Goal: Task Accomplishment & Management: Manage account settings

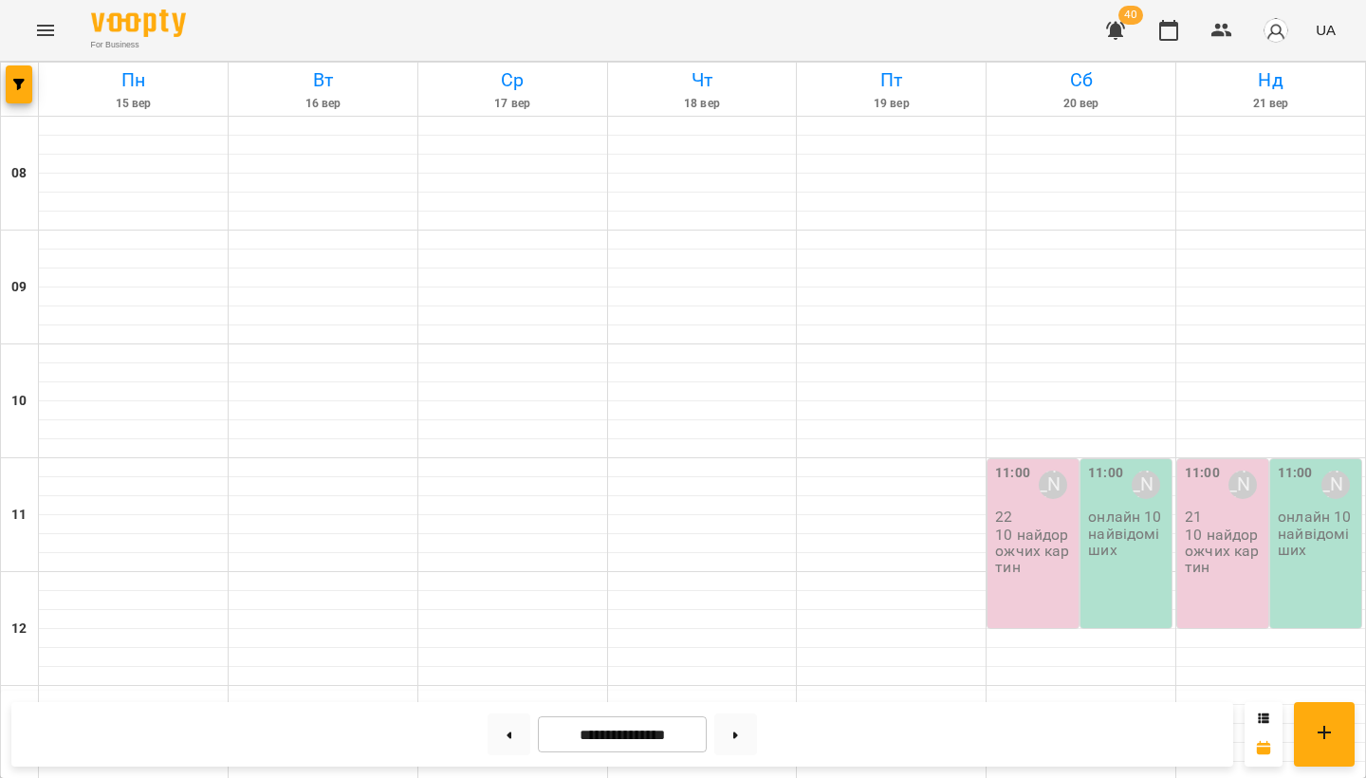
click at [780, 544] on p "10 найдорожчих картин" at bounding box center [1035, 551] width 80 height 49
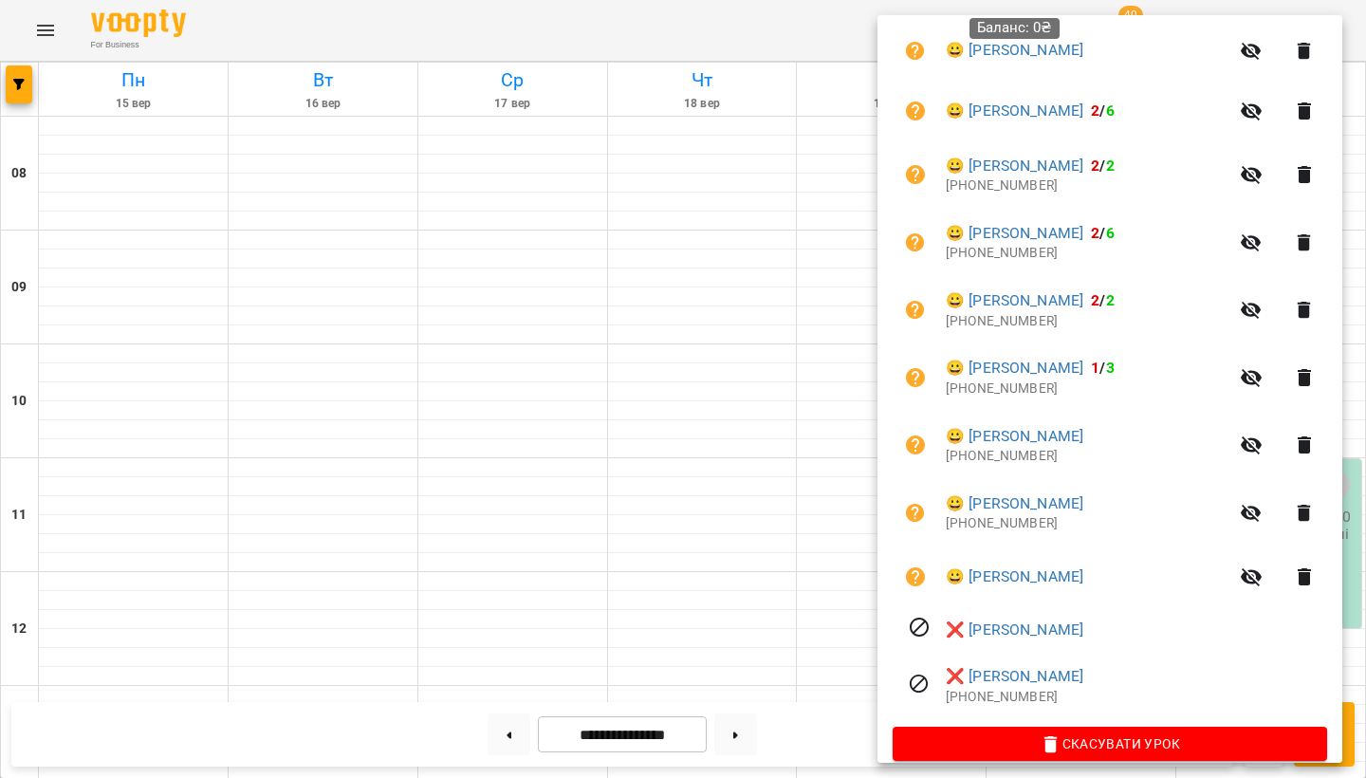
scroll to position [1278, 0]
click at [37, 31] on div at bounding box center [683, 389] width 1366 height 778
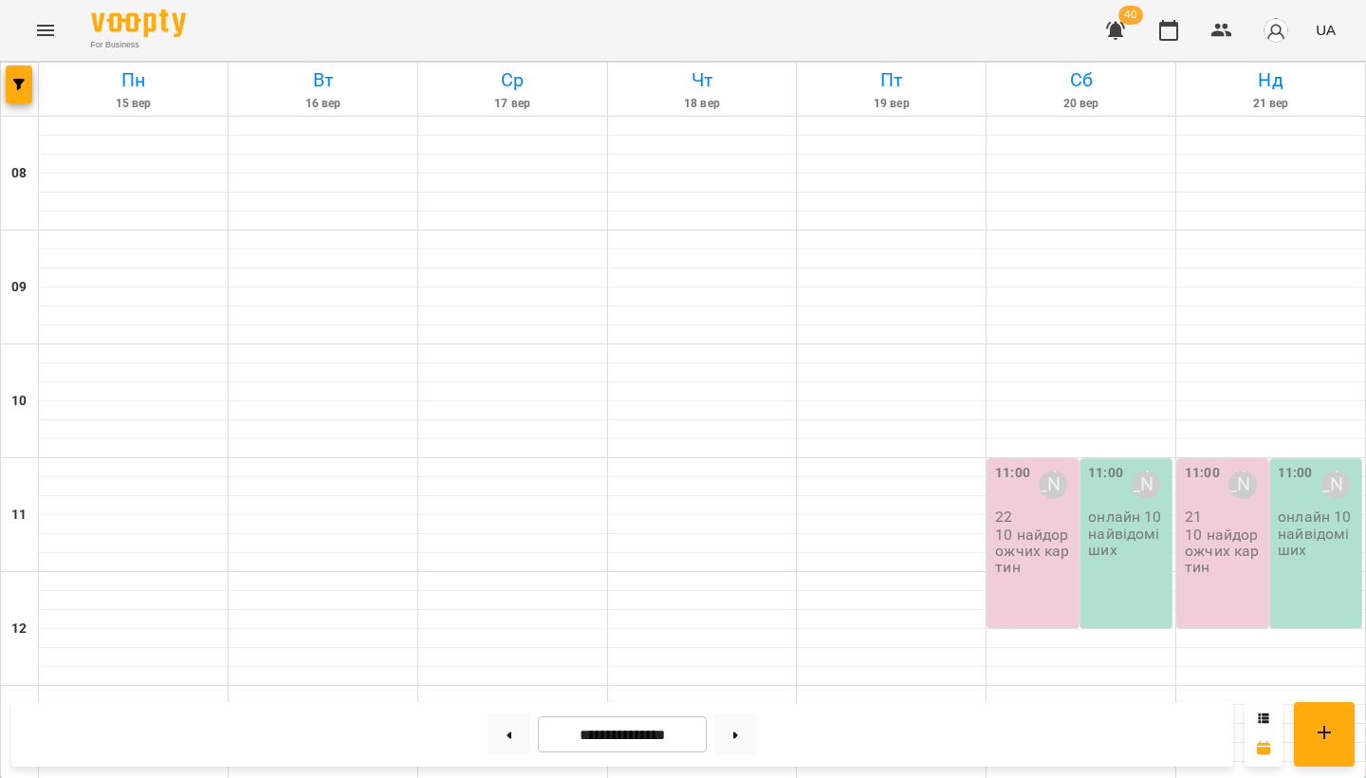
click at [52, 31] on icon "Menu" at bounding box center [45, 30] width 23 height 23
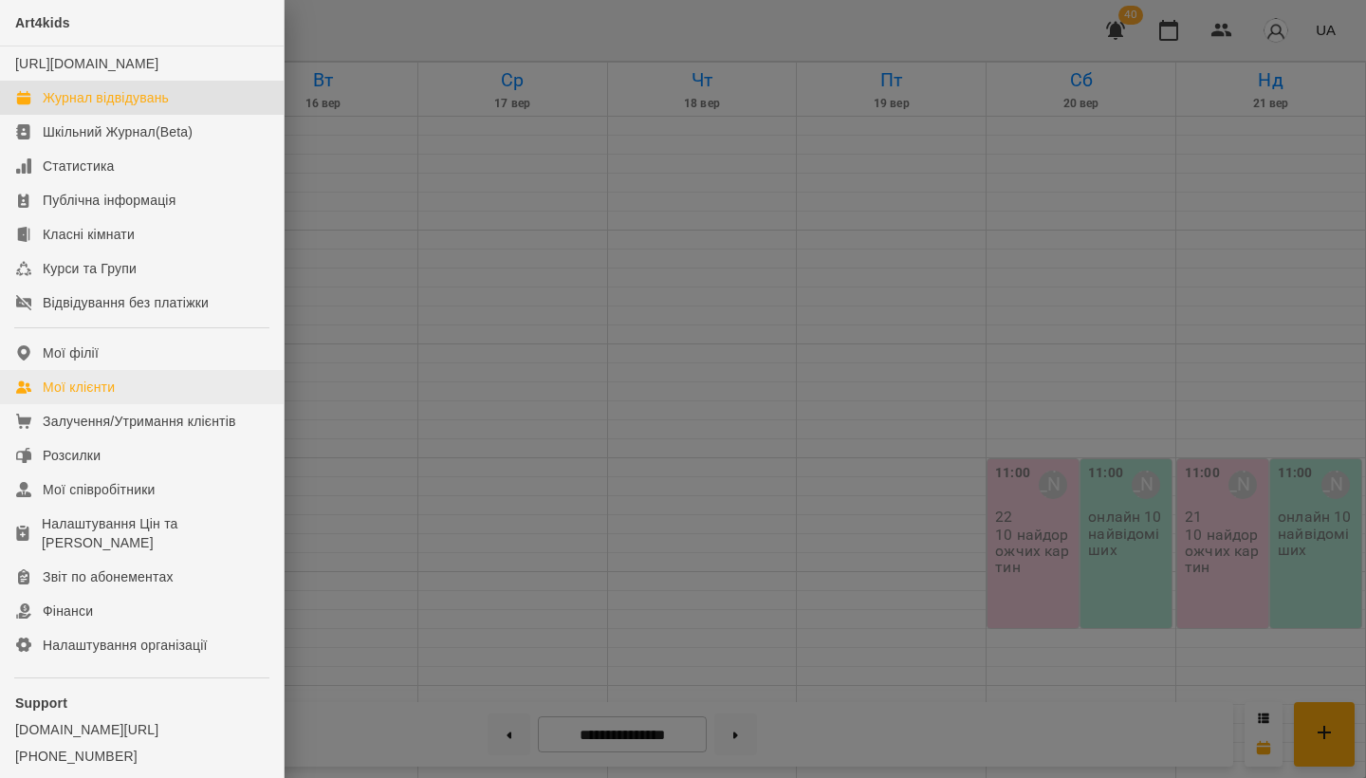
click at [78, 397] on div "Мої клієнти" at bounding box center [79, 387] width 72 height 19
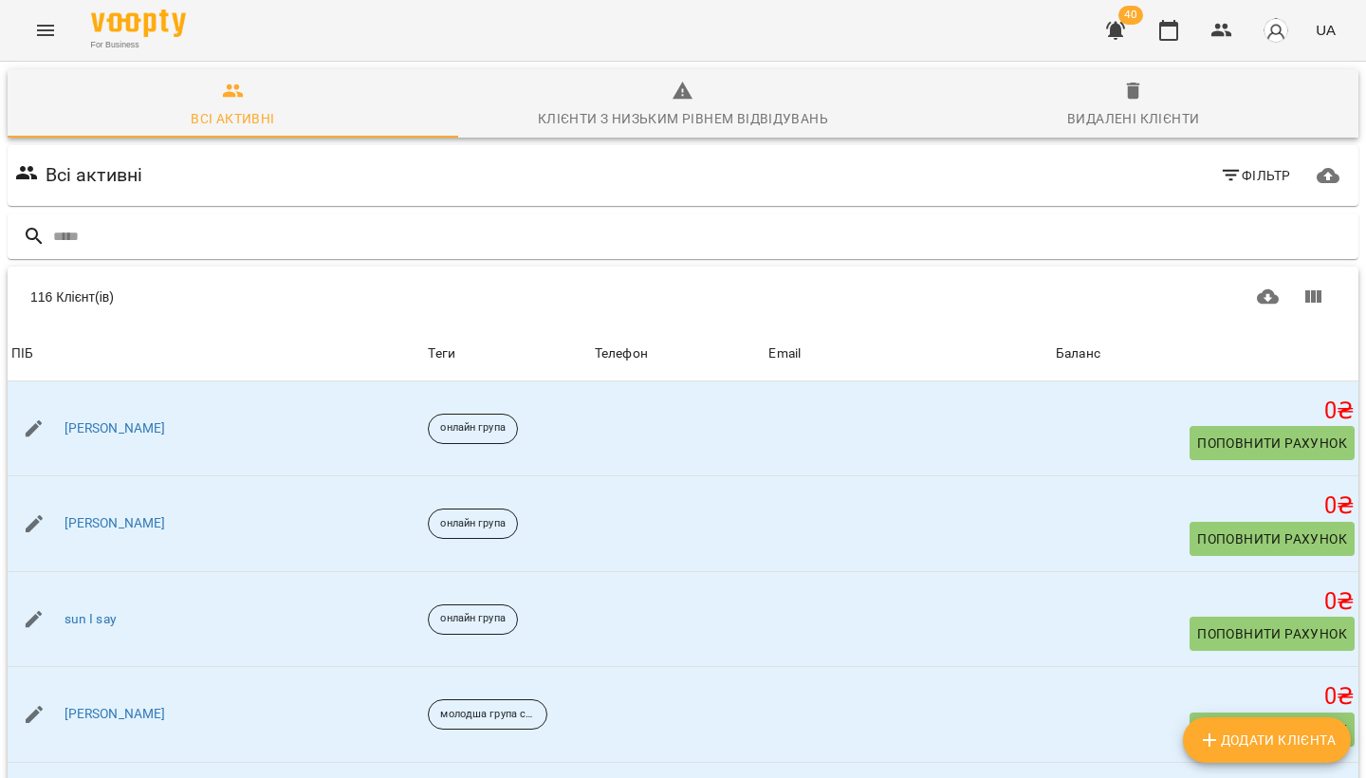
click at [780, 606] on span "Додати клієнта" at bounding box center [1267, 740] width 138 height 23
select select "**"
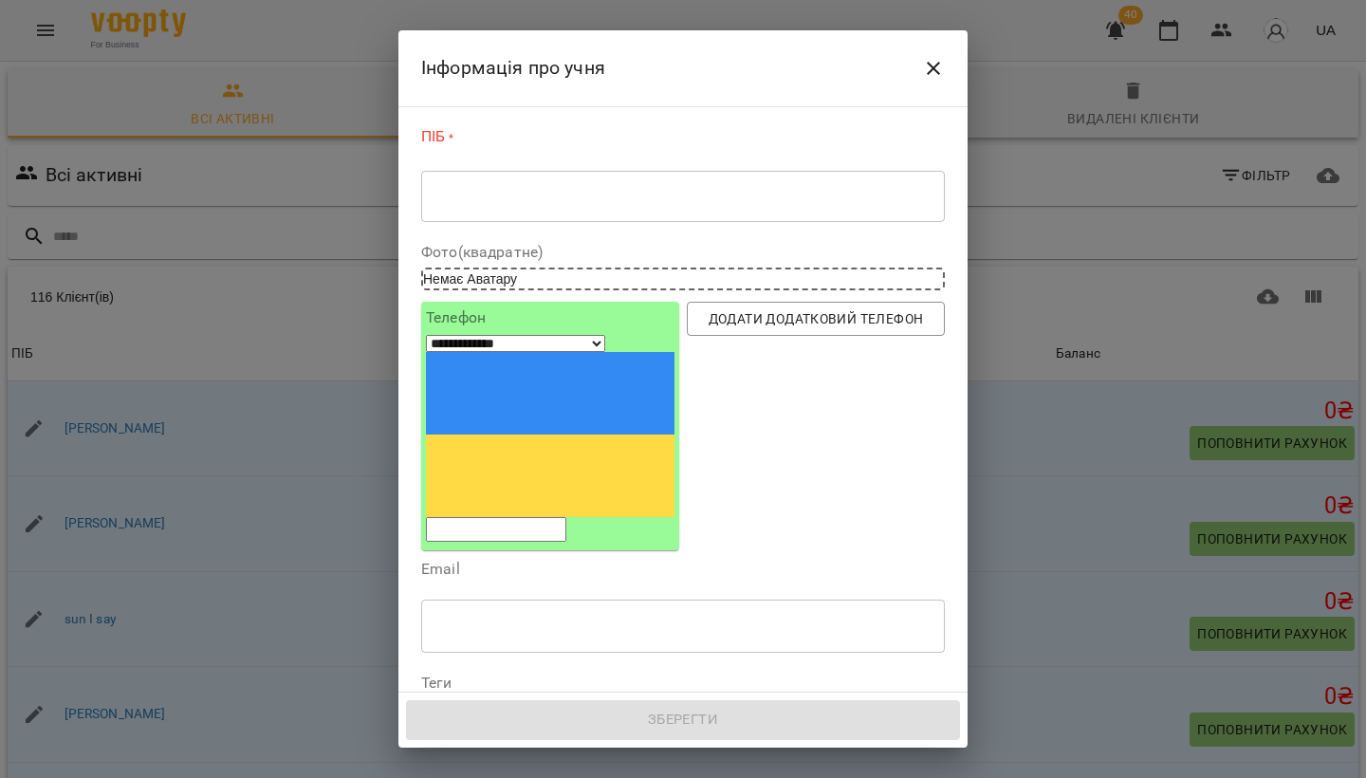
click at [455, 196] on textarea at bounding box center [682, 196] width 497 height 17
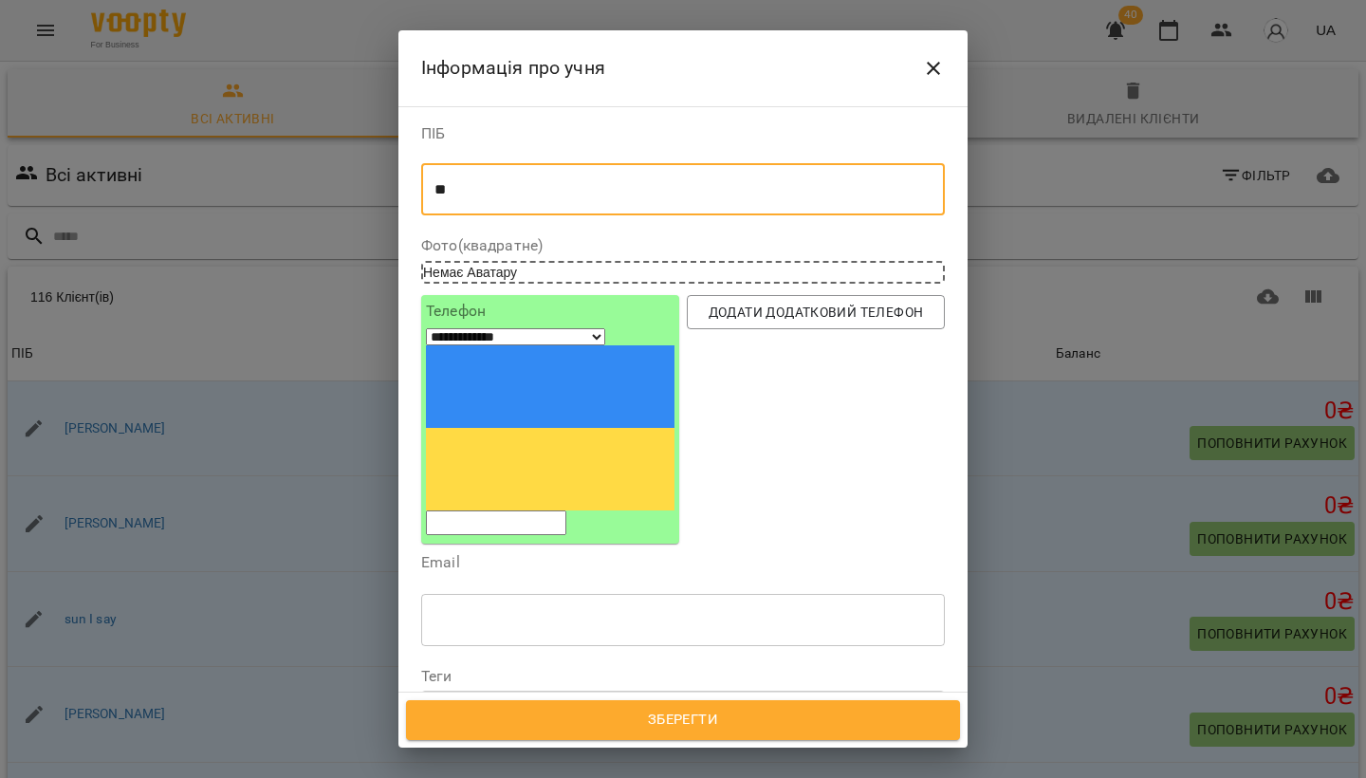
type textarea "*"
type textarea "**********"
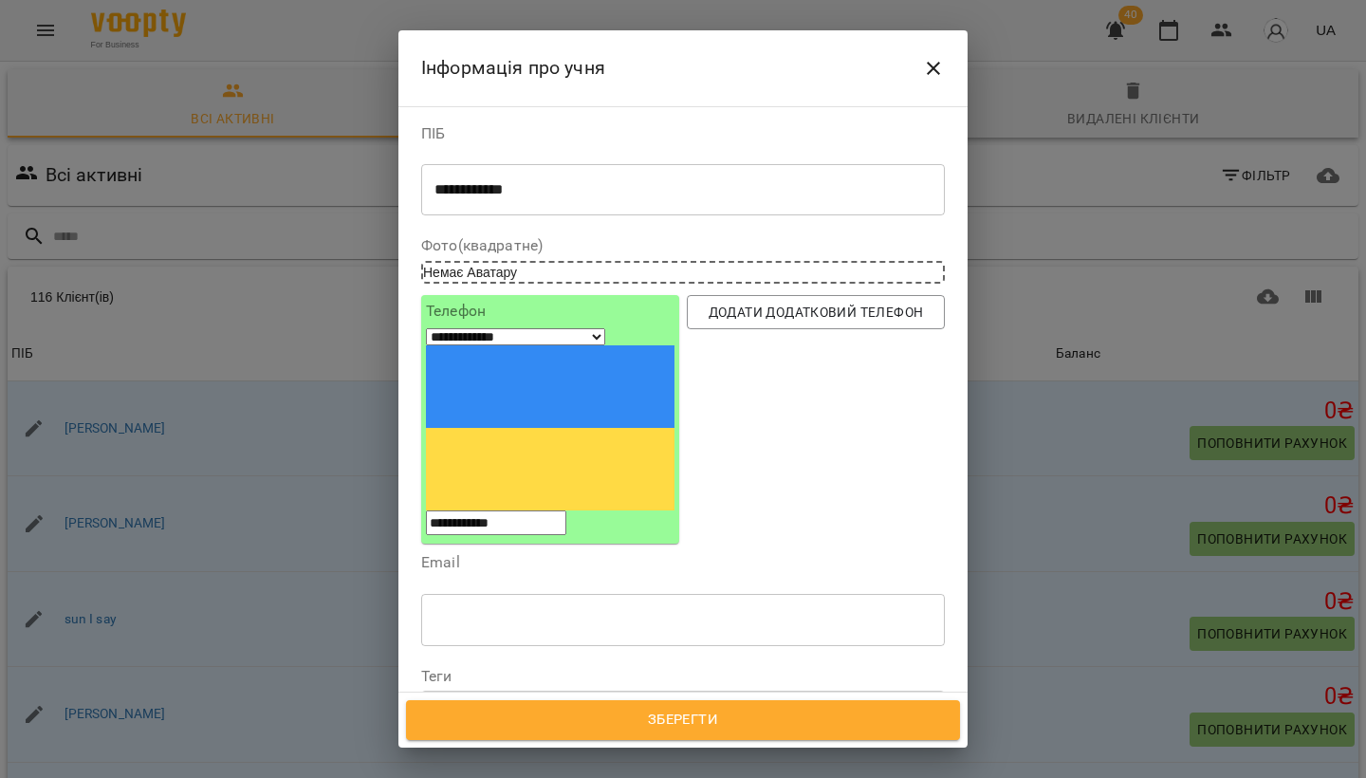
type input "**********"
click at [574, 606] on span "Дата народження" at bounding box center [682, 755] width 493 height 23
click at [450, 606] on input "**********" at bounding box center [502, 764] width 163 height 53
click at [552, 187] on textarea "**********" at bounding box center [682, 189] width 497 height 17
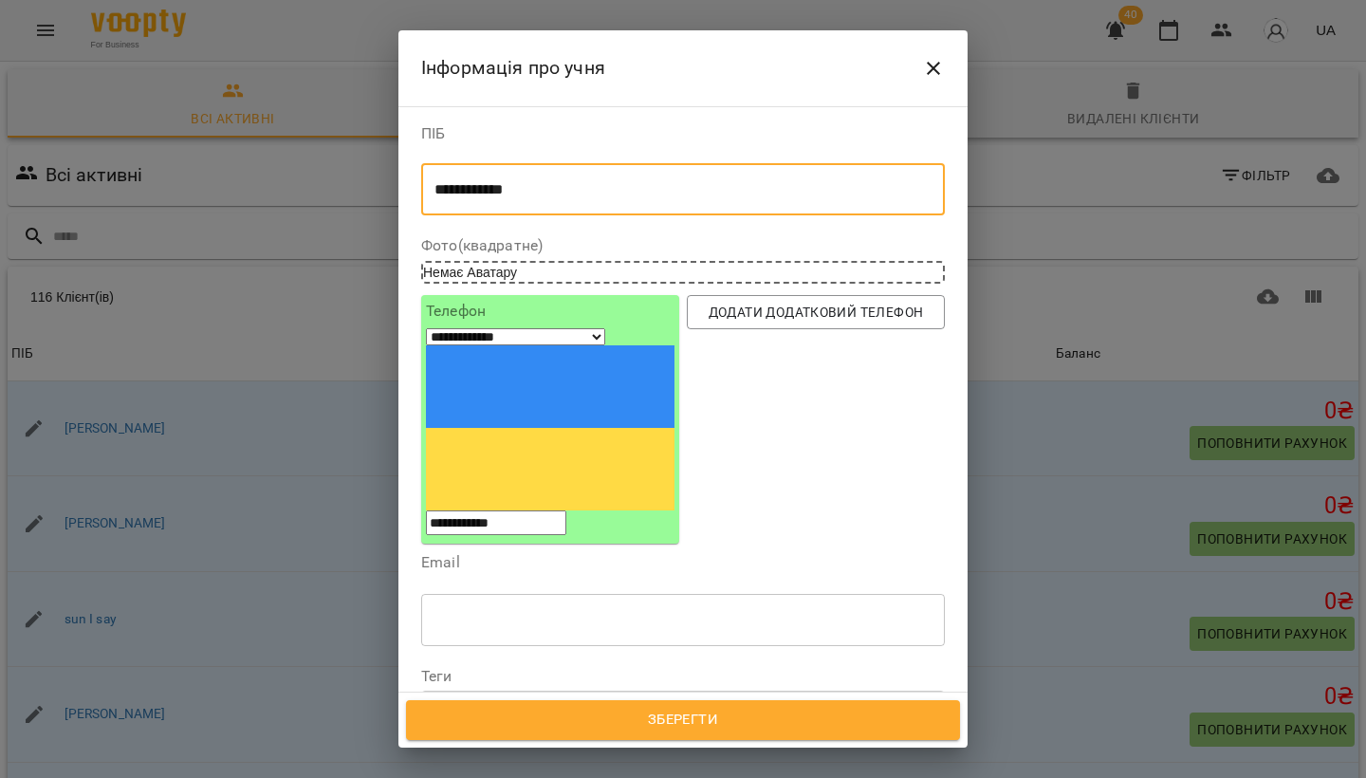
type textarea "**********"
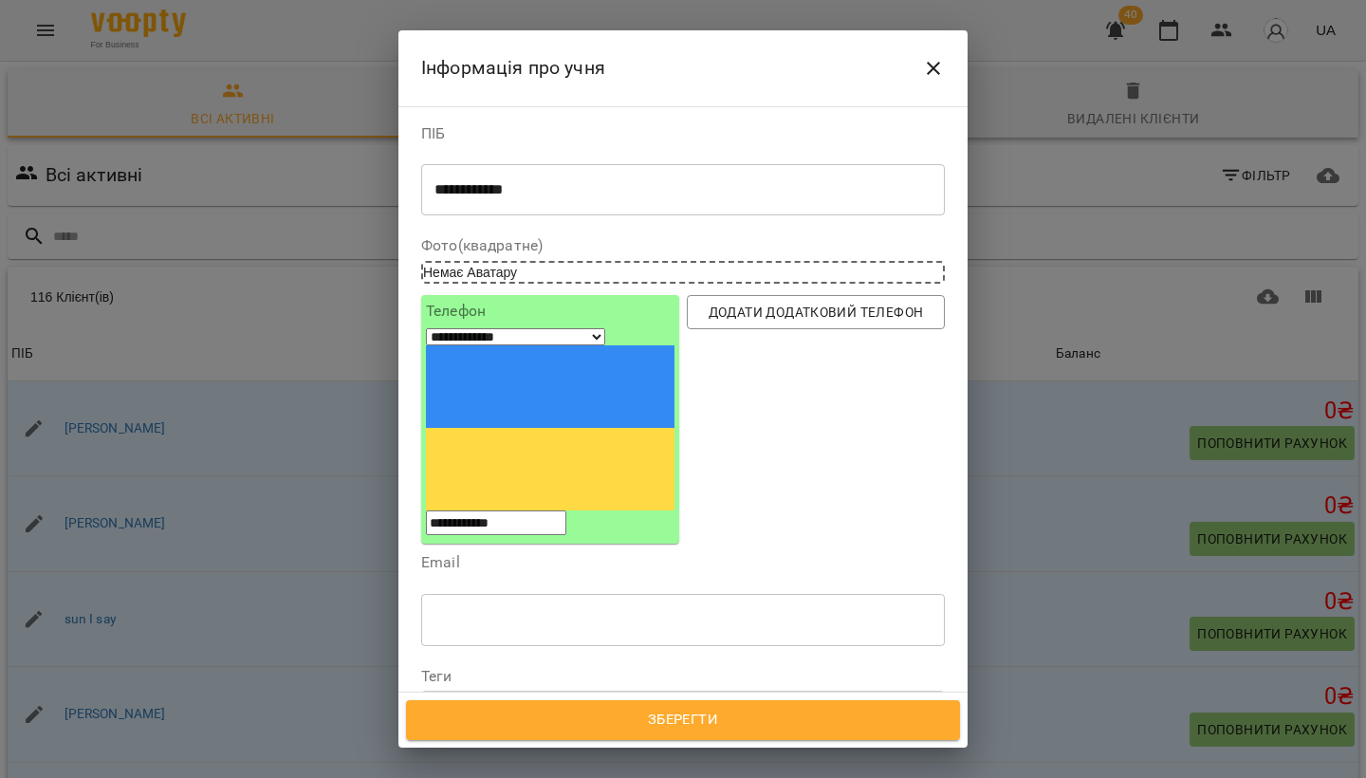
click at [458, 606] on input "**********" at bounding box center [502, 764] width 163 height 53
type input "**********"
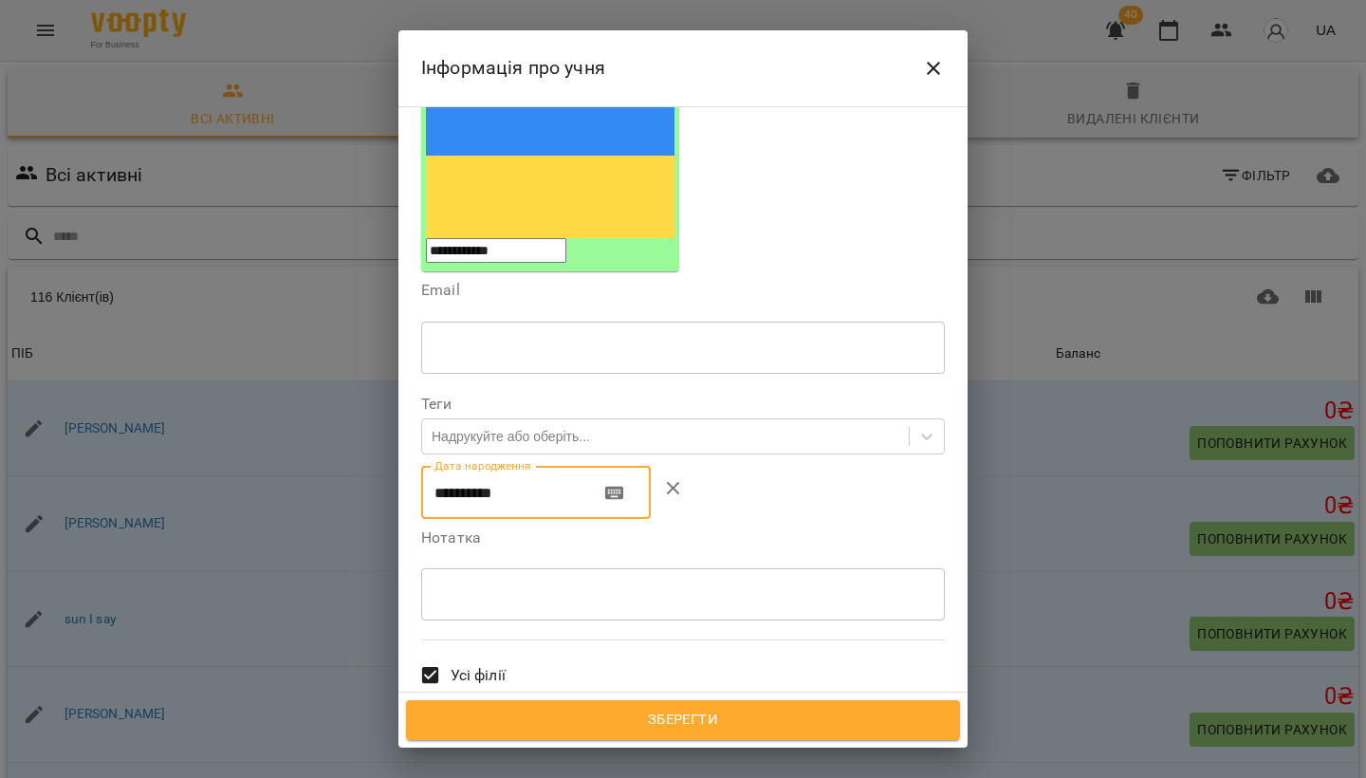
scroll to position [235, 0]
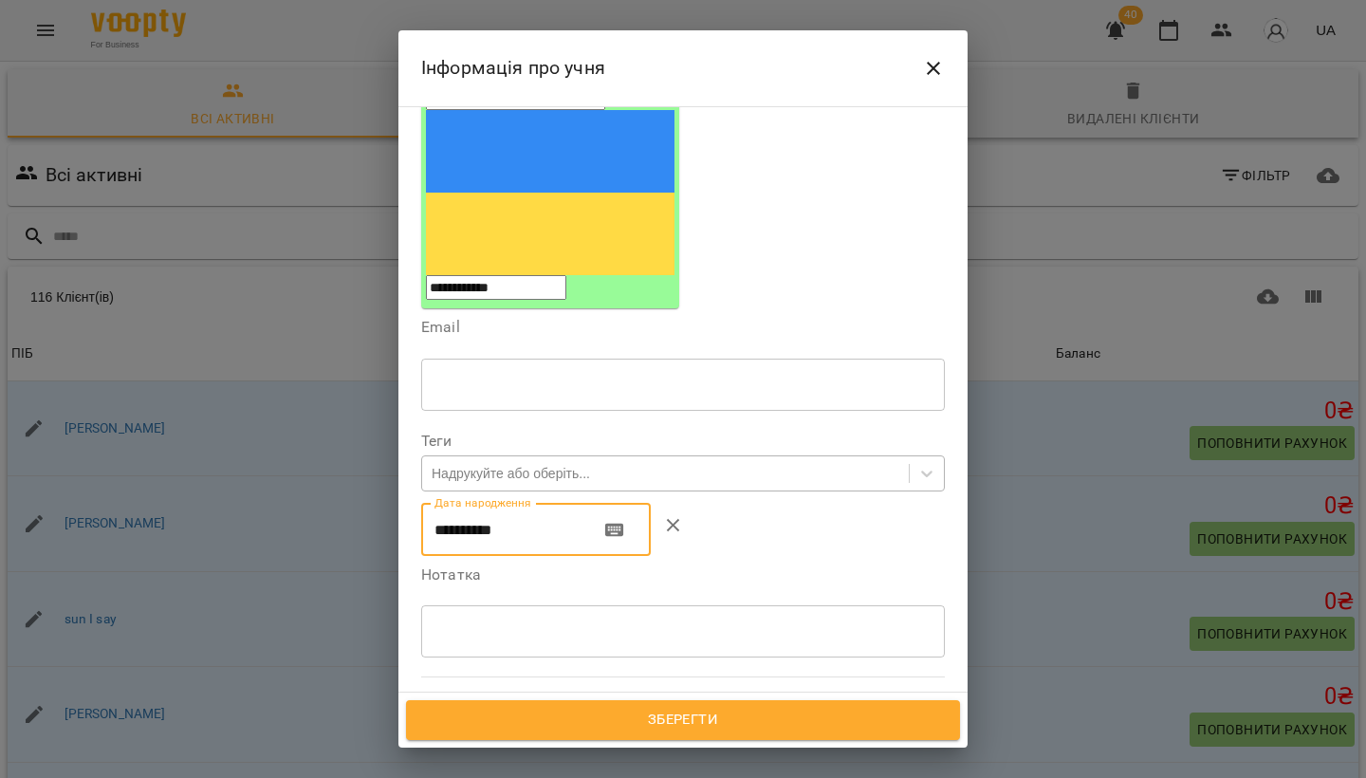
click at [553, 464] on div "Надрукуйте або оберіть..." at bounding box center [511, 473] width 158 height 19
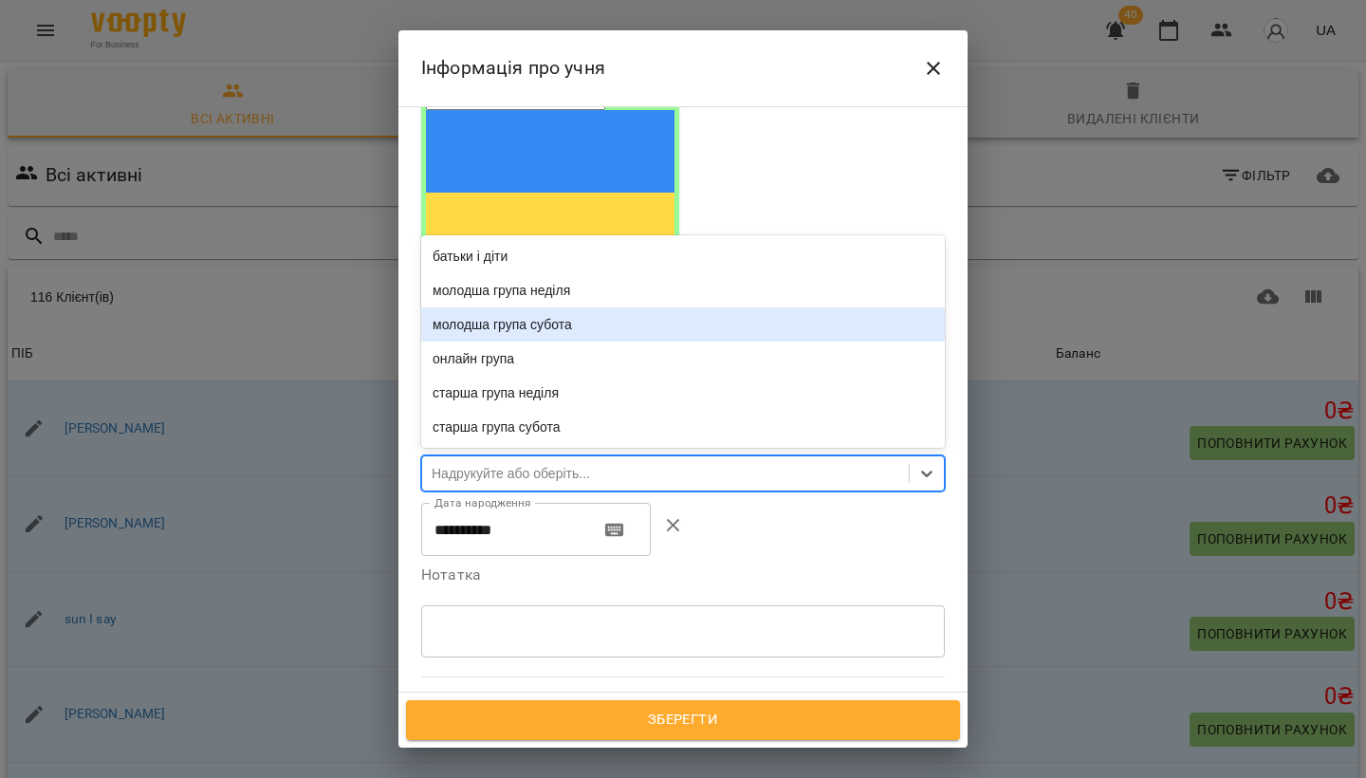
click at [551, 307] on div "молодша група субота" at bounding box center [683, 324] width 524 height 34
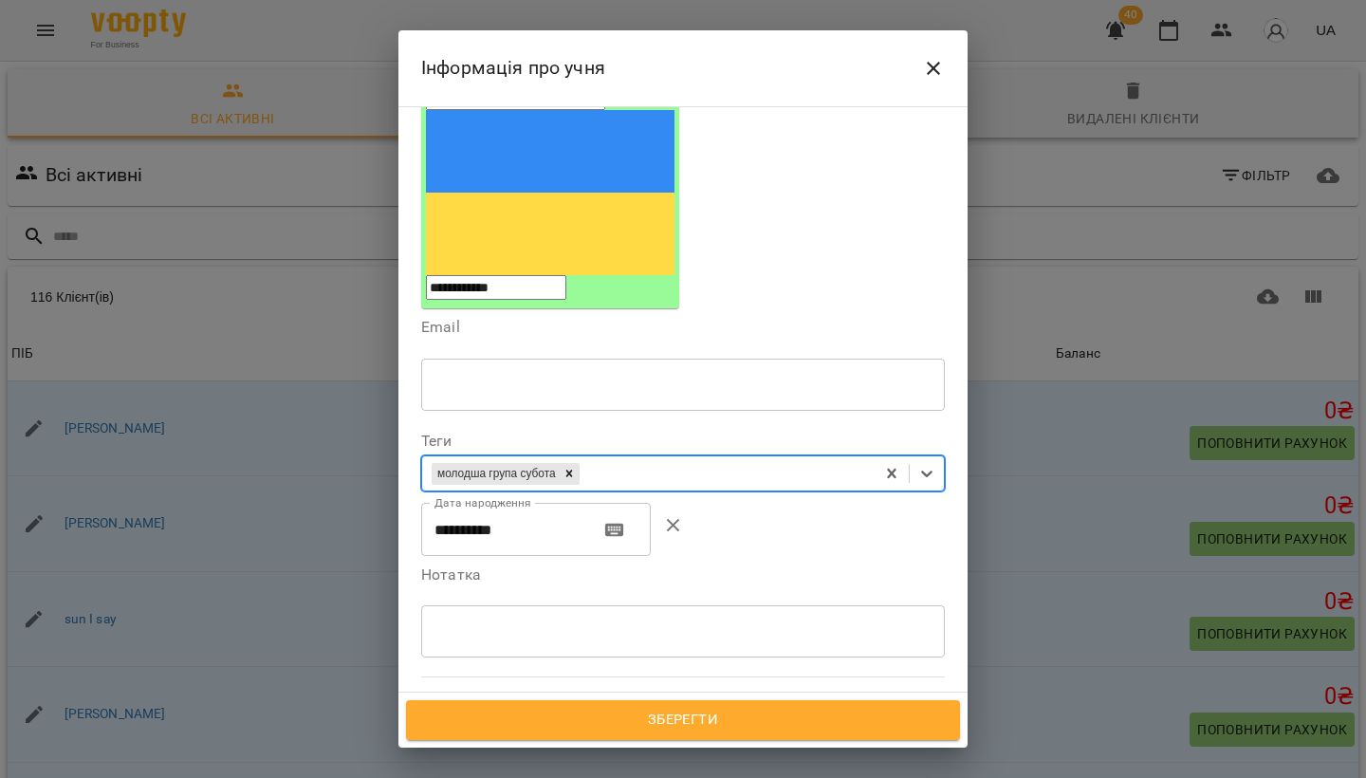
click at [688, 606] on span "Зберегти" at bounding box center [683, 720] width 512 height 25
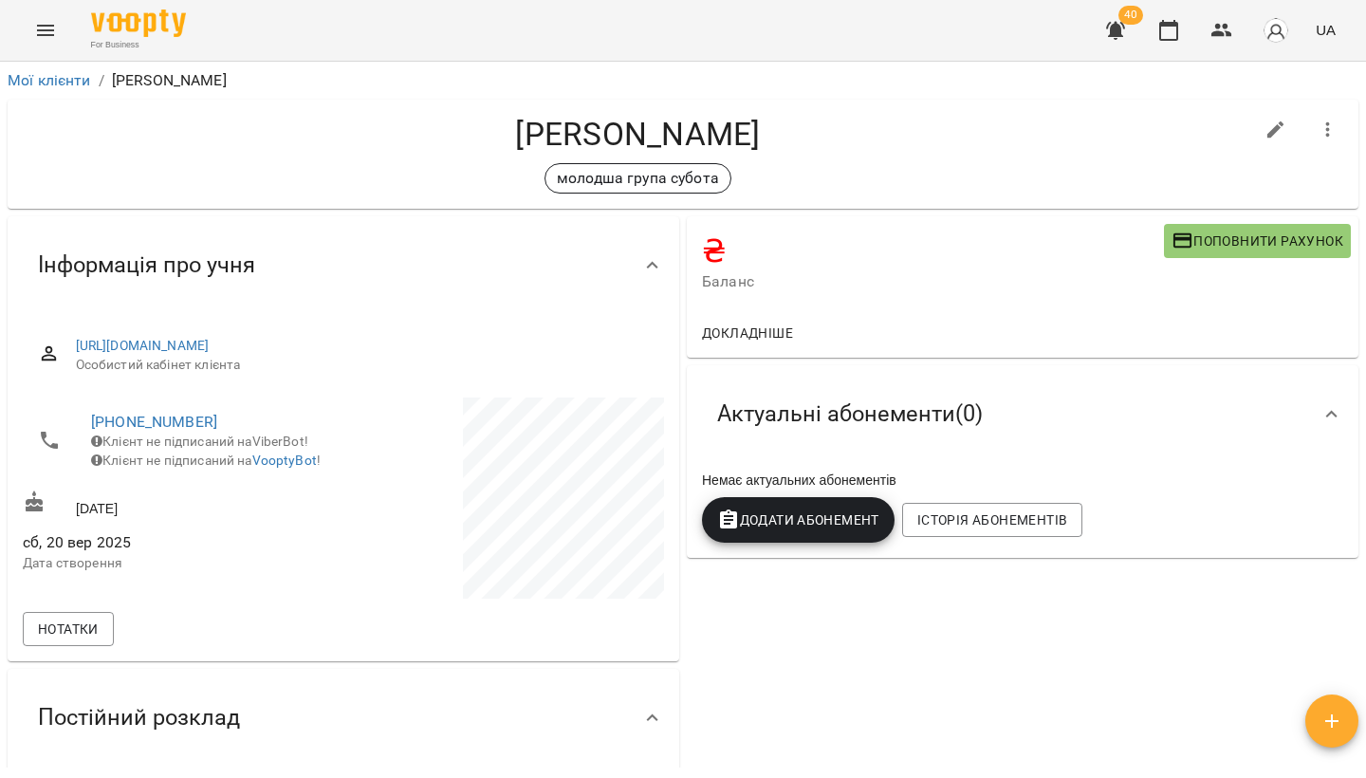
click at [43, 37] on icon "Menu" at bounding box center [45, 30] width 23 height 23
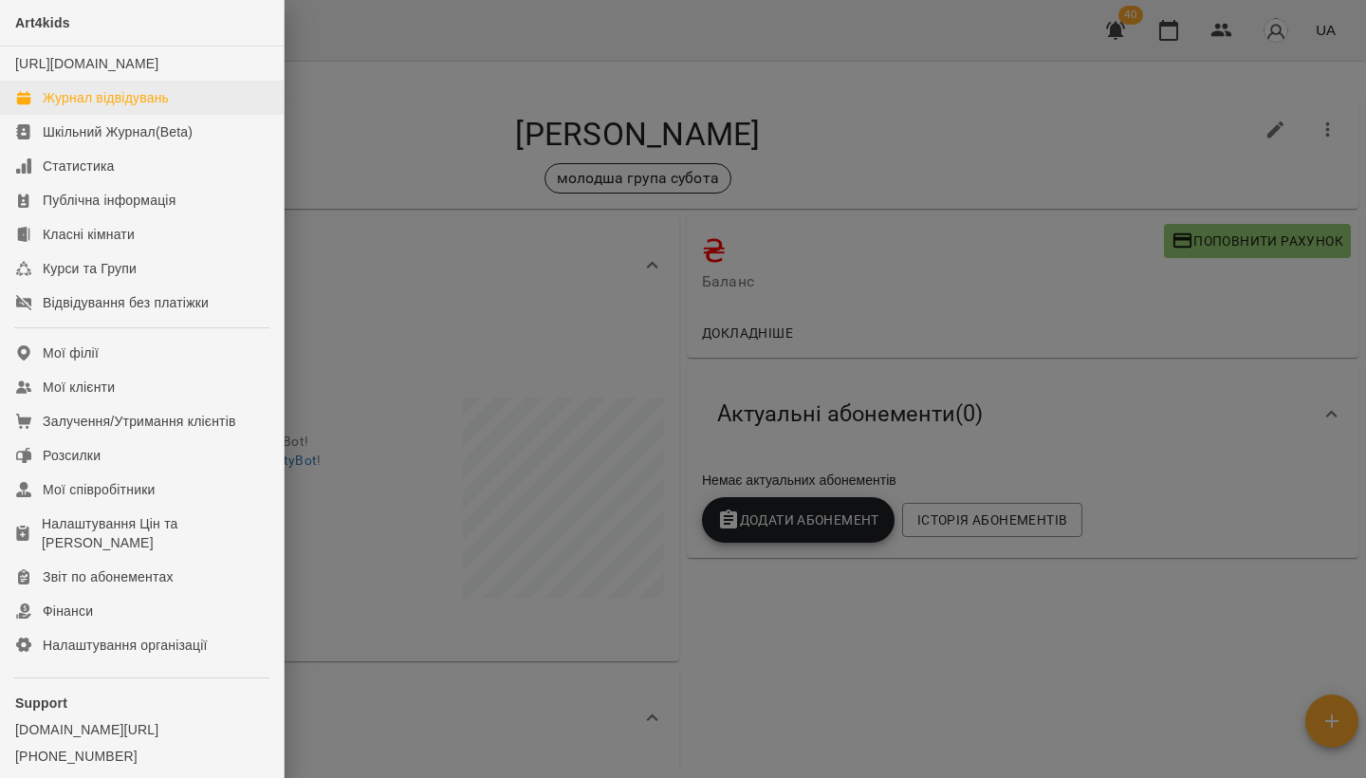
click at [88, 107] on div "Журнал відвідувань" at bounding box center [106, 97] width 126 height 19
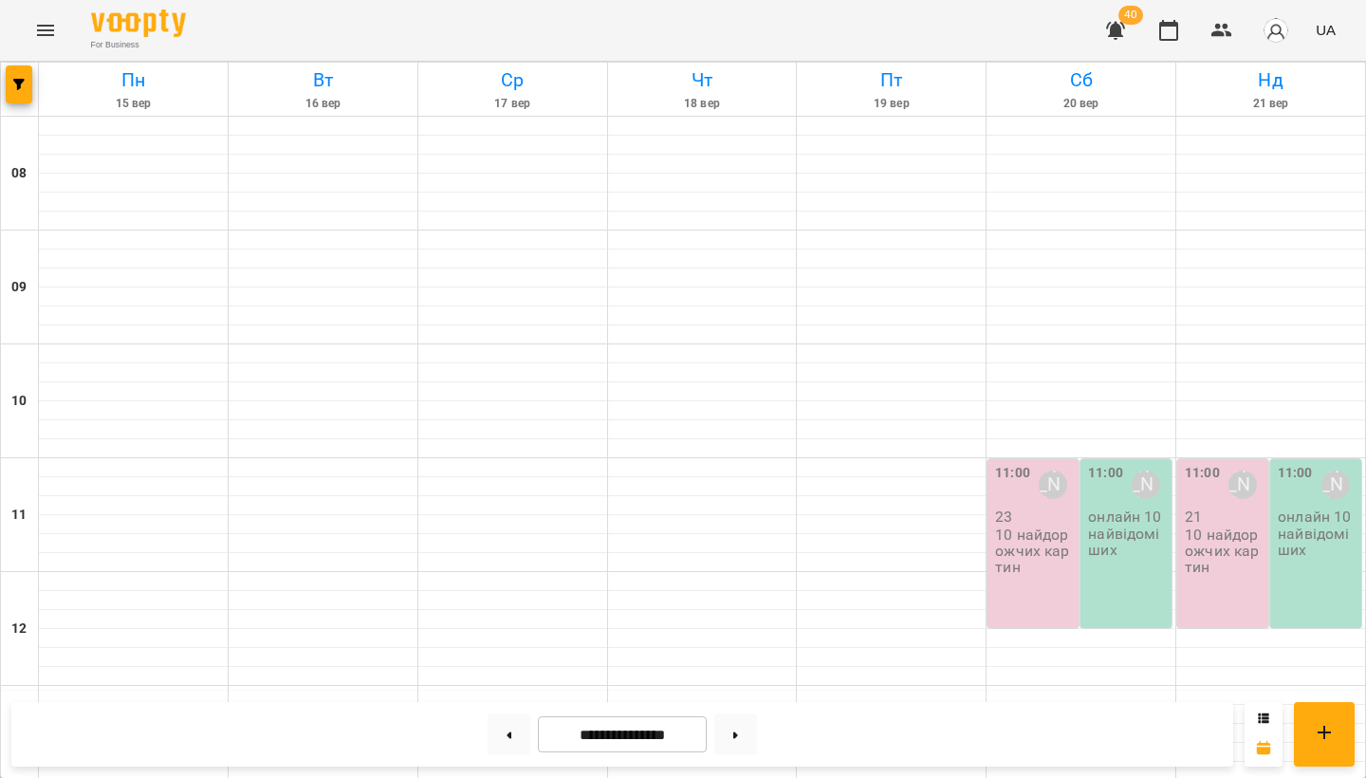
click at [1047, 560] on p "10 найдорожчих картин" at bounding box center [1035, 551] width 80 height 49
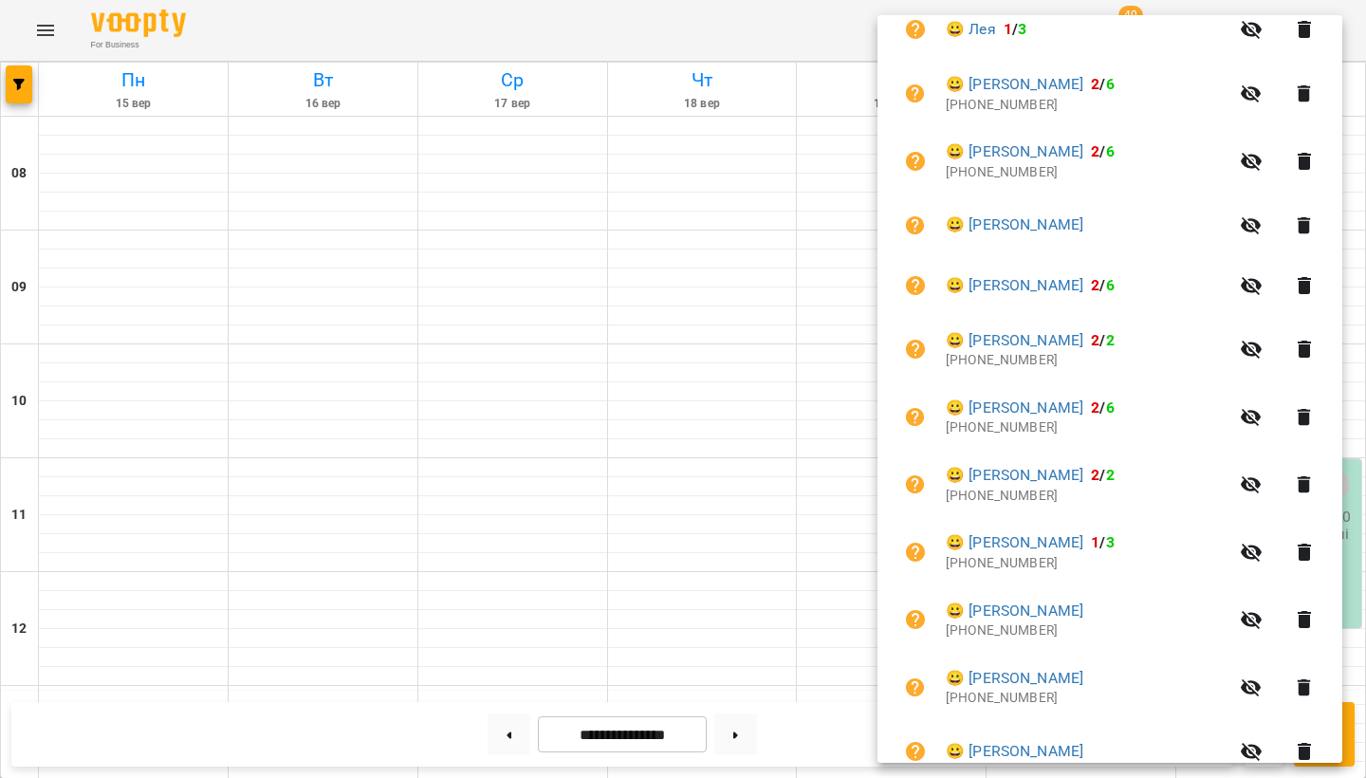
scroll to position [1106, 0]
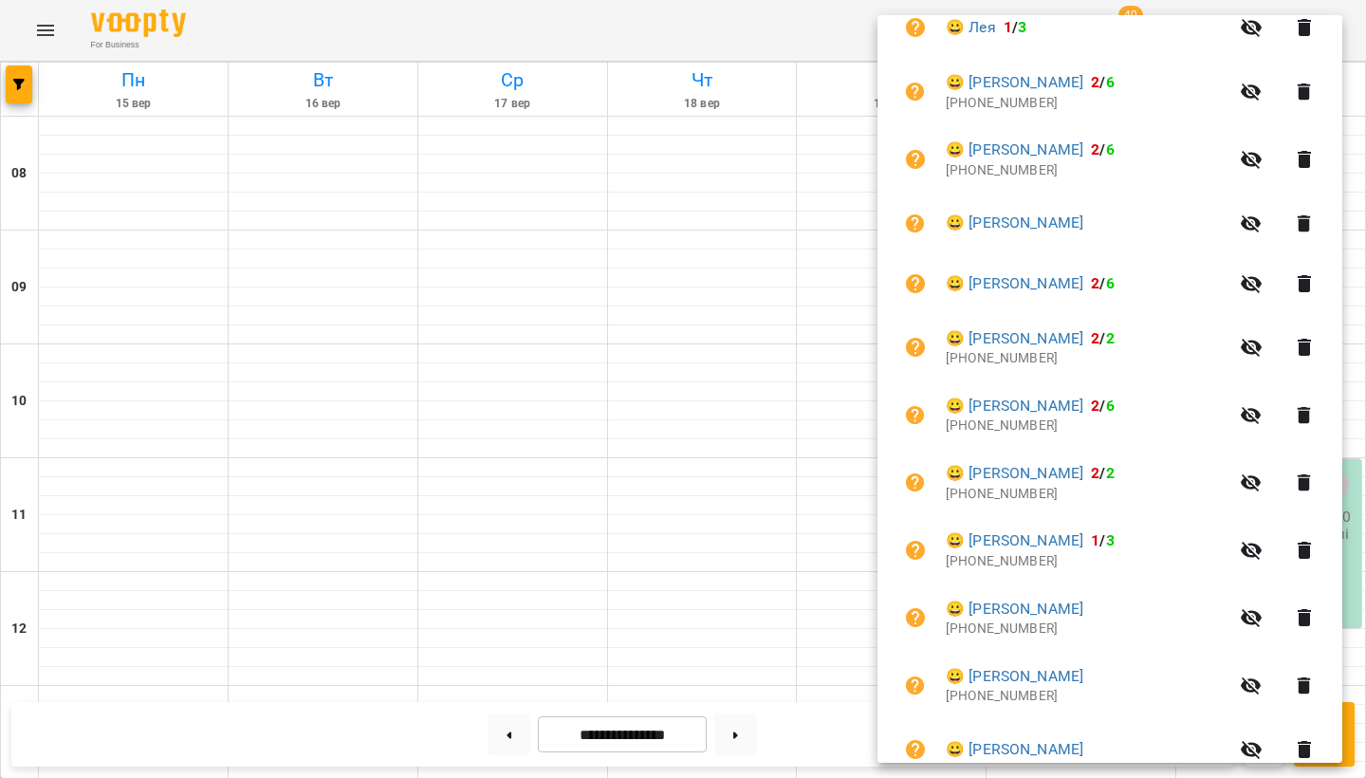
click at [786, 543] on div at bounding box center [683, 389] width 1366 height 778
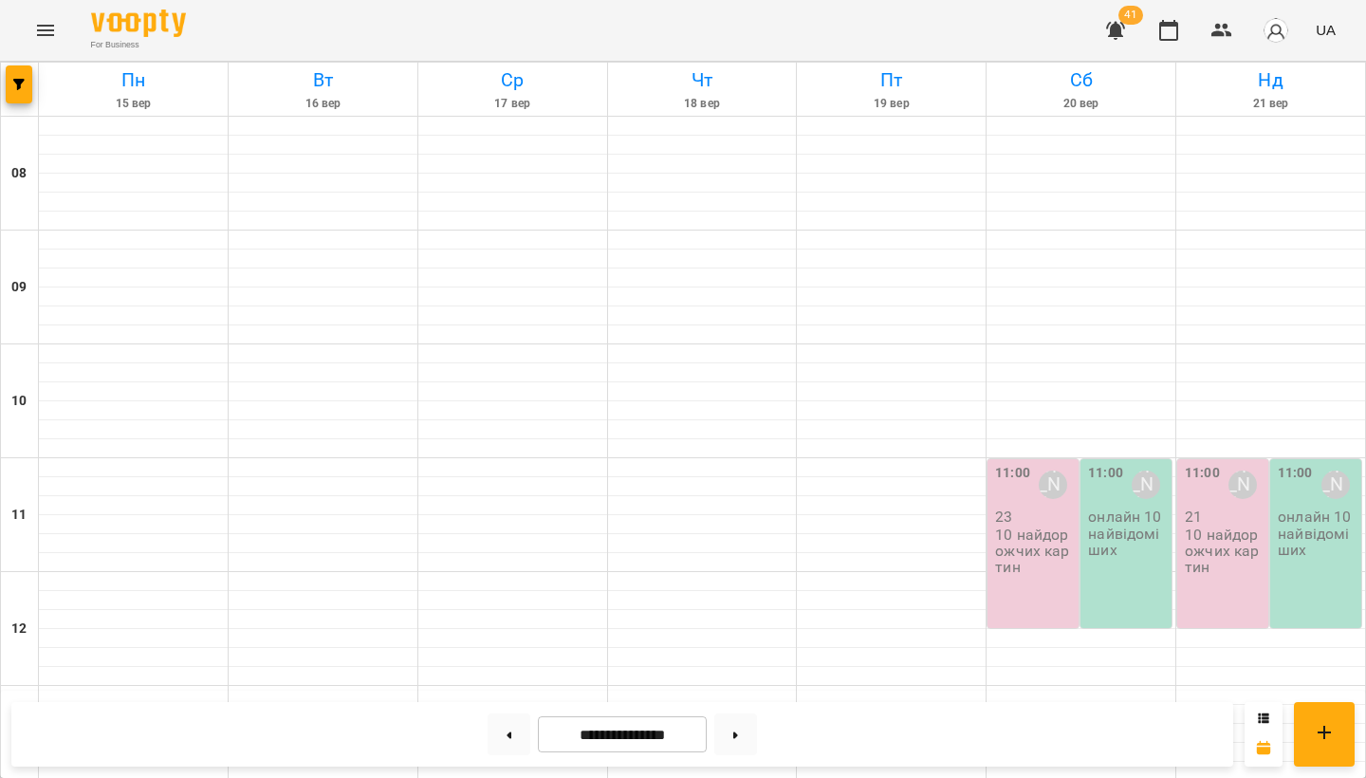
click at [1025, 527] on p "10 найдорожчих картин" at bounding box center [1035, 551] width 80 height 49
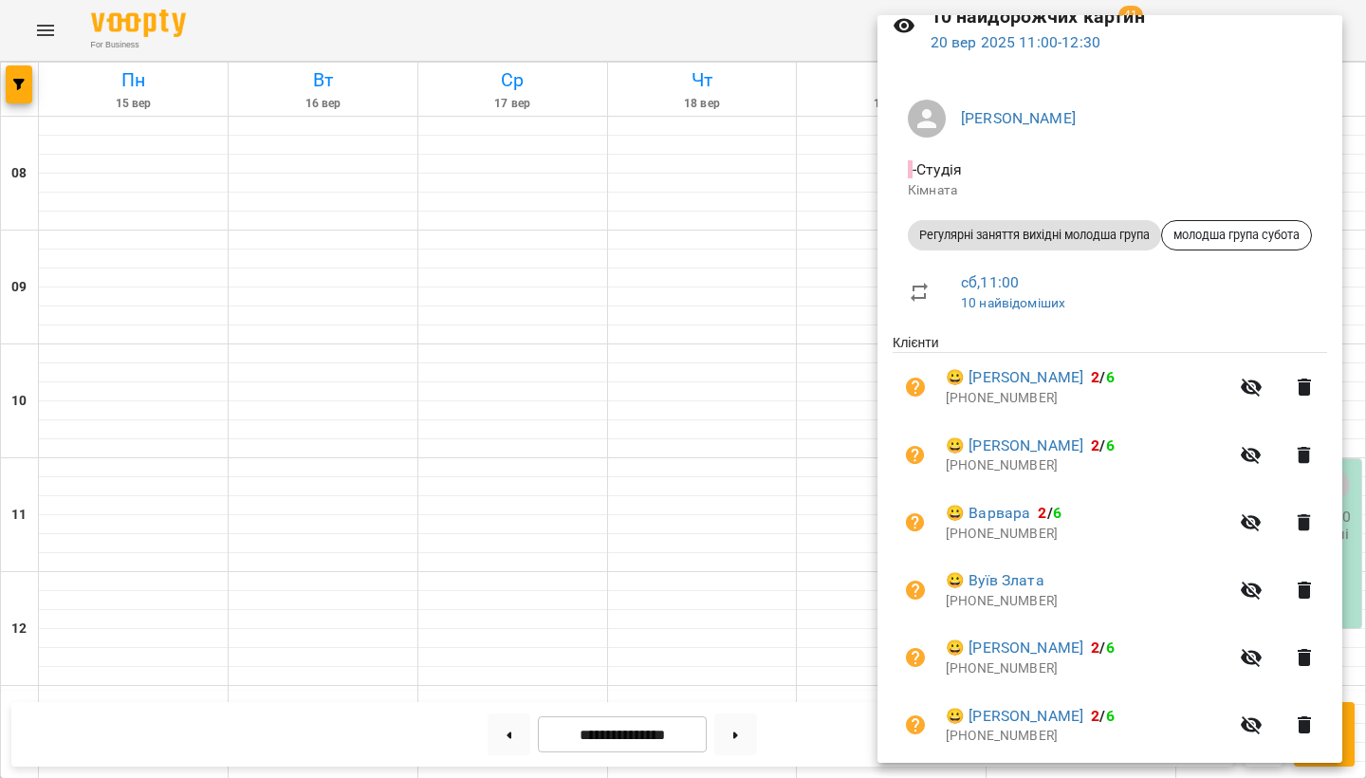
scroll to position [91, 0]
click at [1316, 379] on icon "button" at bounding box center [1304, 385] width 23 height 23
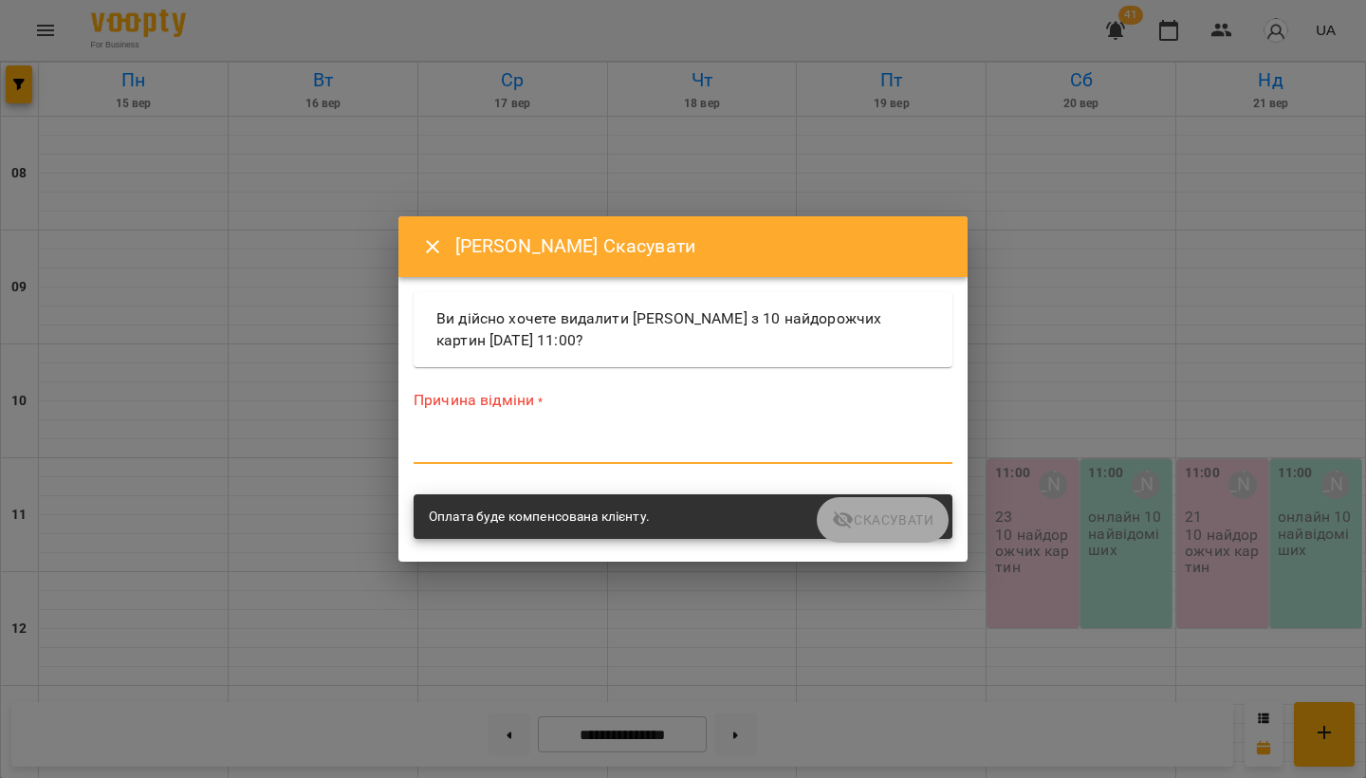
click at [563, 453] on textarea at bounding box center [683, 448] width 539 height 17
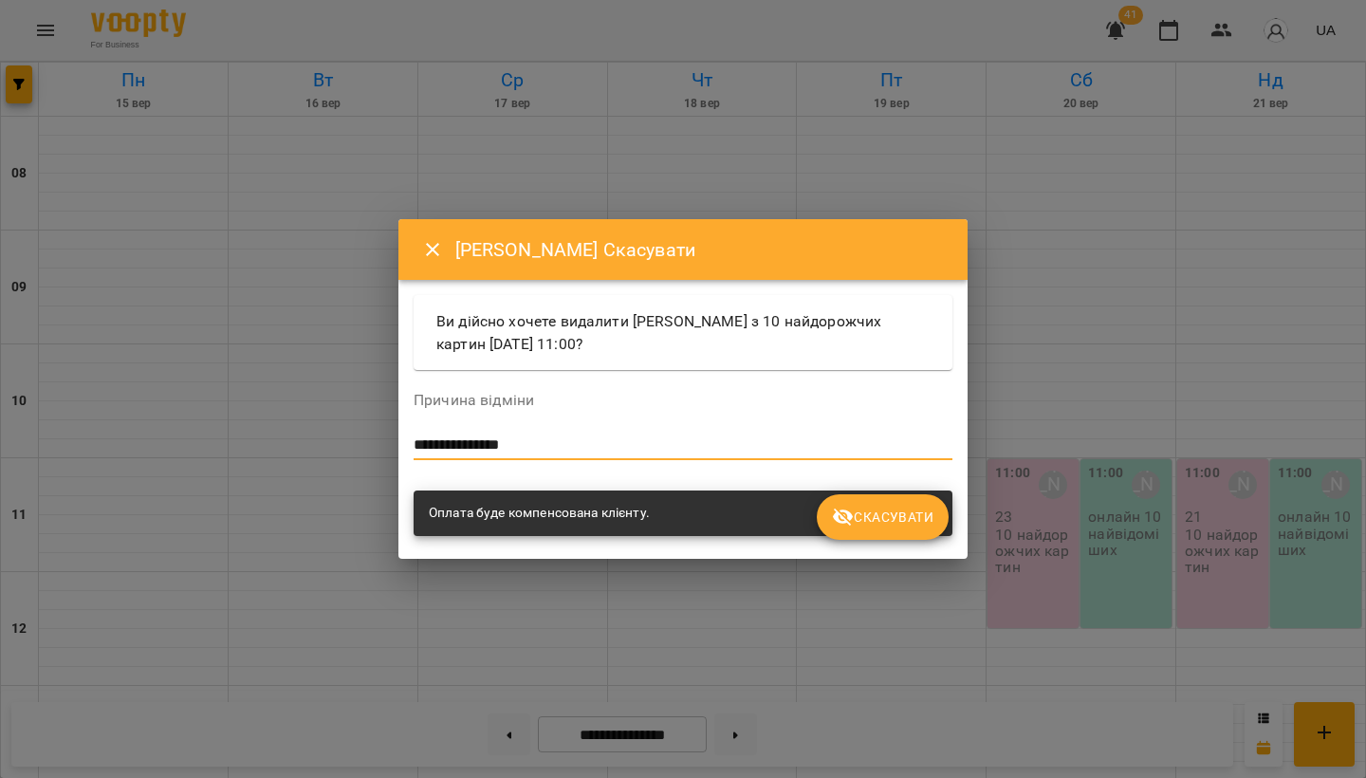
type textarea "**********"
click at [858, 521] on span "Скасувати" at bounding box center [883, 517] width 102 height 23
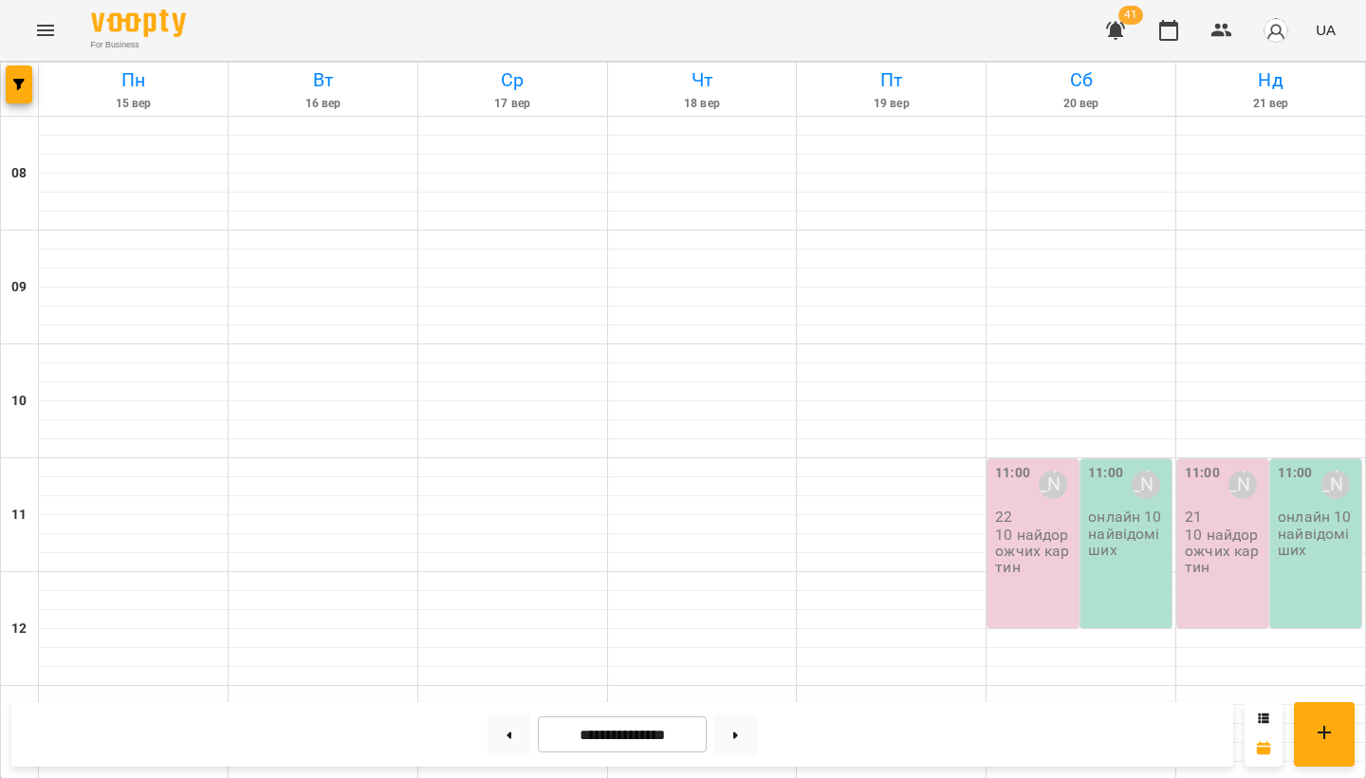
click at [1026, 537] on p "10 найдорожчих картин" at bounding box center [1035, 551] width 80 height 49
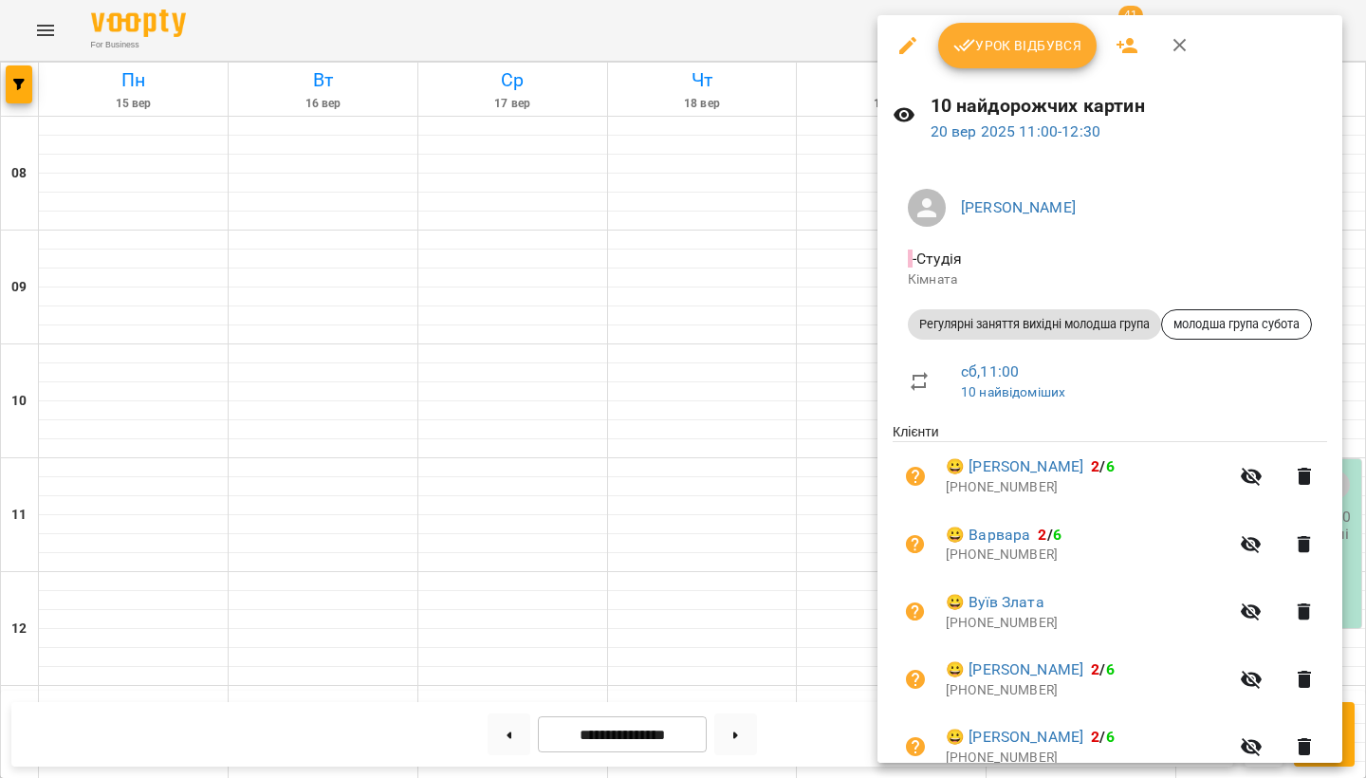
click at [1311, 481] on icon "button" at bounding box center [1304, 476] width 13 height 17
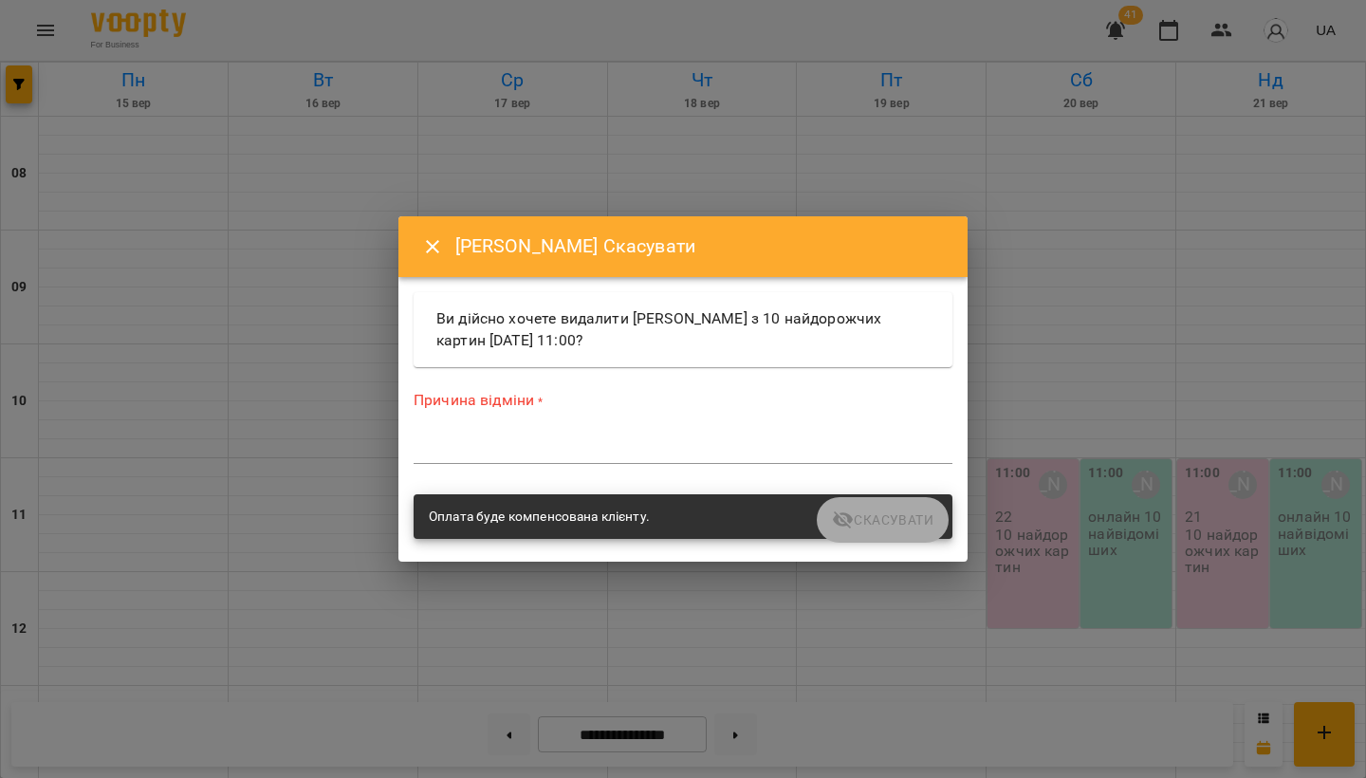
click at [564, 444] on textarea at bounding box center [683, 448] width 539 height 17
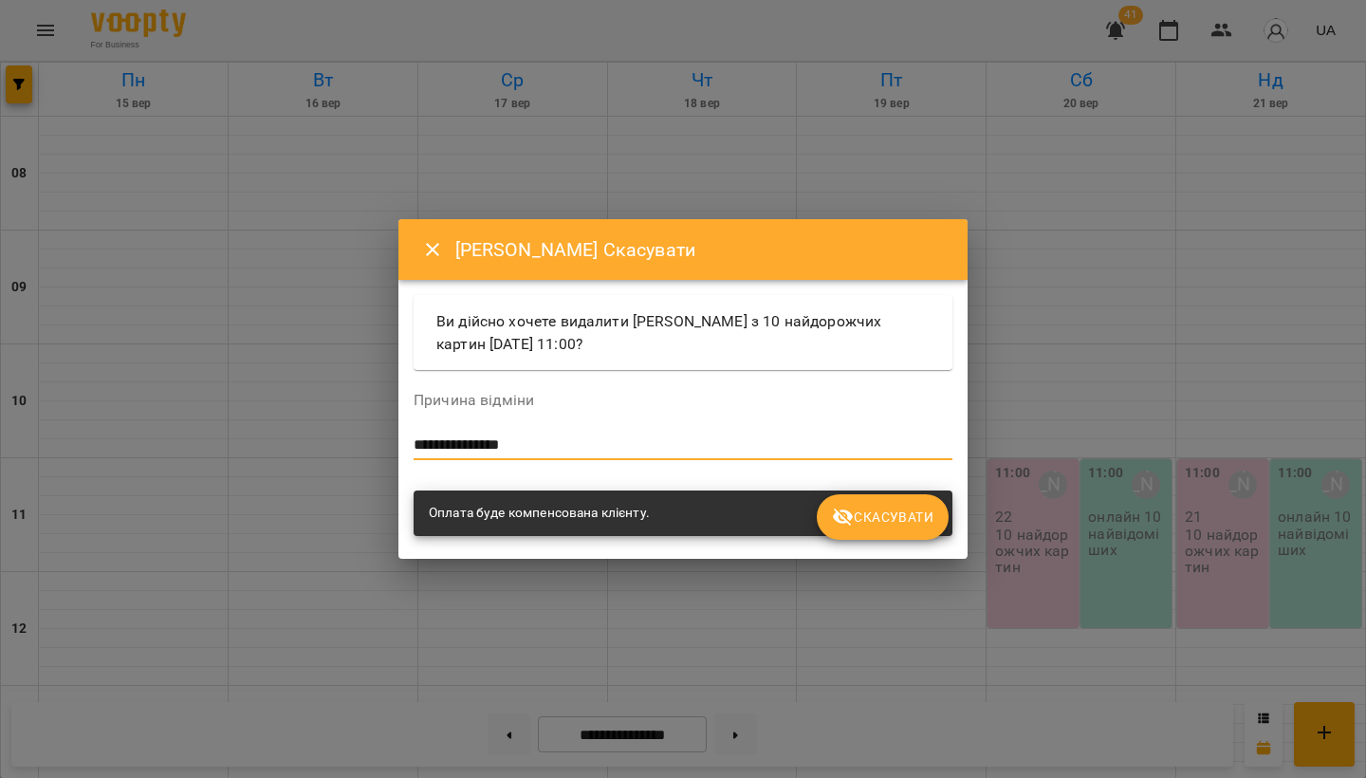
type textarea "**********"
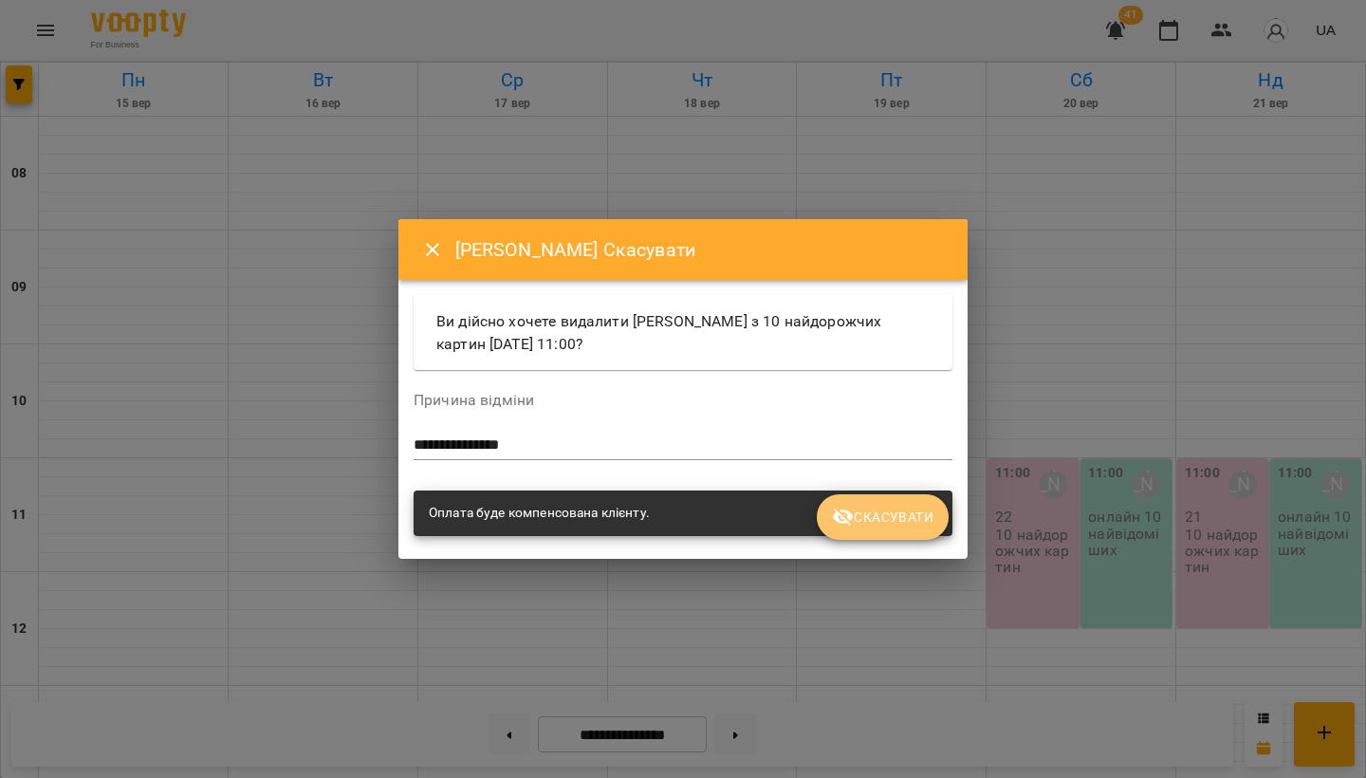
click at [897, 530] on button "Скасувати" at bounding box center [883, 517] width 132 height 46
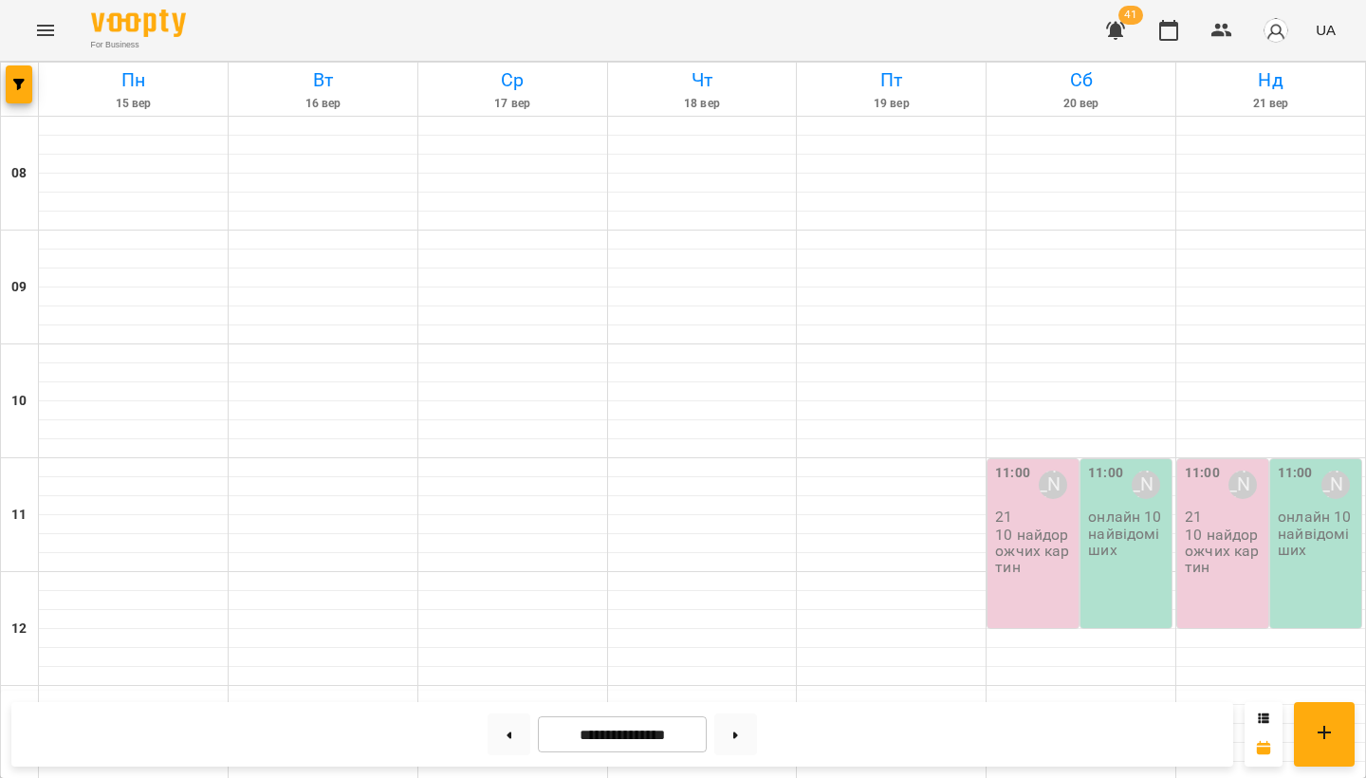
click at [1033, 544] on p "10 найдорожчих картин" at bounding box center [1035, 551] width 80 height 49
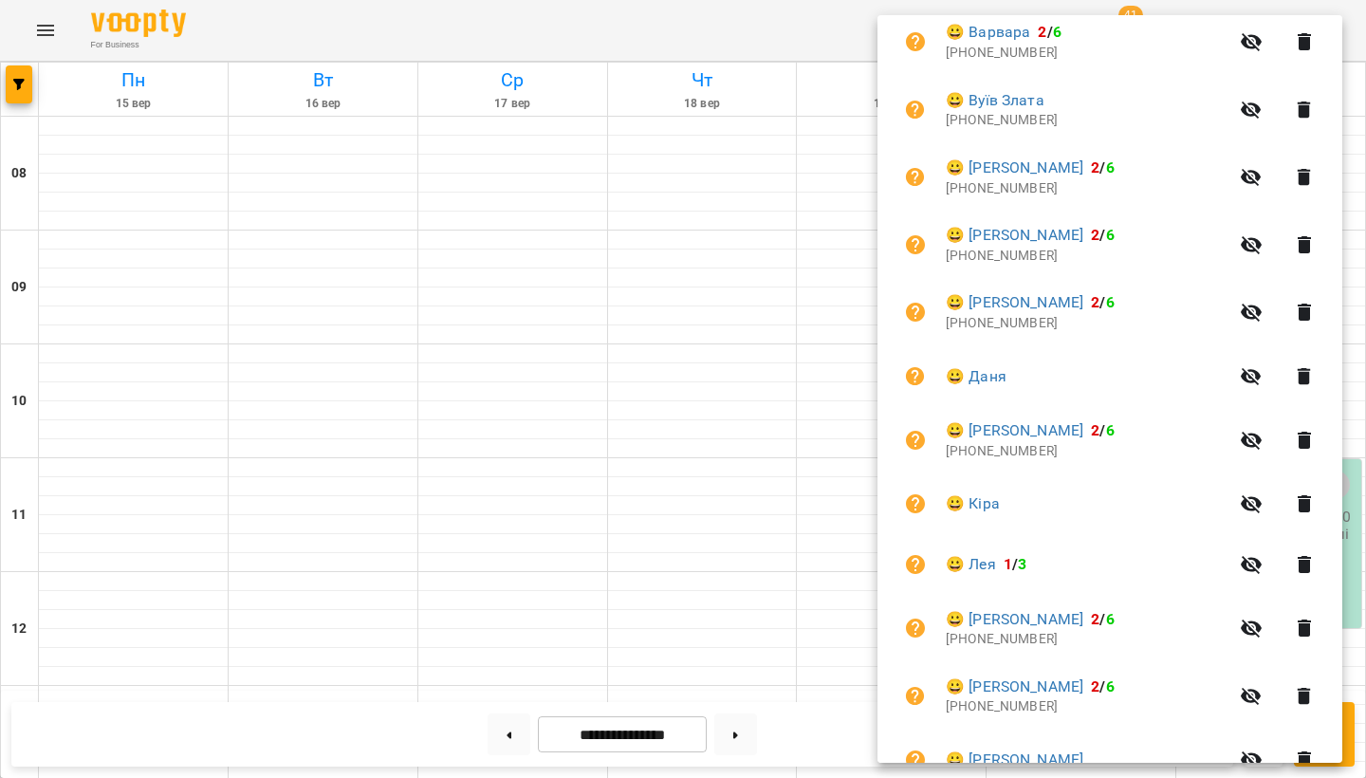
scroll to position [433, 0]
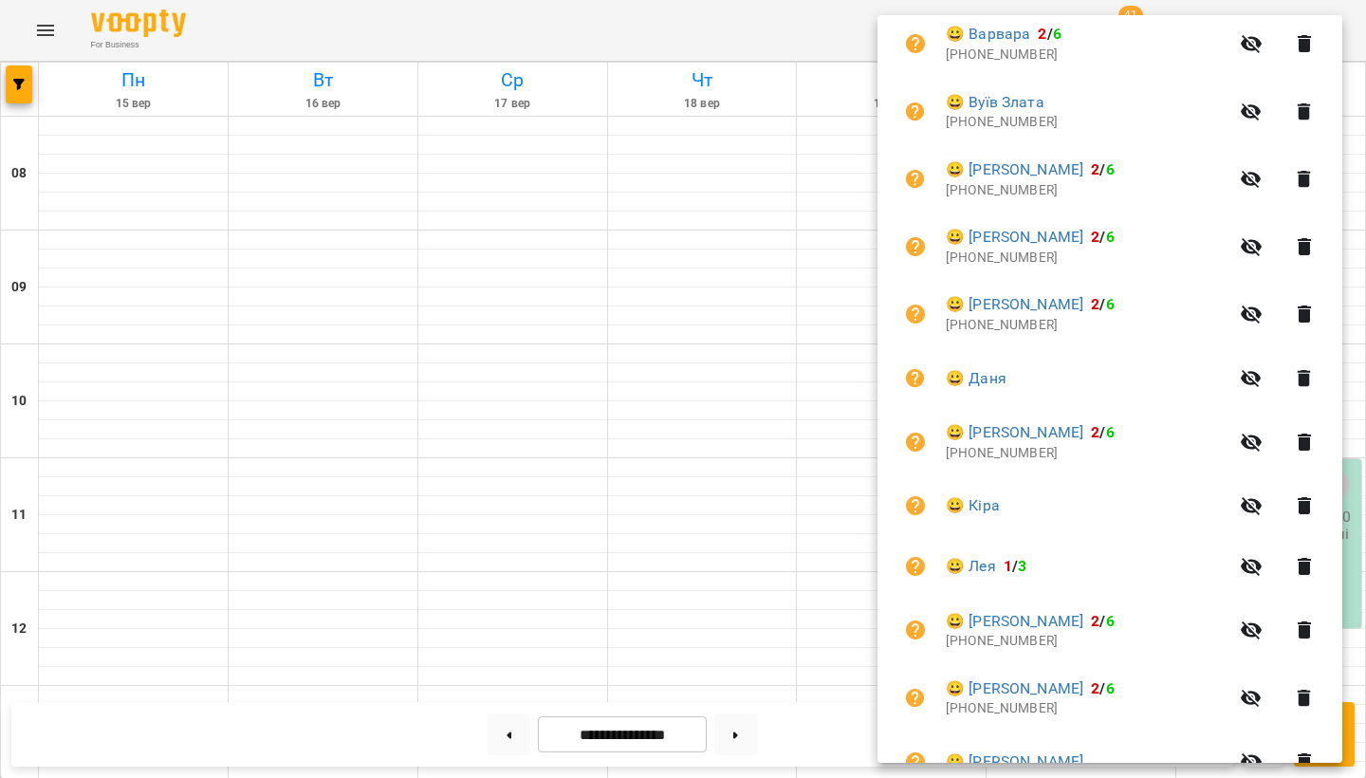
click at [1311, 245] on icon "button" at bounding box center [1304, 246] width 13 height 17
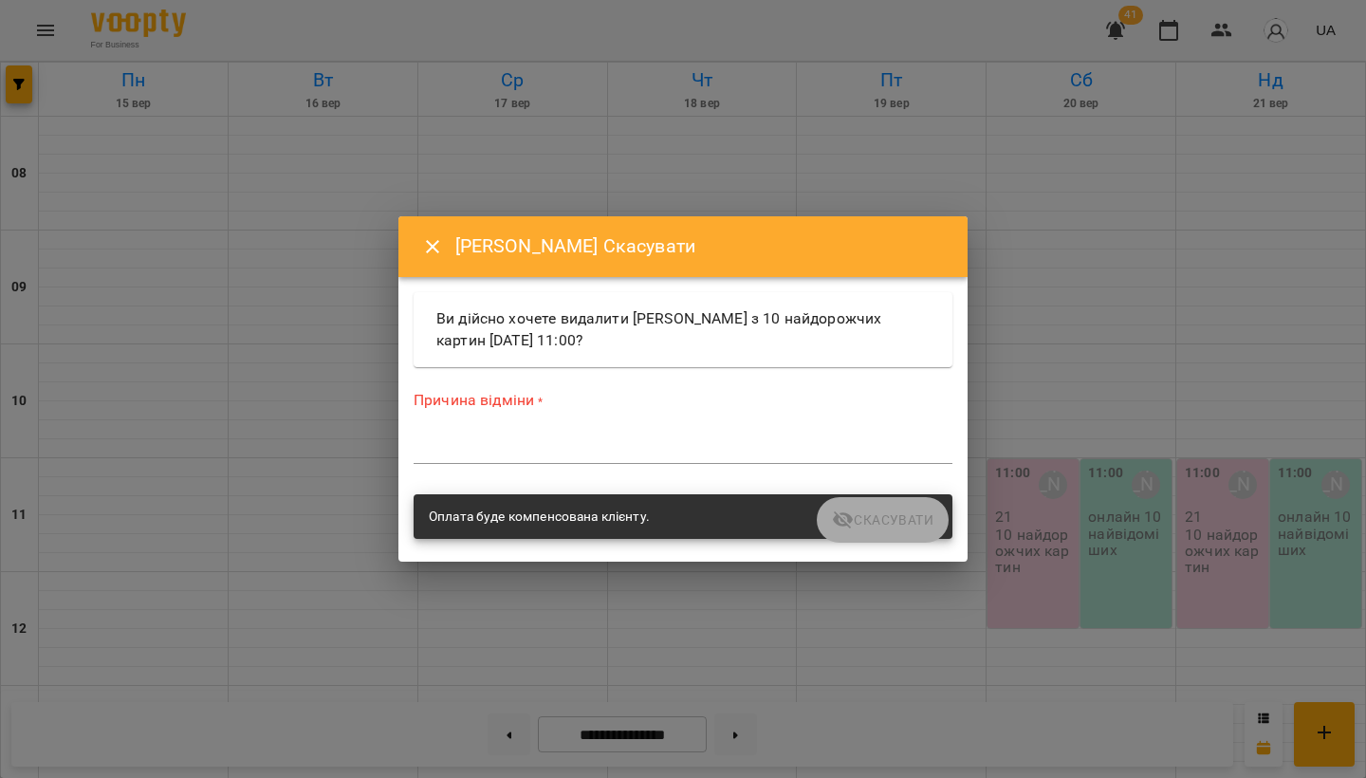
click at [522, 464] on div "Причина відміни * *" at bounding box center [683, 431] width 539 height 82
click at [516, 460] on div "*" at bounding box center [683, 448] width 539 height 29
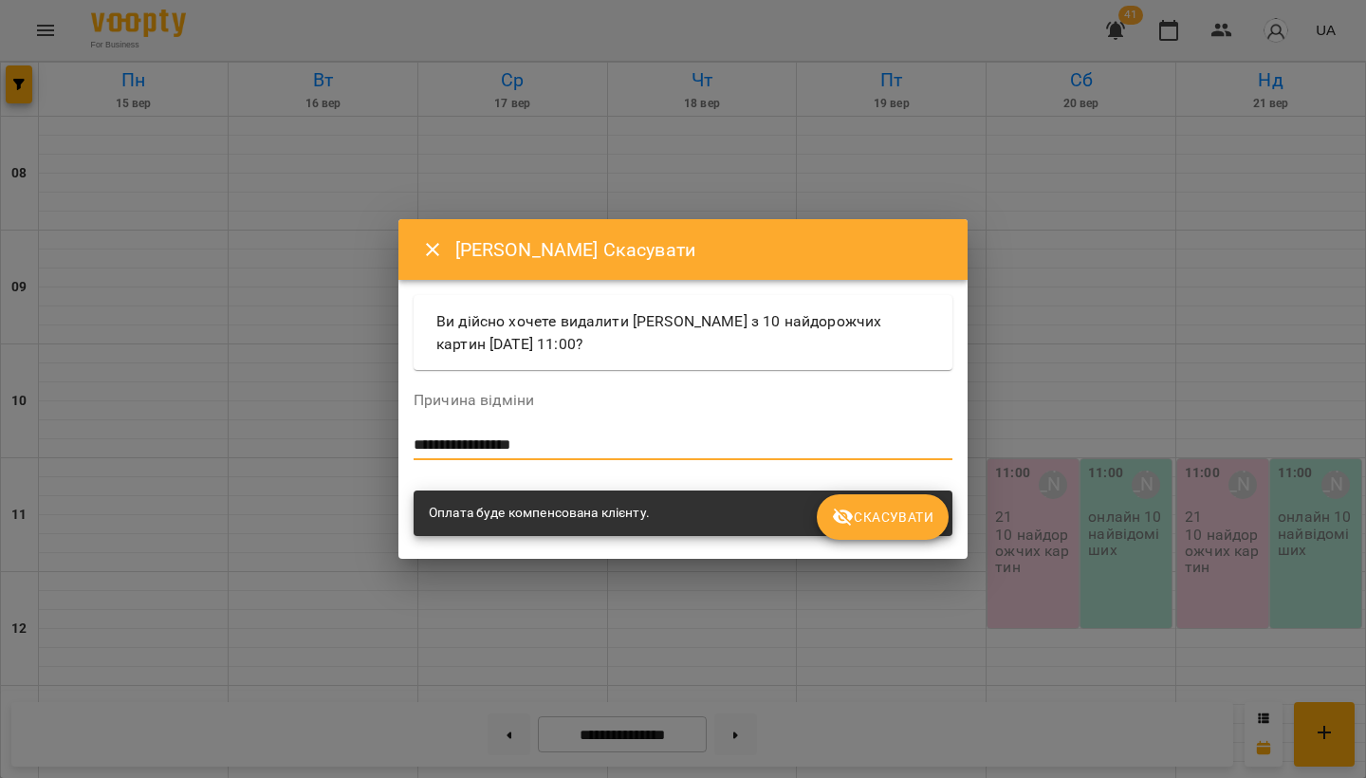
type textarea "**********"
click at [862, 511] on span "Скасувати" at bounding box center [883, 517] width 102 height 23
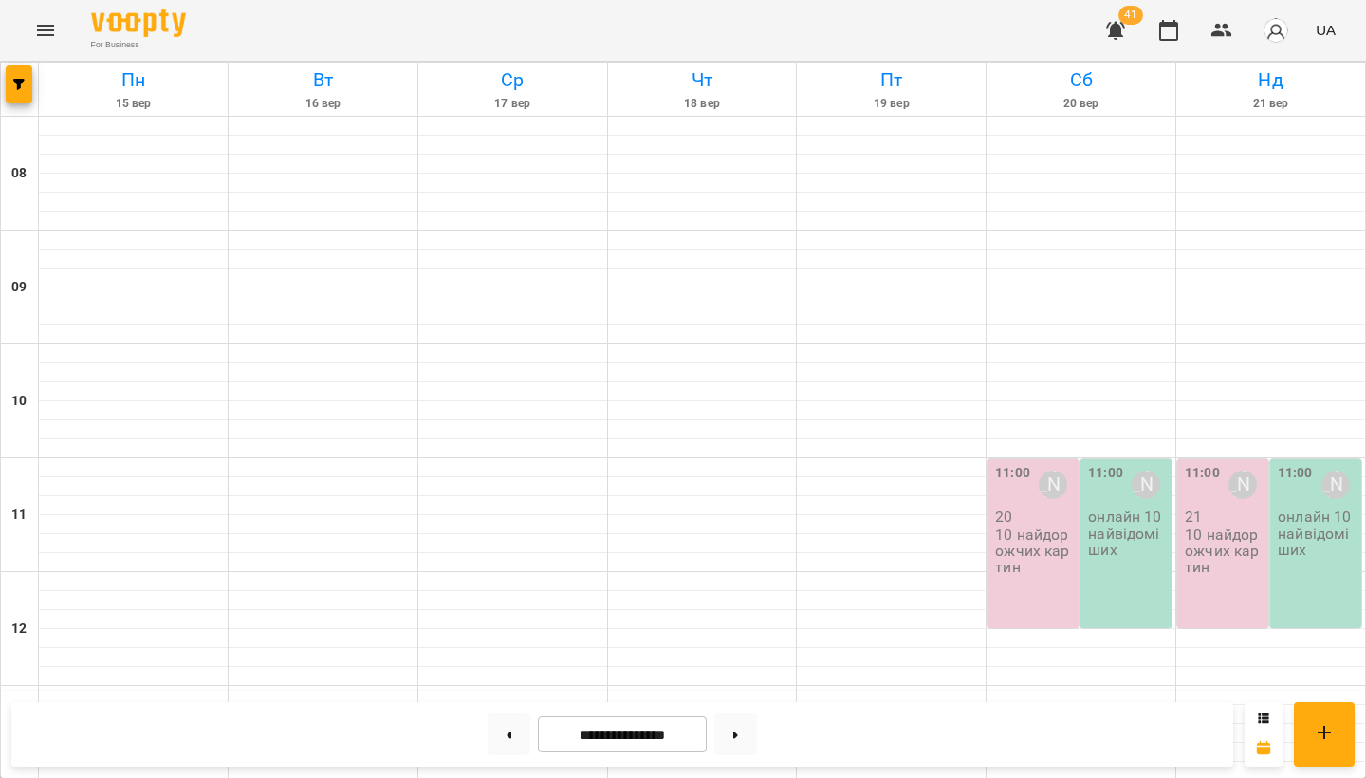
click at [997, 536] on p "10 найдорожчих картин" at bounding box center [1035, 551] width 80 height 49
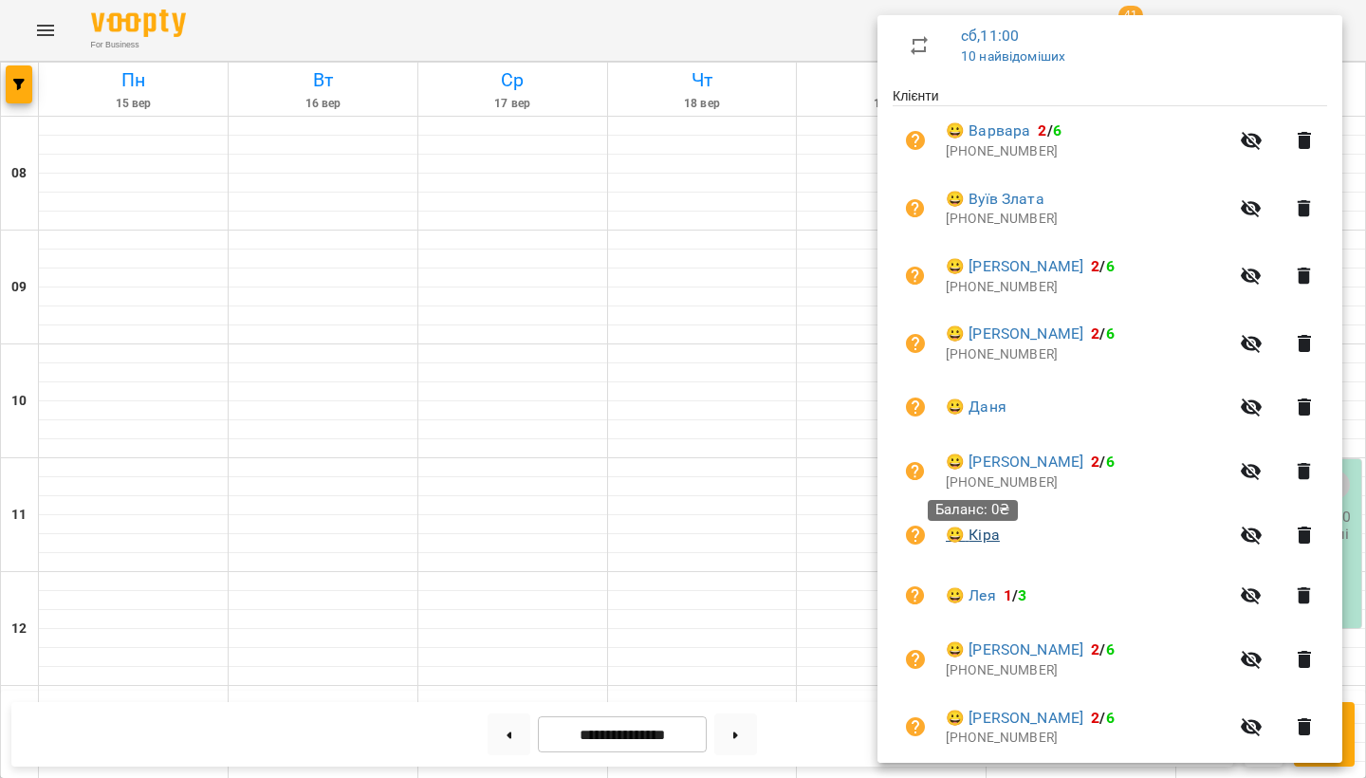
scroll to position [337, 0]
click at [1308, 335] on icon "button" at bounding box center [1304, 342] width 13 height 17
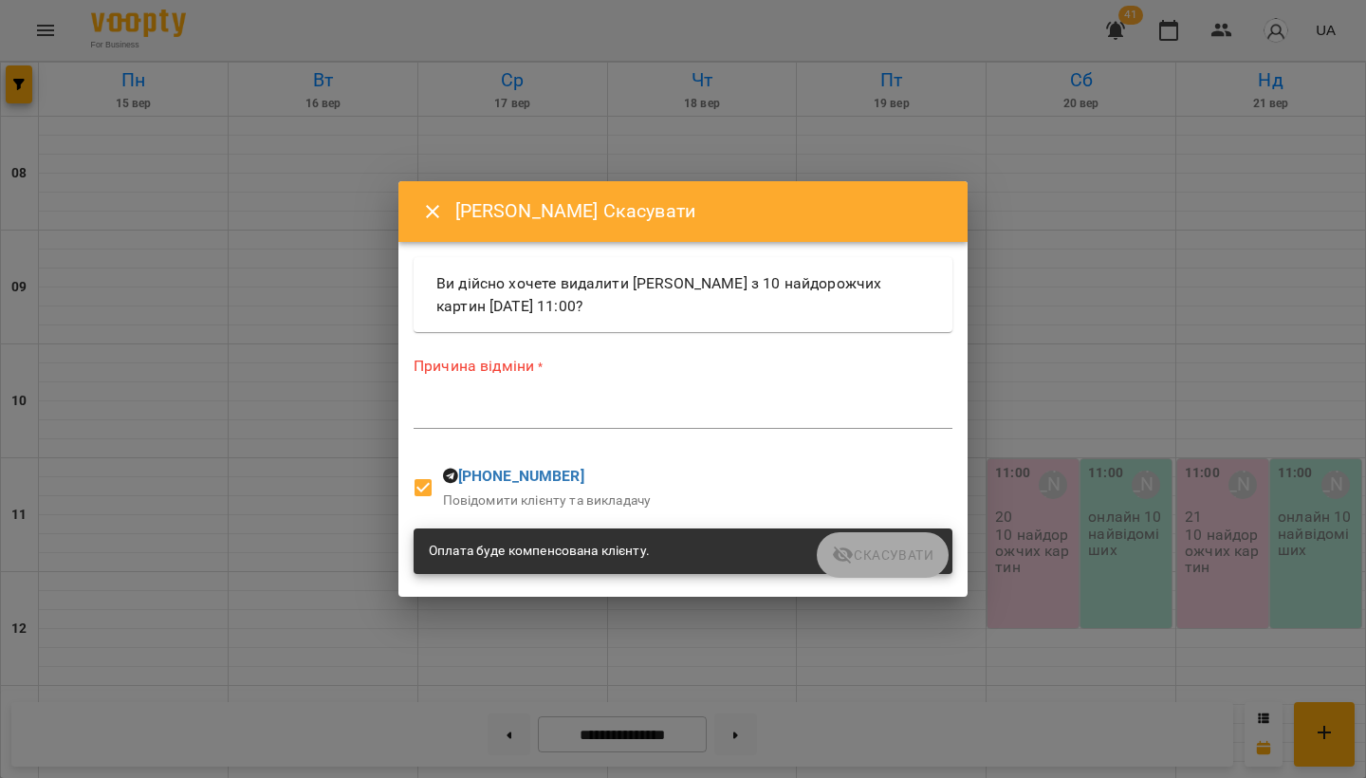
click at [660, 420] on textarea at bounding box center [683, 413] width 539 height 17
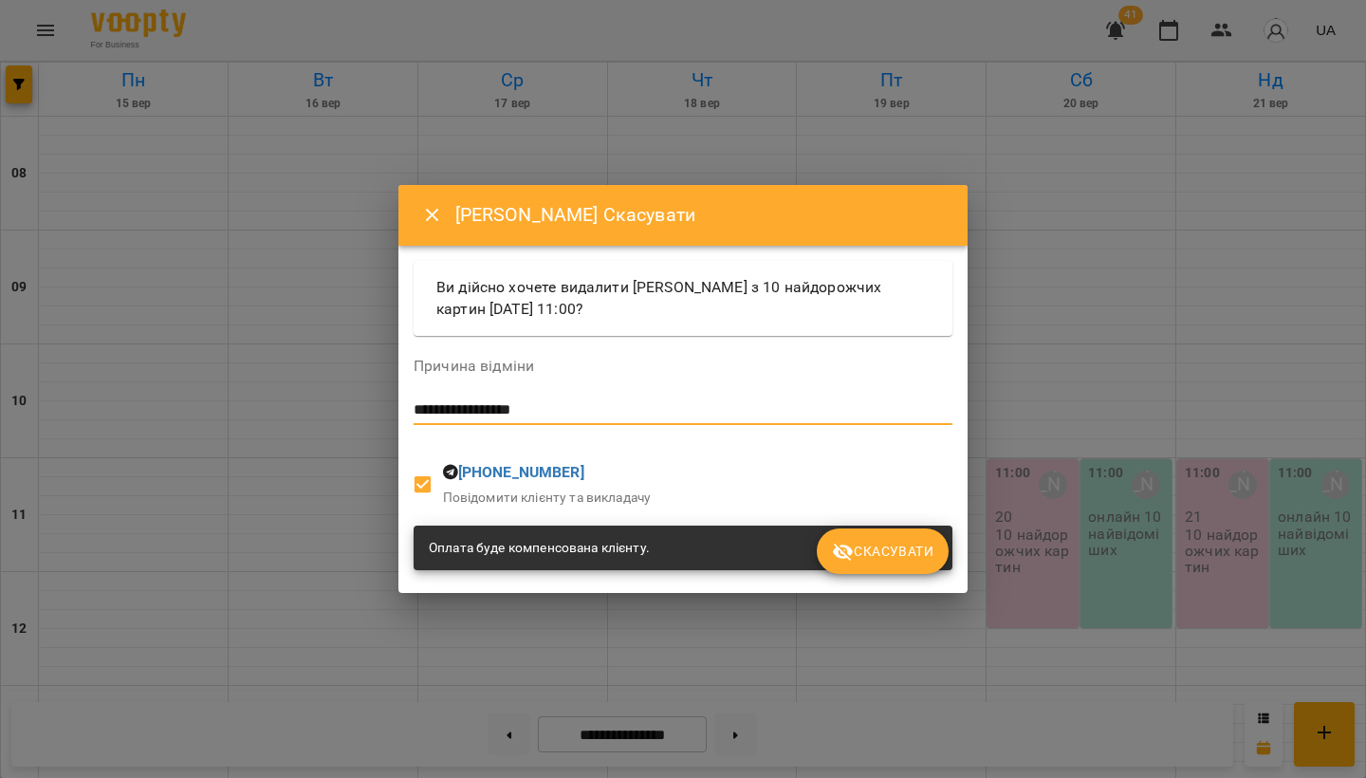
type textarea "**********"
click at [922, 541] on span "Скасувати" at bounding box center [883, 551] width 102 height 23
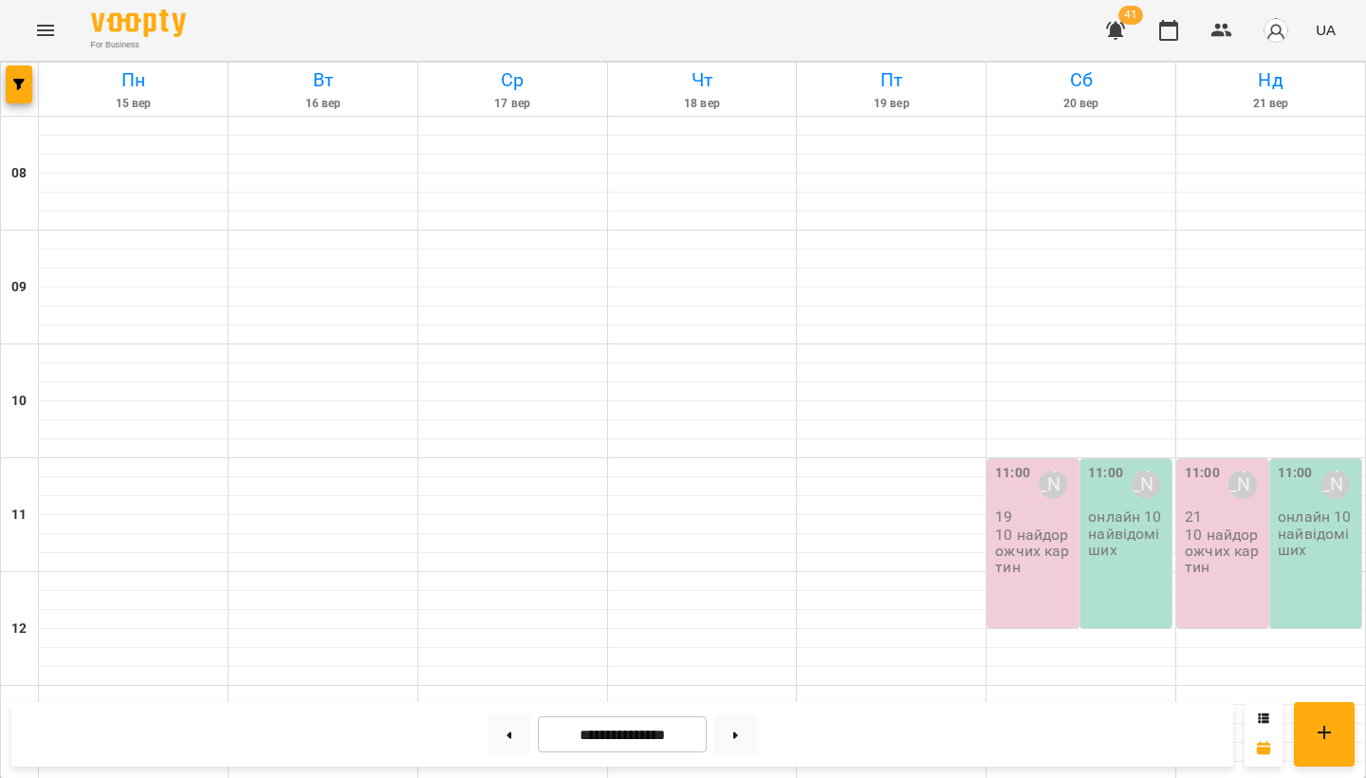
click at [1028, 543] on p "10 найдорожчих картин" at bounding box center [1035, 551] width 80 height 49
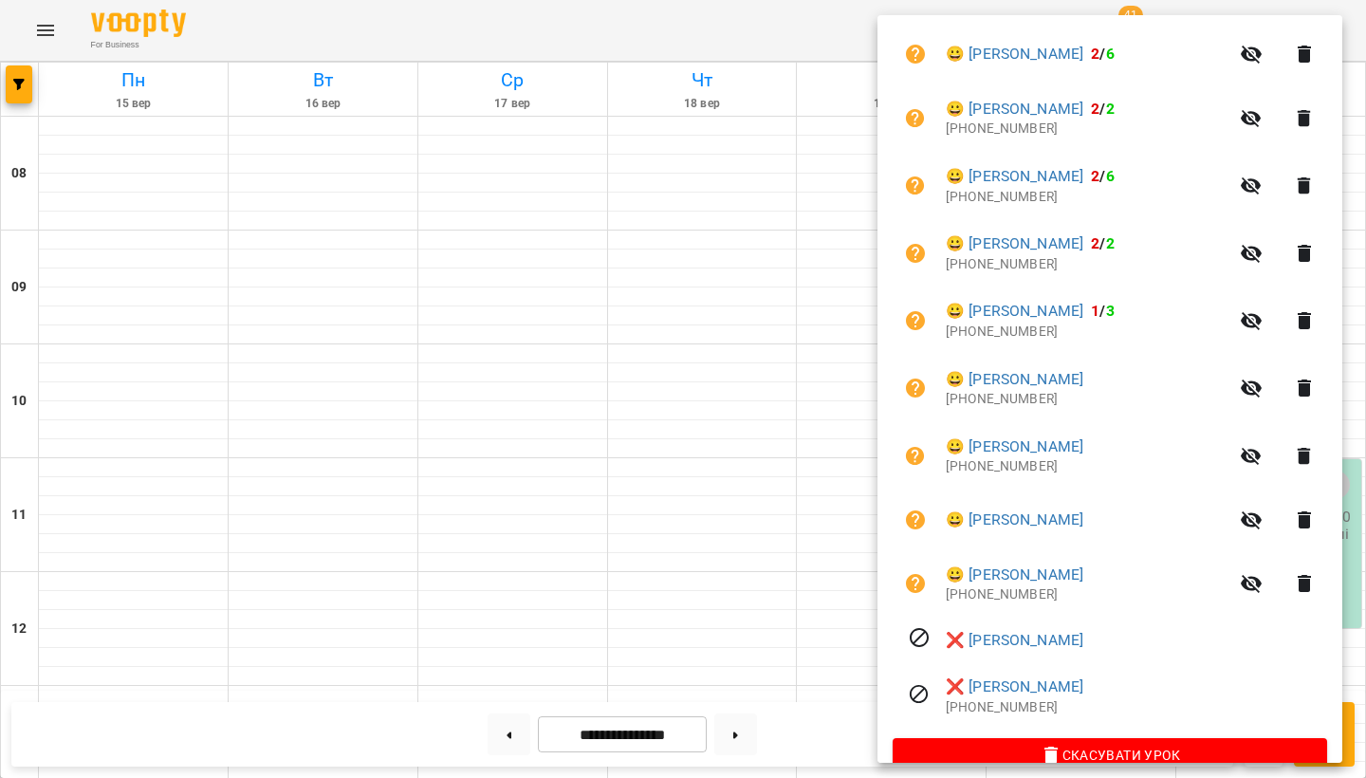
scroll to position [1064, 0]
click at [1316, 509] on icon "button" at bounding box center [1304, 520] width 23 height 23
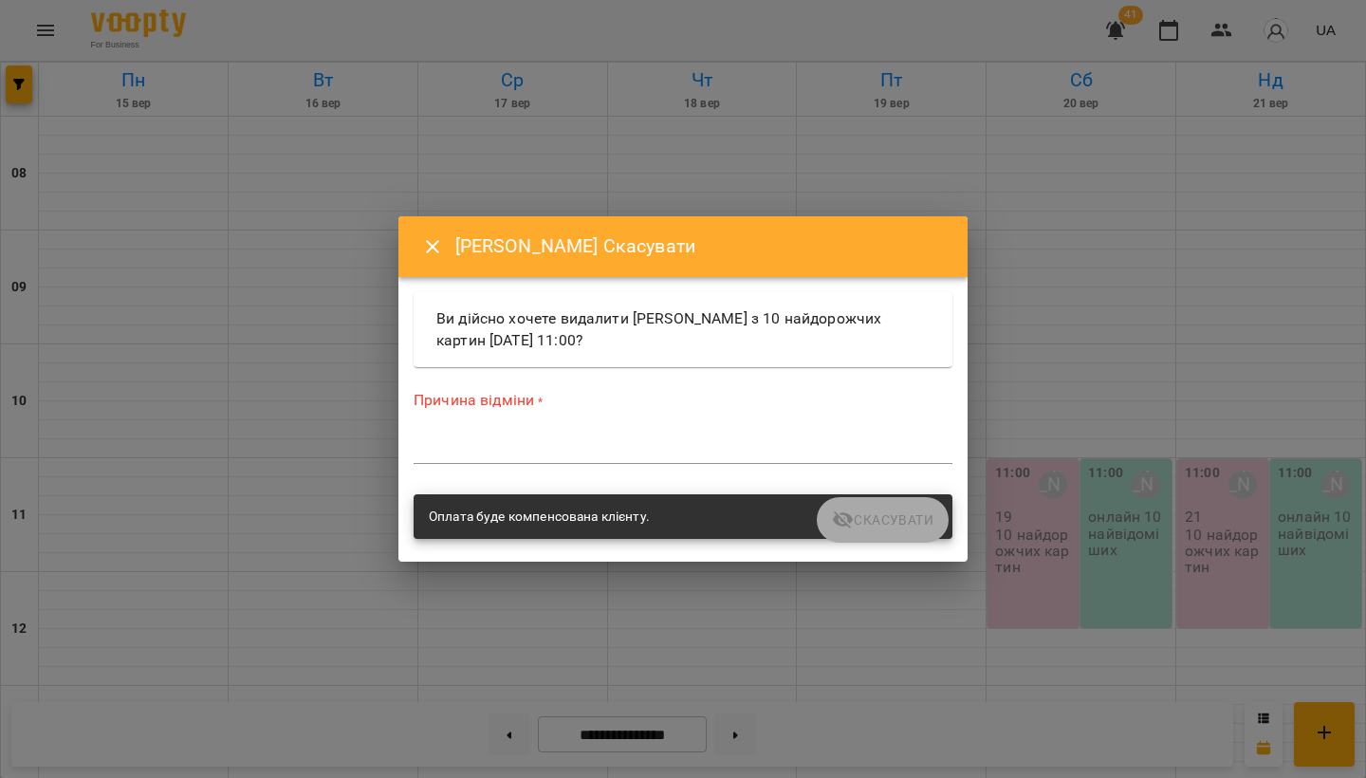
click at [560, 440] on textarea at bounding box center [683, 448] width 539 height 17
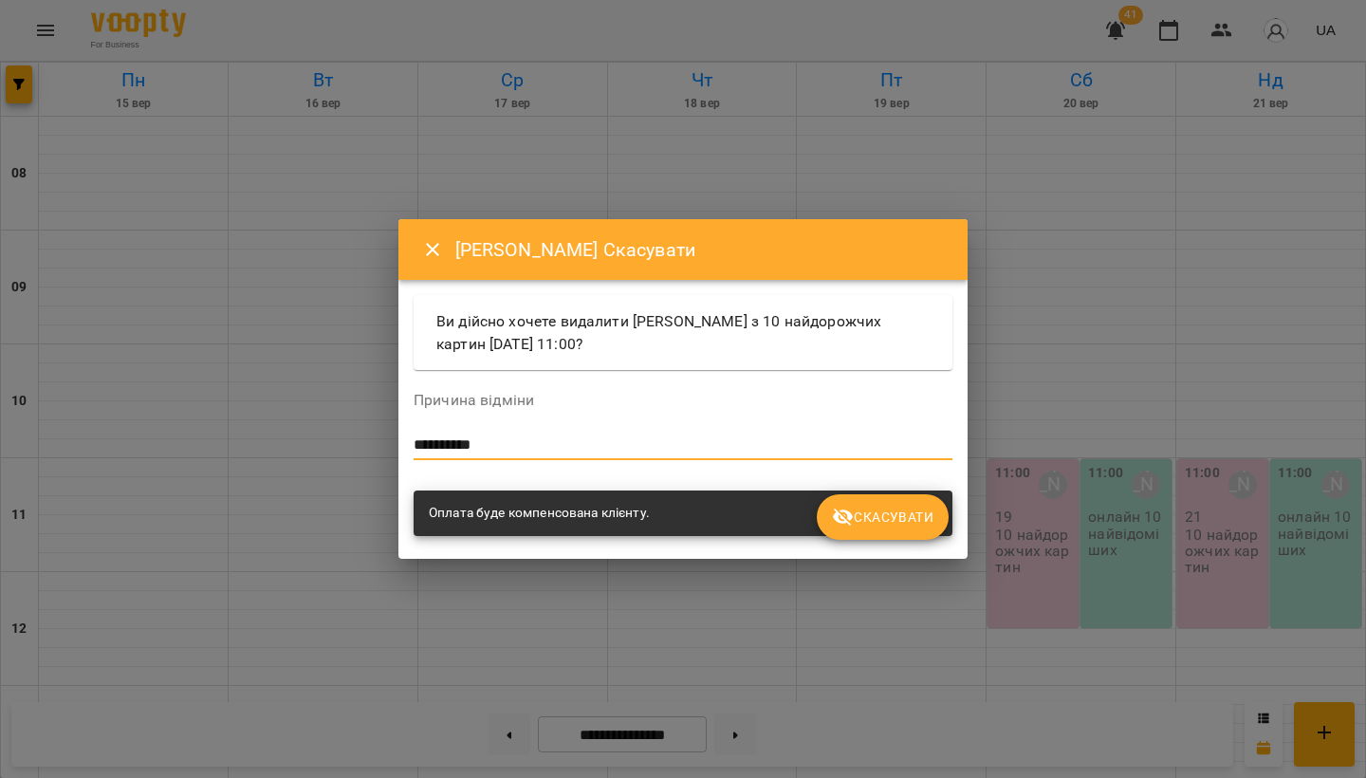
type textarea "**********"
click at [884, 506] on span "Скасувати" at bounding box center [883, 517] width 102 height 23
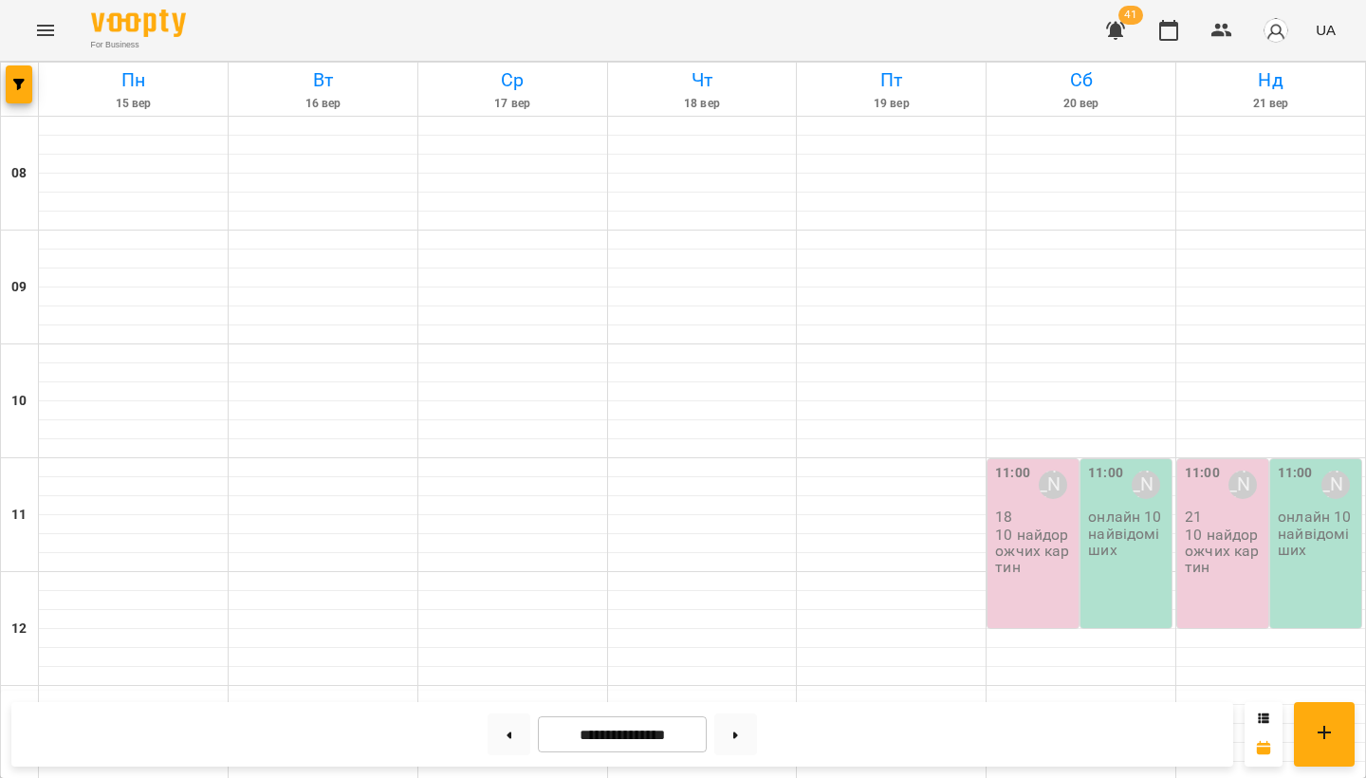
click at [1021, 548] on p "10 найдорожчих картин" at bounding box center [1035, 551] width 80 height 49
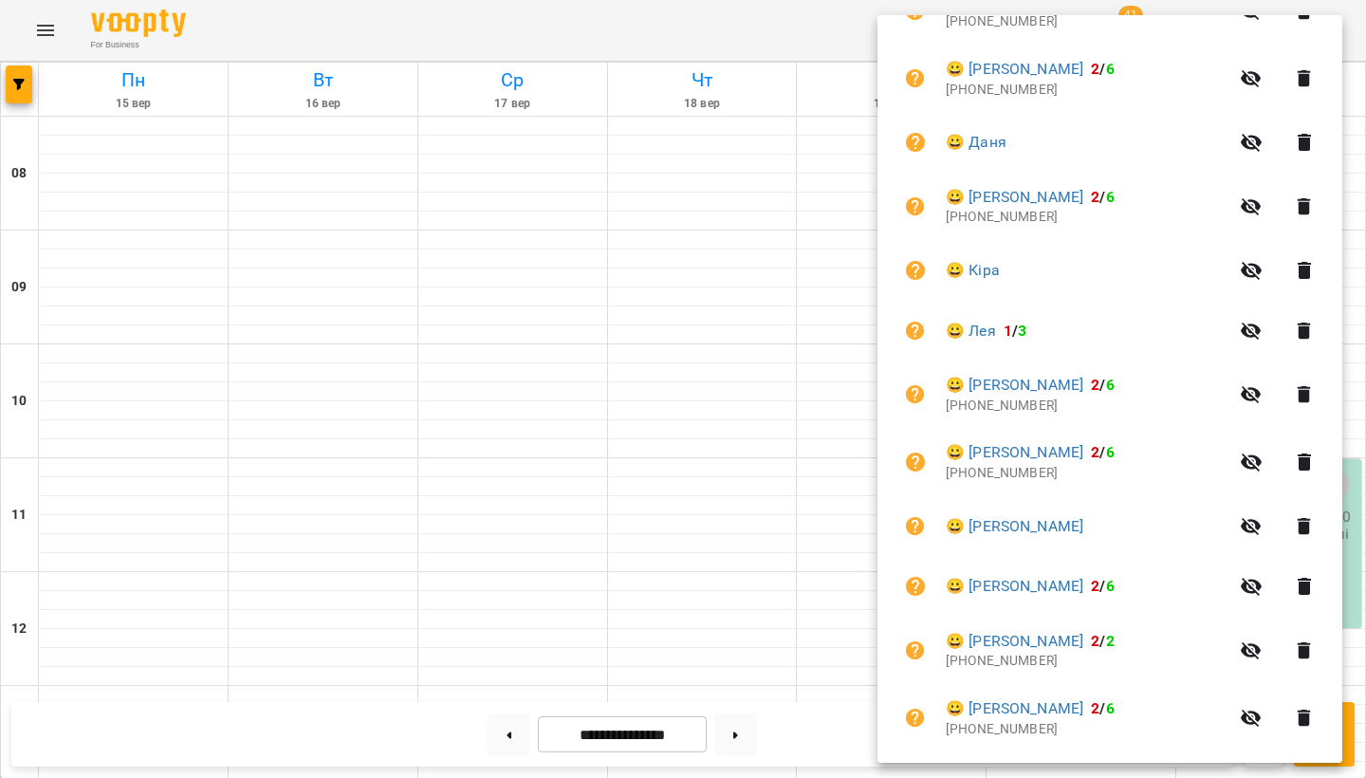
scroll to position [568, 0]
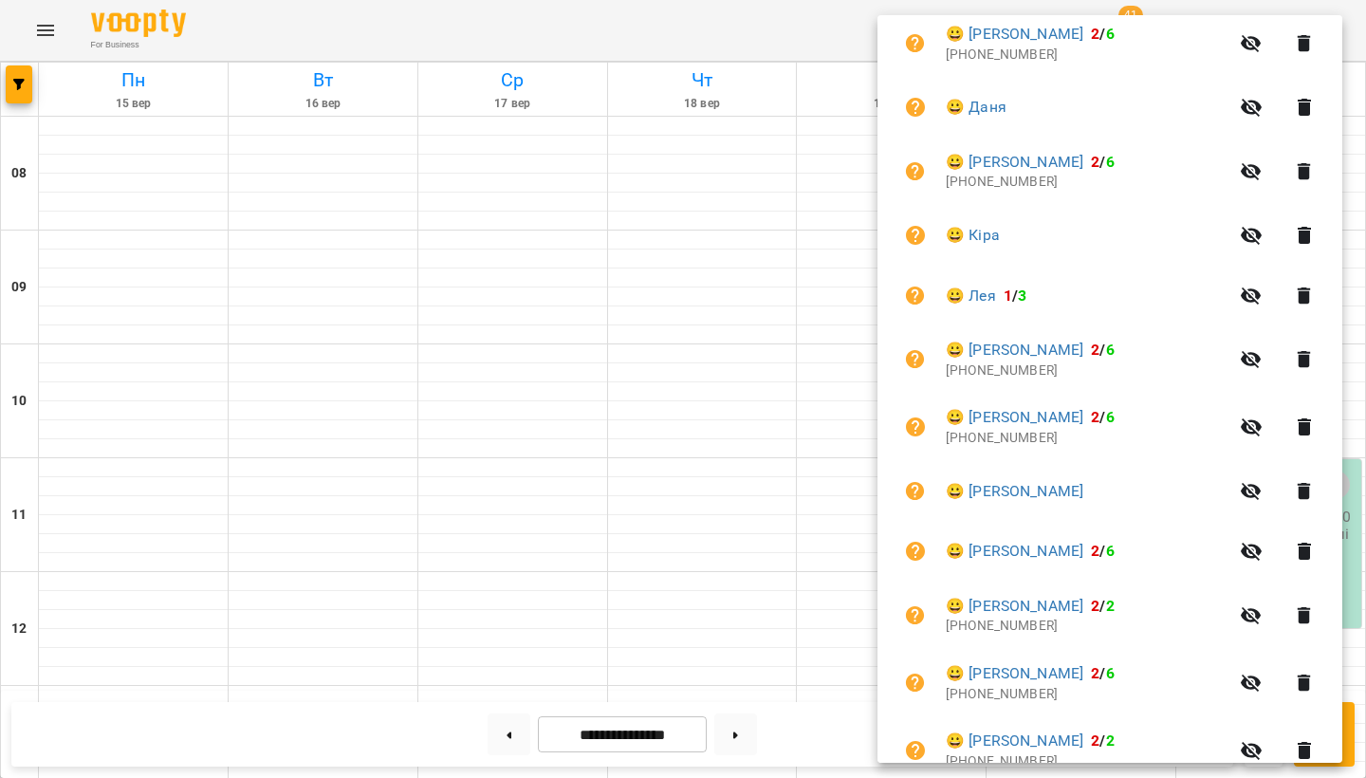
click at [1311, 288] on icon "button" at bounding box center [1304, 295] width 13 height 17
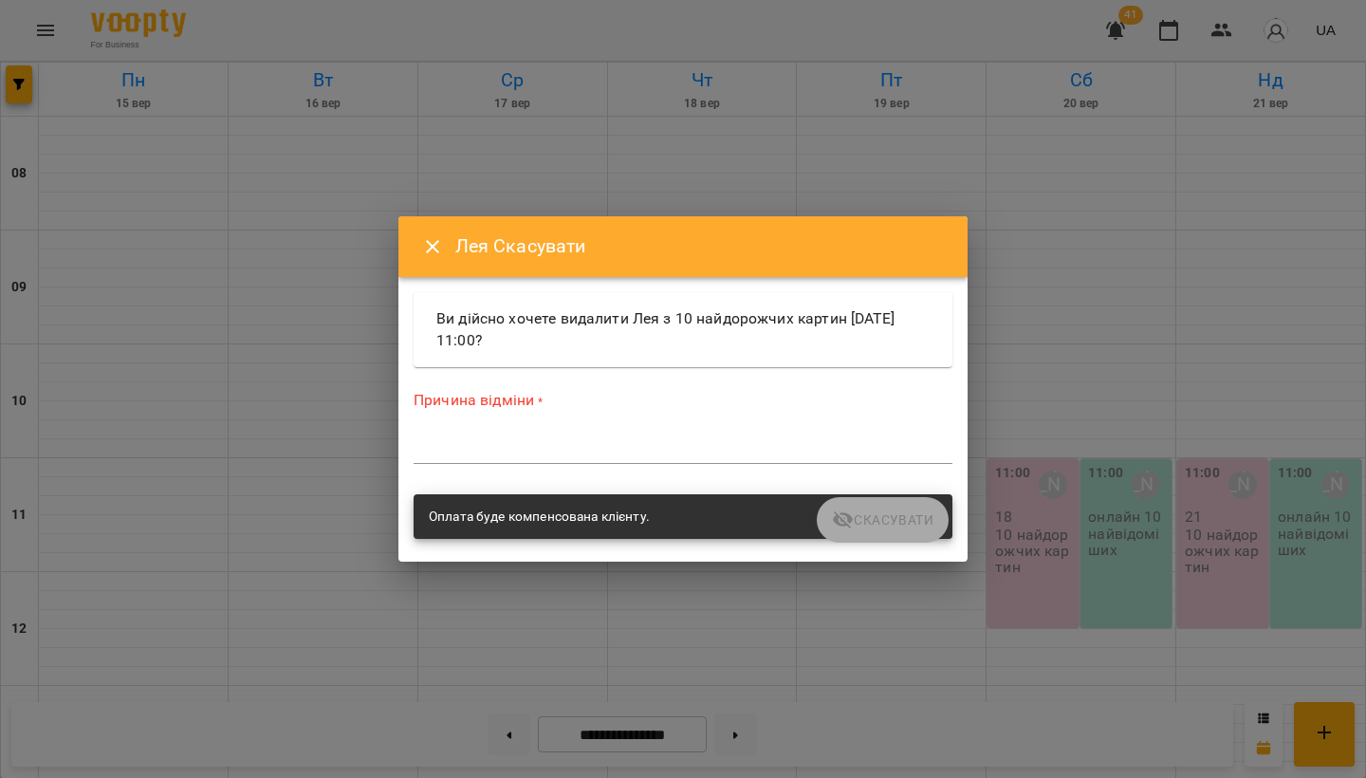
click at [595, 444] on textarea at bounding box center [683, 448] width 539 height 17
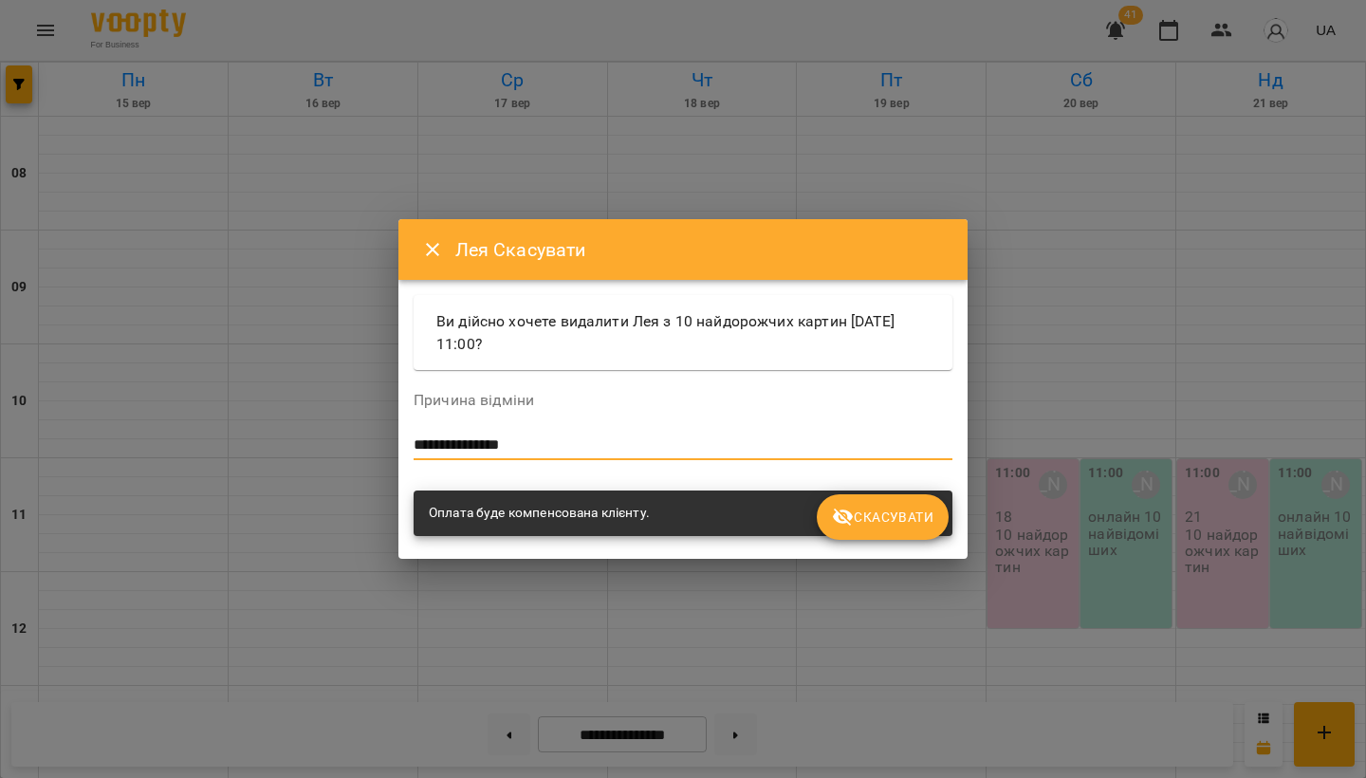
type textarea "**********"
click at [903, 508] on span "Скасувати" at bounding box center [883, 517] width 102 height 23
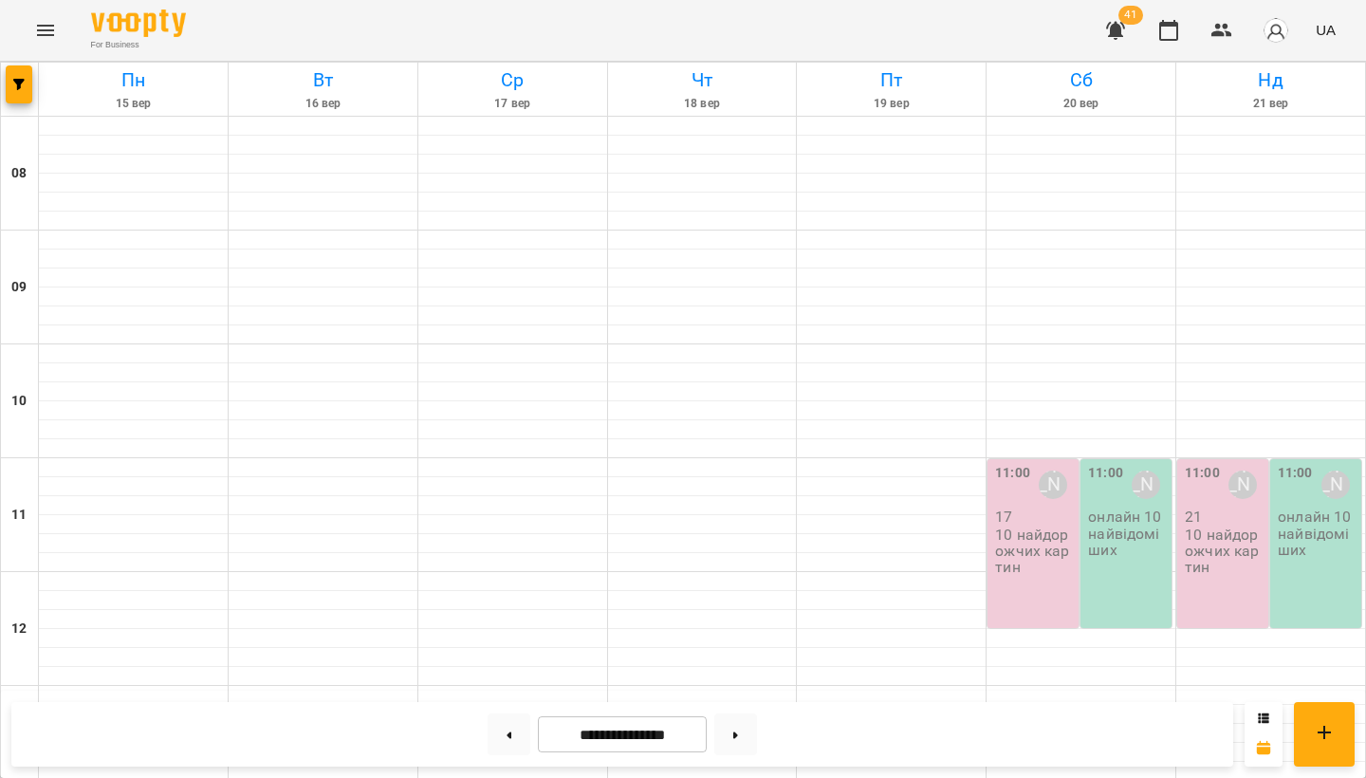
click at [1051, 546] on p "10 найдорожчих картин" at bounding box center [1035, 551] width 80 height 49
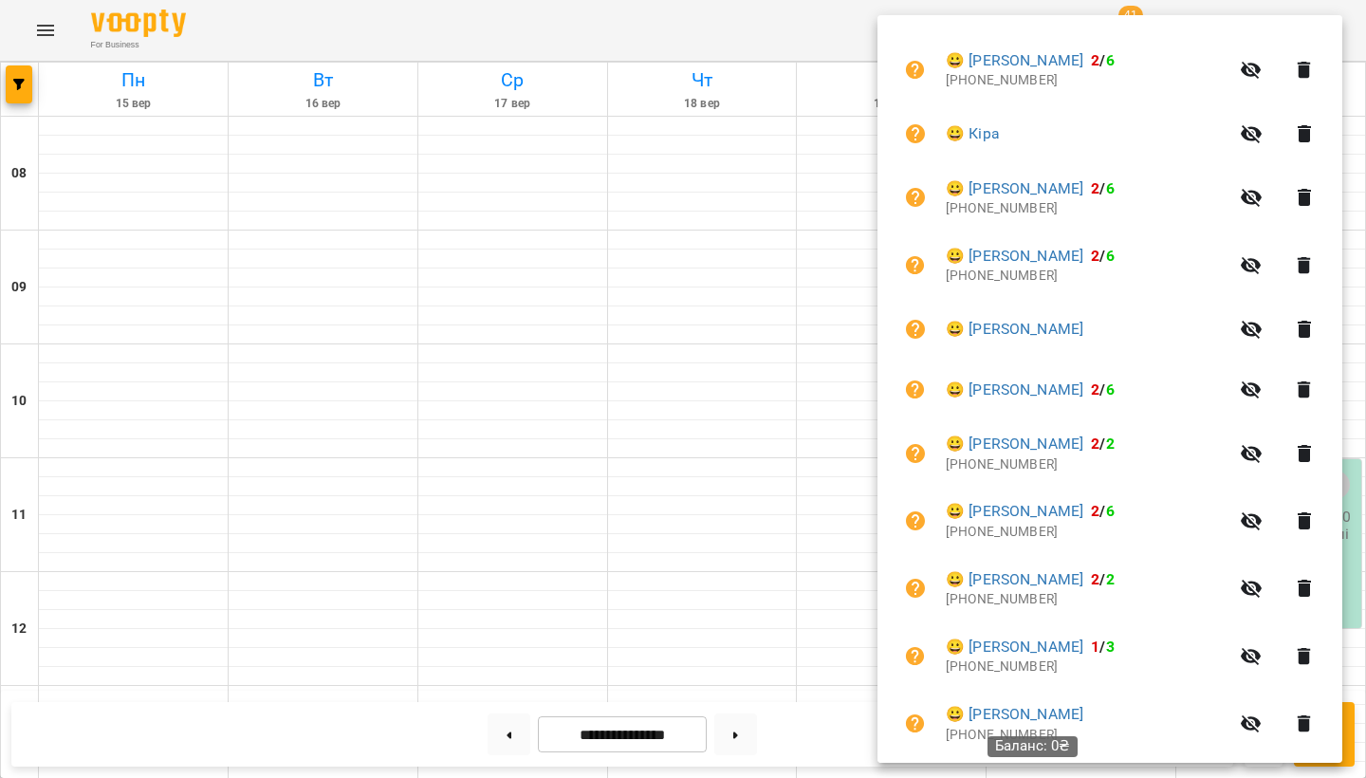
scroll to position [646, 0]
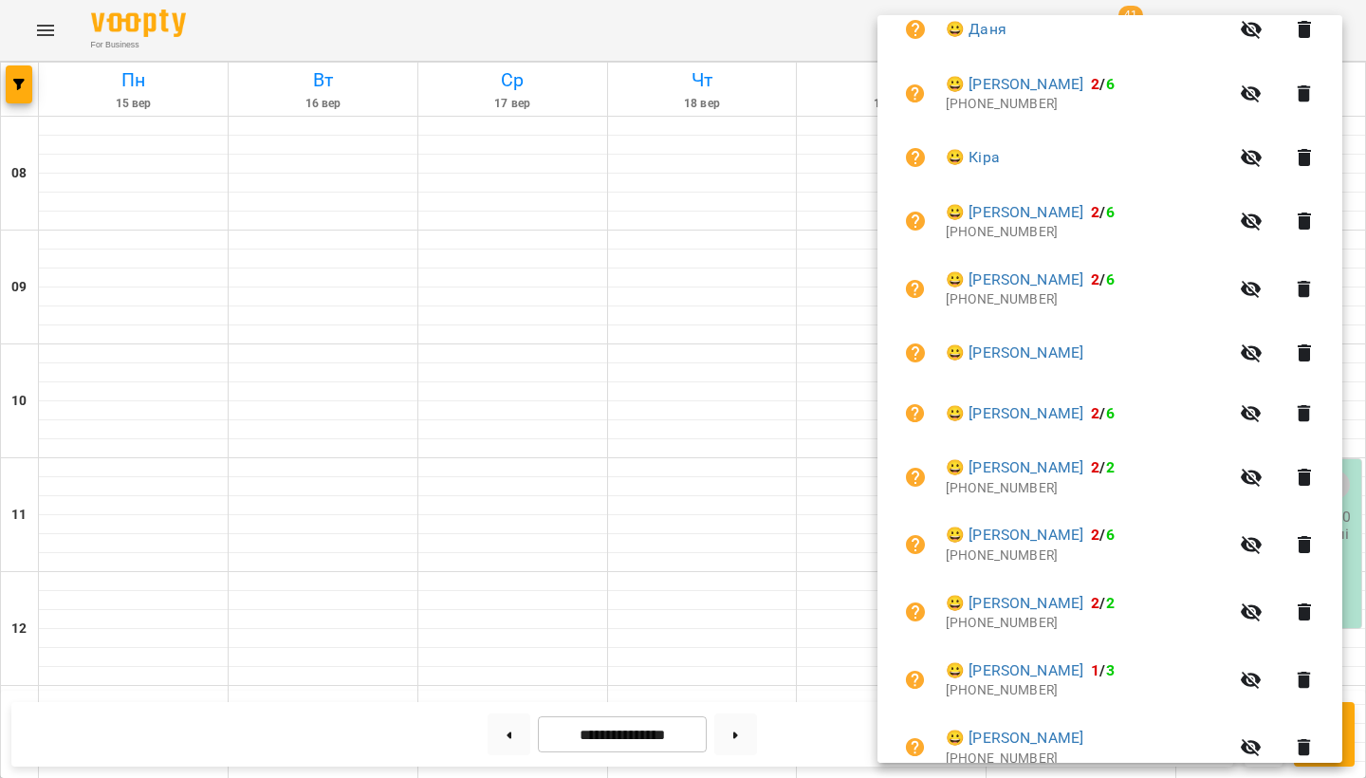
click at [637, 477] on div at bounding box center [683, 389] width 1366 height 778
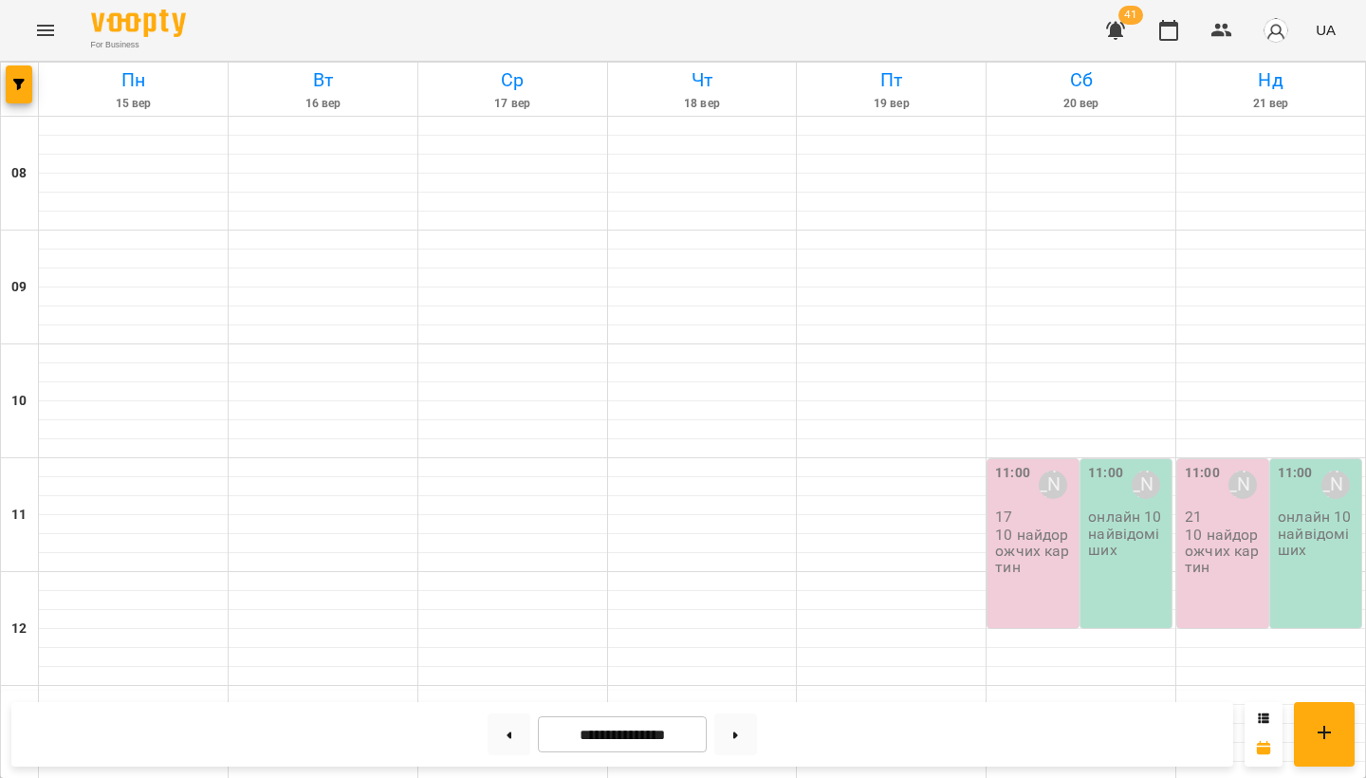
click at [1011, 542] on p "10 найдорожчих картин" at bounding box center [1035, 551] width 80 height 49
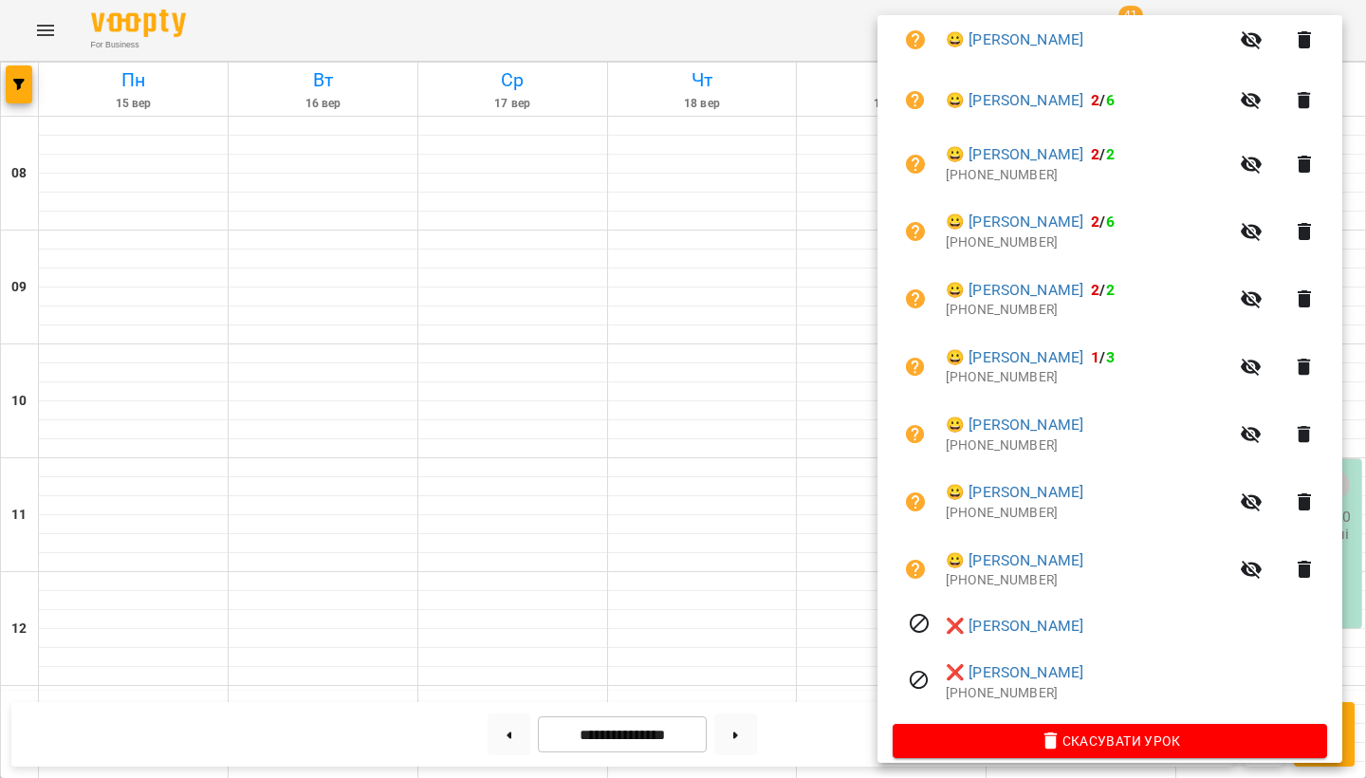
scroll to position [958, 0]
click at [752, 469] on div at bounding box center [683, 389] width 1366 height 778
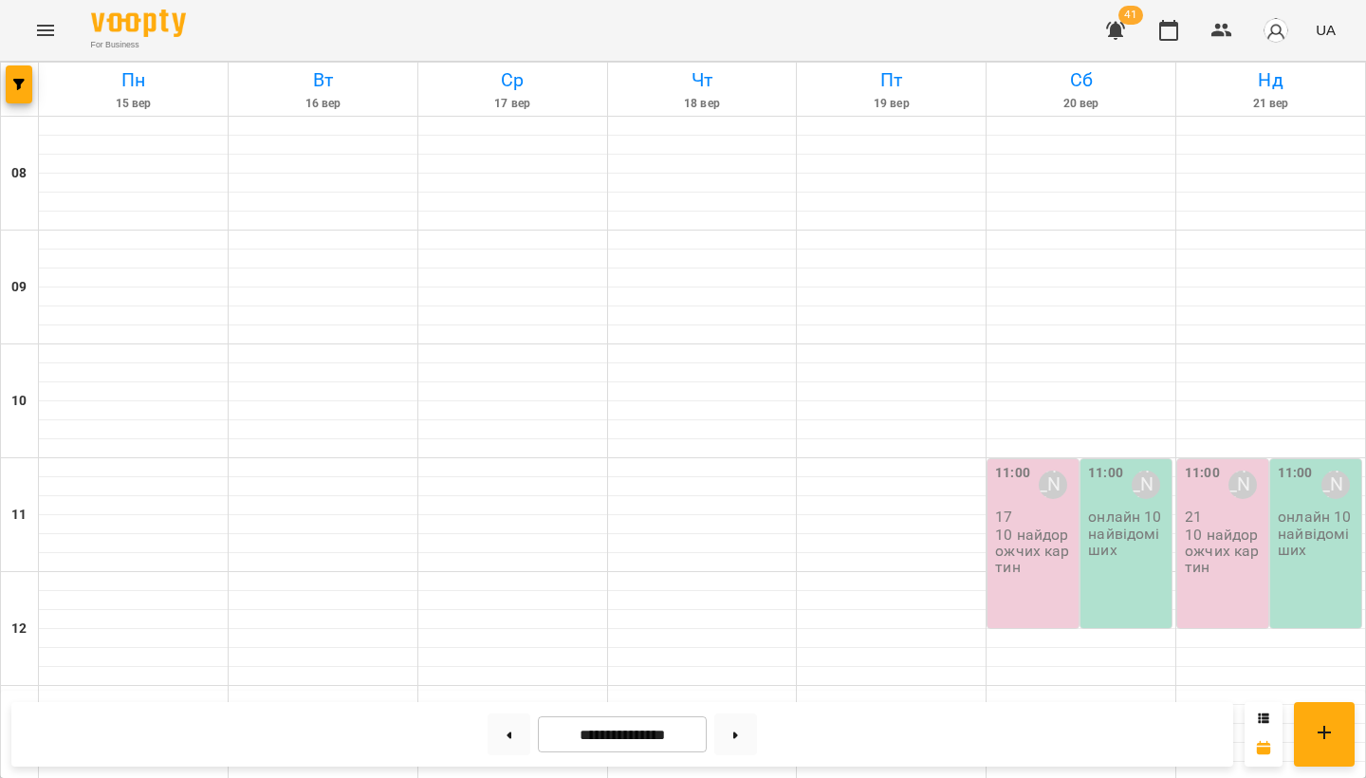
click at [1025, 527] on p "10 найдорожчих картин" at bounding box center [1035, 551] width 80 height 49
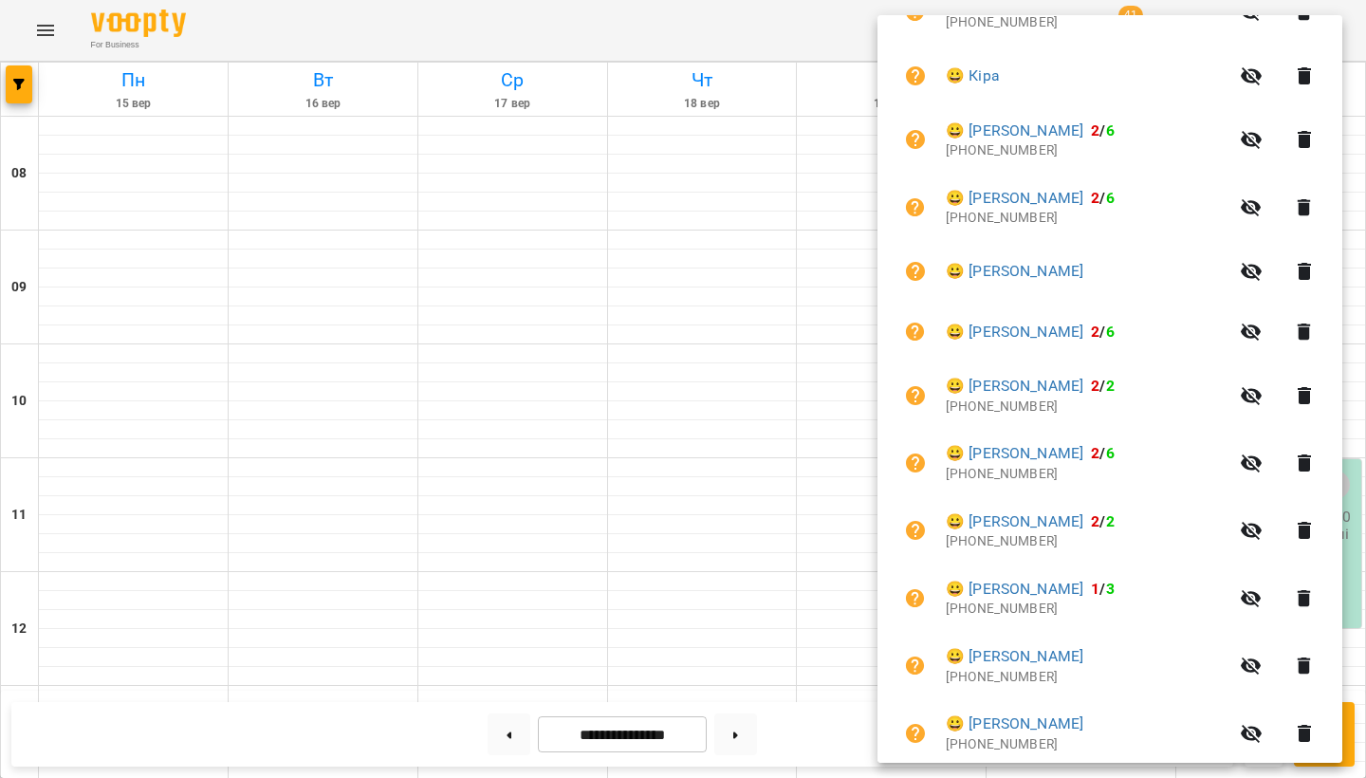
scroll to position [729, 0]
click at [788, 492] on div at bounding box center [683, 389] width 1366 height 778
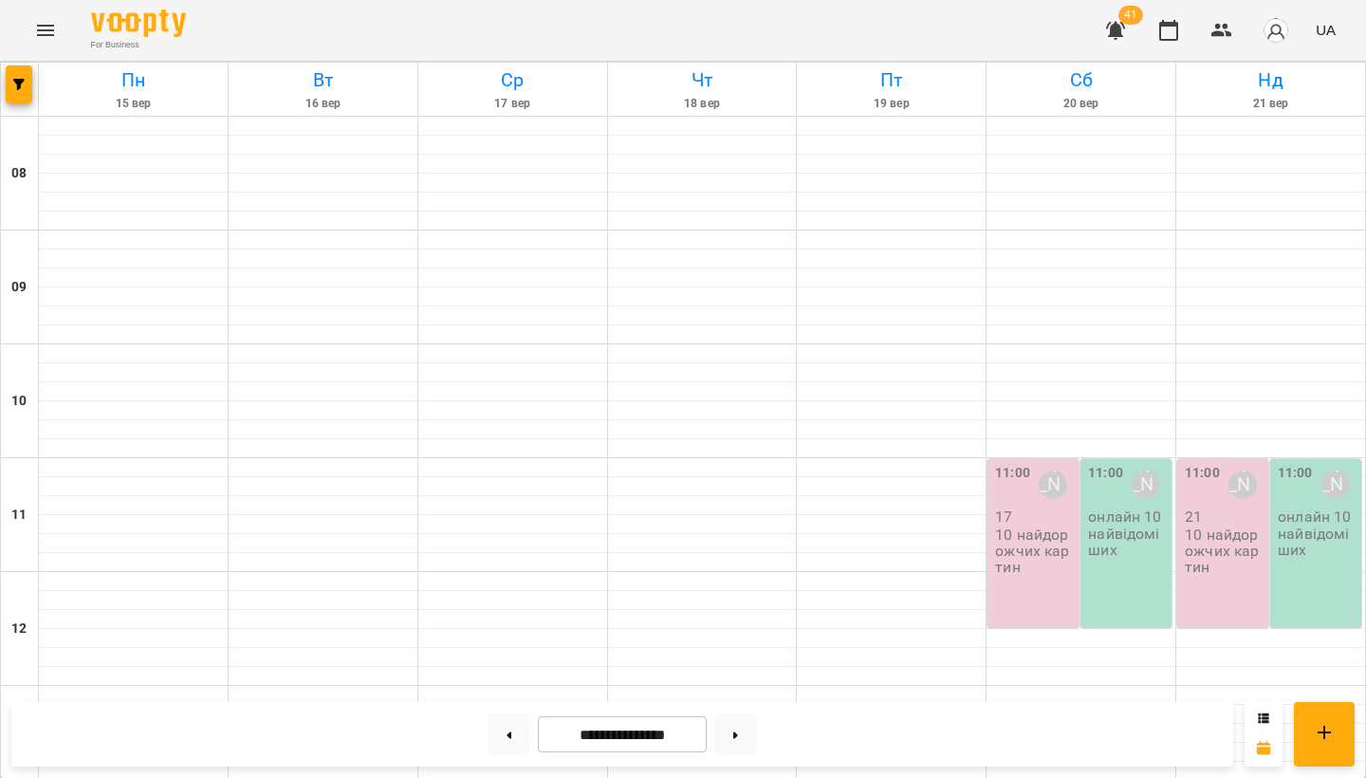
click at [1026, 505] on div "11:00" at bounding box center [1012, 485] width 35 height 44
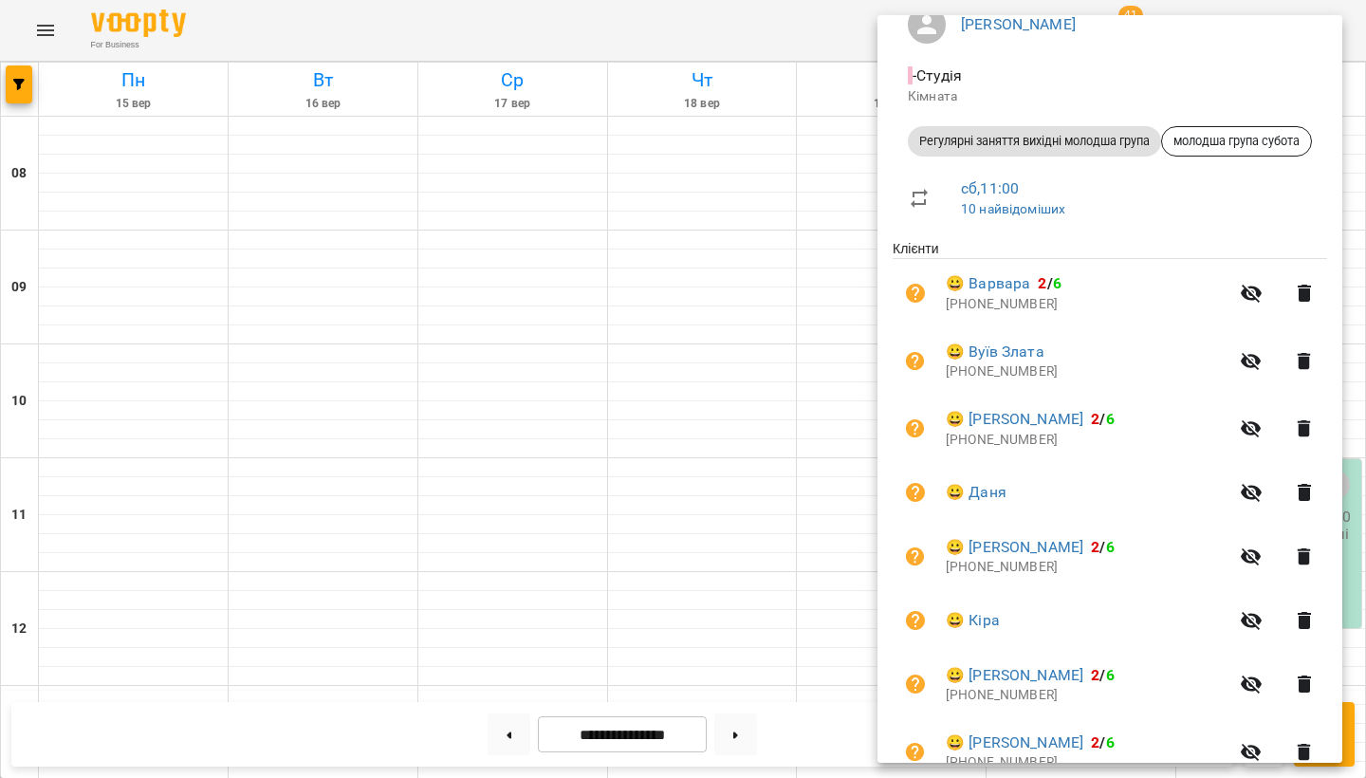
scroll to position [184, 0]
click at [1307, 361] on icon "button" at bounding box center [1304, 360] width 23 height 23
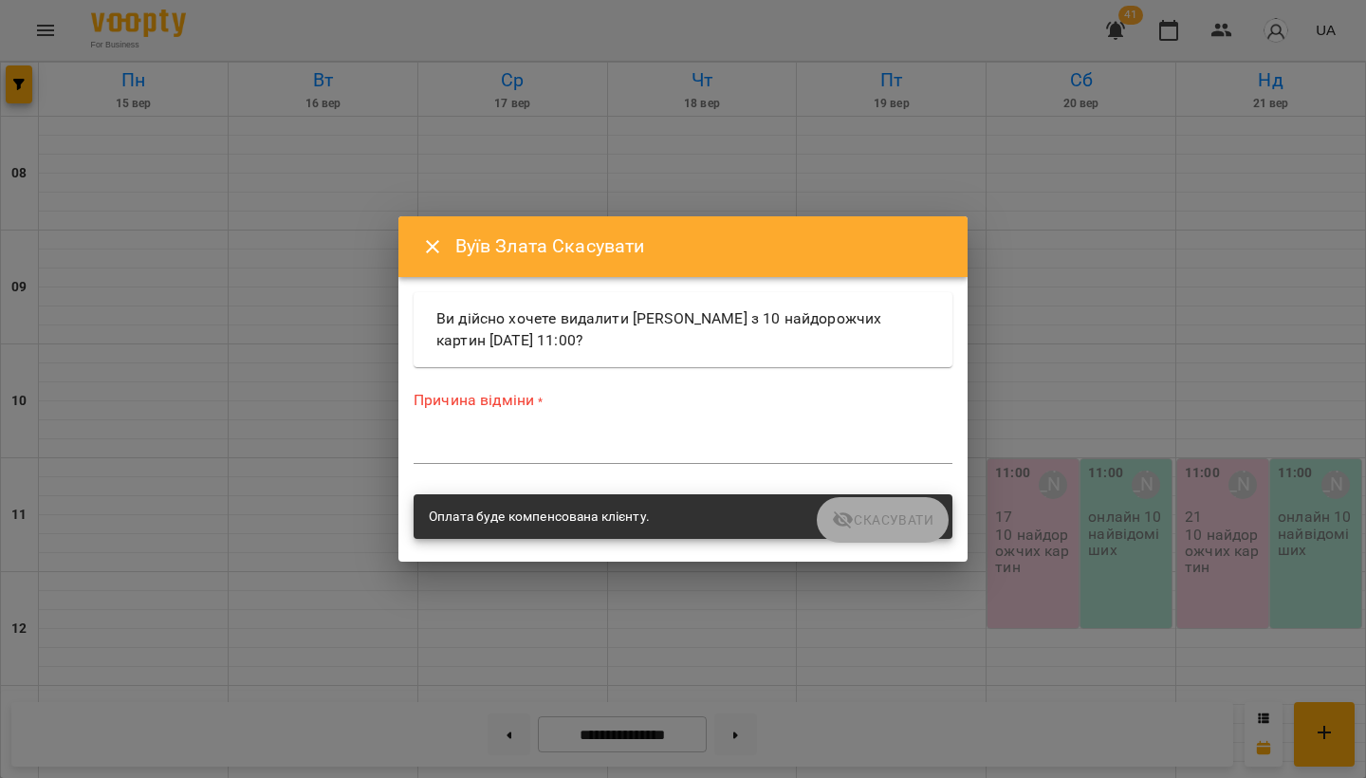
click at [424, 250] on icon "Close" at bounding box center [432, 246] width 23 height 23
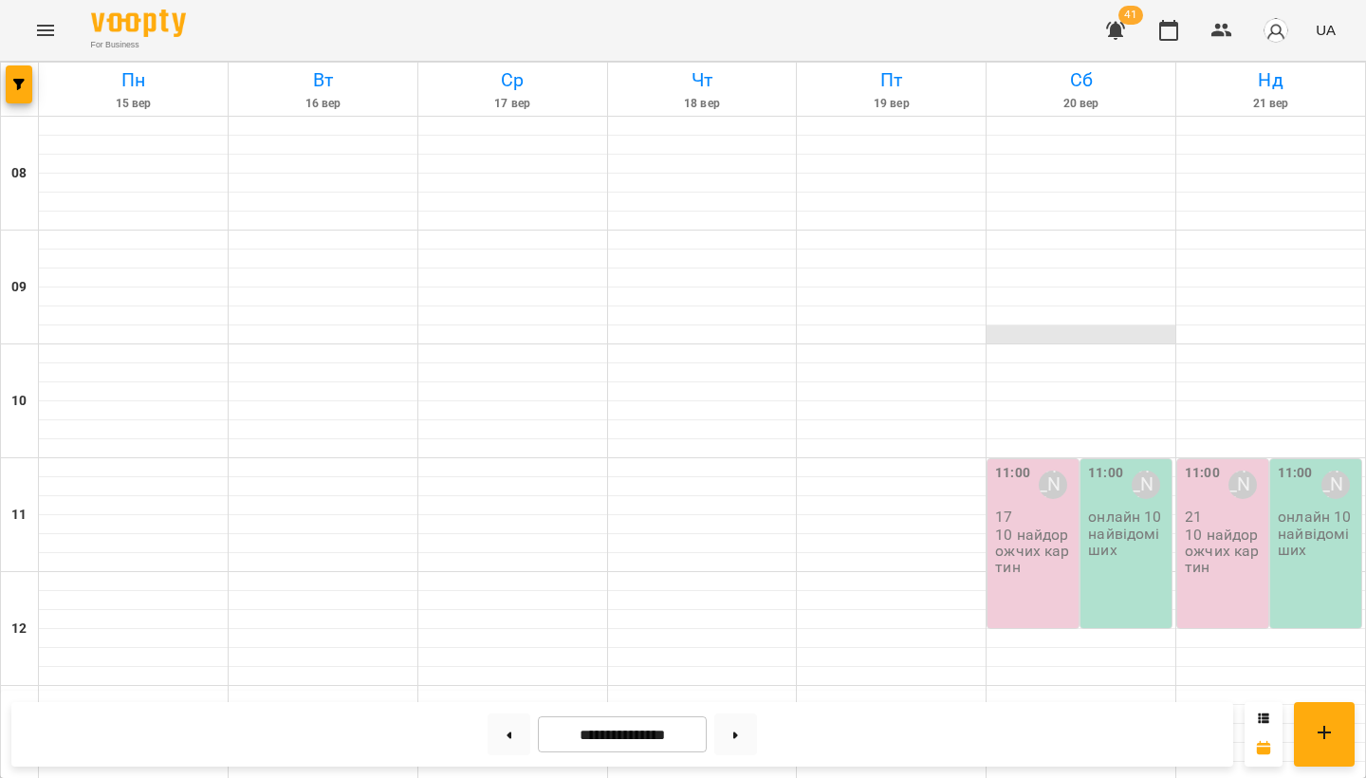
scroll to position [245, 0]
click at [1035, 527] on p "10 найдорожчих картин" at bounding box center [1035, 551] width 80 height 49
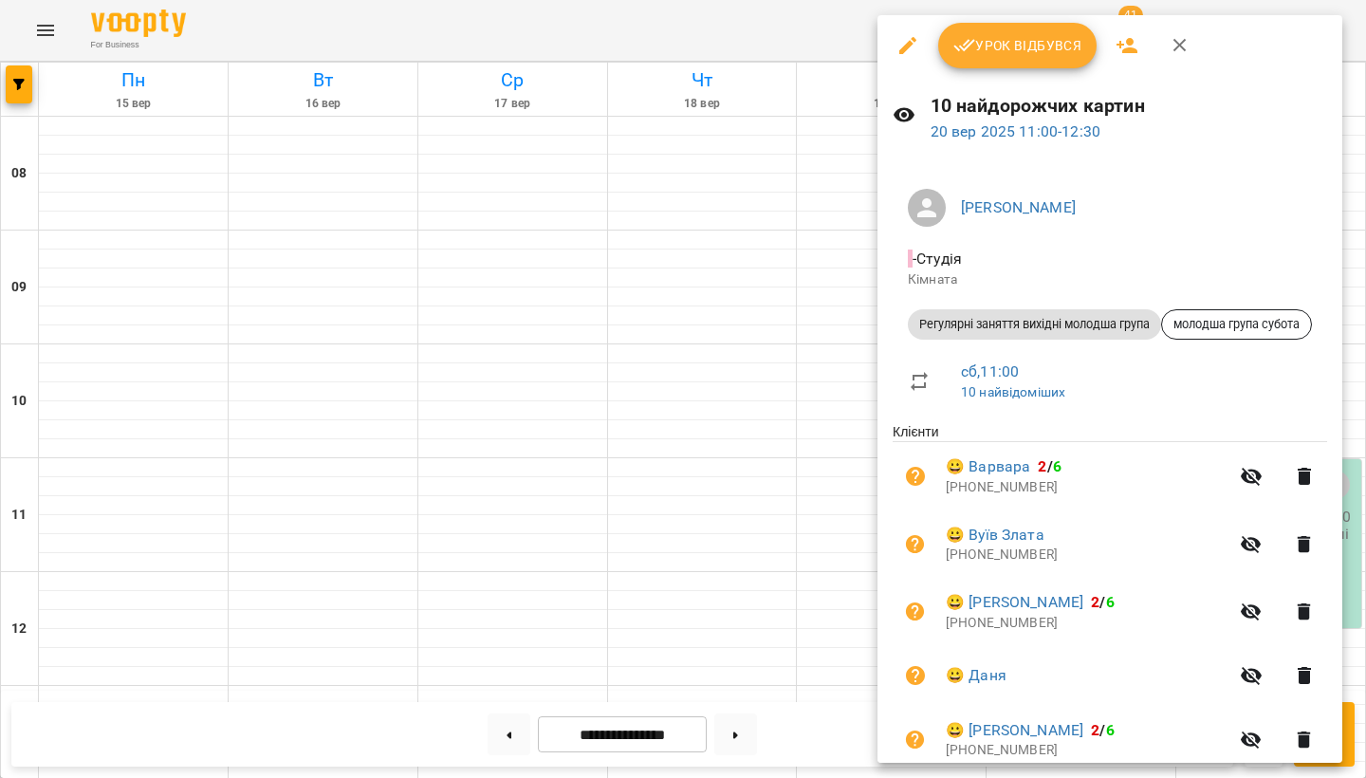
click at [1119, 549] on p "[PHONE_NUMBER]" at bounding box center [1087, 554] width 283 height 19
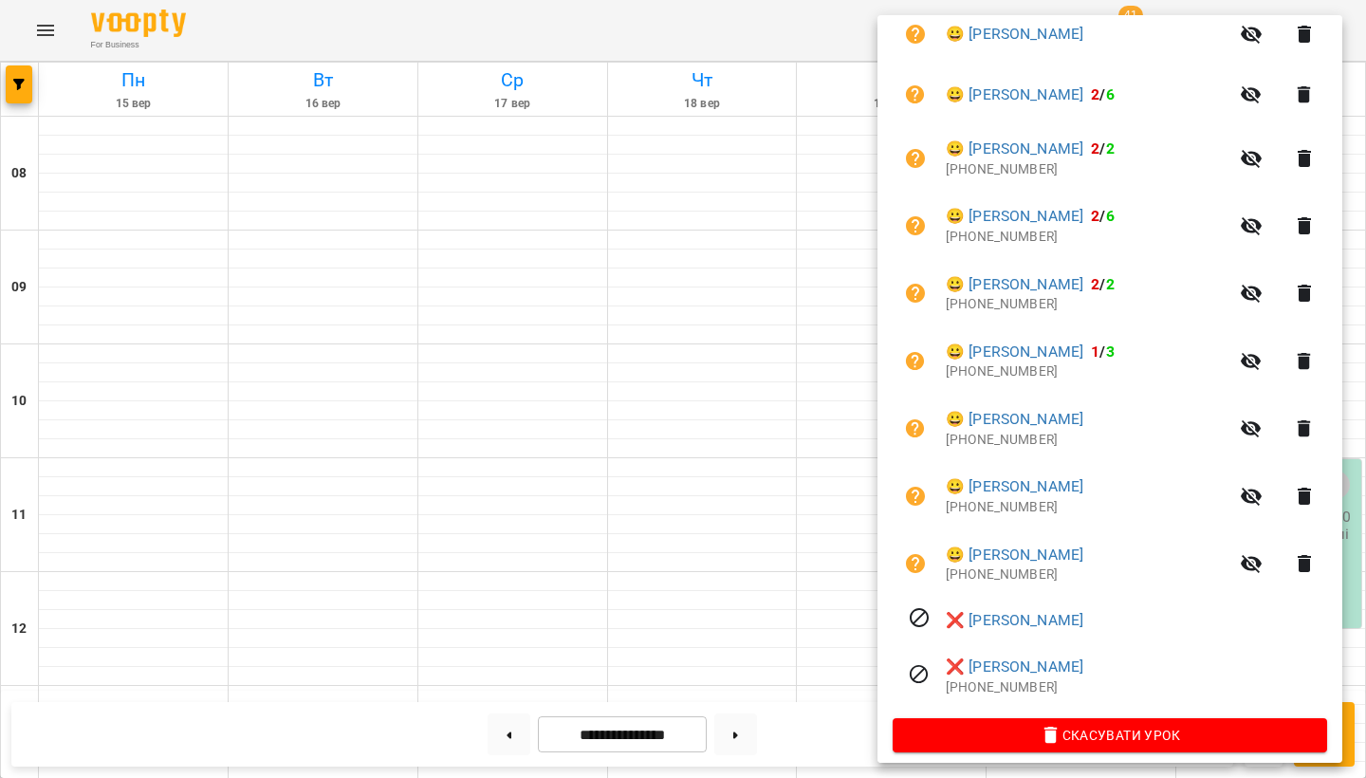
scroll to position [958, 0]
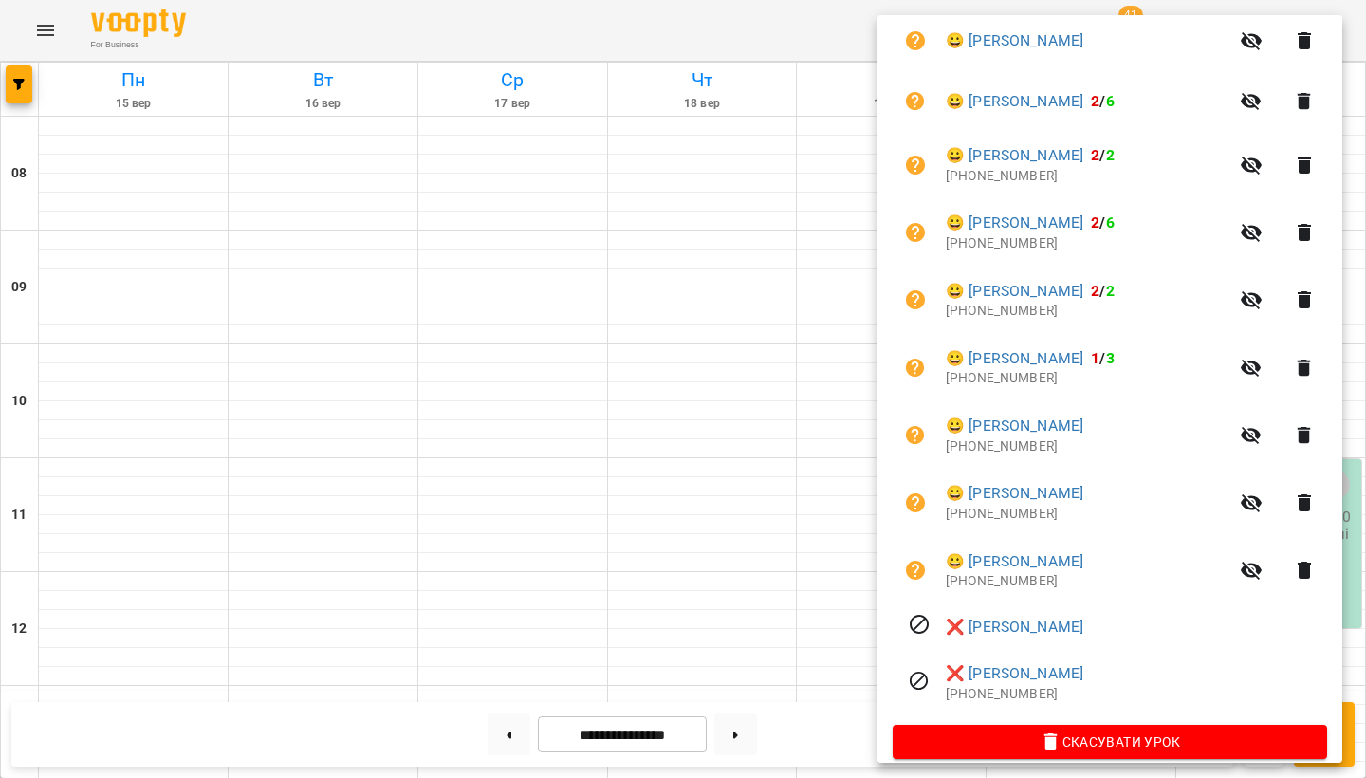
click at [491, 369] on div at bounding box center [683, 389] width 1366 height 778
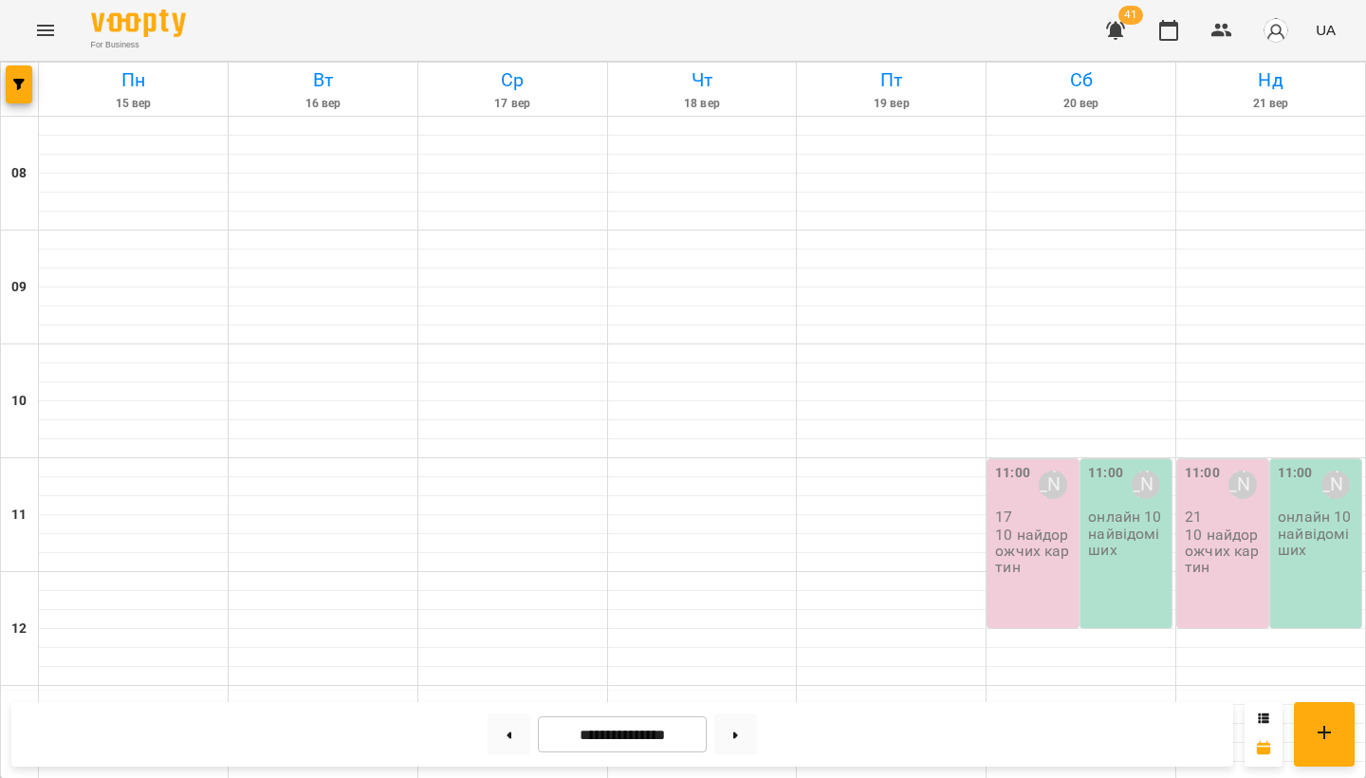
click at [36, 39] on icon "Menu" at bounding box center [45, 30] width 23 height 23
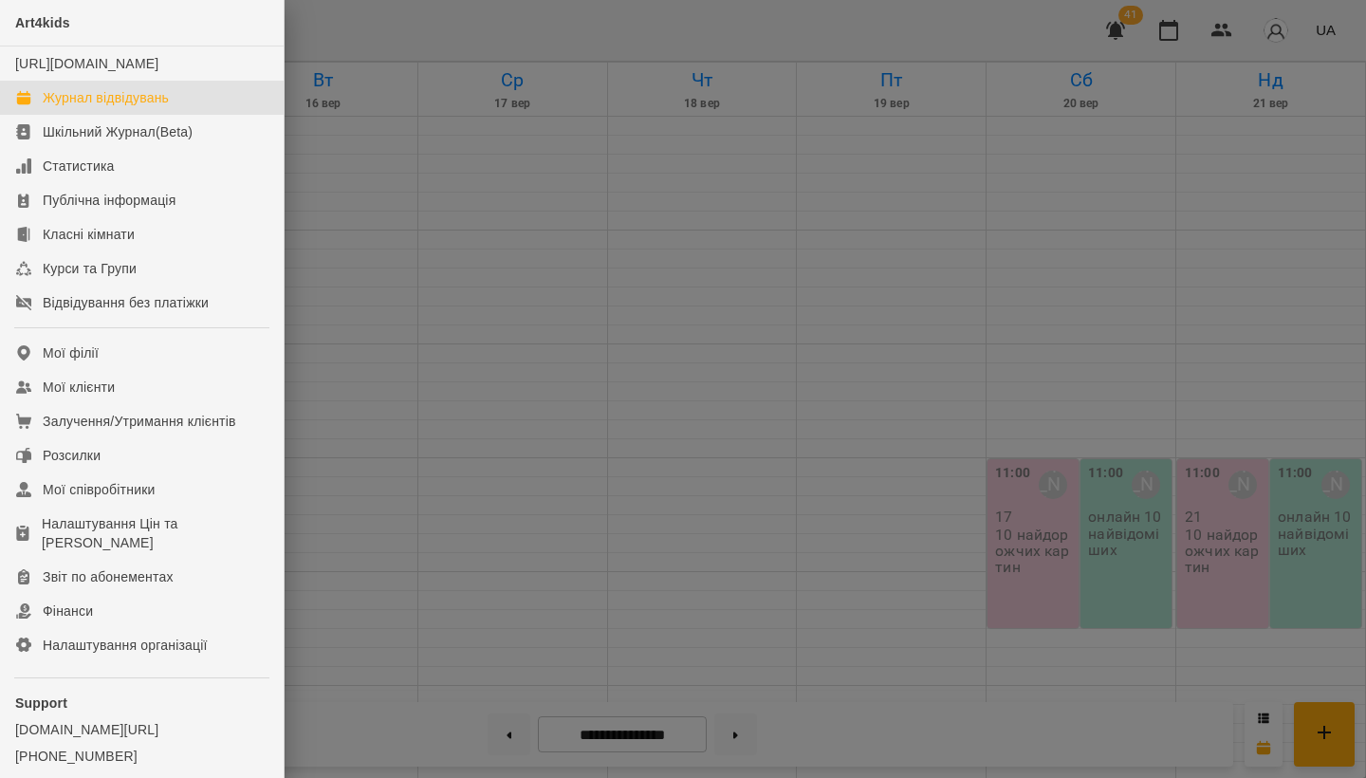
click at [604, 379] on div at bounding box center [683, 389] width 1366 height 778
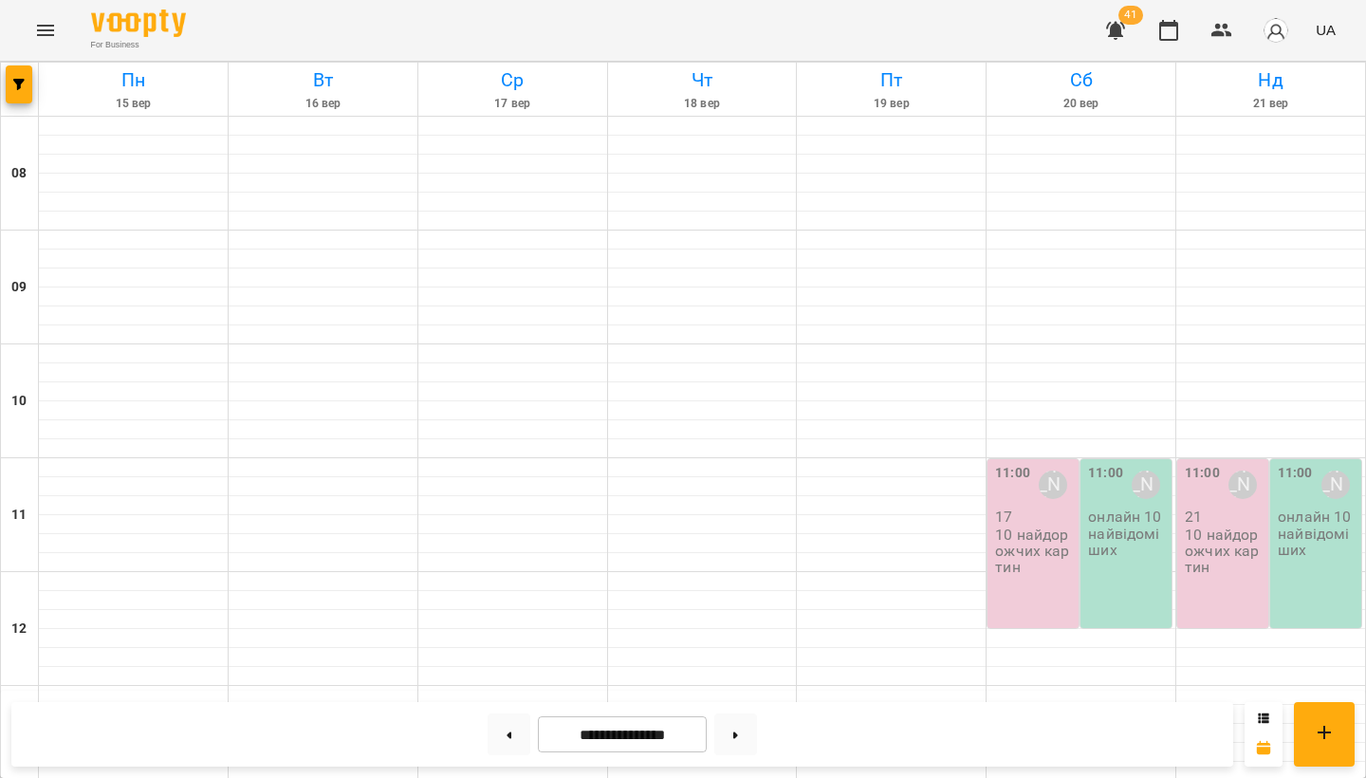
click at [37, 14] on button "Menu" at bounding box center [46, 31] width 46 height 46
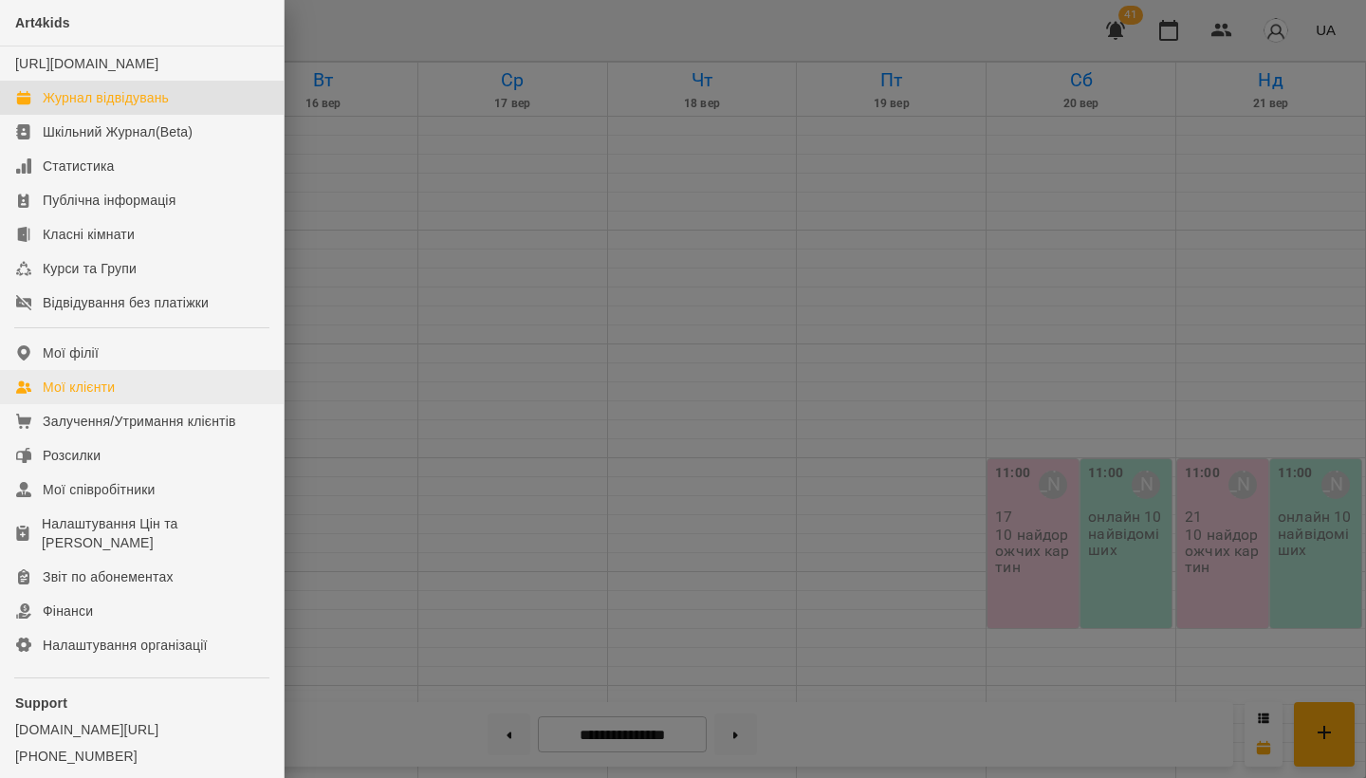
click at [83, 397] on div "Мої клієнти" at bounding box center [79, 387] width 72 height 19
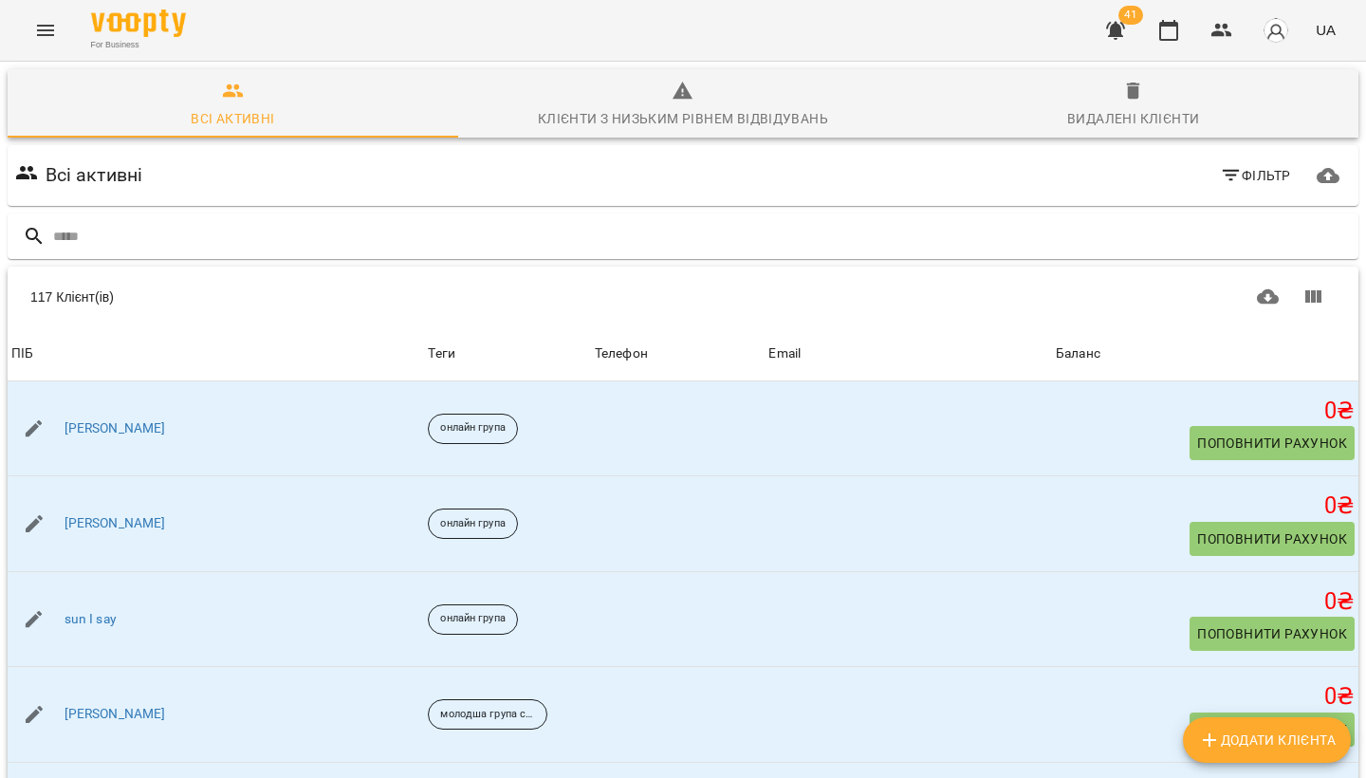
click at [1242, 743] on span "Додати клієнта" at bounding box center [1267, 740] width 138 height 23
select select "**"
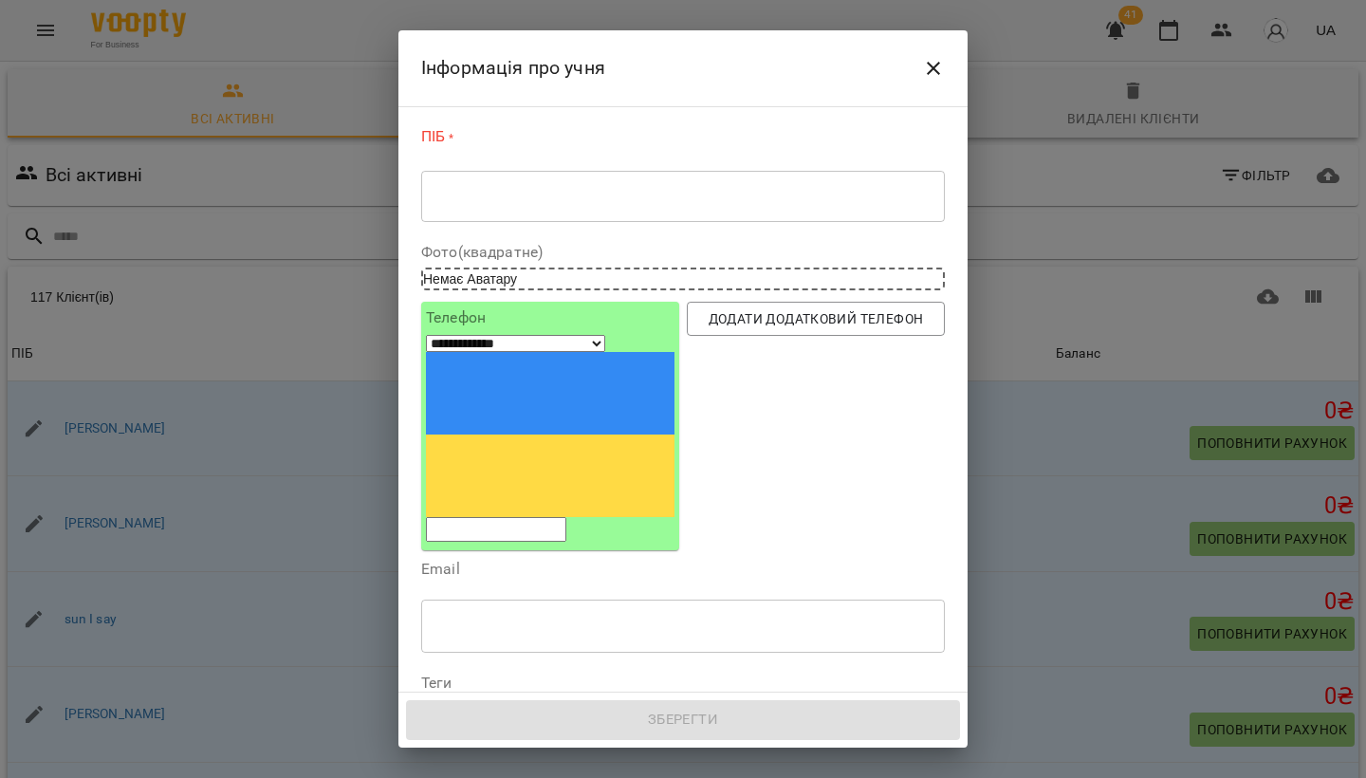
click at [665, 167] on div "ПІБ * * ​" at bounding box center [683, 178] width 524 height 104
click at [656, 174] on div "* ​" at bounding box center [683, 196] width 524 height 52
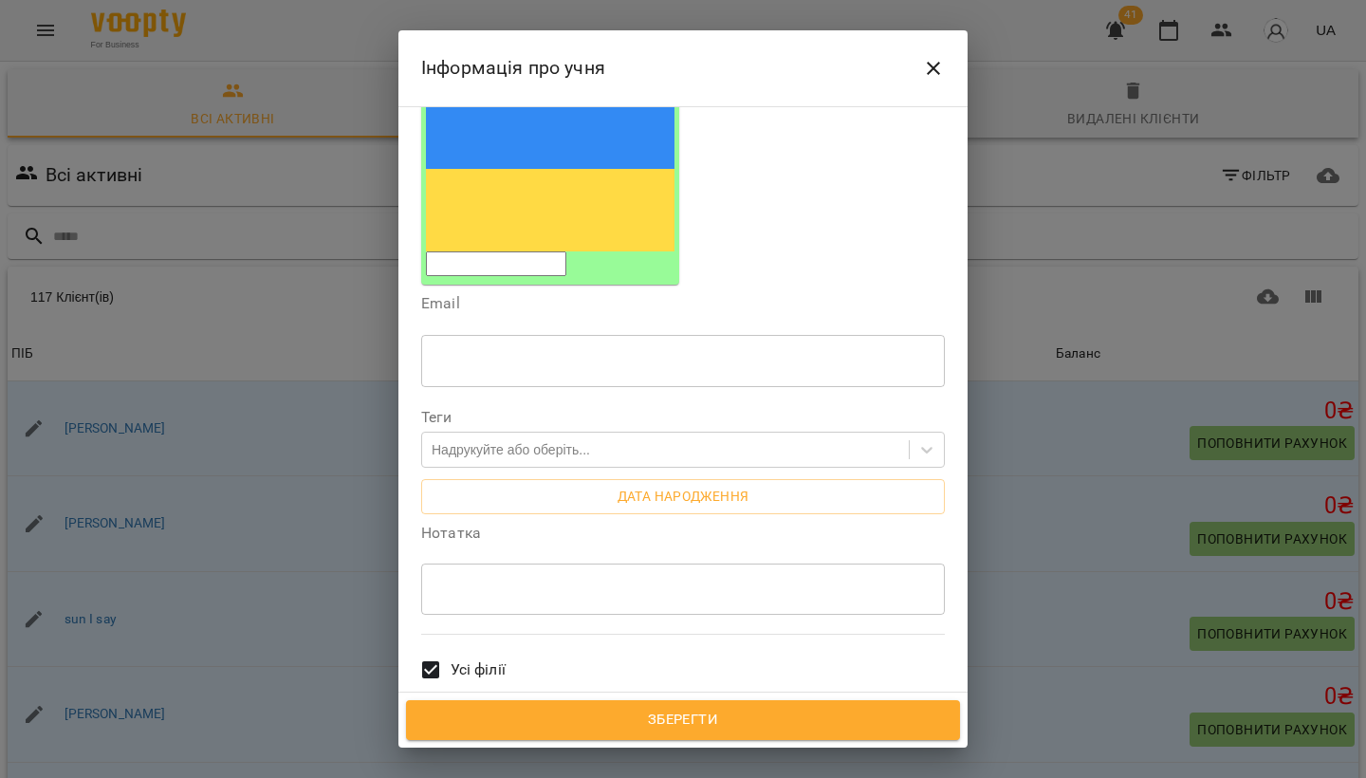
scroll to position [265, 0]
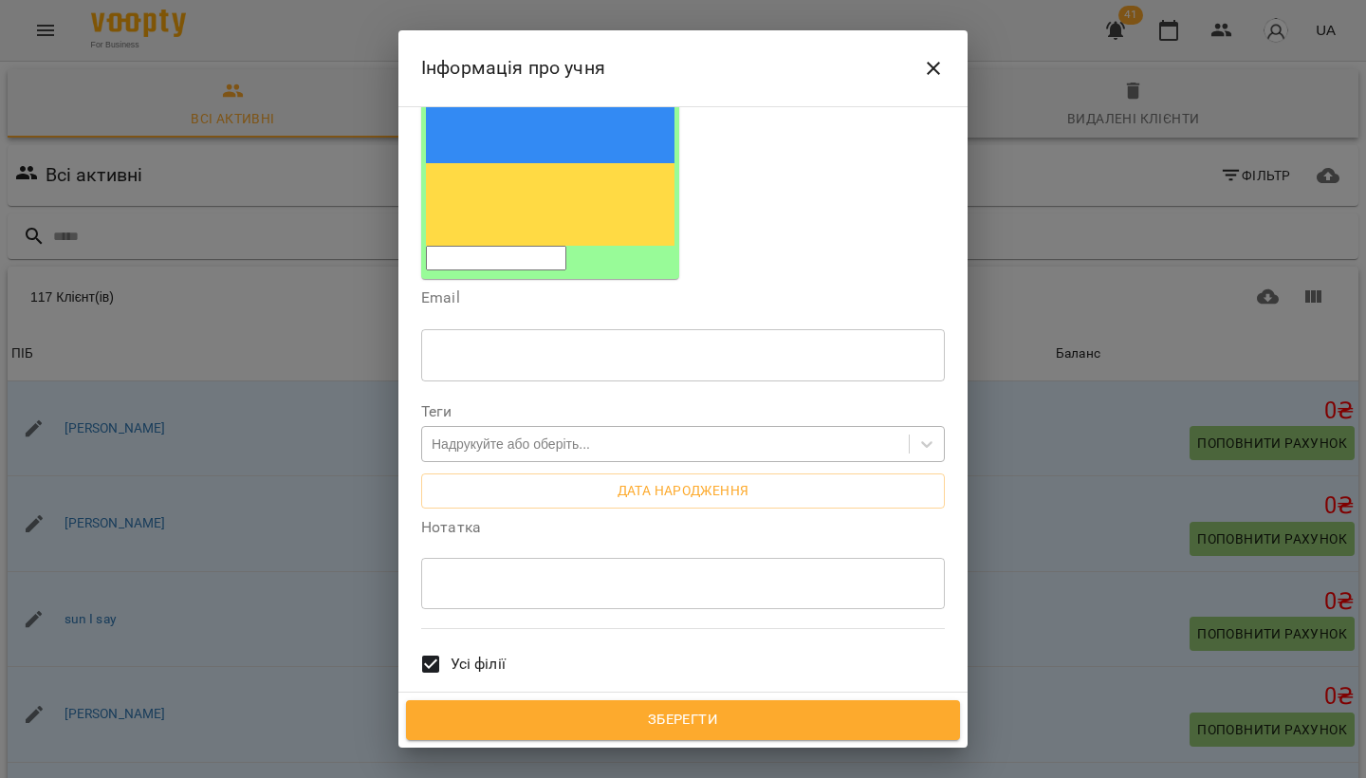
type textarea "***"
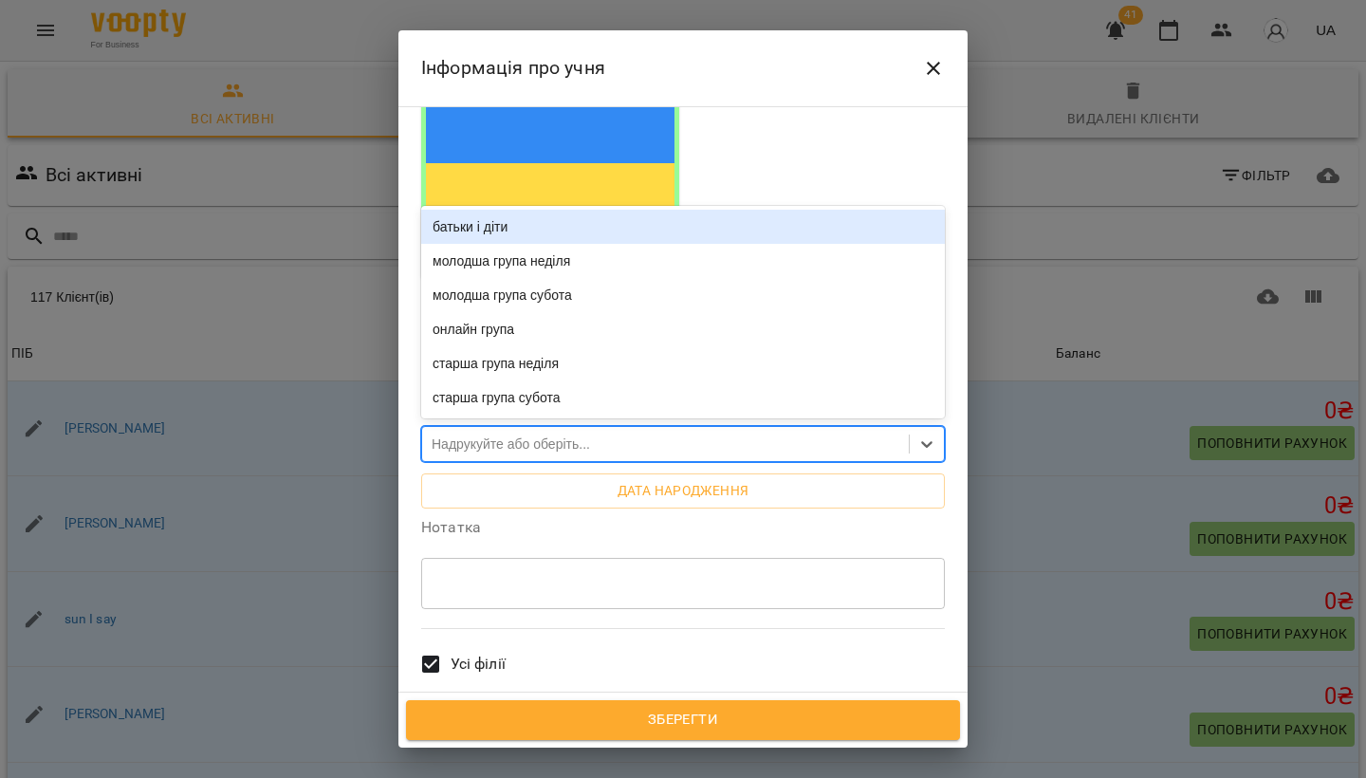
click at [667, 429] on div "Надрукуйте або оберіть..." at bounding box center [665, 444] width 487 height 31
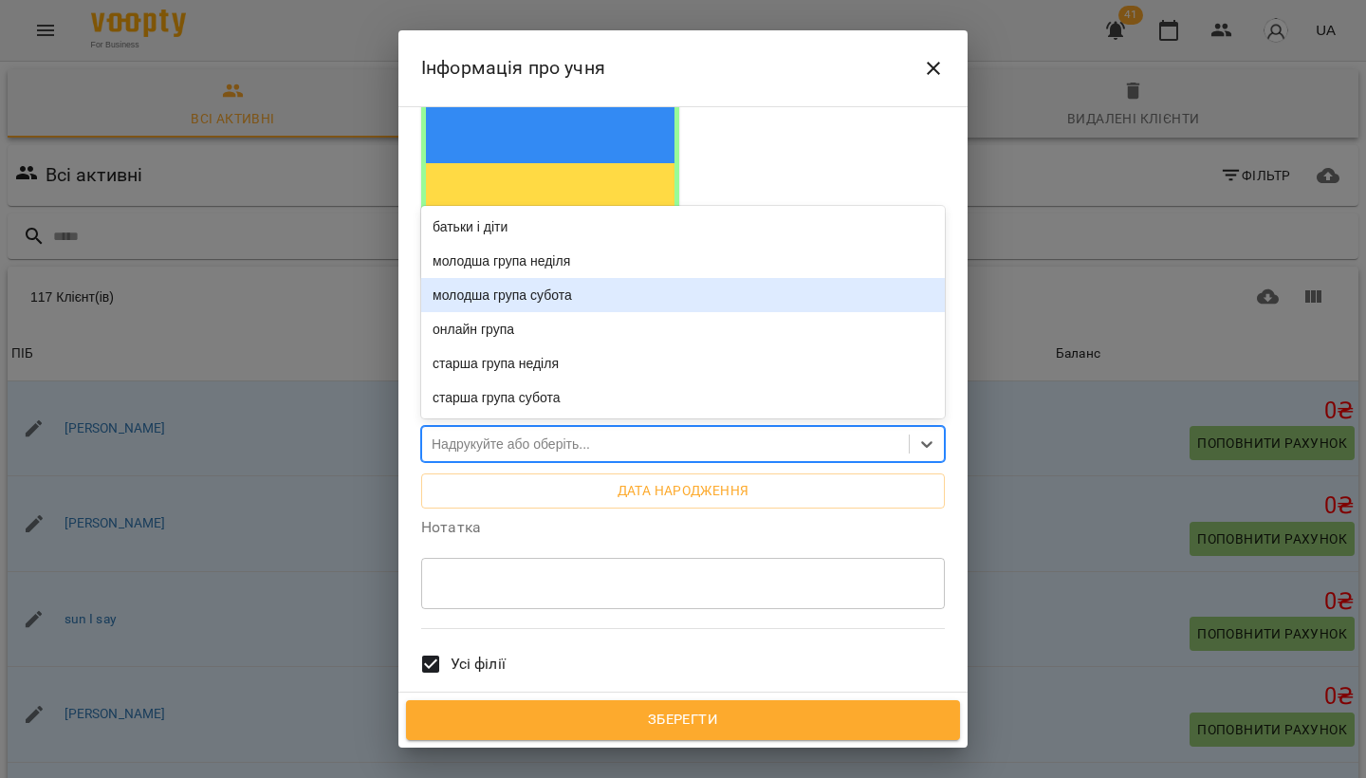
click at [594, 278] on div "молодша група субота" at bounding box center [683, 295] width 524 height 34
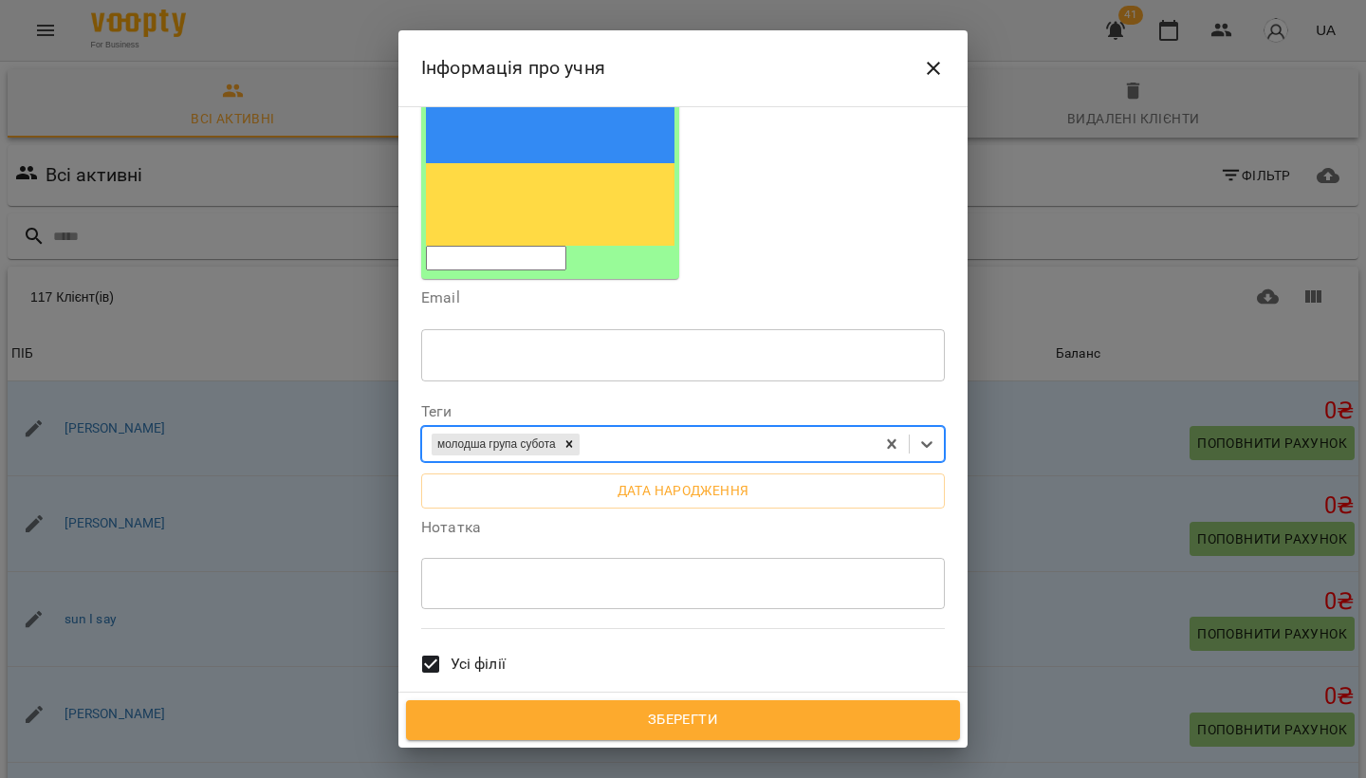
click at [625, 717] on span "Зберегти" at bounding box center [683, 720] width 512 height 25
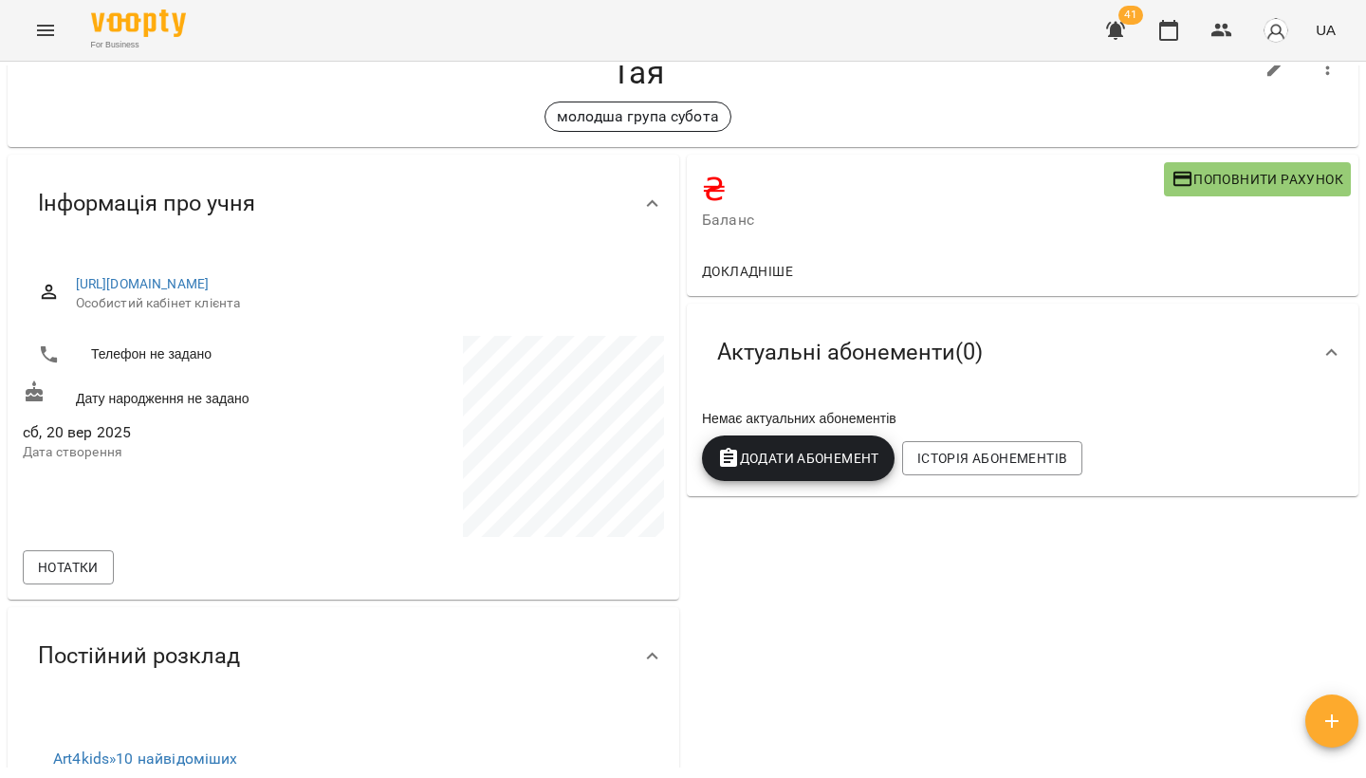
scroll to position [56, 0]
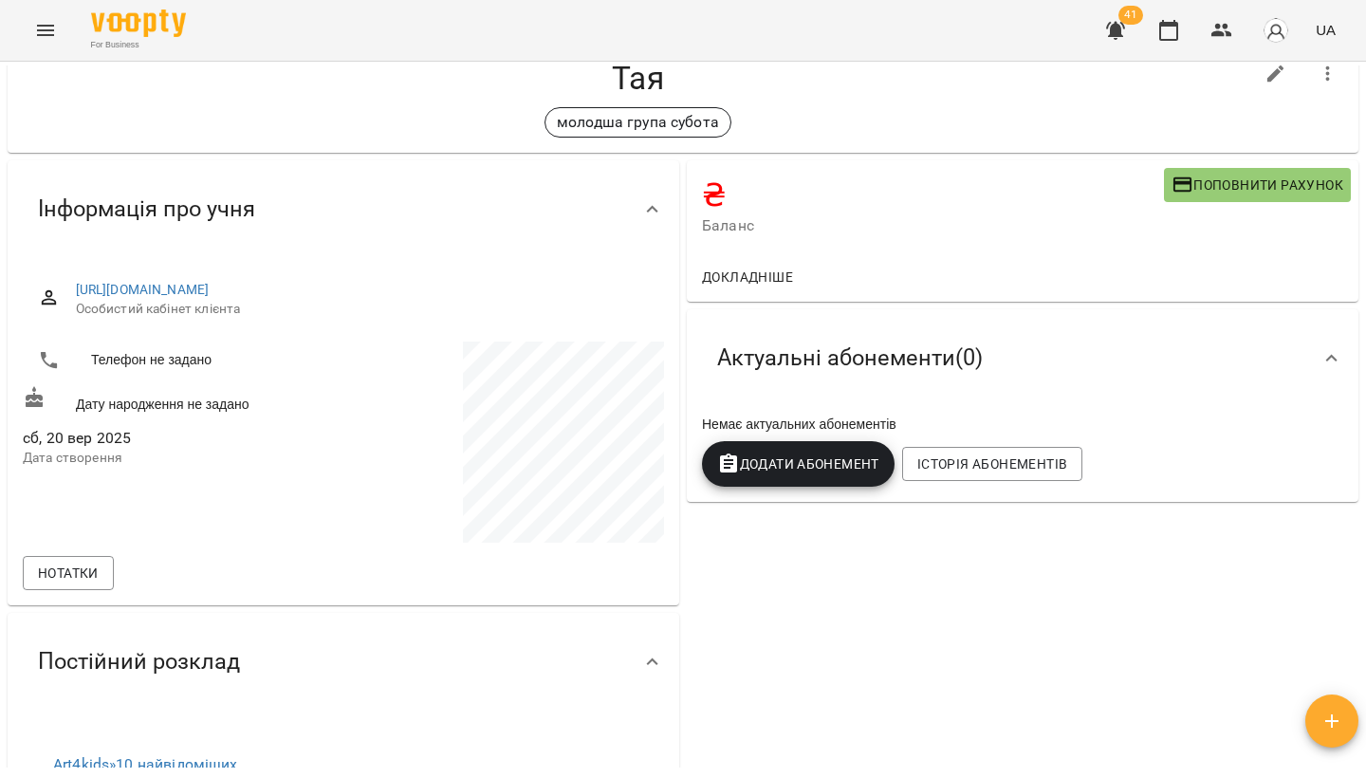
drag, startPoint x: 144, startPoint y: 451, endPoint x: 81, endPoint y: 310, distance: 154.1
click at [128, 424] on div "сб, 20 вер 2025 Дата створення" at bounding box center [181, 447] width 324 height 60
click at [64, 26] on button "Menu" at bounding box center [46, 31] width 46 height 46
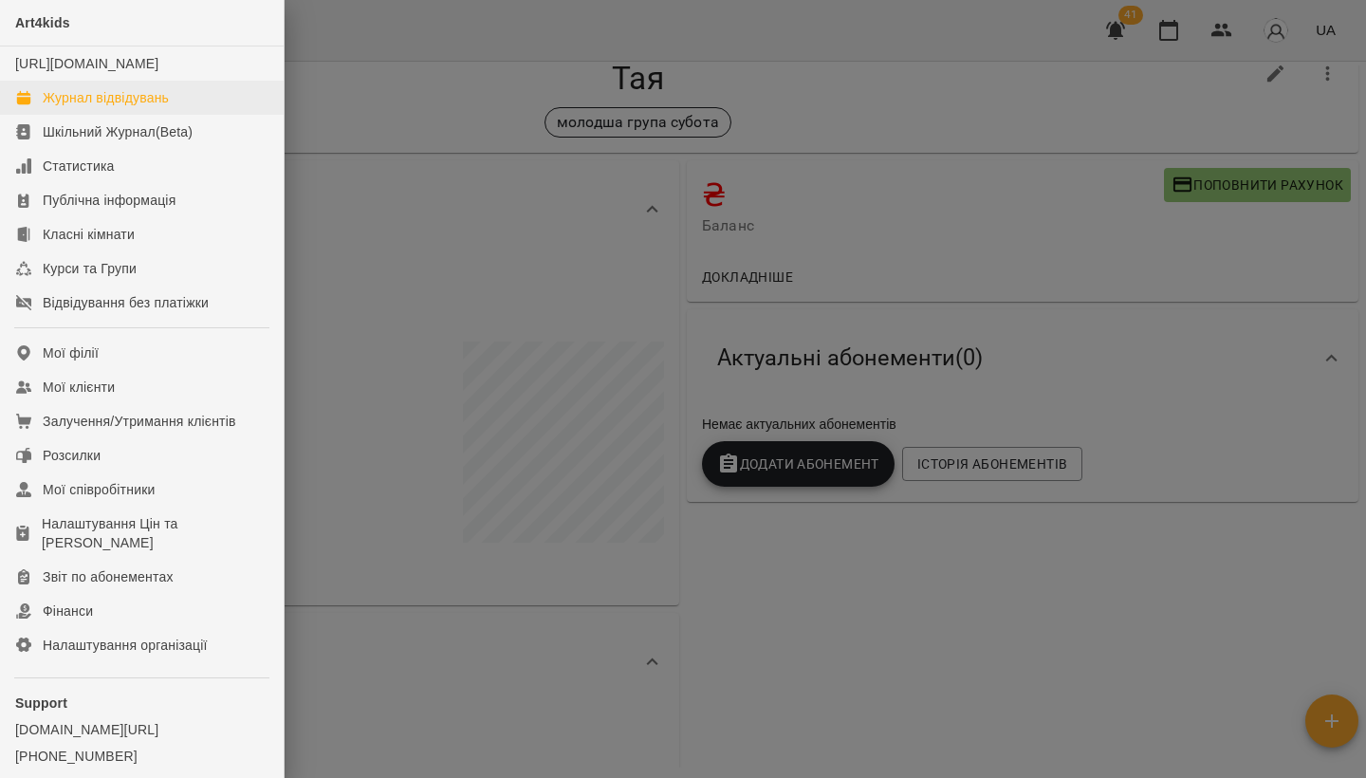
click at [99, 107] on div "Журнал відвідувань" at bounding box center [106, 97] width 126 height 19
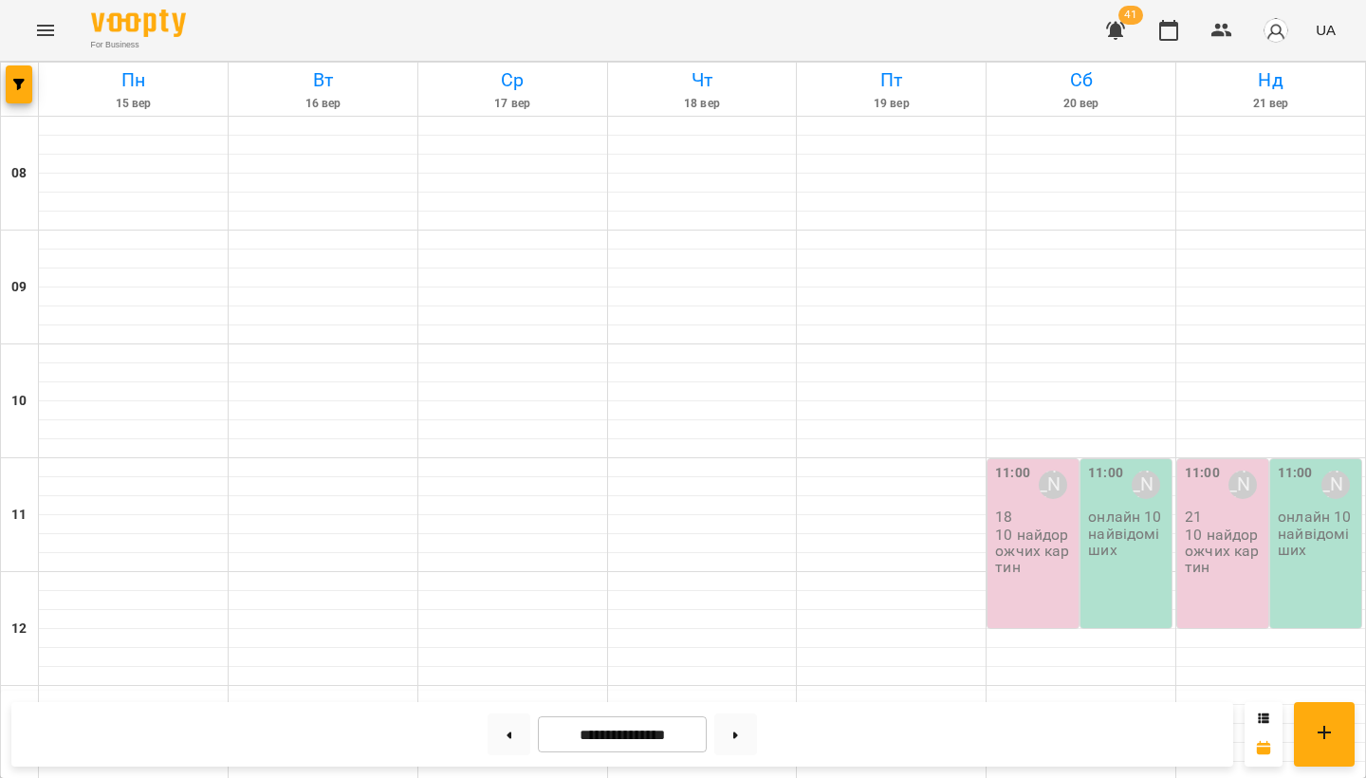
click at [1008, 565] on p "10 найдорожчих картин" at bounding box center [1035, 551] width 80 height 49
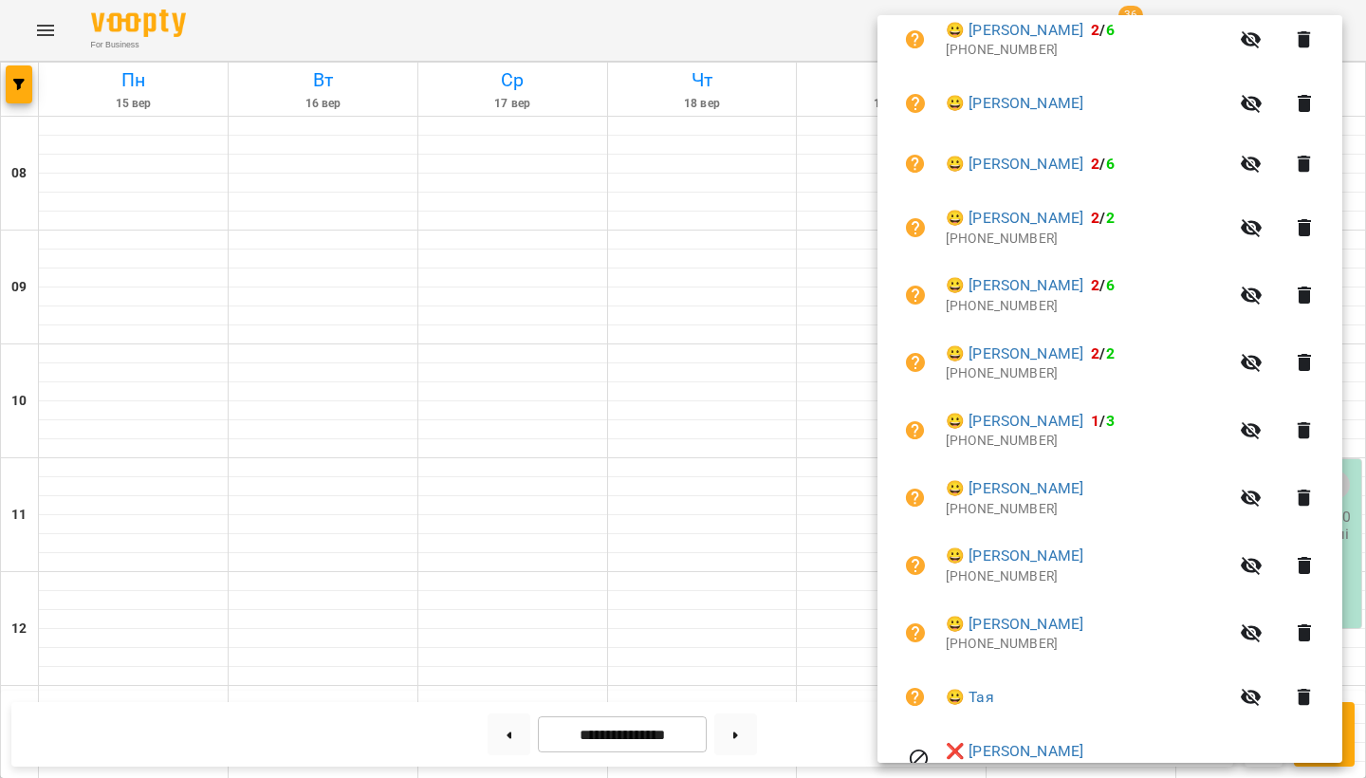
scroll to position [888, 0]
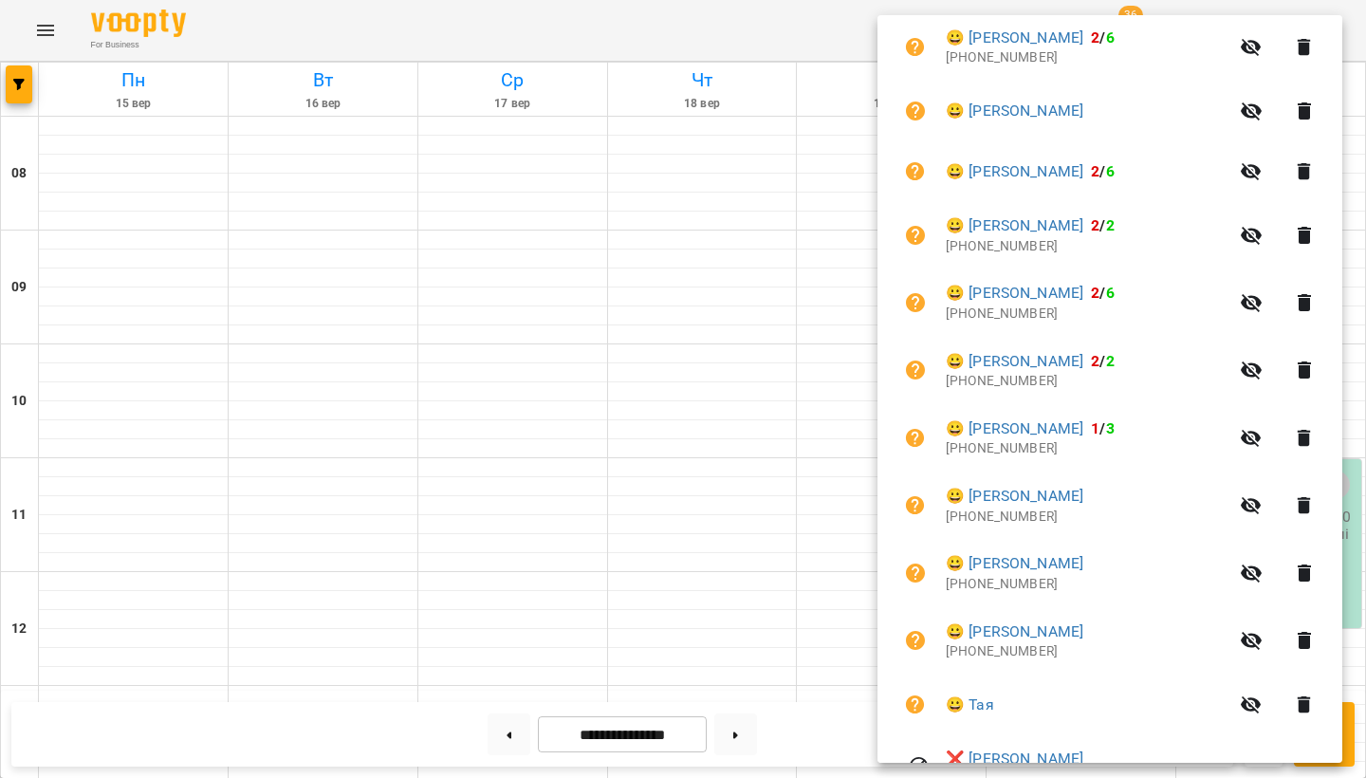
click at [1316, 494] on icon "button" at bounding box center [1304, 505] width 23 height 23
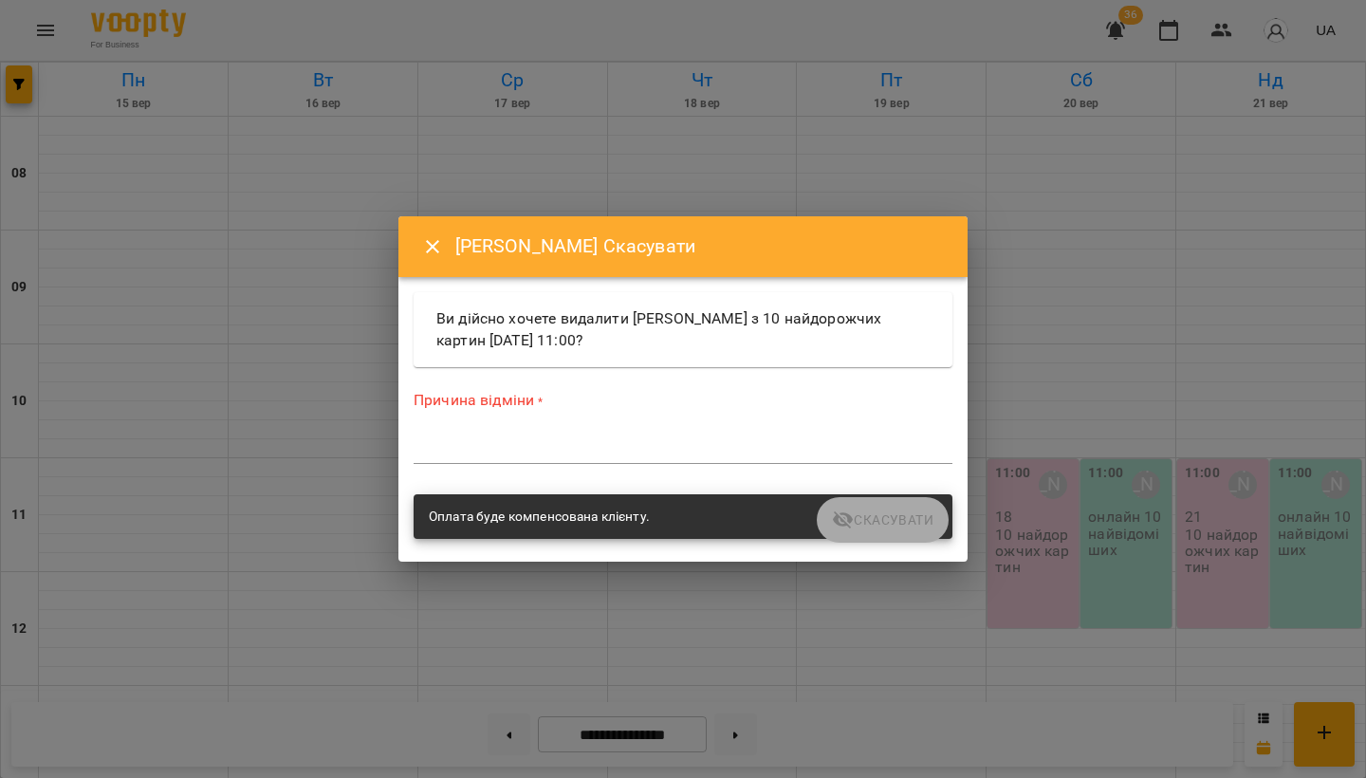
click at [562, 447] on textarea at bounding box center [683, 448] width 539 height 17
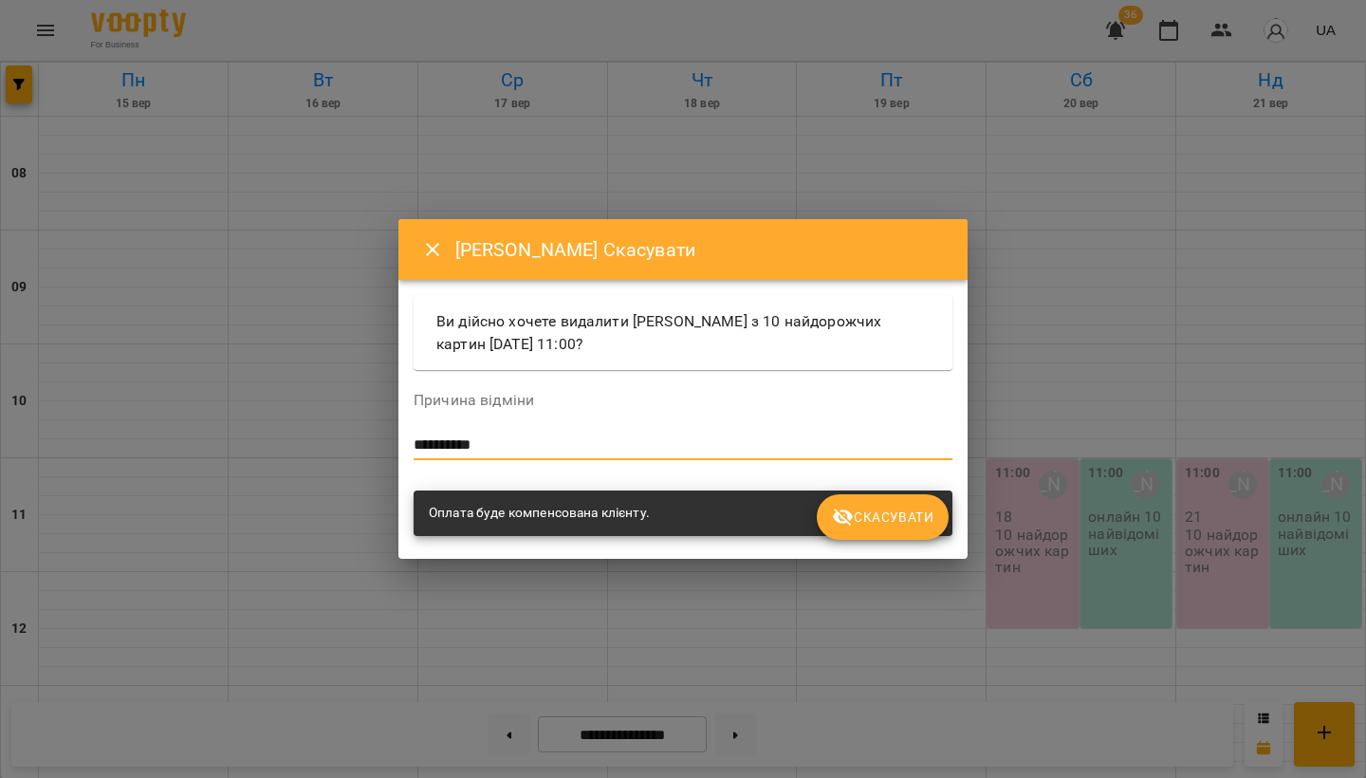
type textarea "**********"
click at [934, 518] on button "Скасувати" at bounding box center [883, 517] width 132 height 46
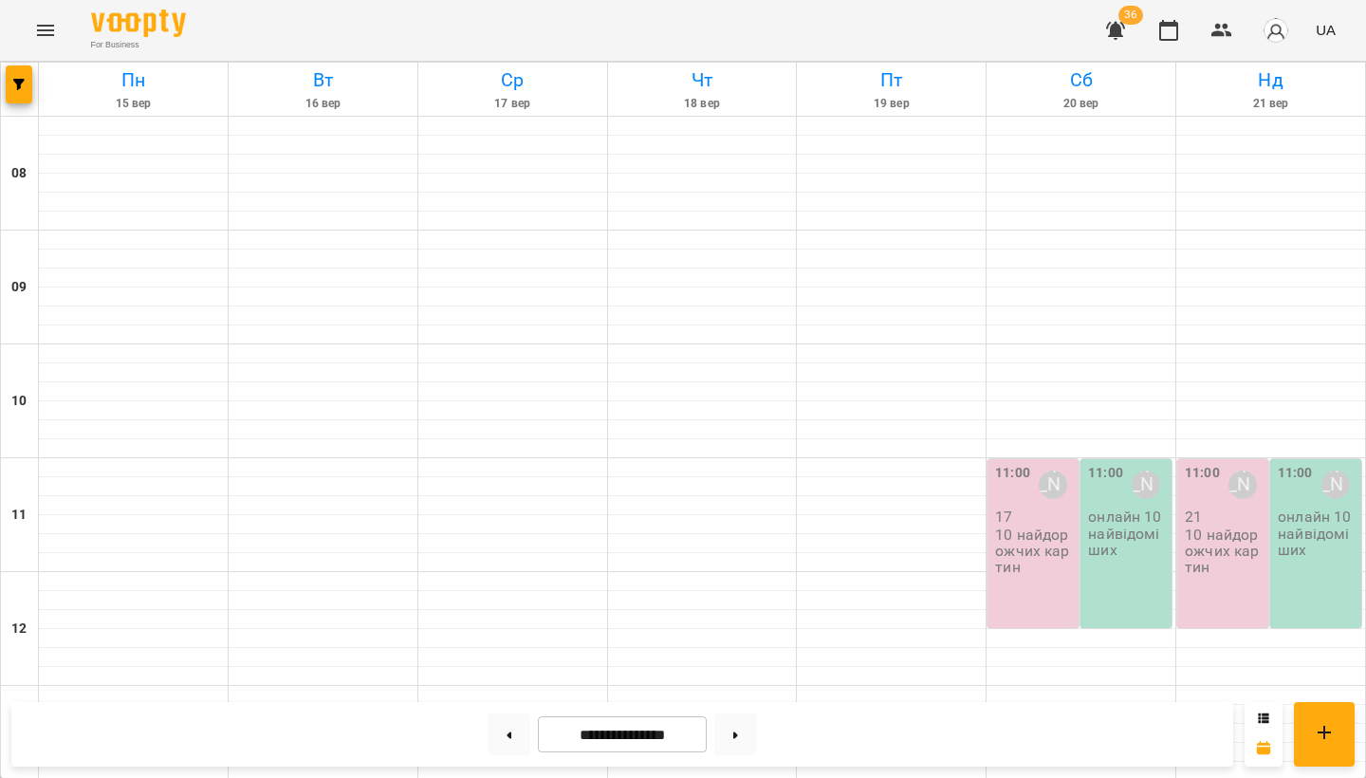
click at [1057, 546] on p "10 найдорожчих картин" at bounding box center [1035, 551] width 80 height 49
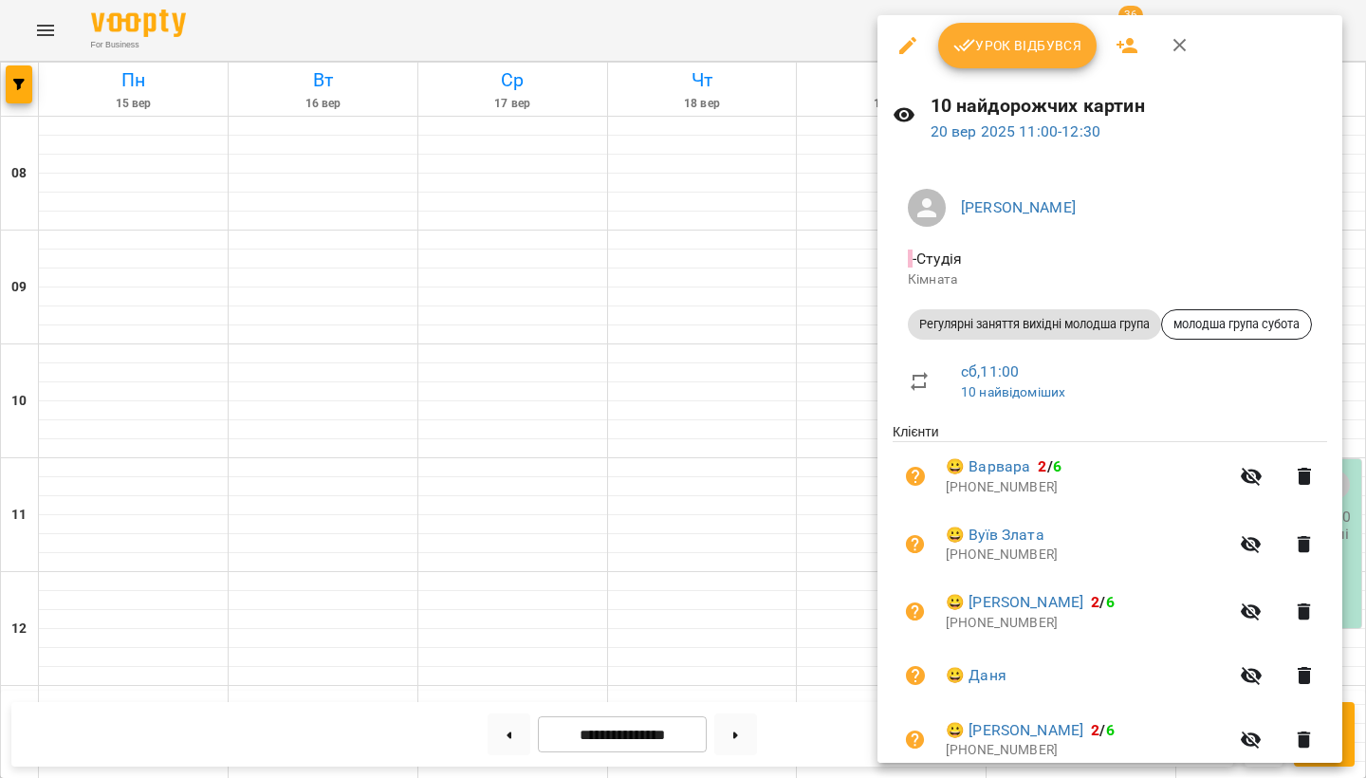
click at [1316, 551] on icon "button" at bounding box center [1304, 544] width 23 height 23
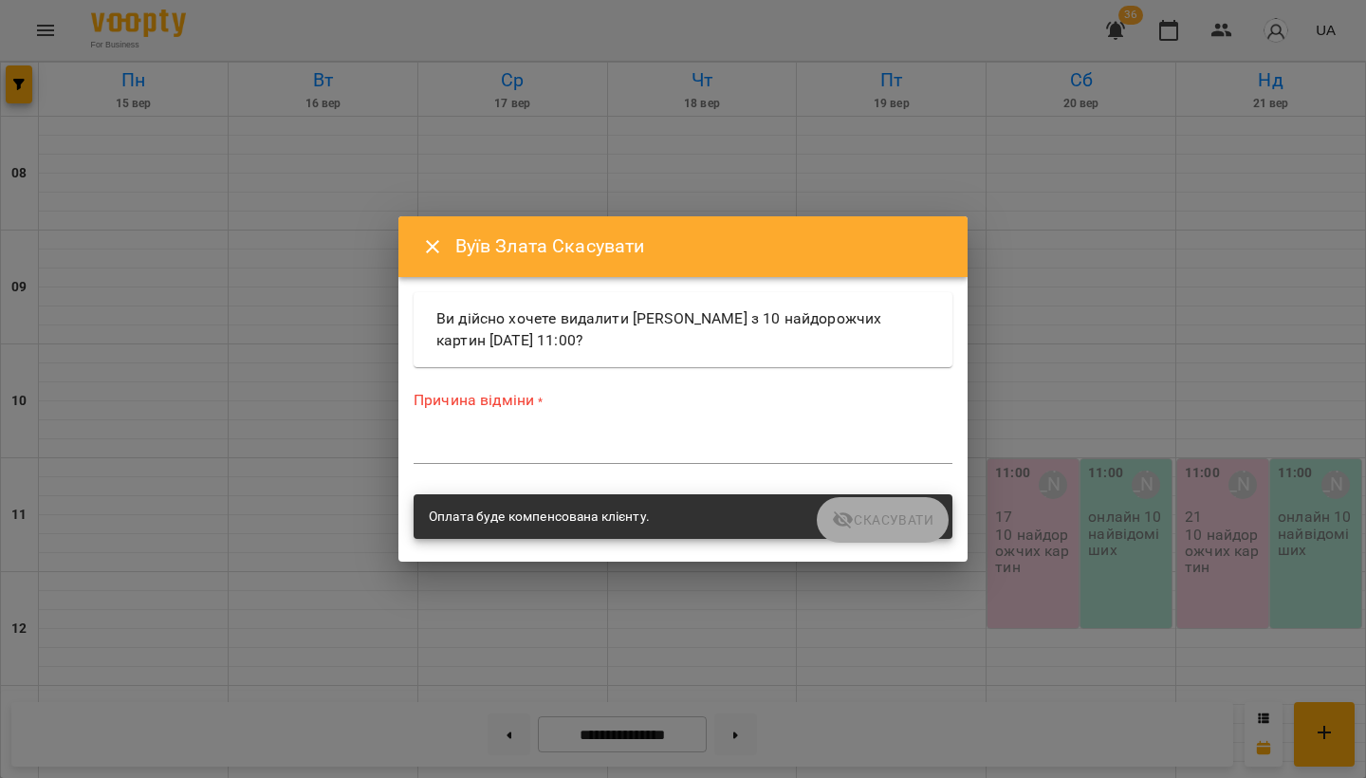
click at [560, 444] on textarea at bounding box center [683, 448] width 539 height 17
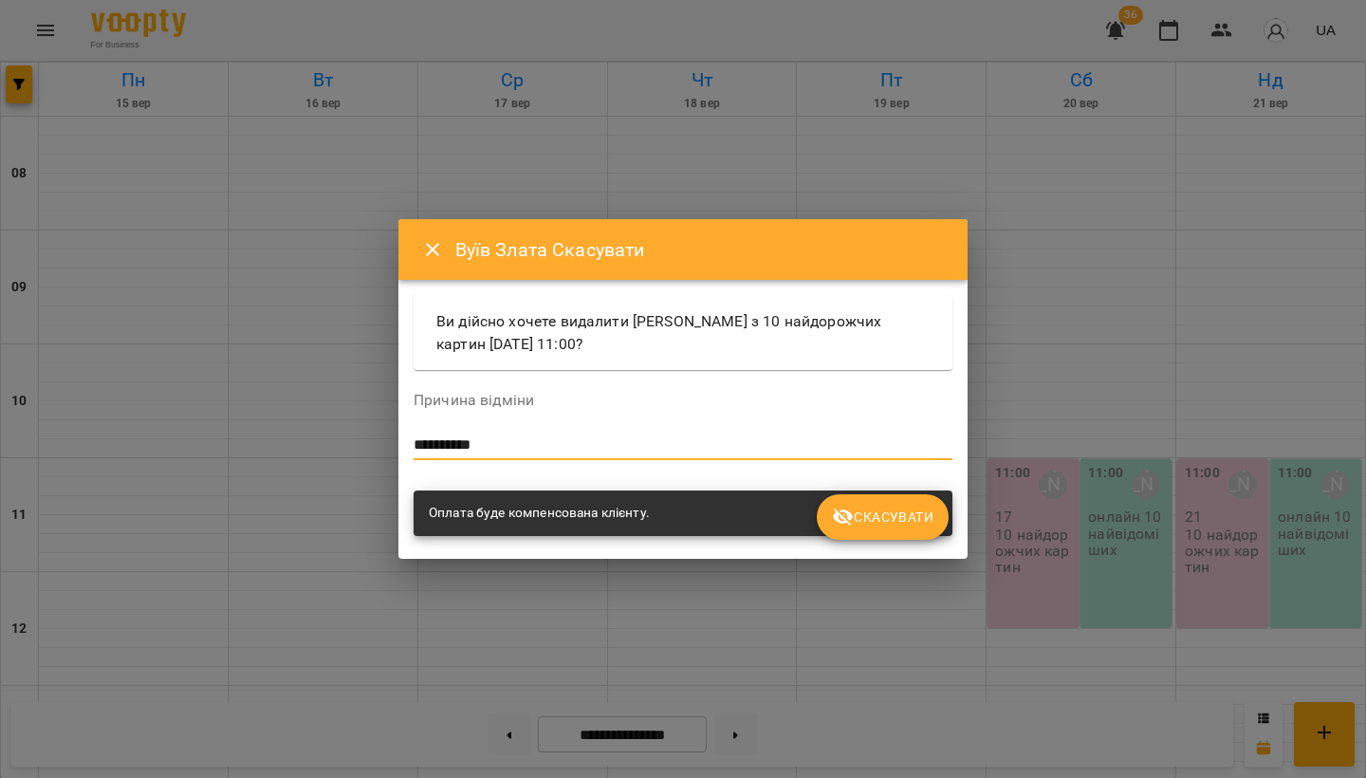
type textarea "**********"
click at [879, 521] on span "Скасувати" at bounding box center [883, 517] width 102 height 23
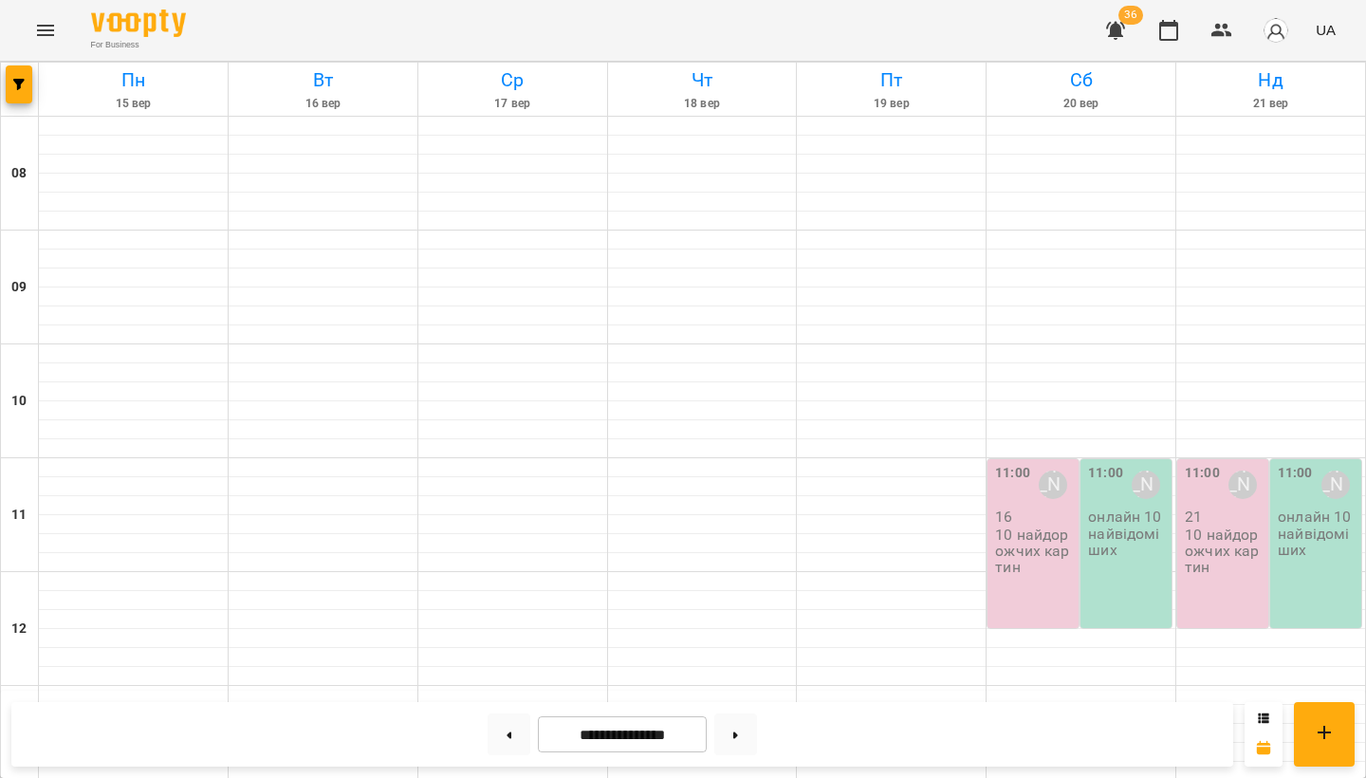
click at [1041, 552] on p "10 найдорожчих картин" at bounding box center [1035, 551] width 80 height 49
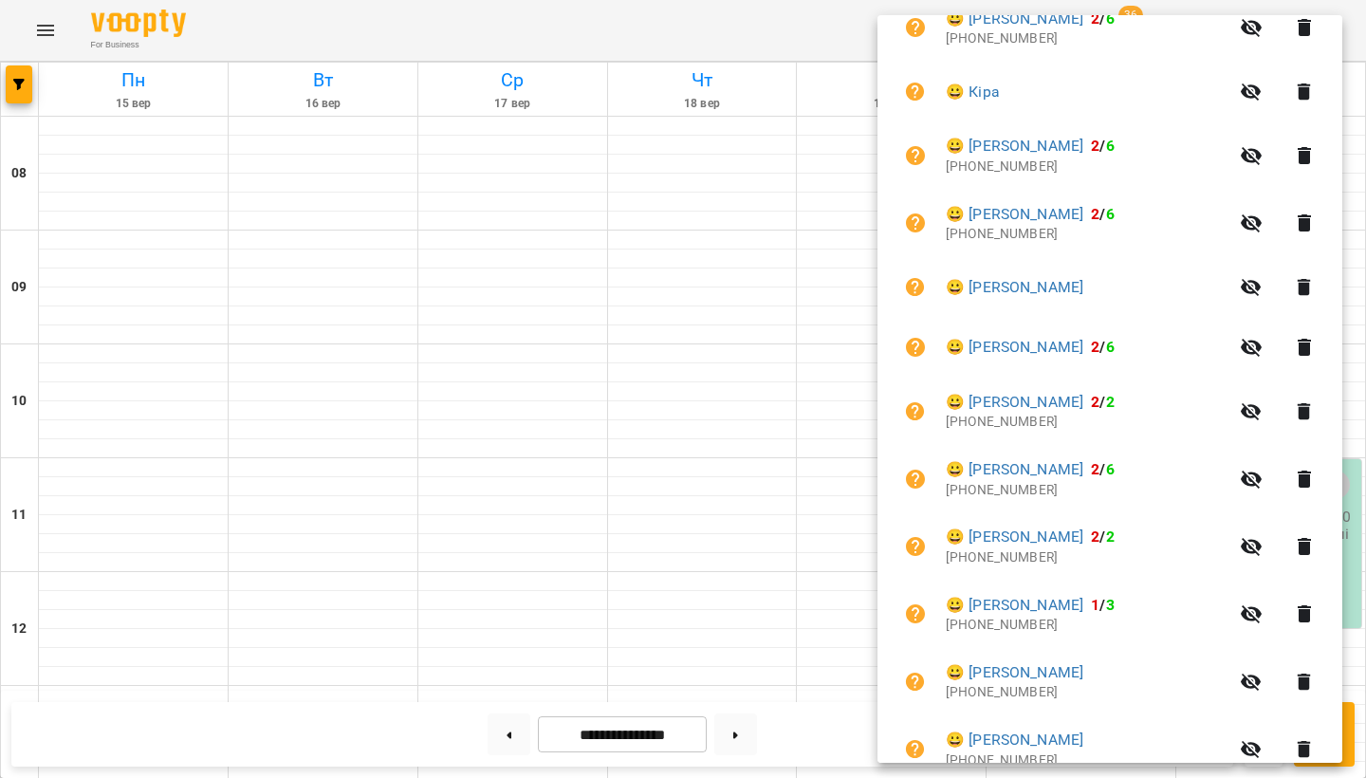
scroll to position [651, 0]
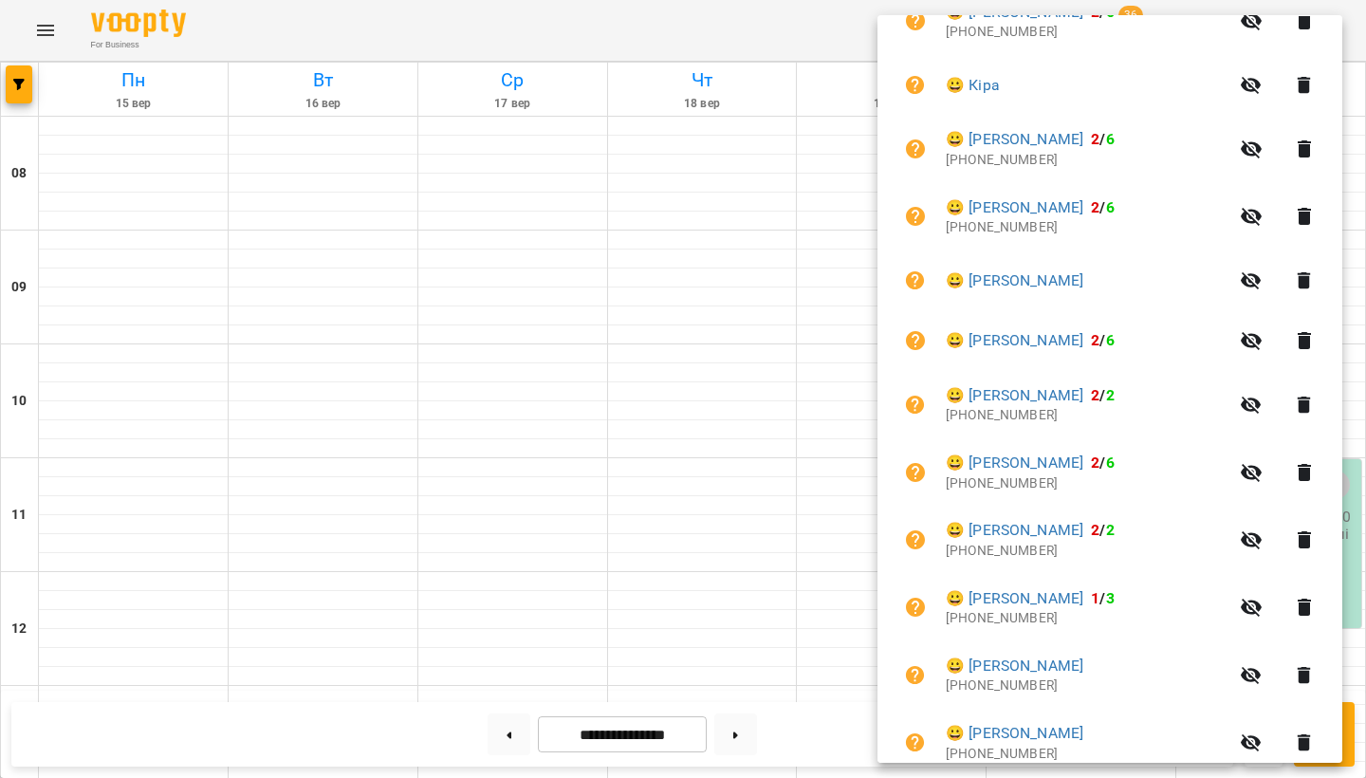
click at [1311, 667] on icon "button" at bounding box center [1304, 675] width 13 height 17
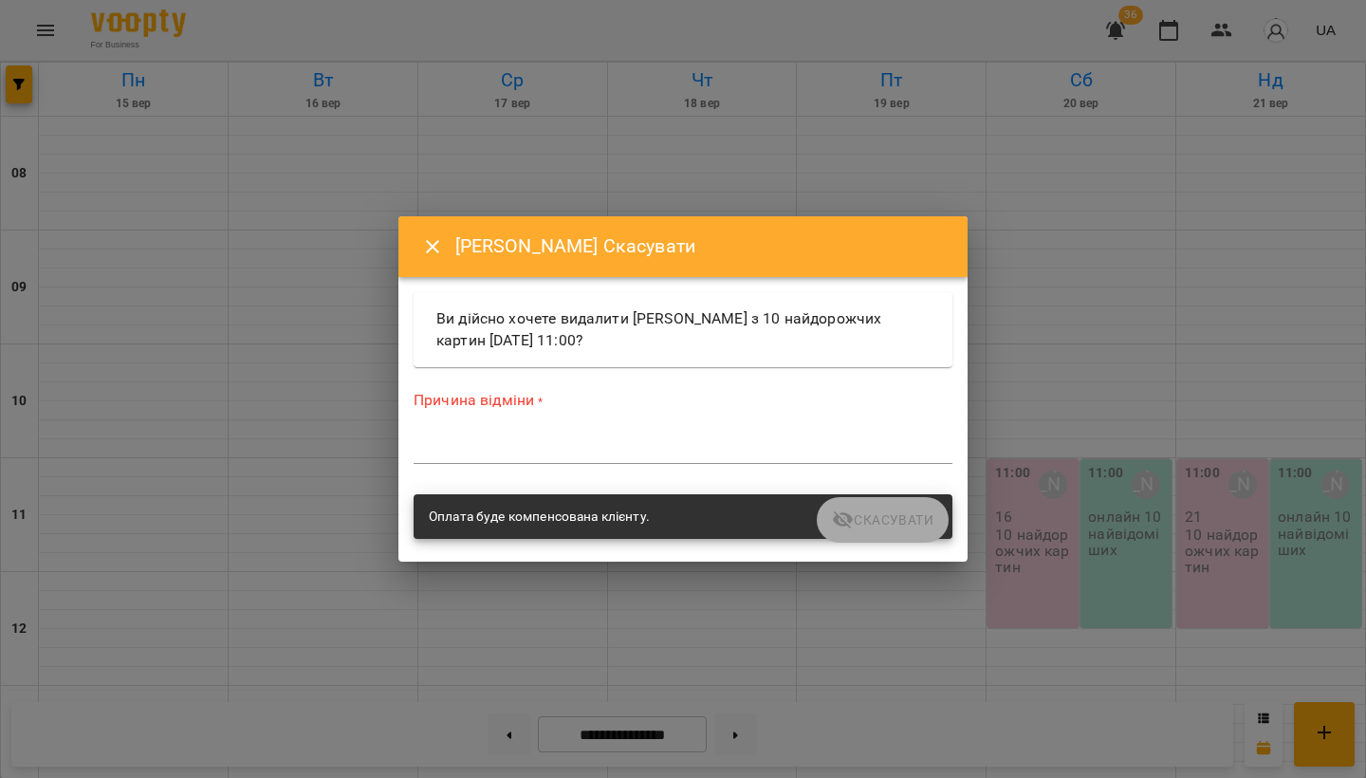
click at [506, 441] on textarea at bounding box center [683, 448] width 539 height 17
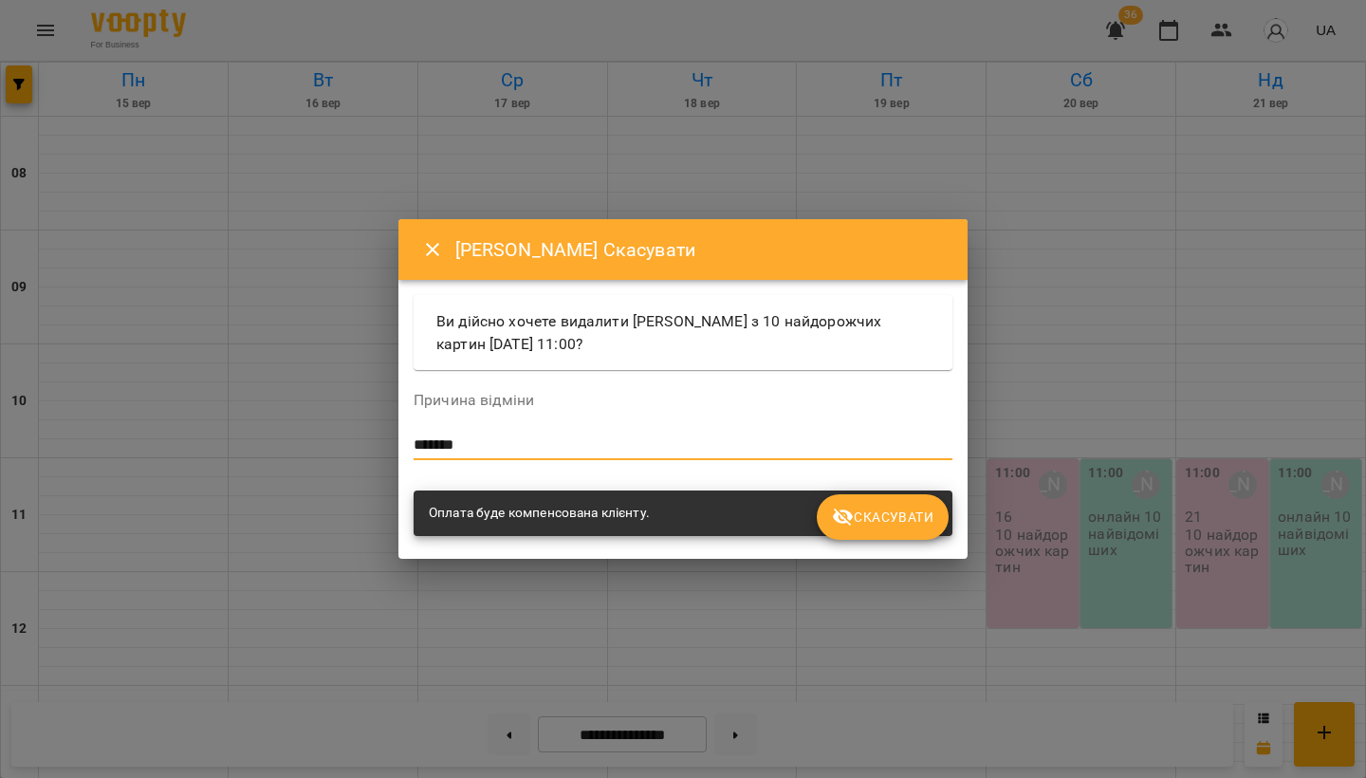
type textarea "*******"
click at [875, 523] on span "Скасувати" at bounding box center [883, 517] width 102 height 23
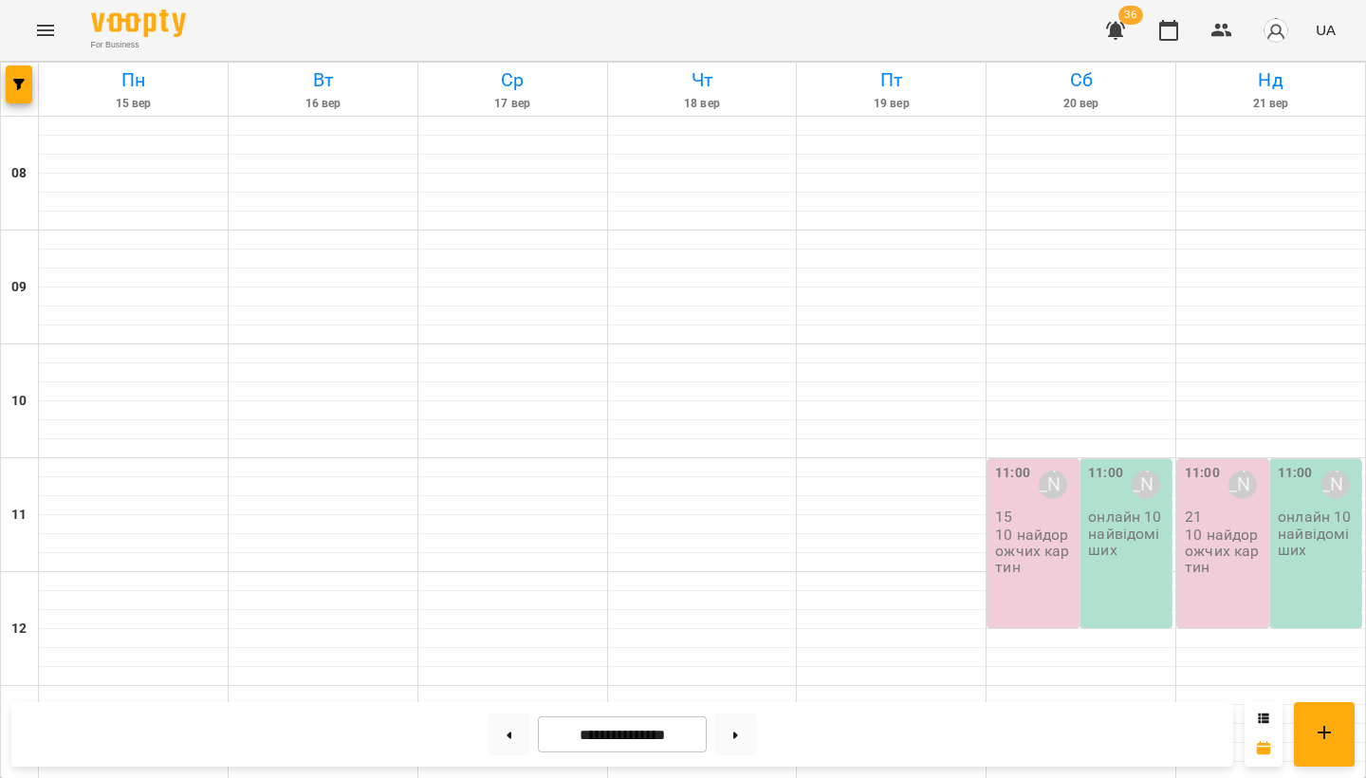
click at [1013, 562] on p "10 найдорожчих картин" at bounding box center [1035, 551] width 80 height 49
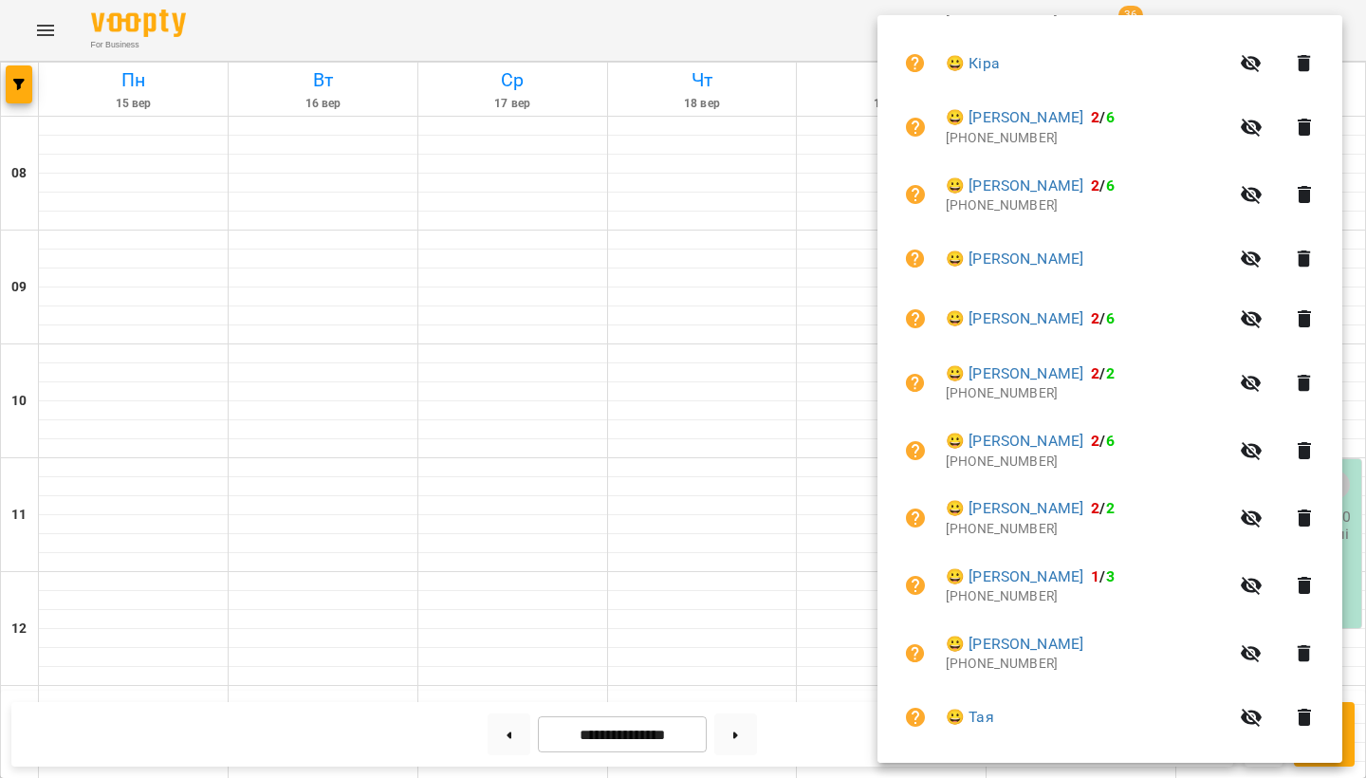
scroll to position [670, 0]
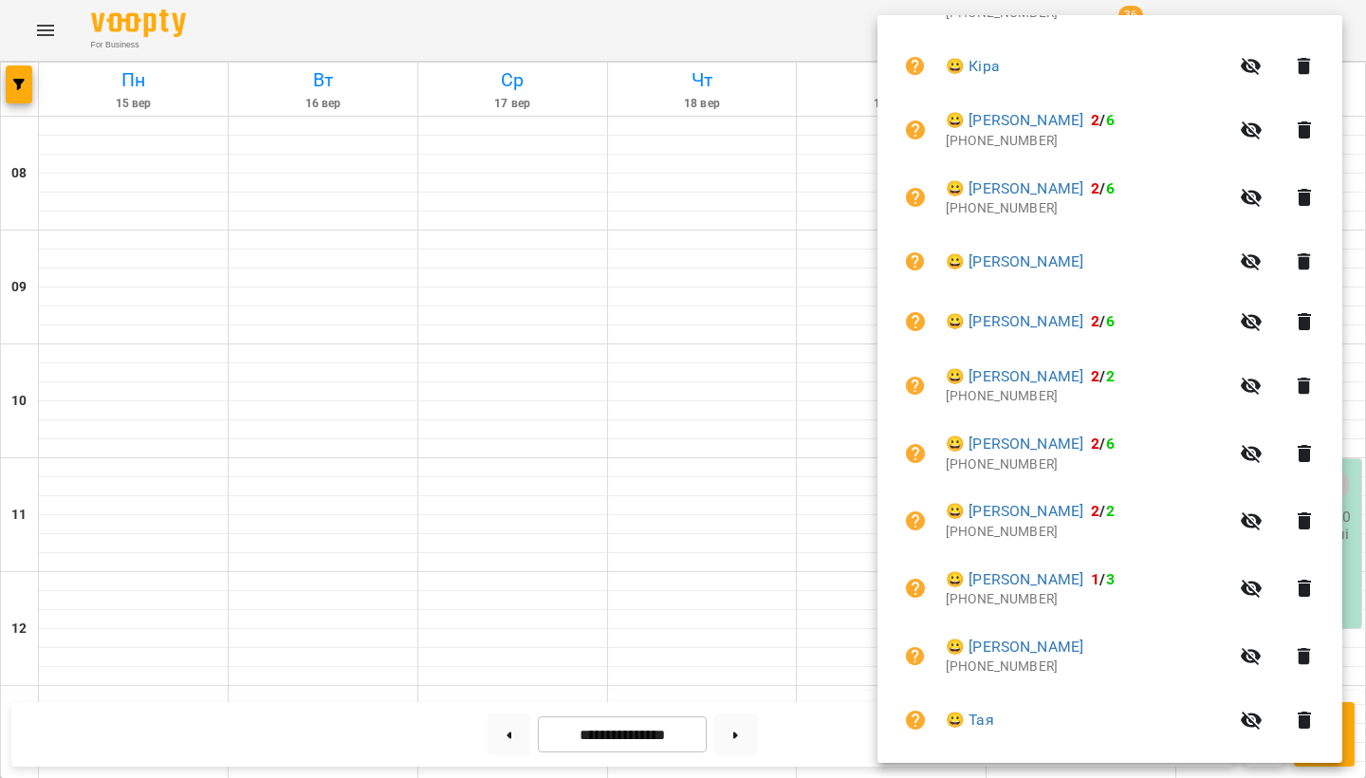
click at [645, 503] on div at bounding box center [683, 389] width 1366 height 778
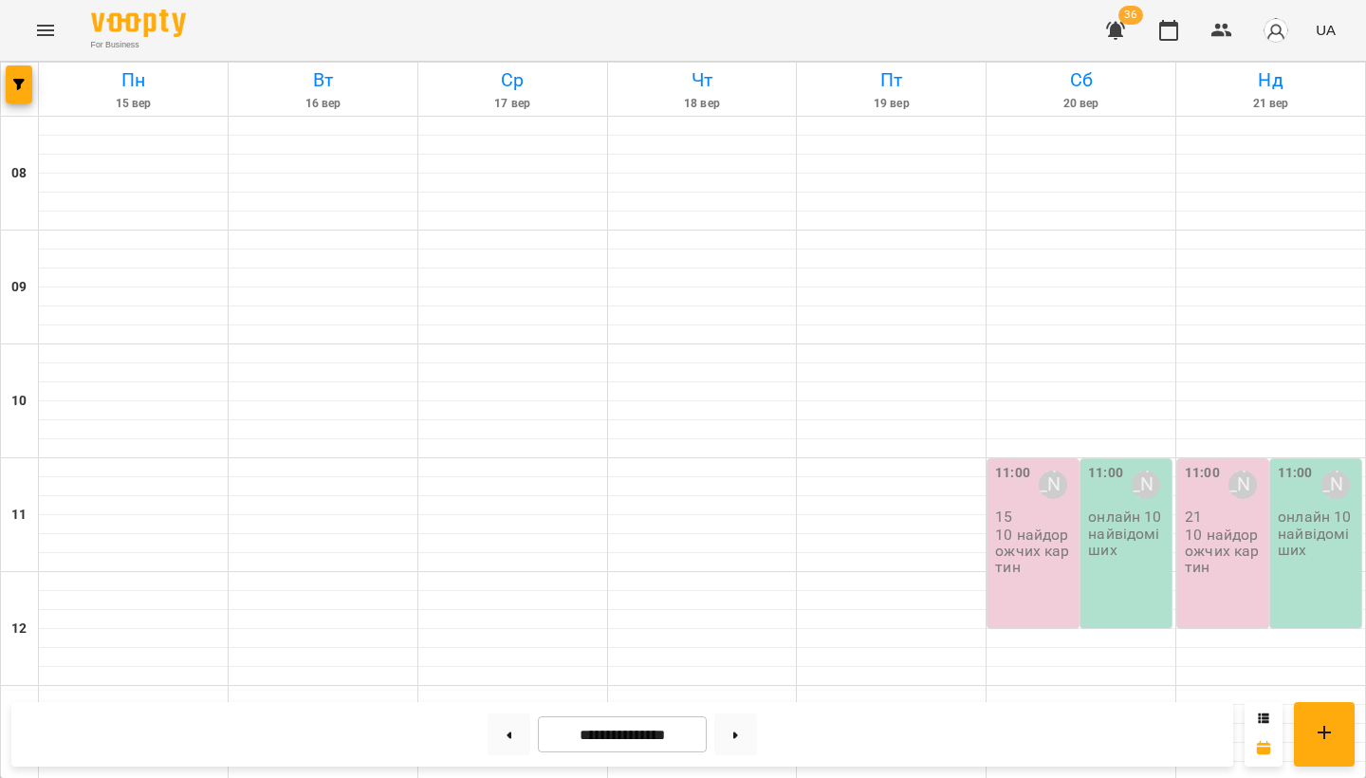
click at [1037, 527] on p "10 найдорожчих картин" at bounding box center [1035, 551] width 80 height 49
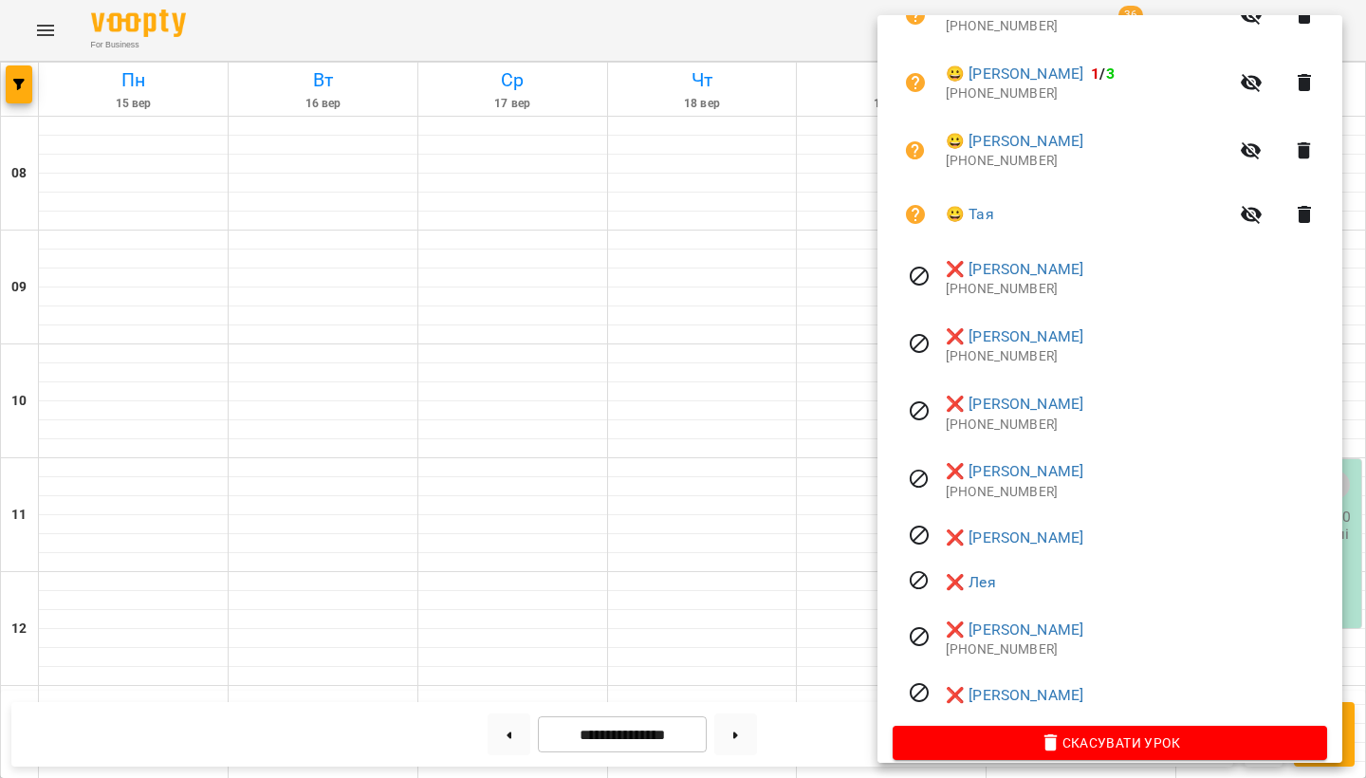
scroll to position [1174, 0]
click at [769, 464] on div at bounding box center [683, 389] width 1366 height 778
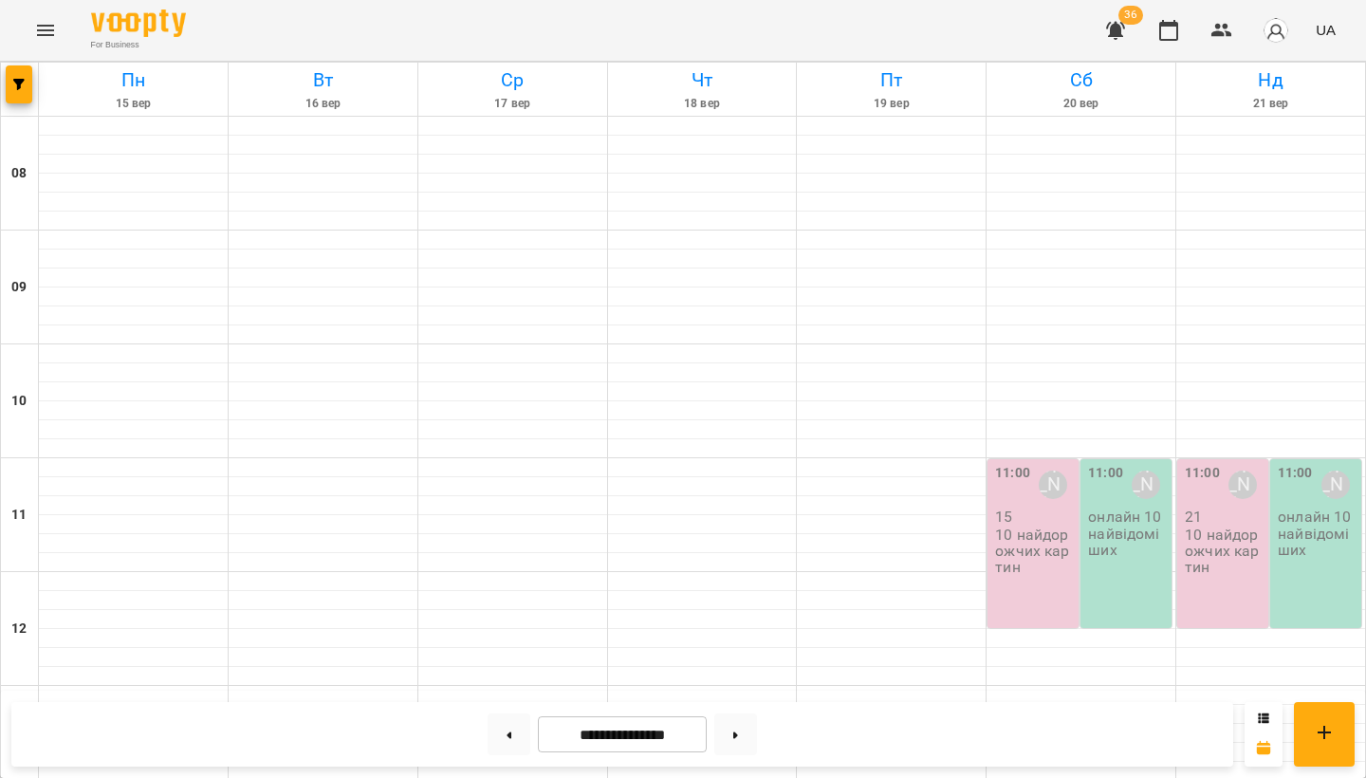
click at [1033, 556] on p "10 найдорожчих картин" at bounding box center [1035, 551] width 80 height 49
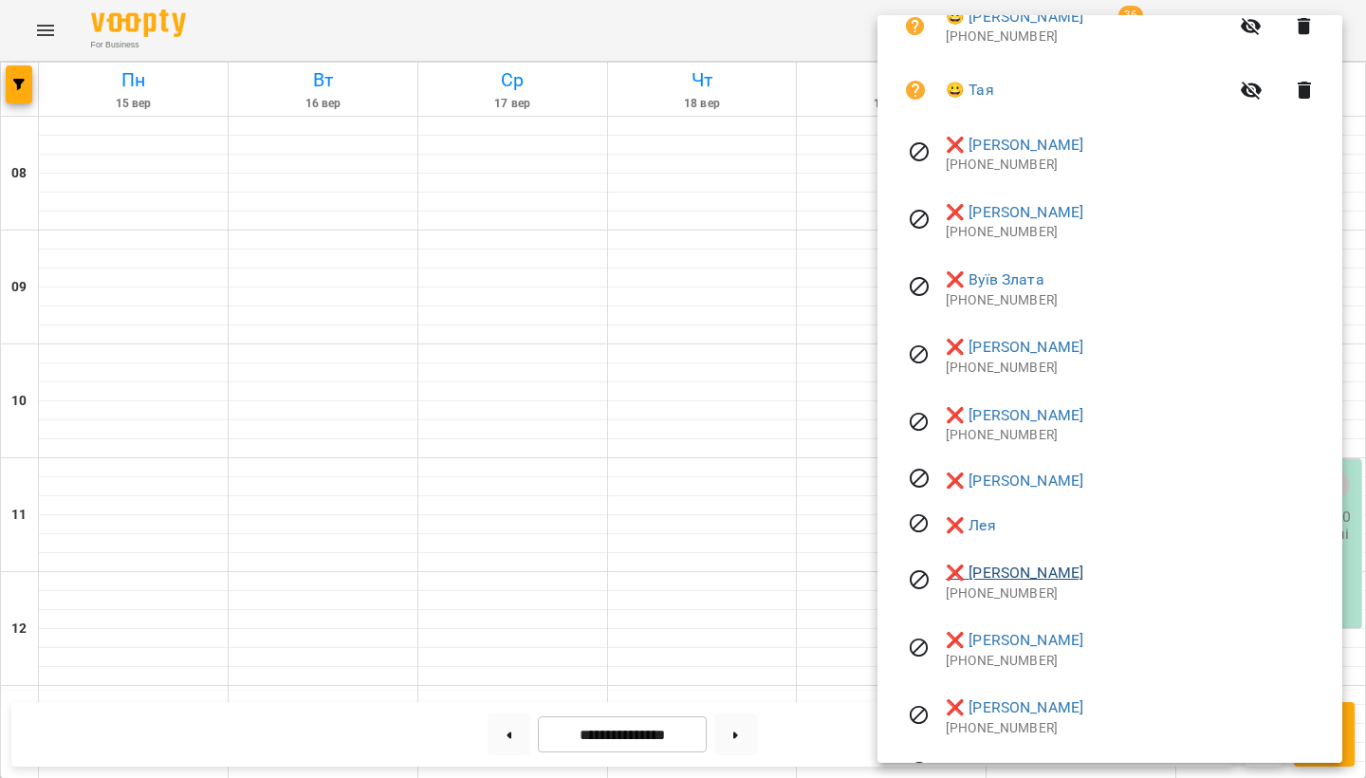
scroll to position [1304, 0]
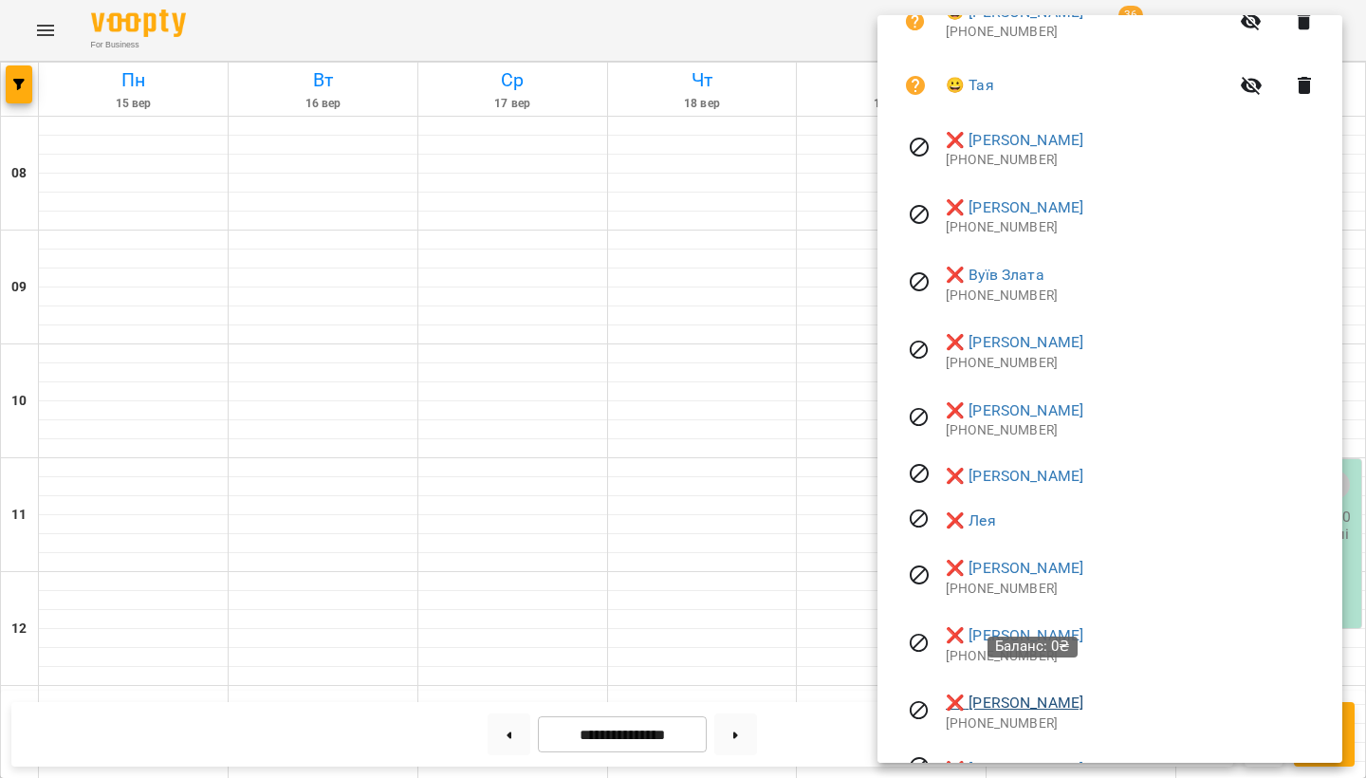
click at [1017, 692] on link "❌ Штеліна Олександра" at bounding box center [1015, 703] width 138 height 23
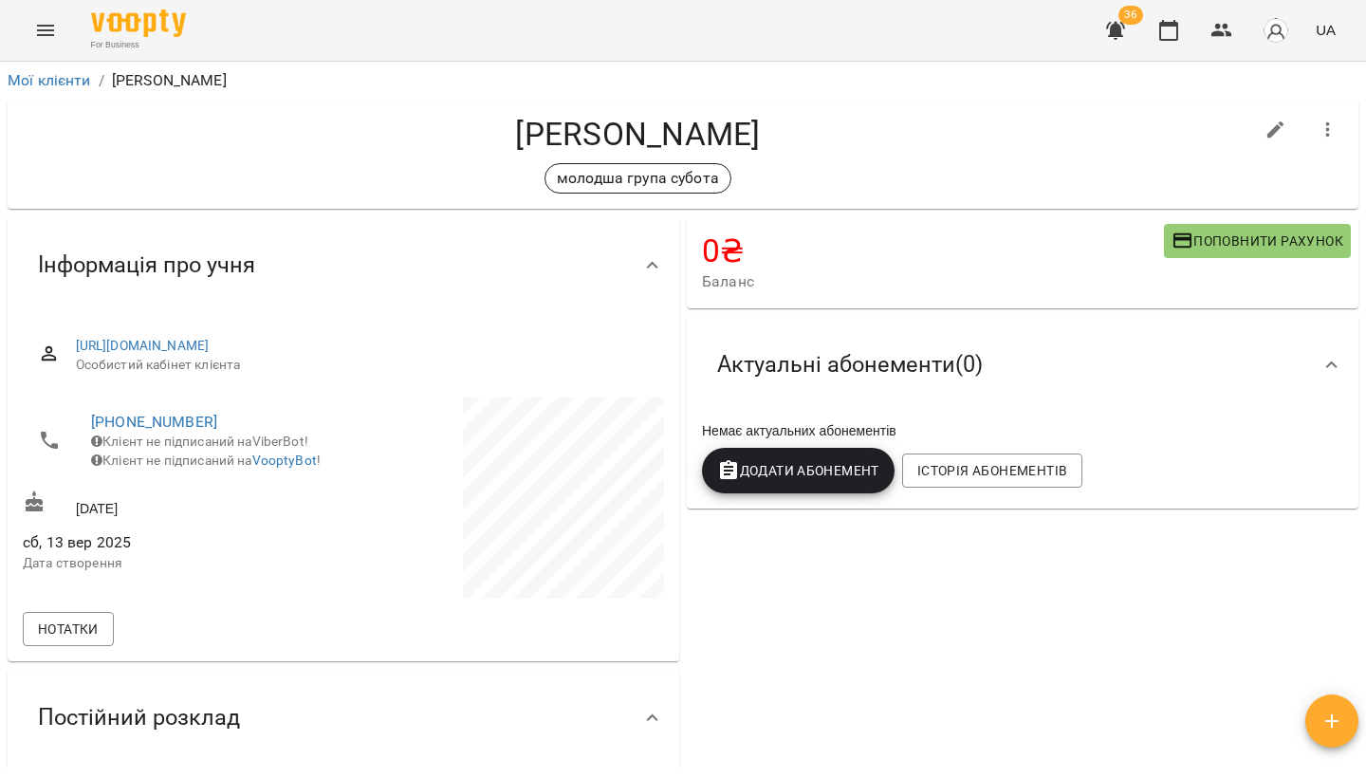
click at [38, 21] on icon "Menu" at bounding box center [45, 30] width 23 height 23
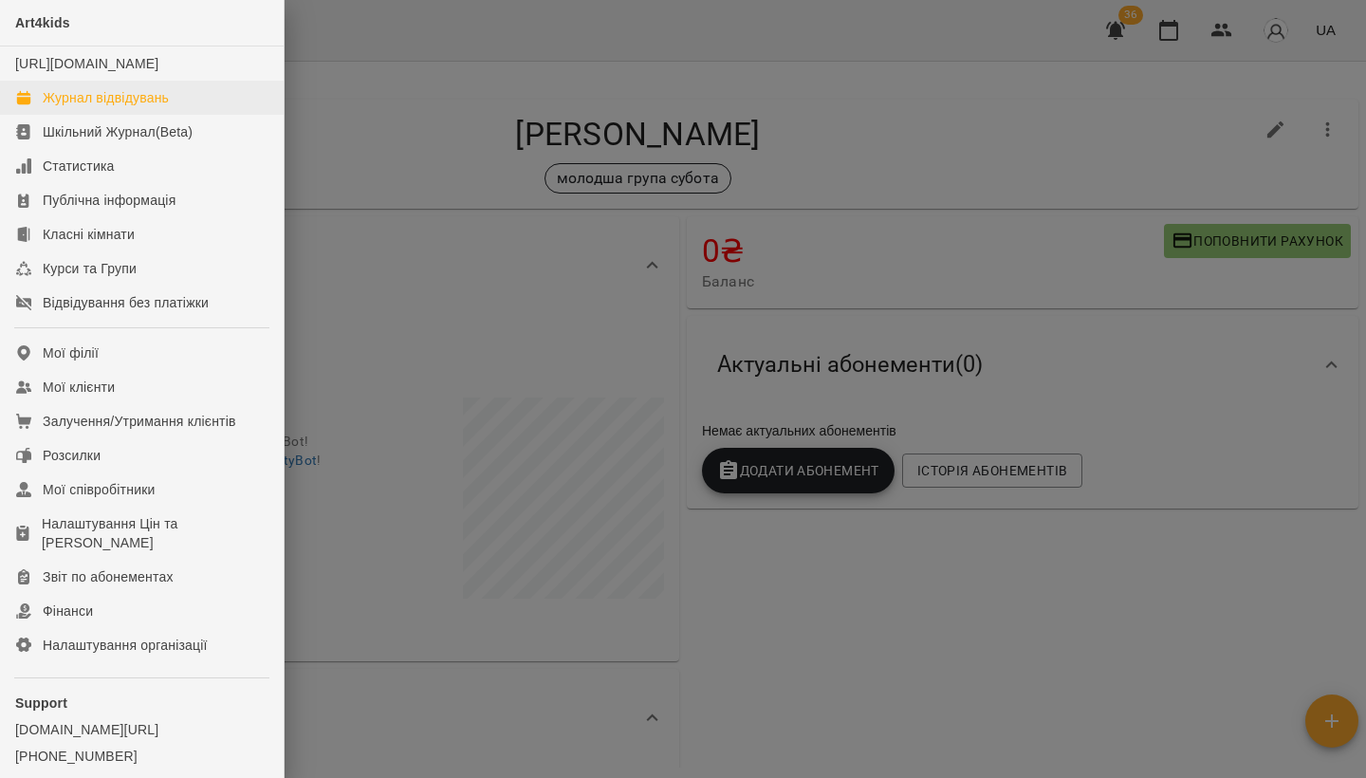
click at [64, 102] on link "Журнал відвідувань" at bounding box center [142, 98] width 284 height 34
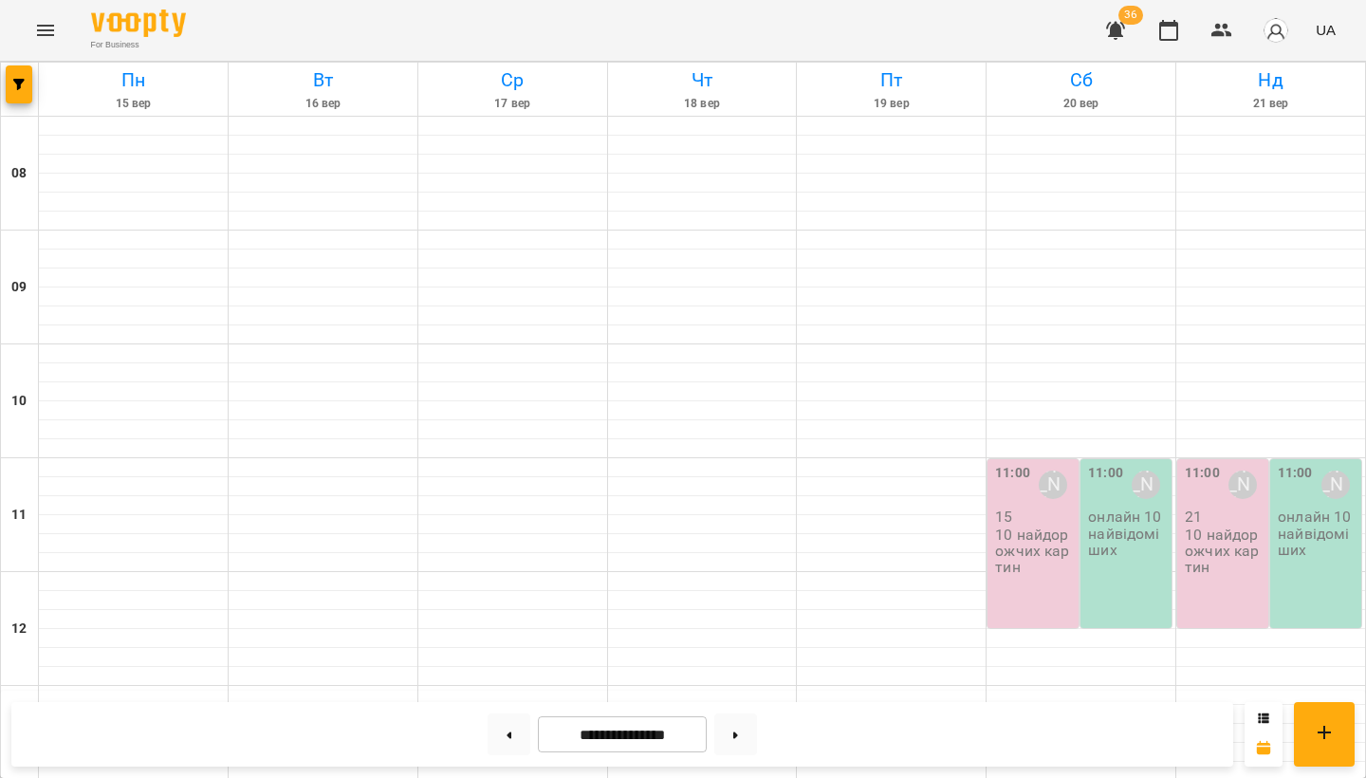
click at [1039, 564] on p "10 найдорожчих картин" at bounding box center [1035, 551] width 80 height 49
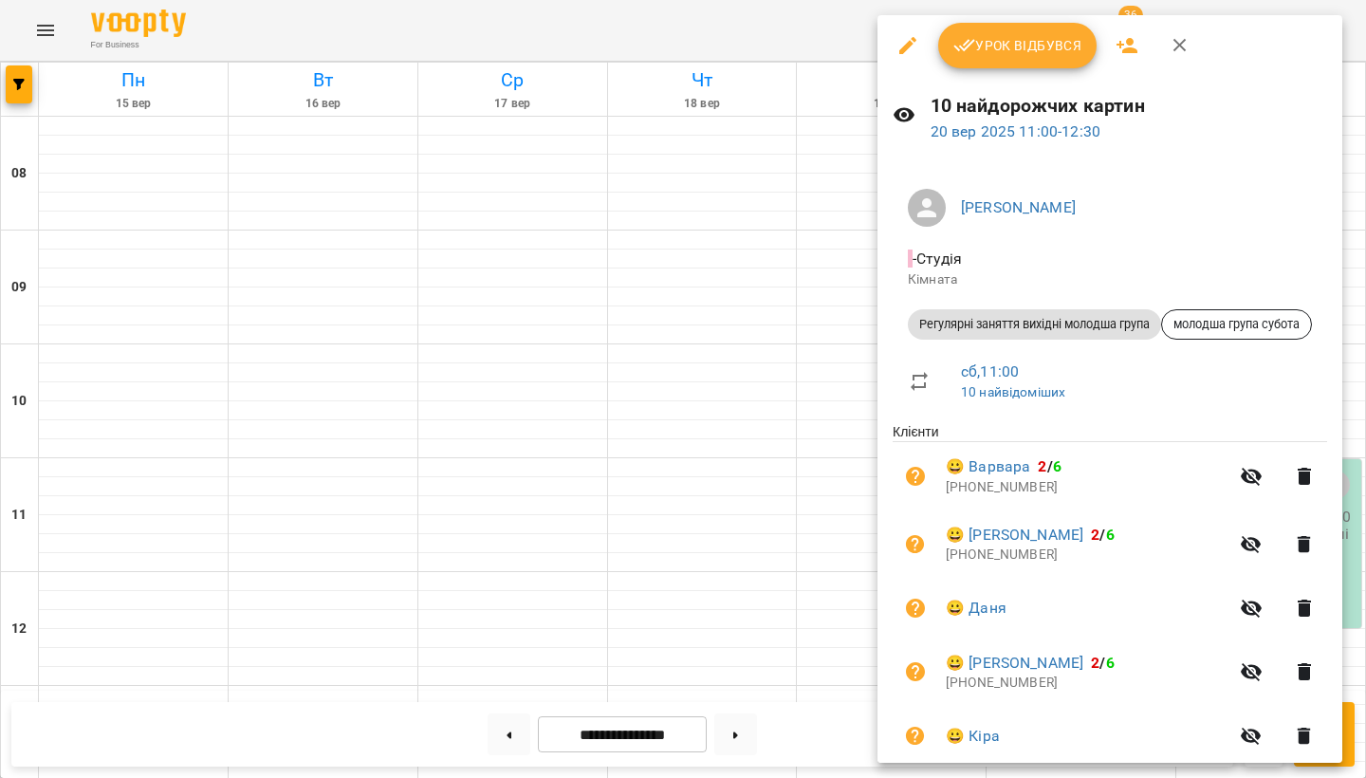
click at [1120, 44] on icon "button" at bounding box center [1127, 45] width 23 height 23
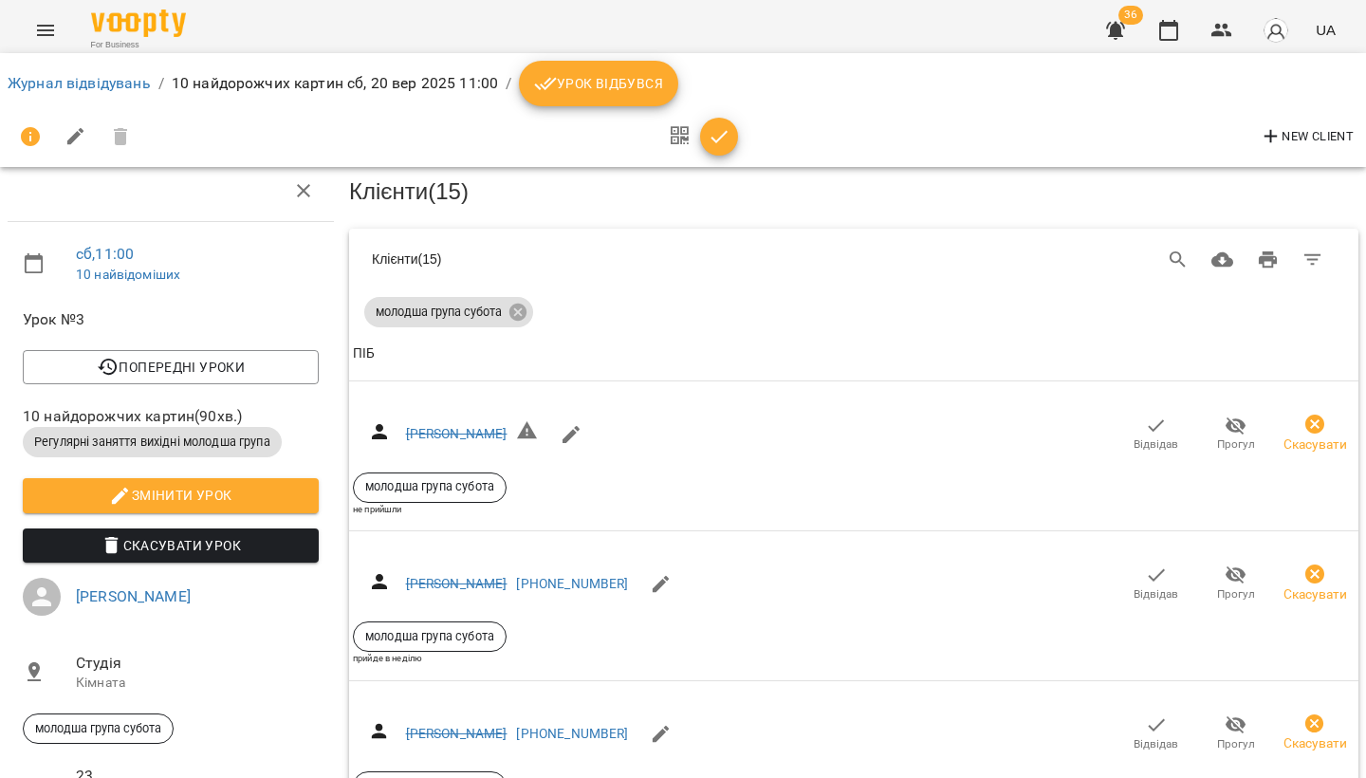
scroll to position [3674, 0]
click at [53, 33] on icon "Menu" at bounding box center [45, 30] width 23 height 23
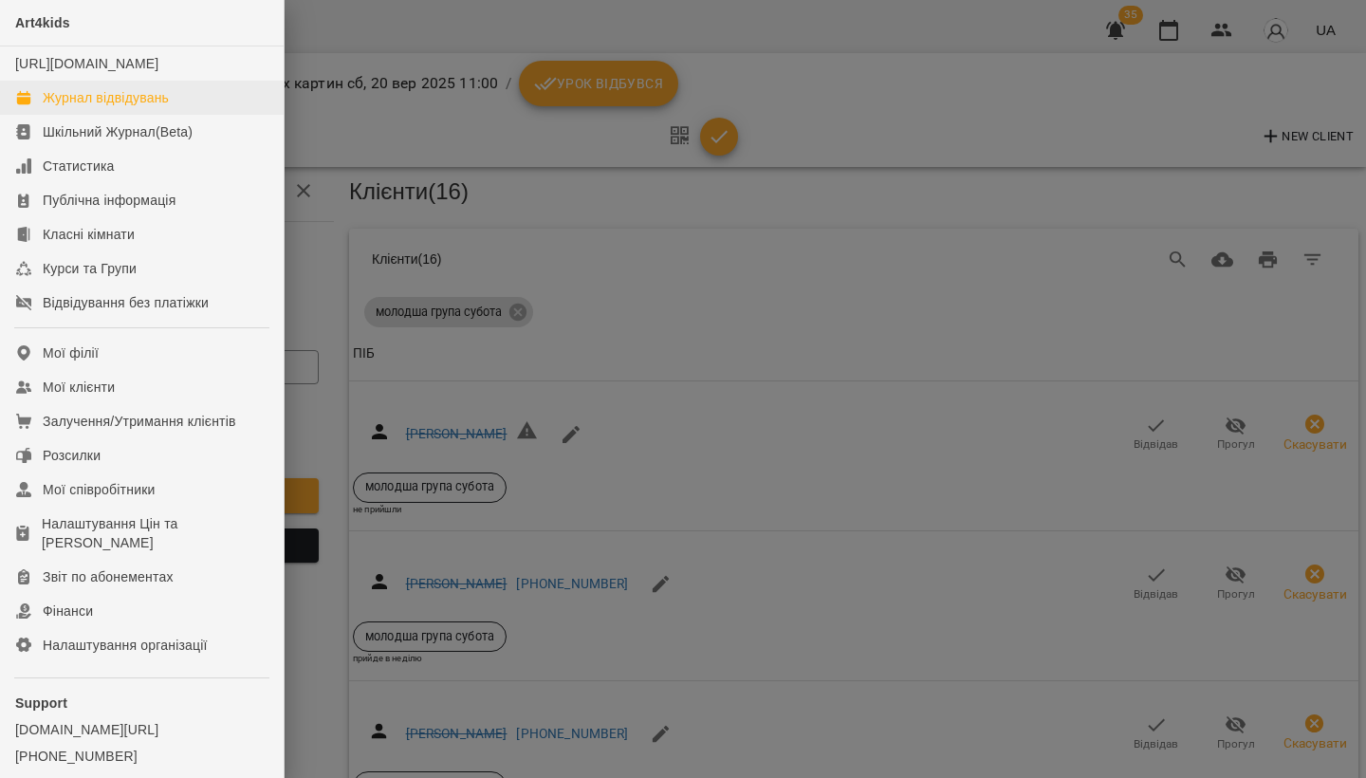
click at [73, 107] on div "Журнал відвідувань" at bounding box center [106, 97] width 126 height 19
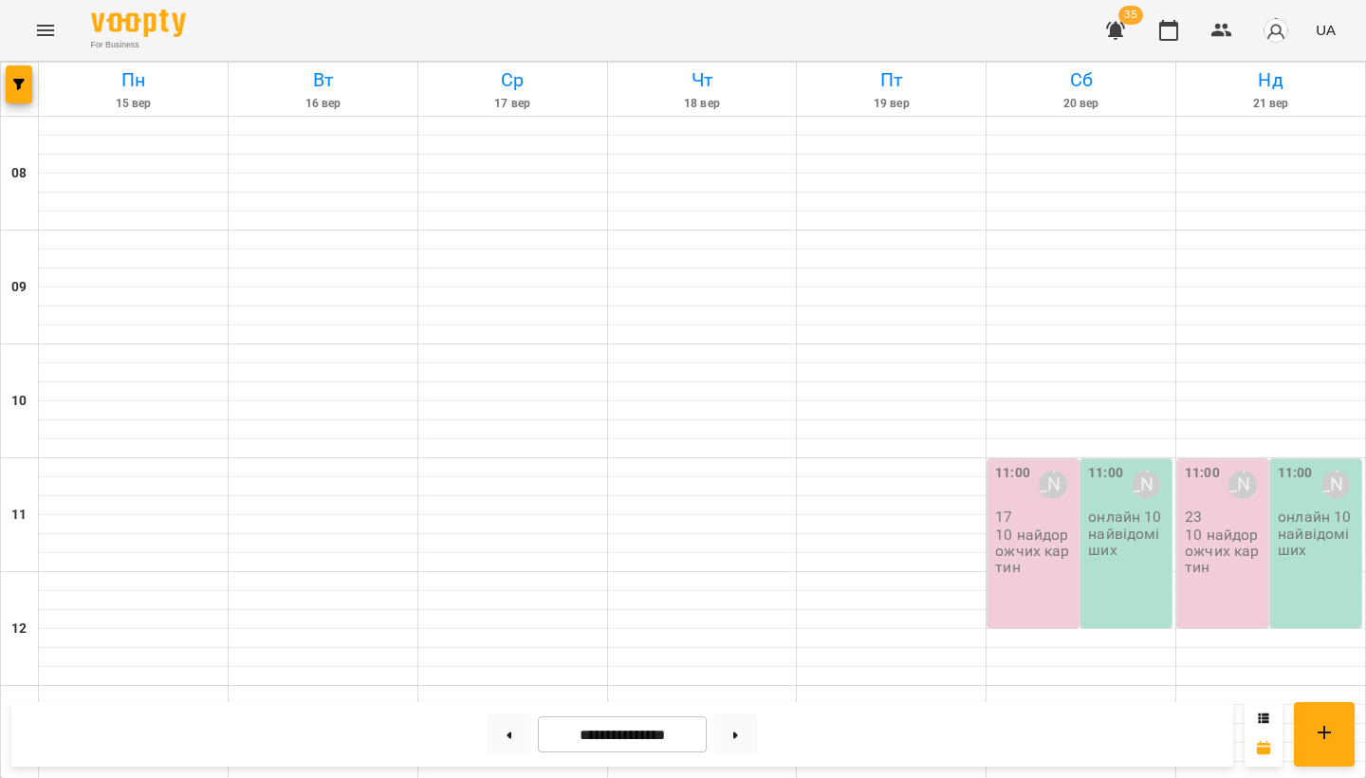
scroll to position [122, 0]
click at [1232, 459] on div "11:00 Олександра Слодзік 23 10 найдорожчих картин" at bounding box center [1222, 543] width 91 height 169
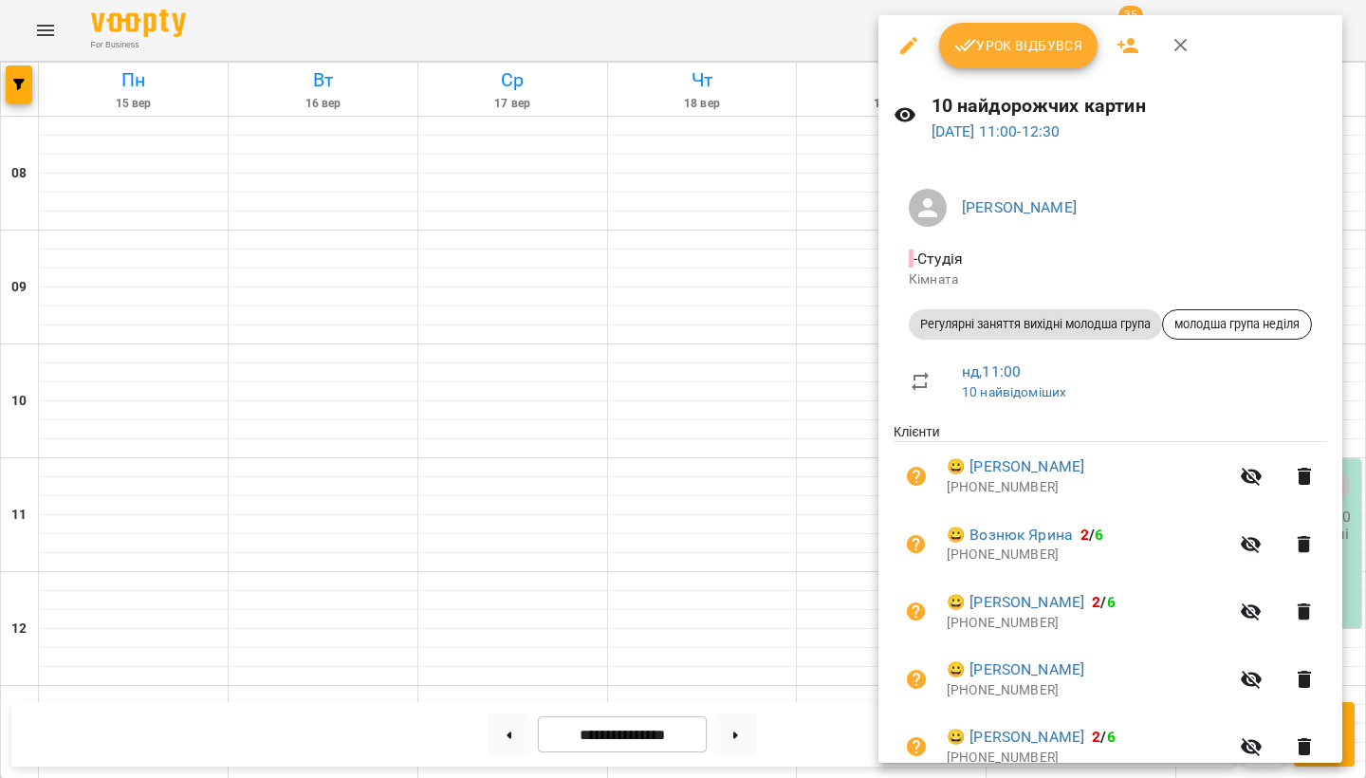
click at [1132, 45] on icon "button" at bounding box center [1128, 45] width 23 height 23
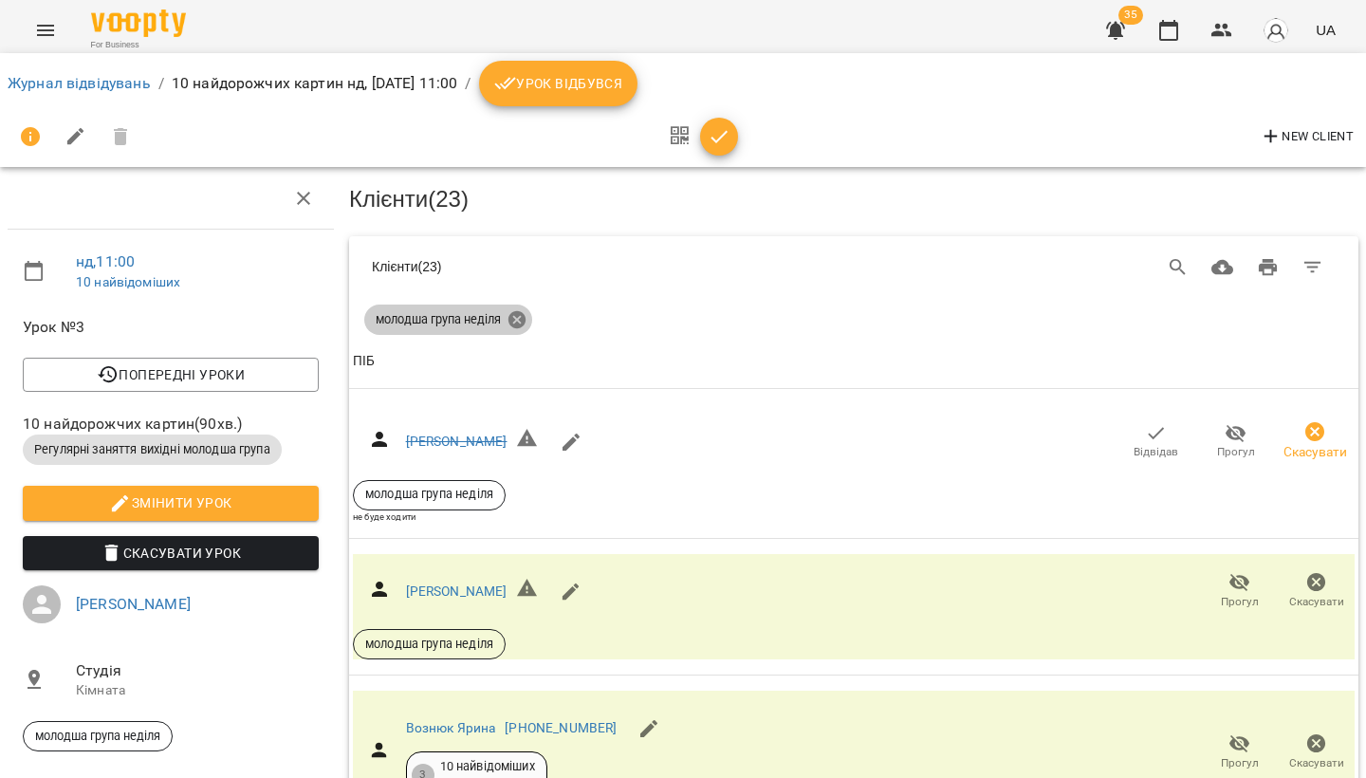
click at [527, 313] on icon at bounding box center [517, 319] width 21 height 21
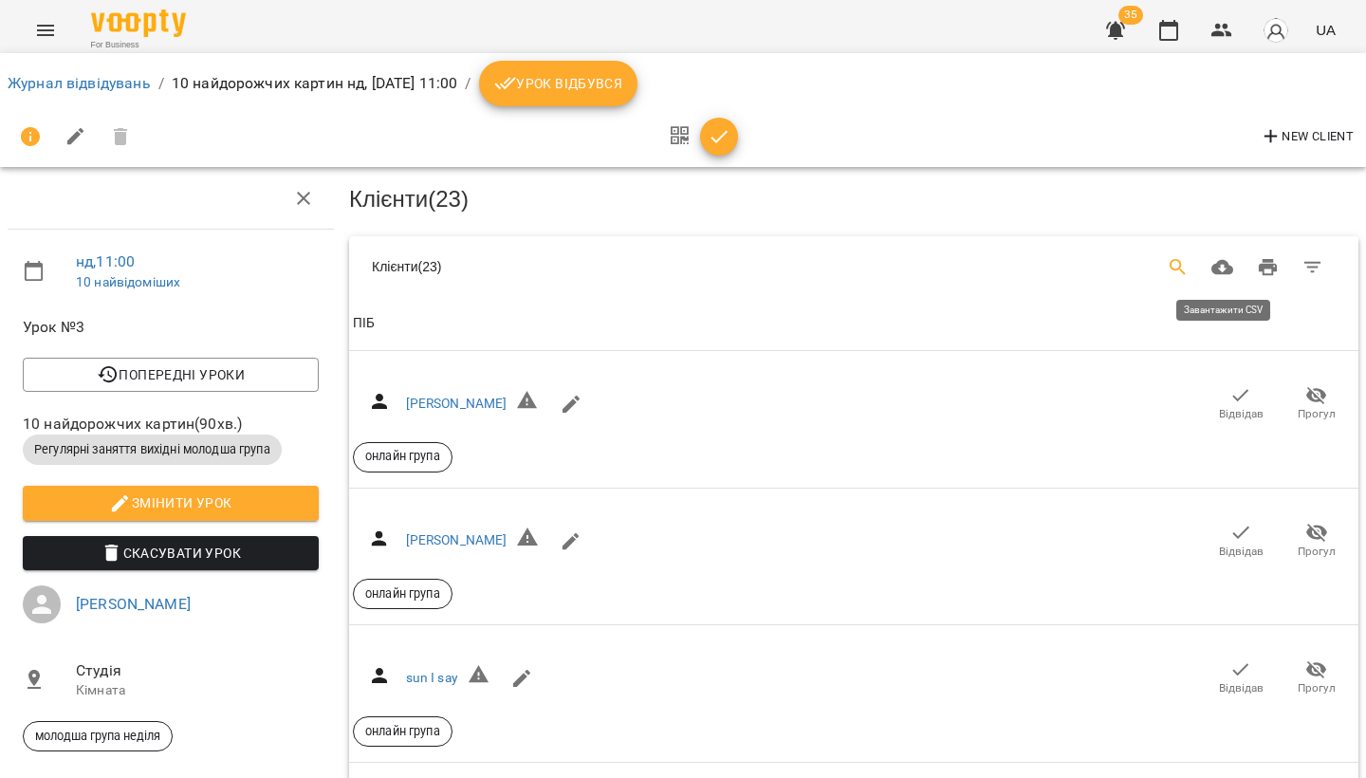
click at [1179, 263] on icon "Search" at bounding box center [1178, 267] width 23 height 23
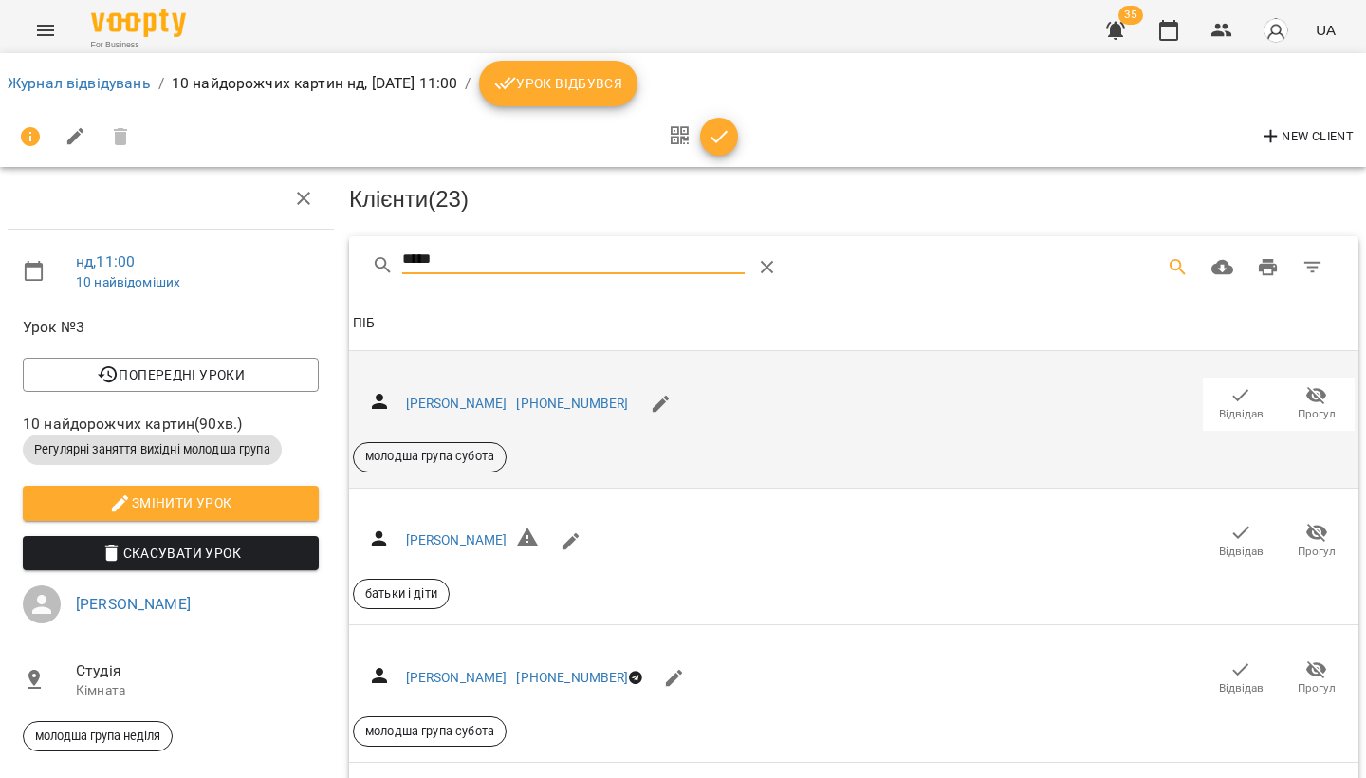
type input "*****"
click at [1235, 397] on icon "button" at bounding box center [1241, 395] width 23 height 23
click at [50, 28] on icon "Menu" at bounding box center [45, 30] width 23 height 23
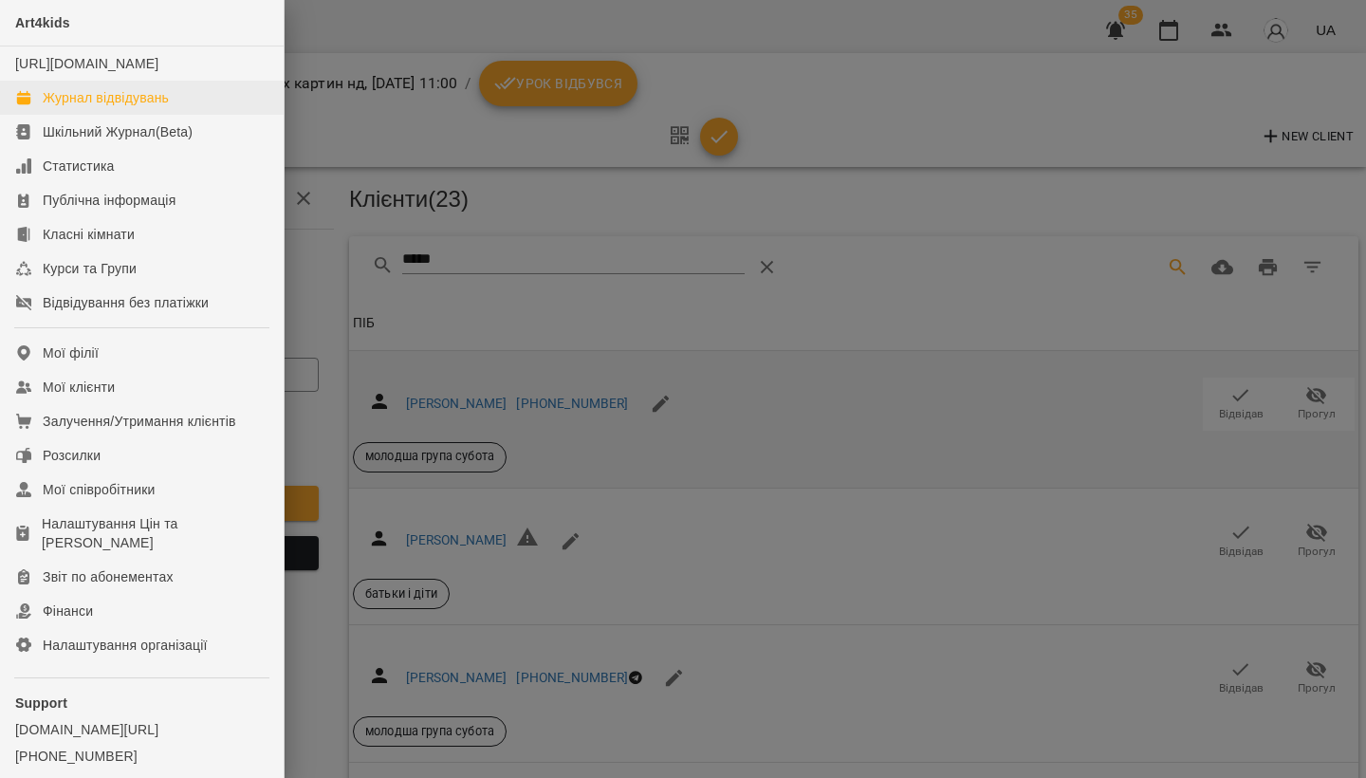
click at [73, 107] on div "Журнал відвідувань" at bounding box center [106, 97] width 126 height 19
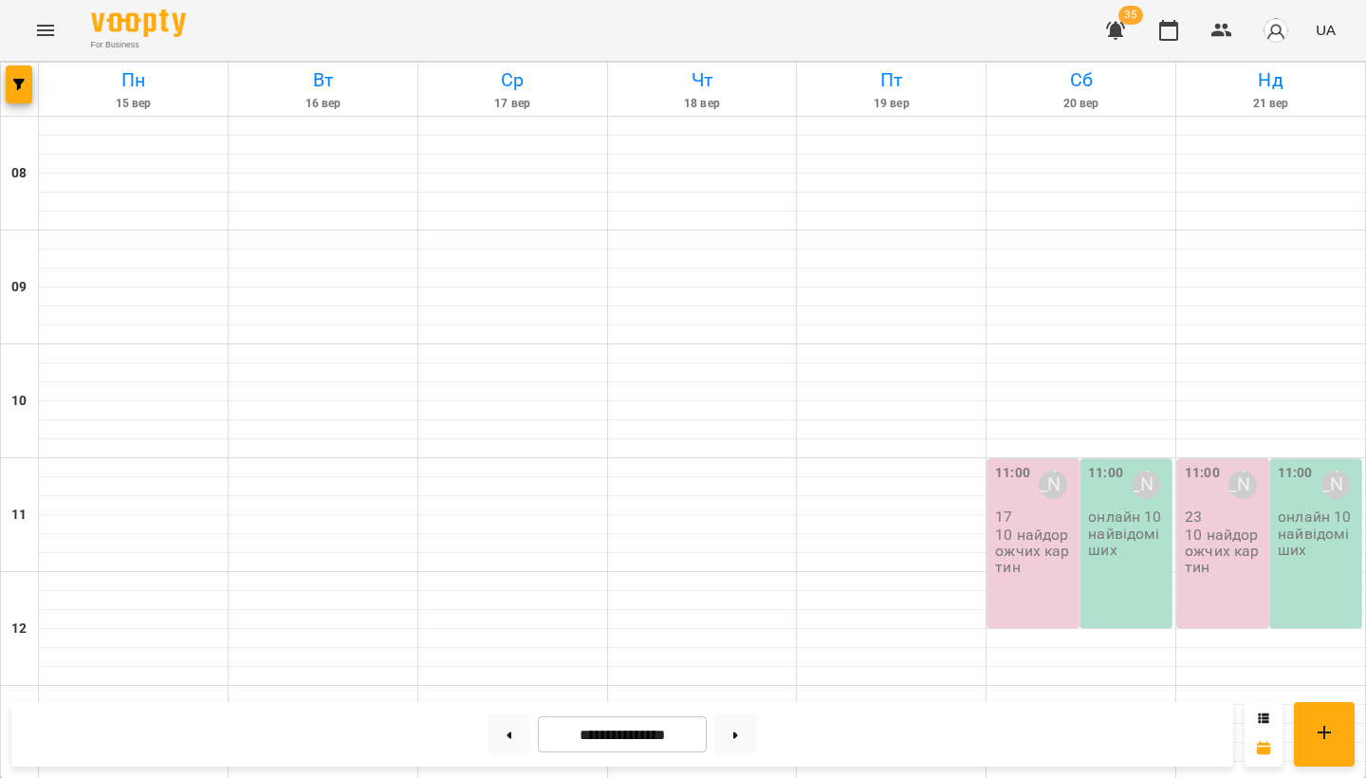
click at [1021, 558] on p "10 найдорожчих картин" at bounding box center [1035, 551] width 80 height 49
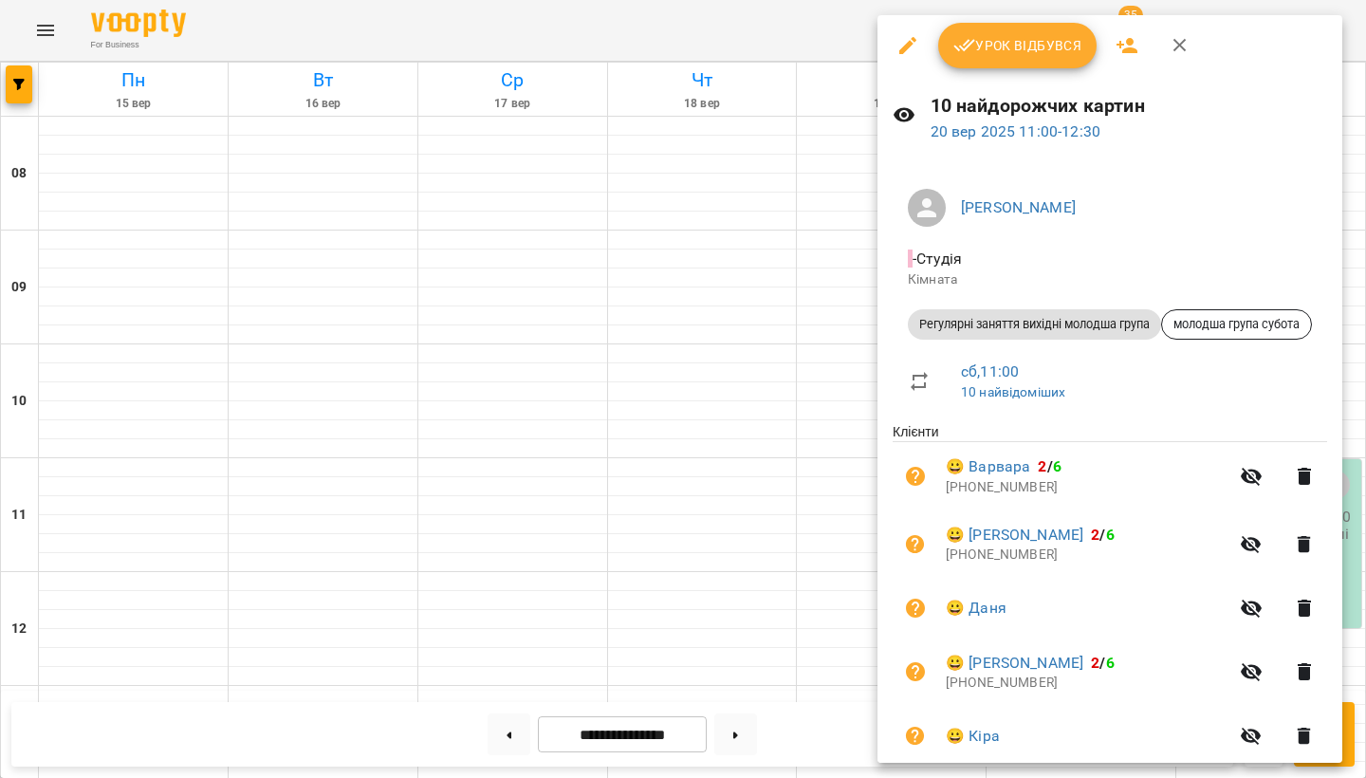
click at [1046, 47] on span "Урок відбувся" at bounding box center [1017, 45] width 129 height 23
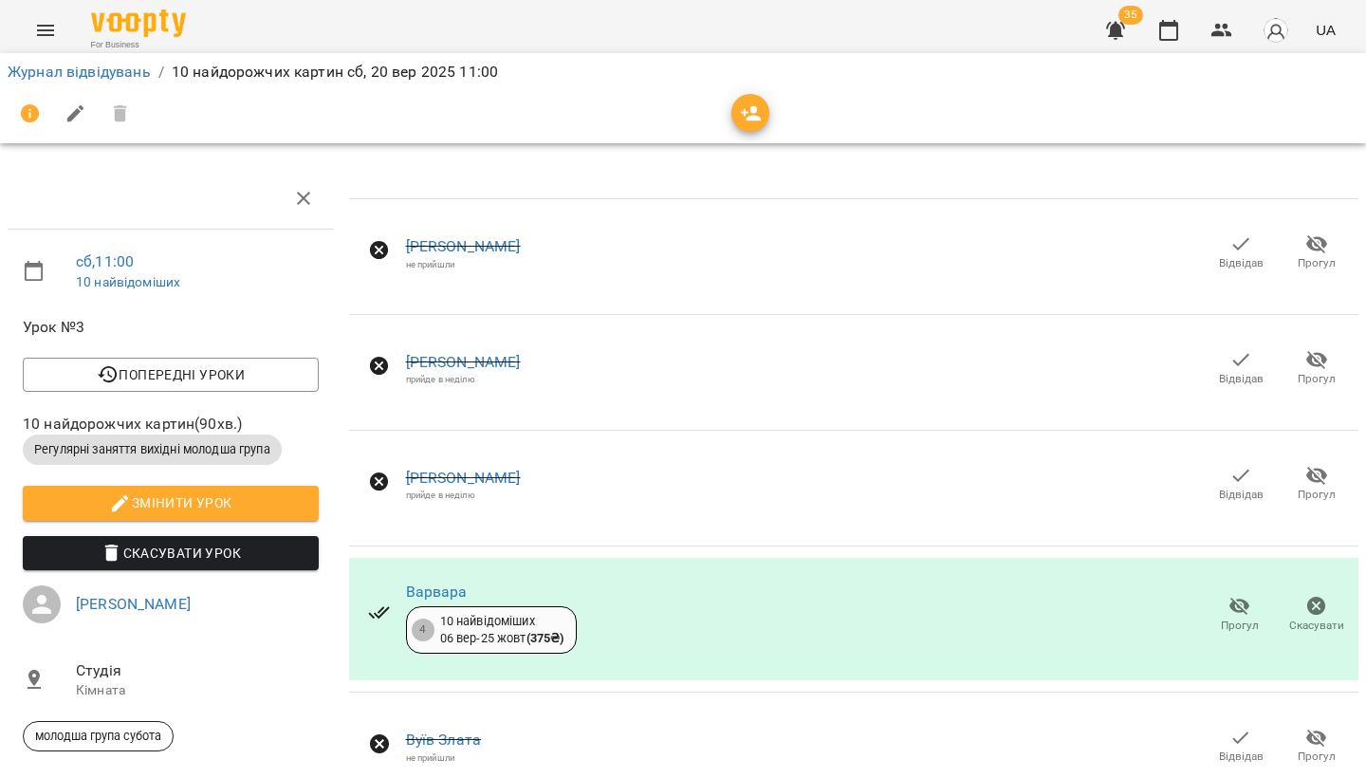
click at [41, 24] on icon "Menu" at bounding box center [45, 30] width 23 height 23
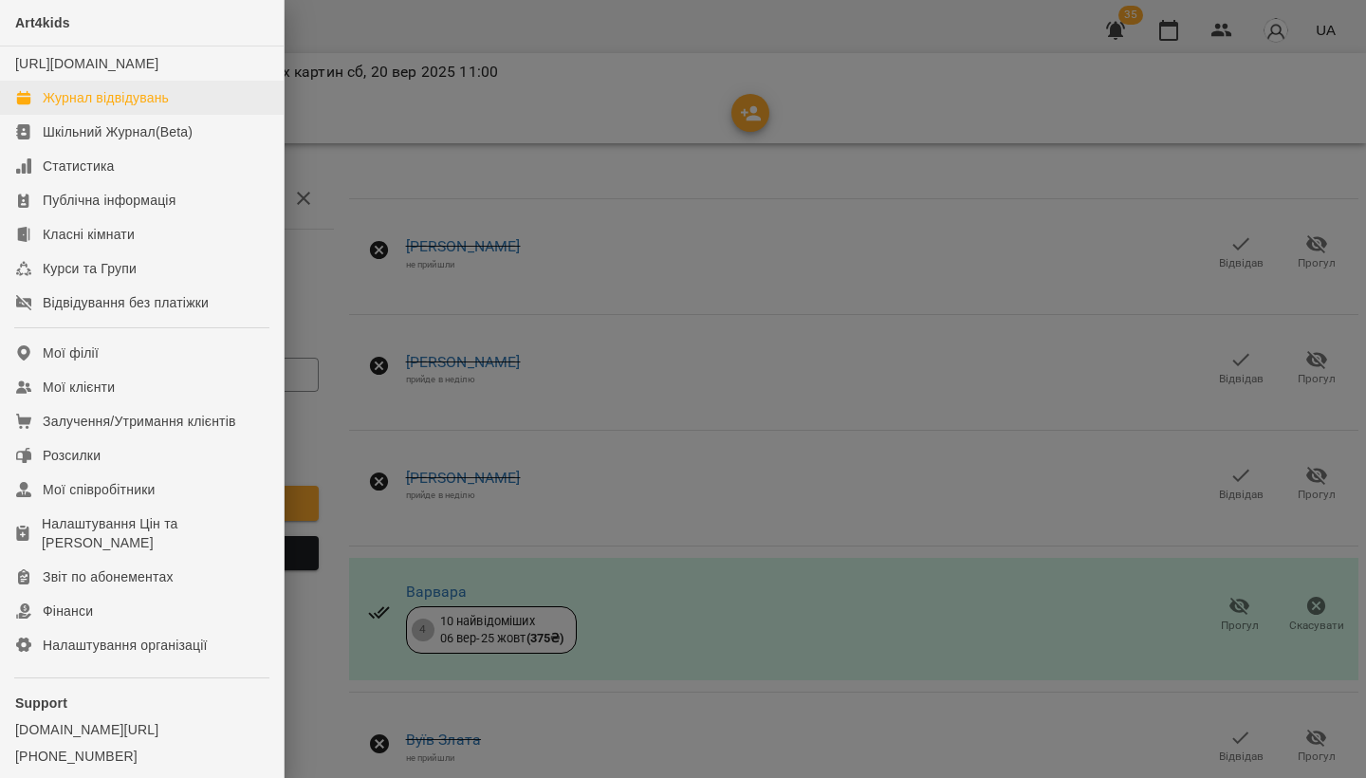
click at [65, 107] on div "Журнал відвідувань" at bounding box center [106, 97] width 126 height 19
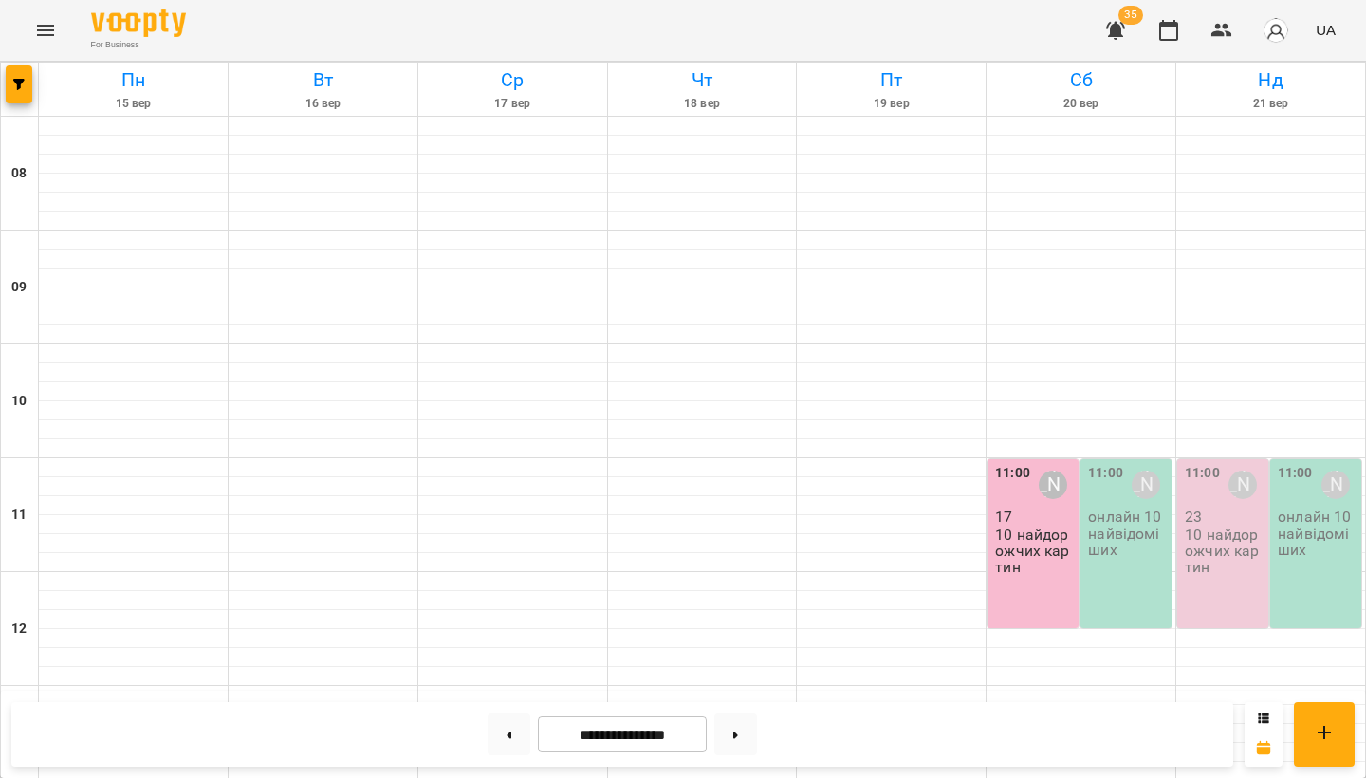
scroll to position [379, 0]
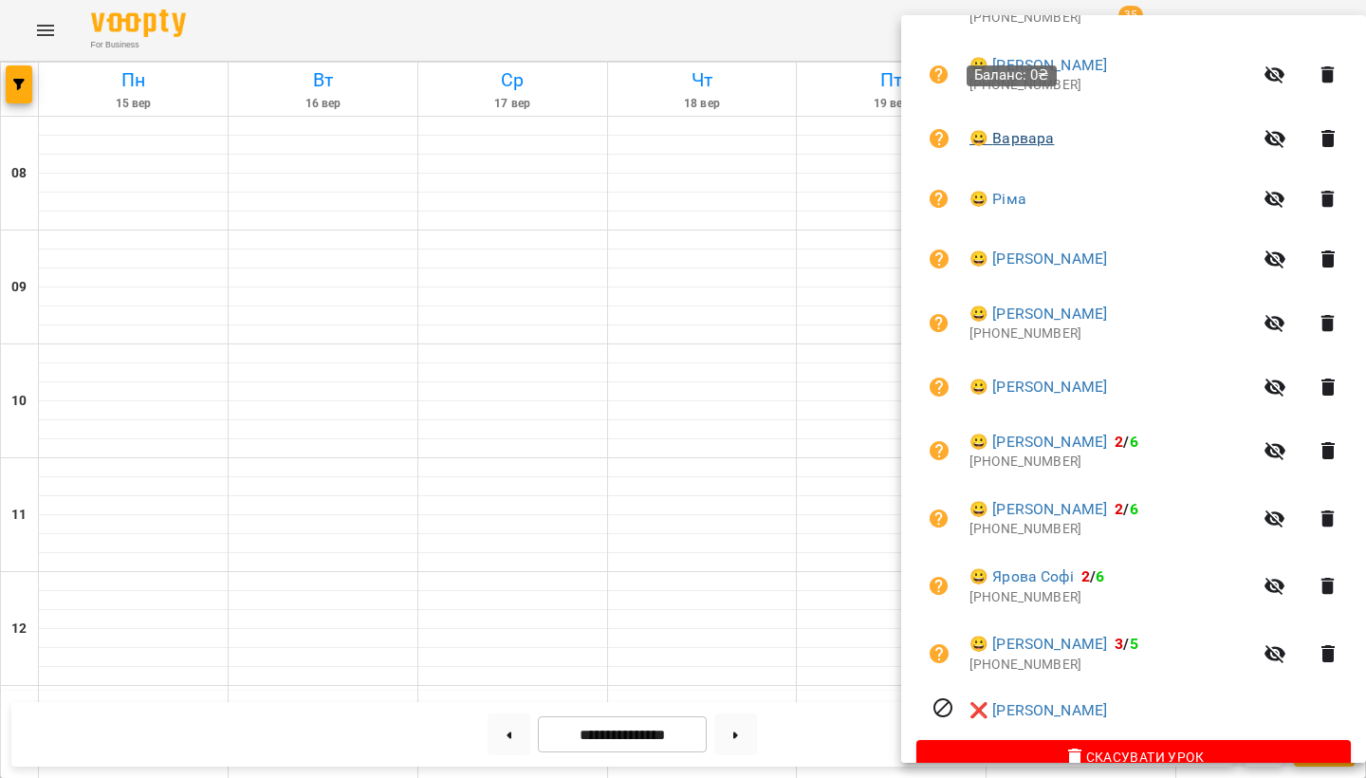
scroll to position [747, 0]
click at [1322, 646] on icon "button" at bounding box center [1328, 654] width 13 height 17
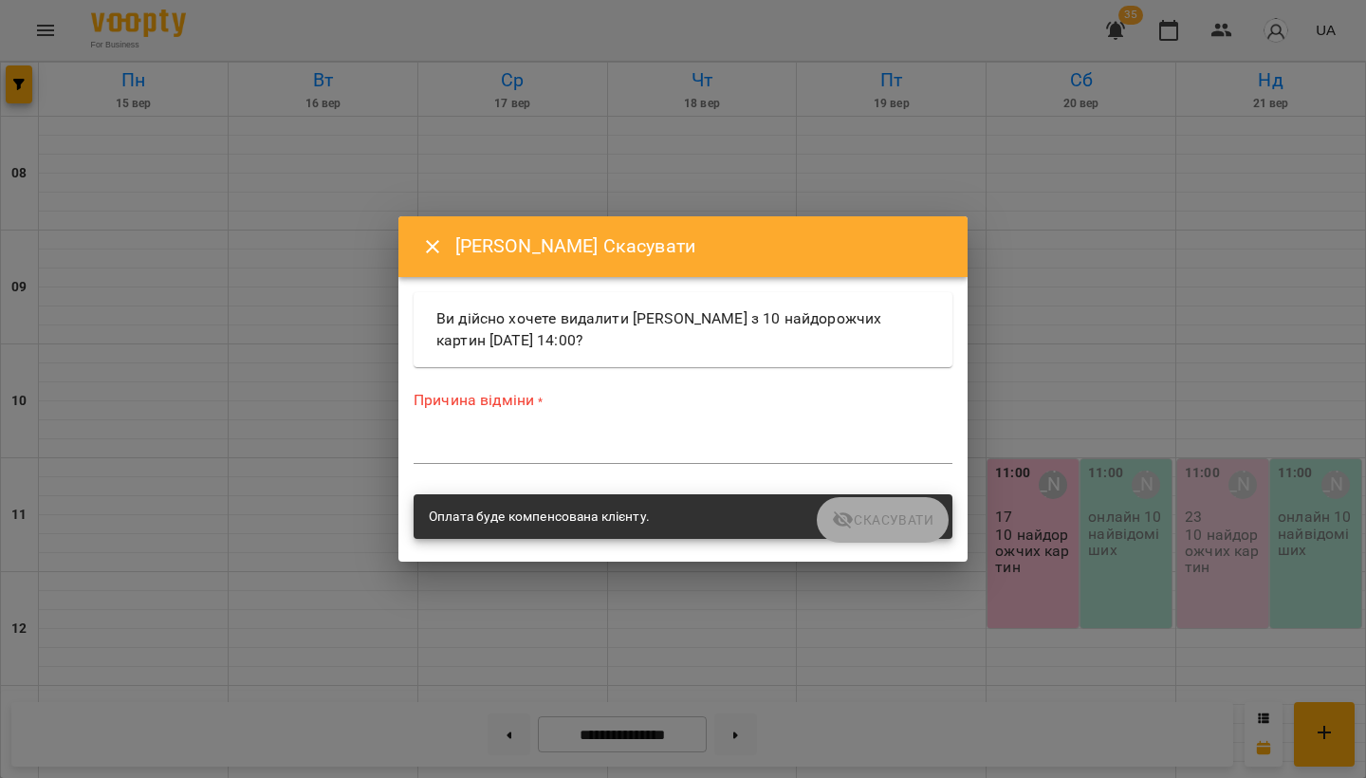
click at [588, 438] on div "*" at bounding box center [683, 448] width 539 height 29
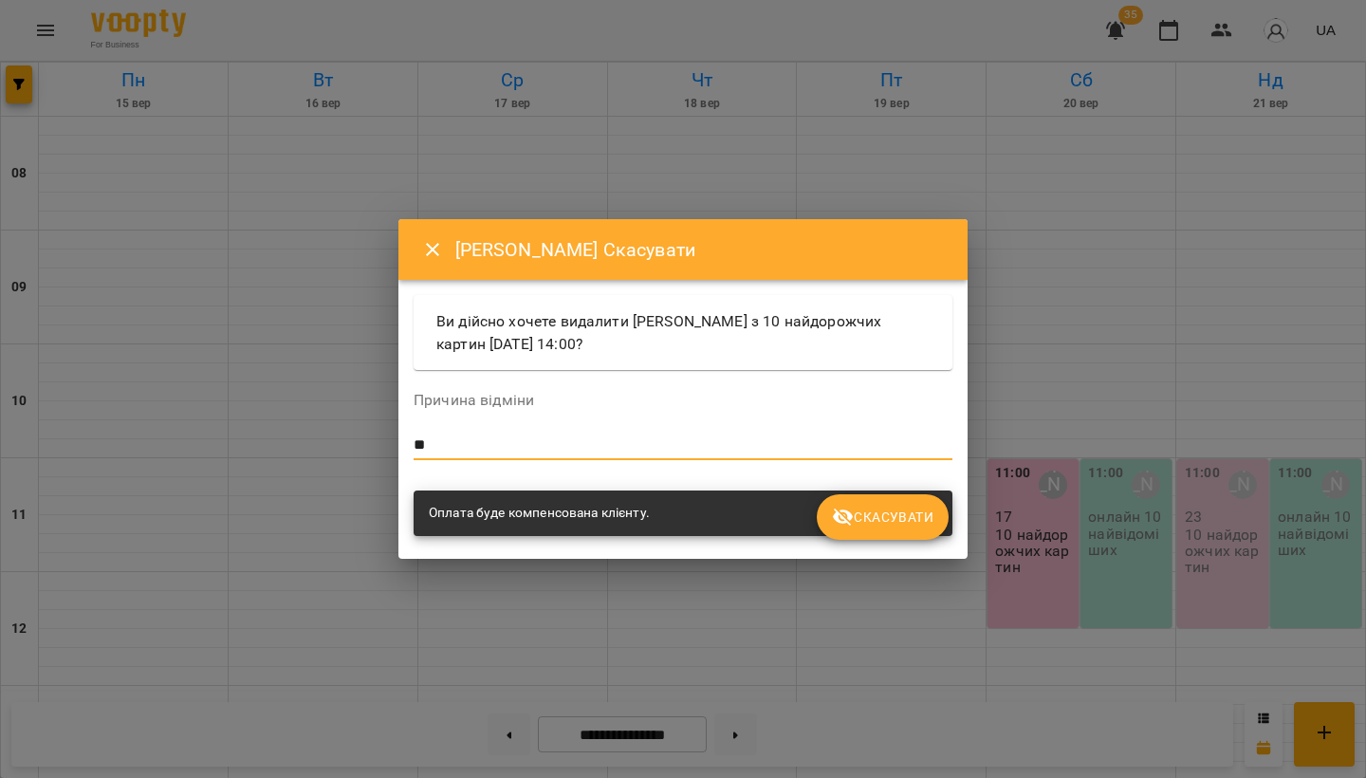
type textarea "*"
type textarea "**********"
click at [915, 520] on span "Скасувати" at bounding box center [883, 517] width 102 height 23
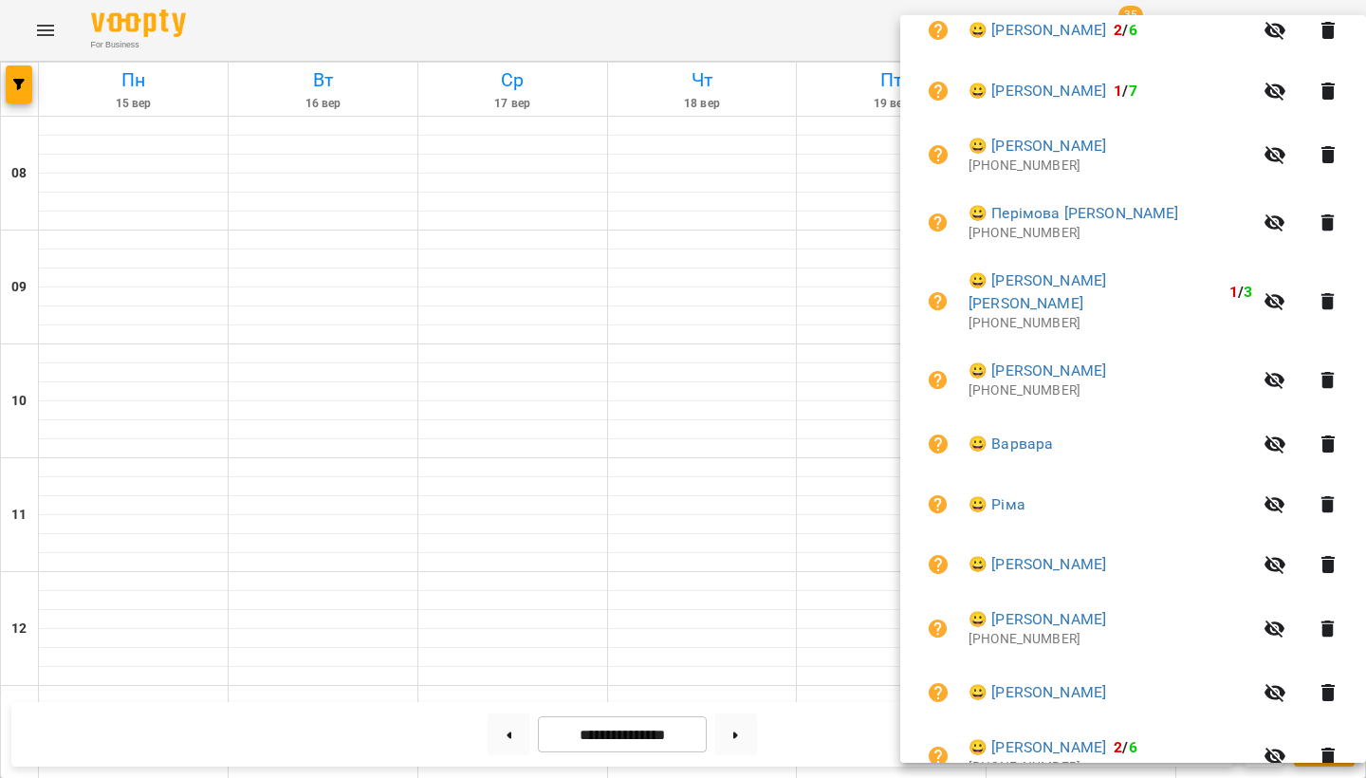
scroll to position [454, 0]
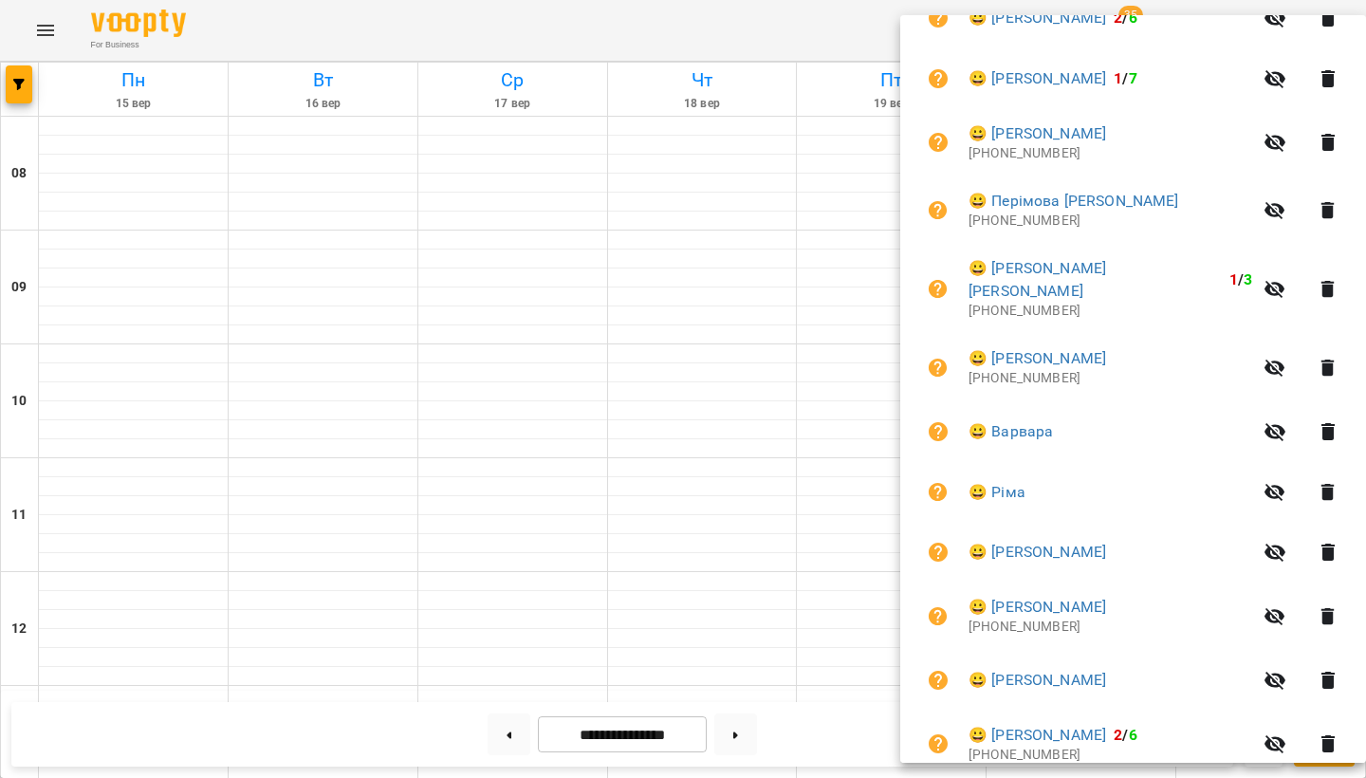
click at [1323, 139] on icon "button" at bounding box center [1328, 142] width 23 height 23
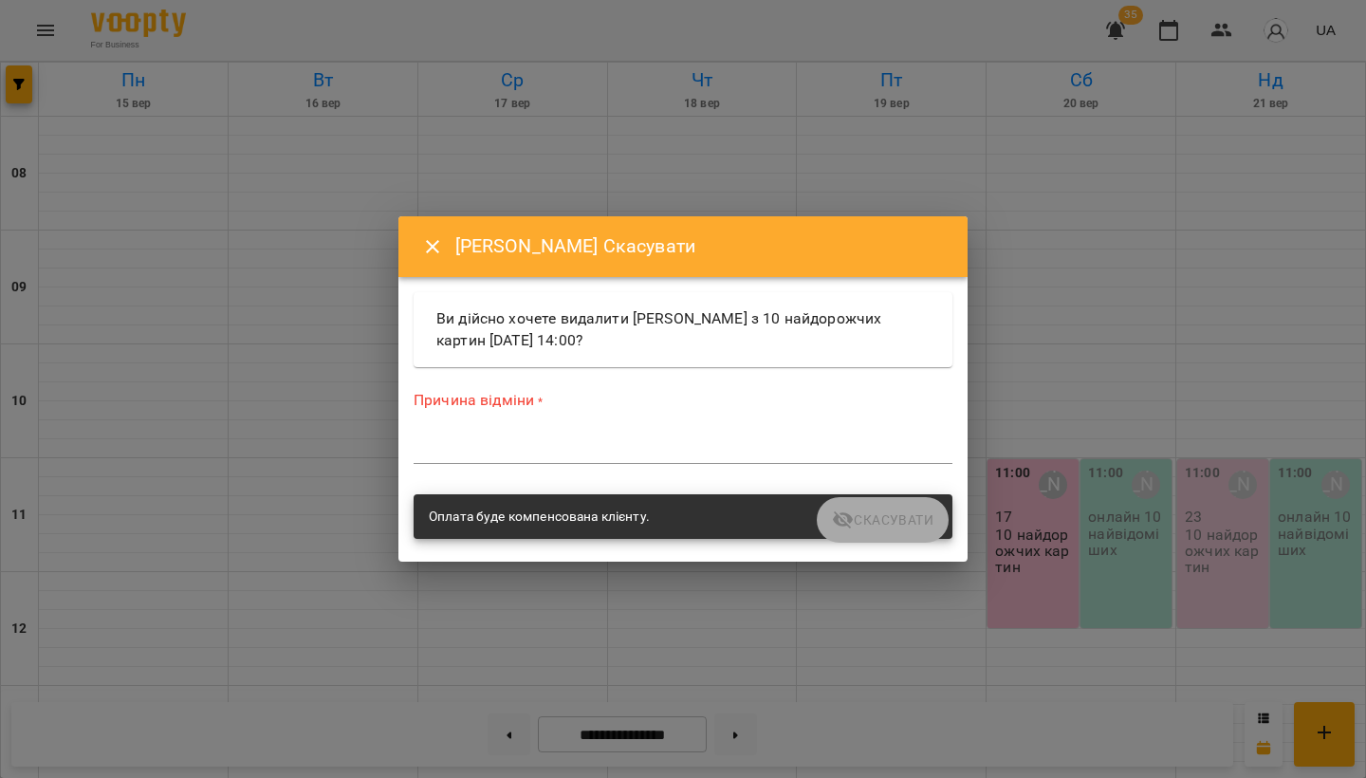
click at [544, 457] on div "*" at bounding box center [683, 448] width 539 height 29
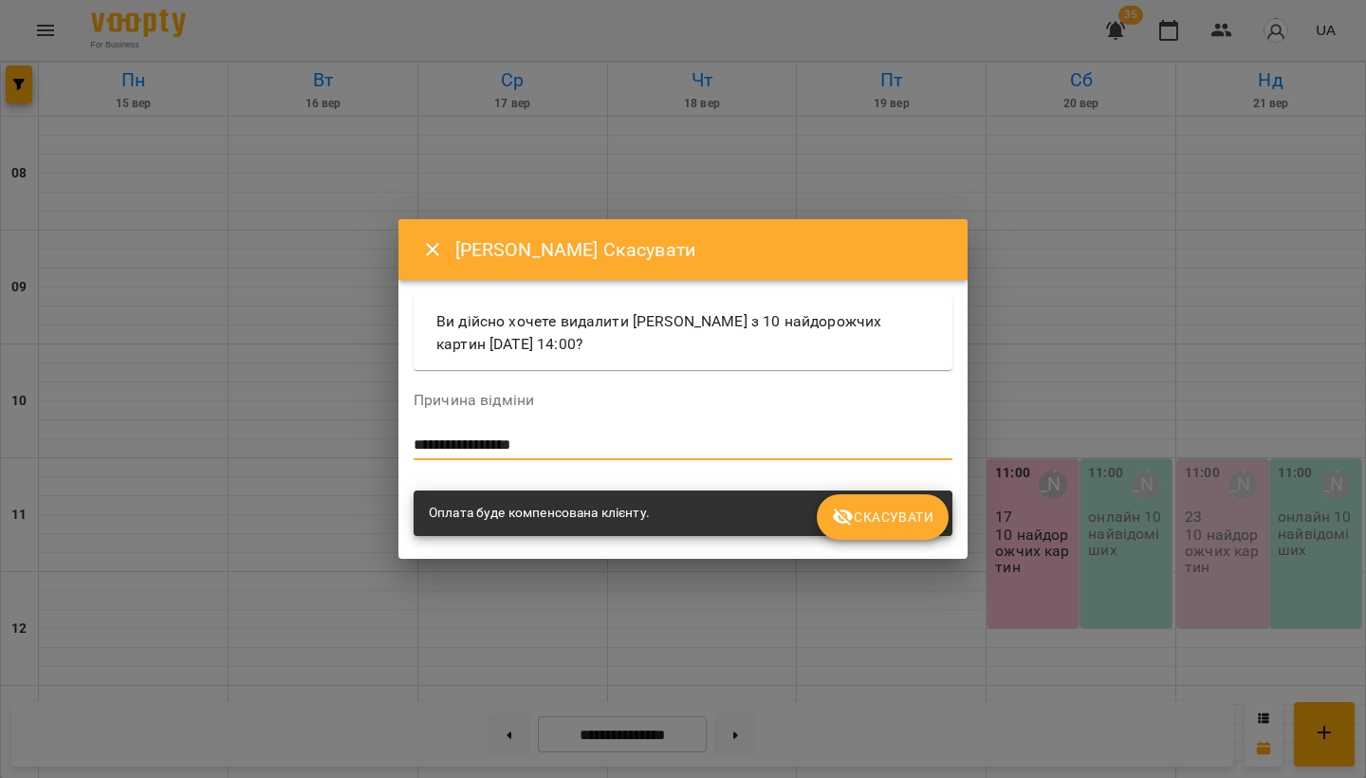
type textarea "**********"
click at [854, 508] on icon "submit" at bounding box center [843, 517] width 23 height 23
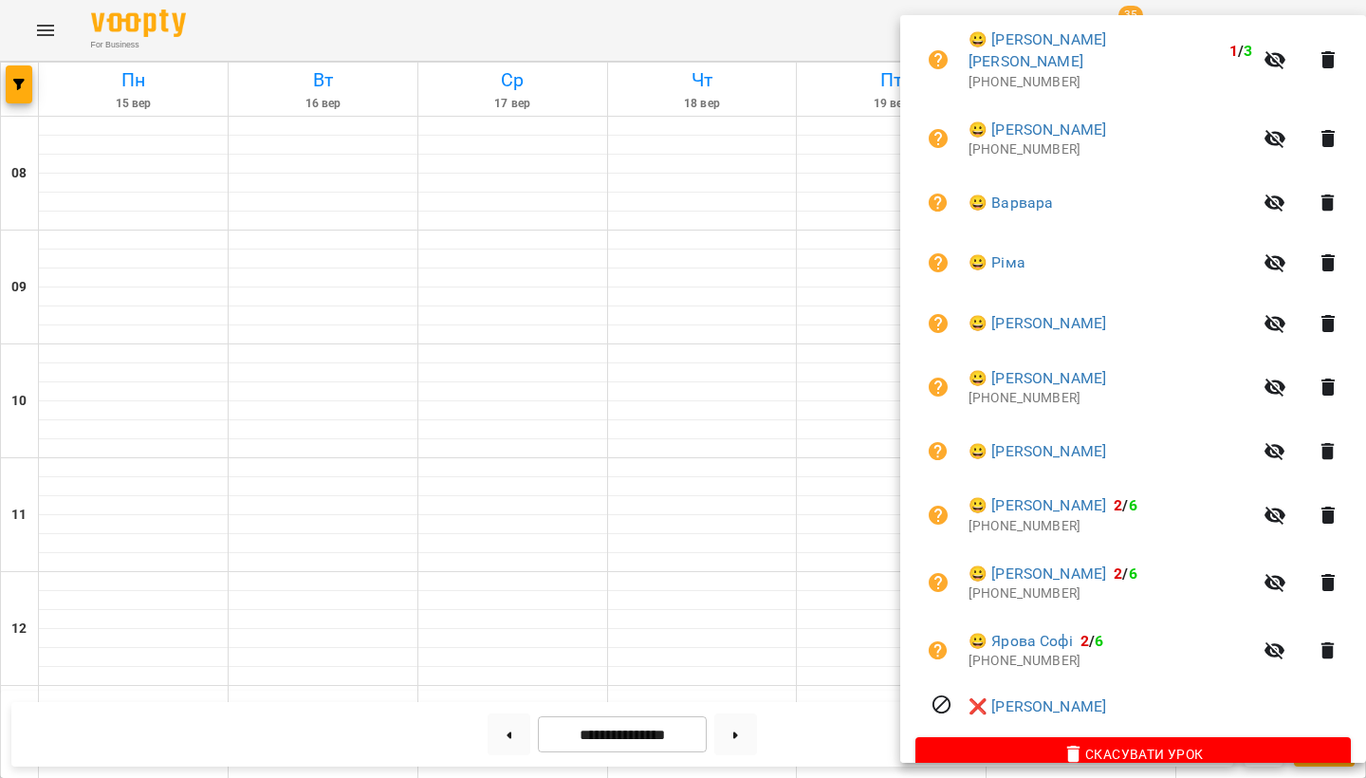
scroll to position [614, 0]
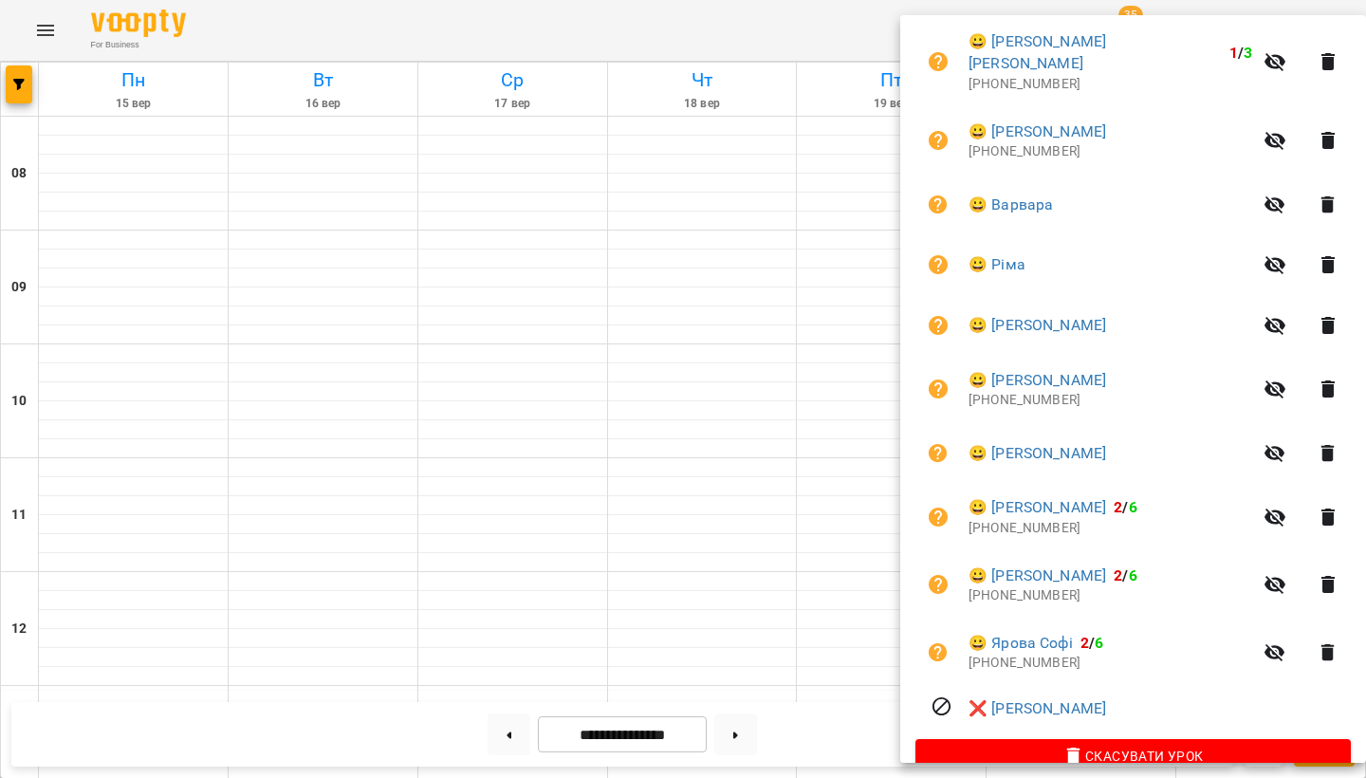
click at [793, 598] on div at bounding box center [683, 389] width 1366 height 778
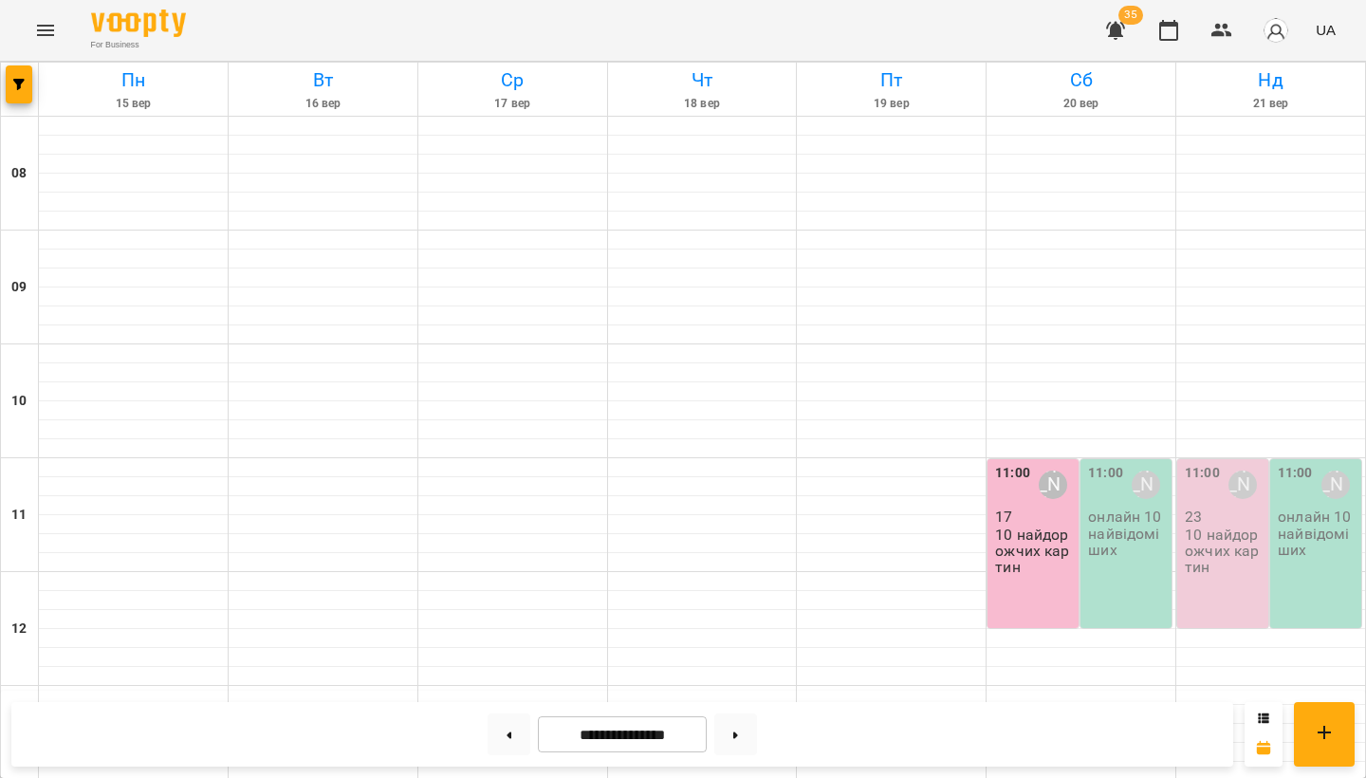
click at [1233, 527] on p "10 найдорожчих картин" at bounding box center [1225, 551] width 80 height 49
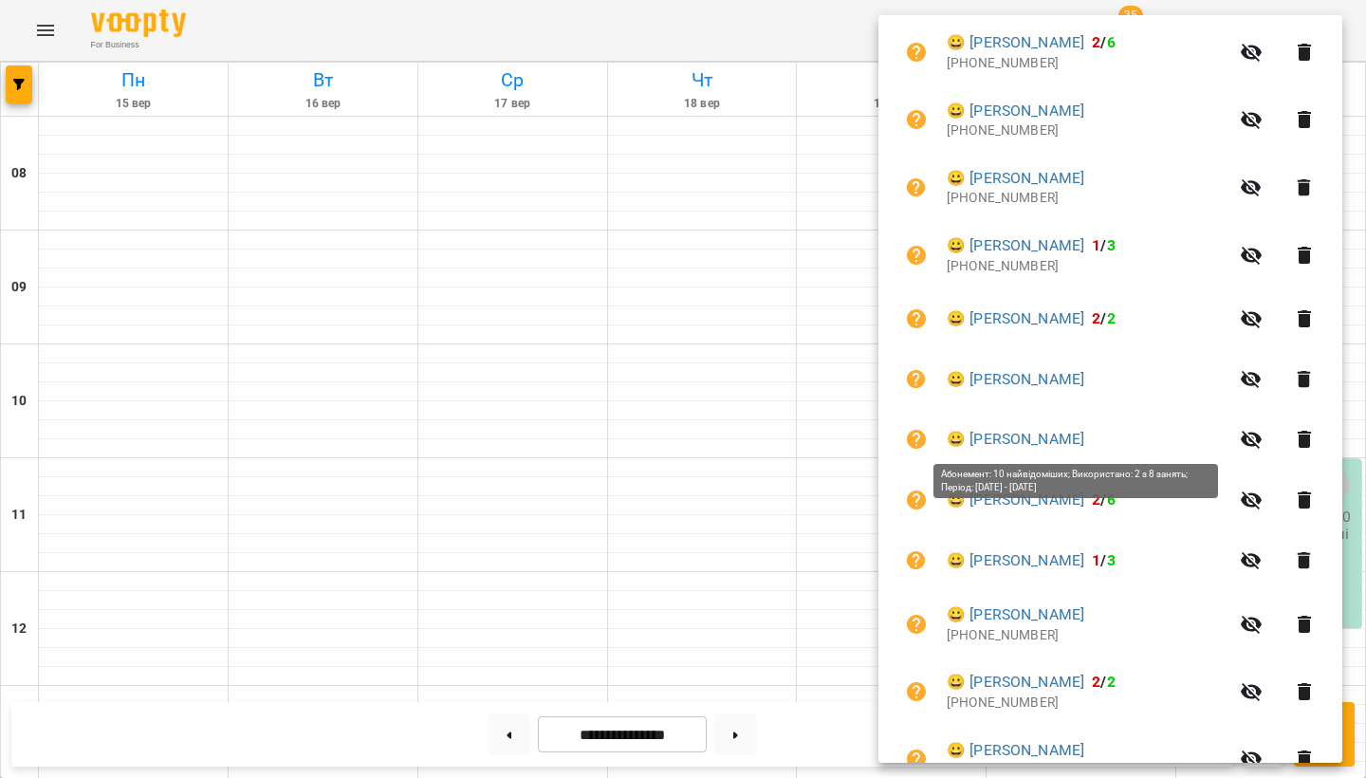
scroll to position [744, 0]
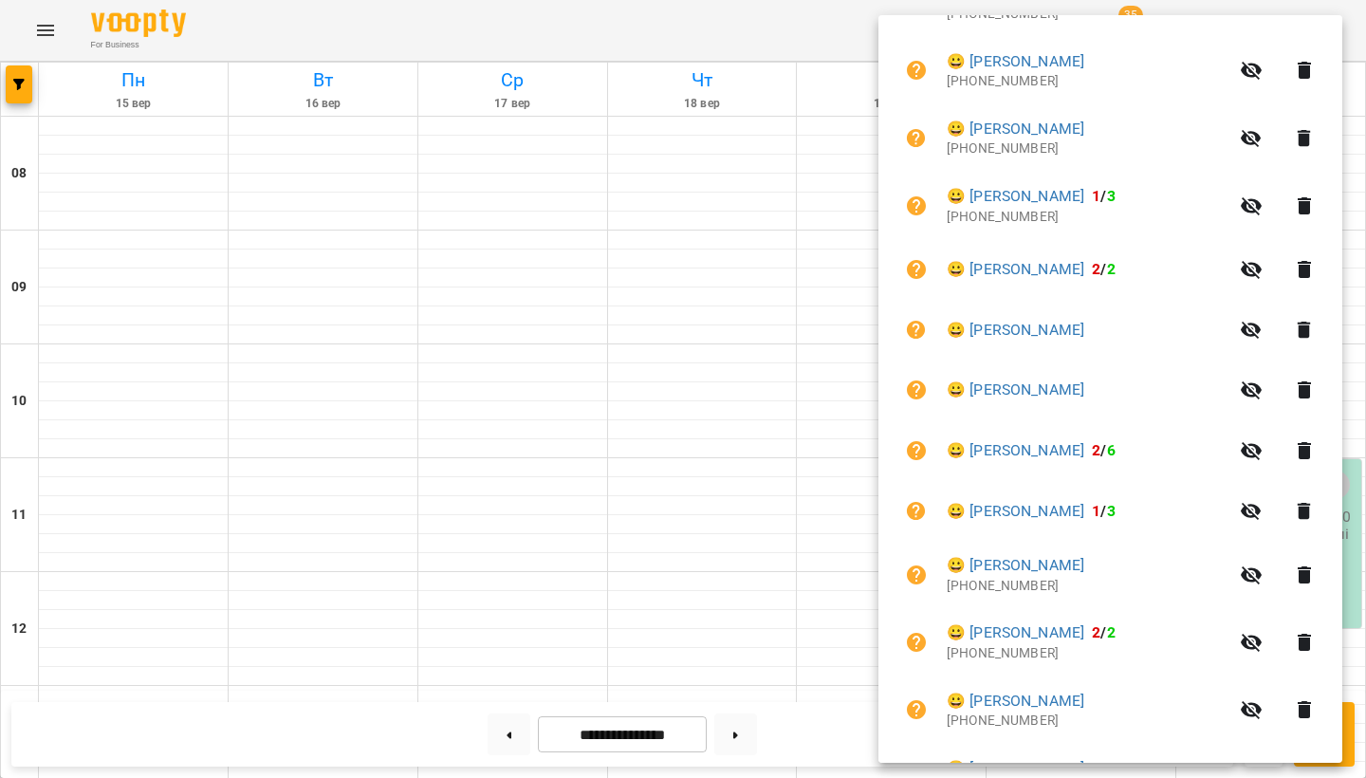
click at [1197, 330] on li "😀 Васильченко Кирил" at bounding box center [1111, 330] width 434 height 61
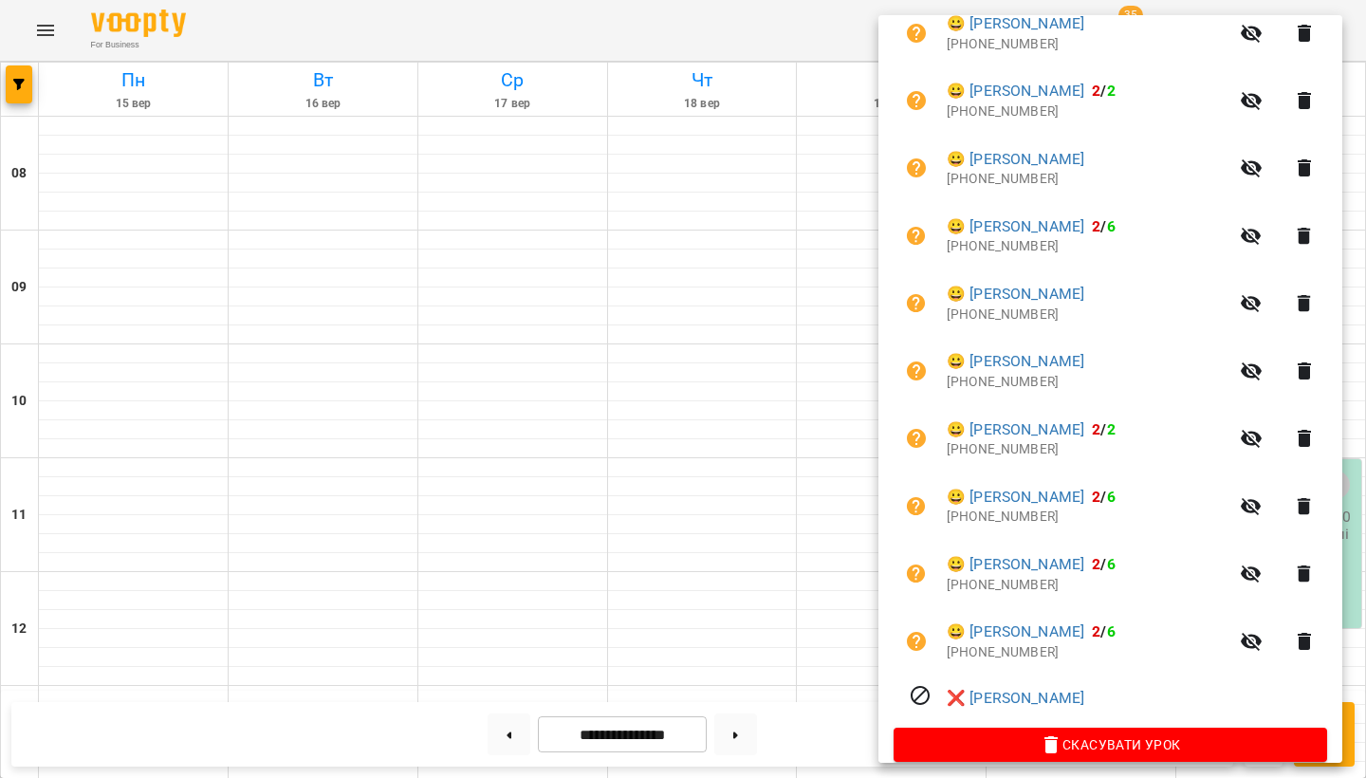
scroll to position [1285, 0]
click at [1311, 296] on icon "button" at bounding box center [1304, 304] width 13 height 17
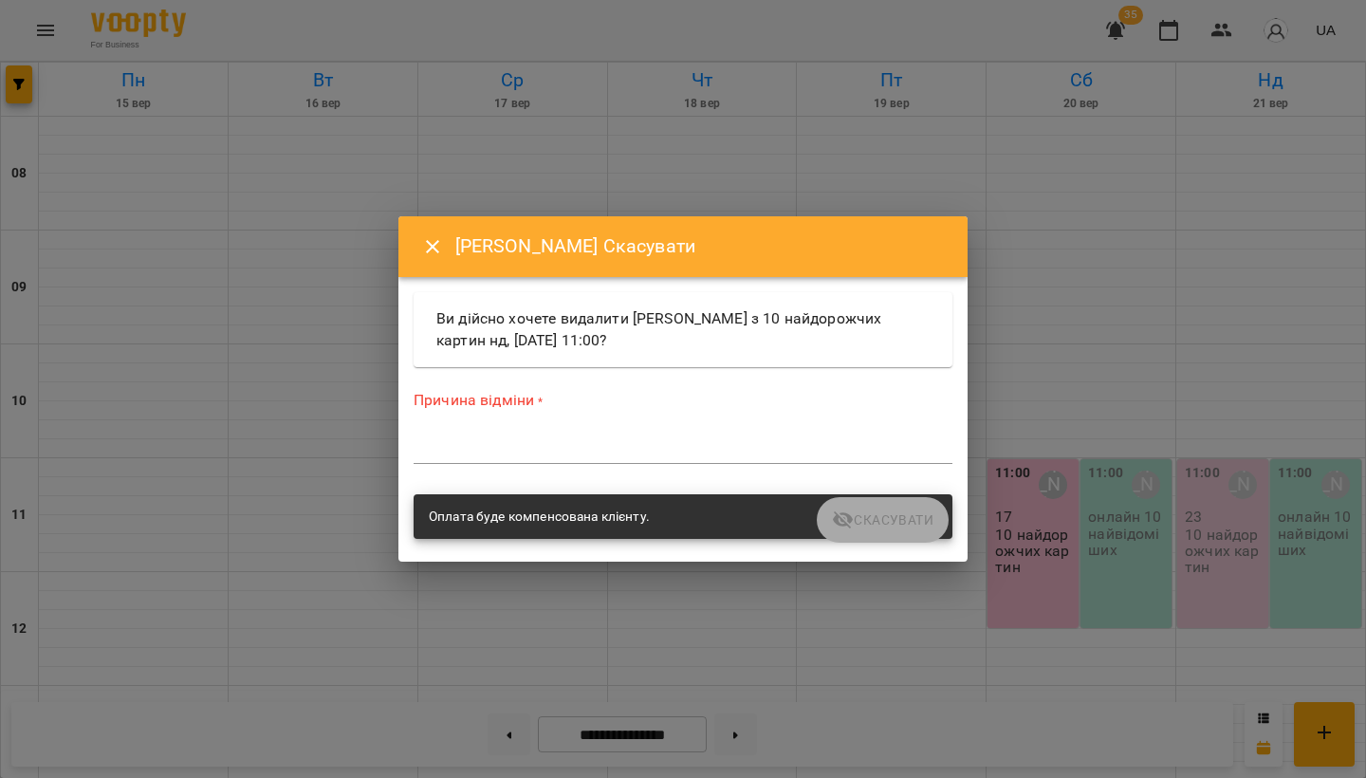
click at [547, 436] on div "*" at bounding box center [683, 448] width 539 height 29
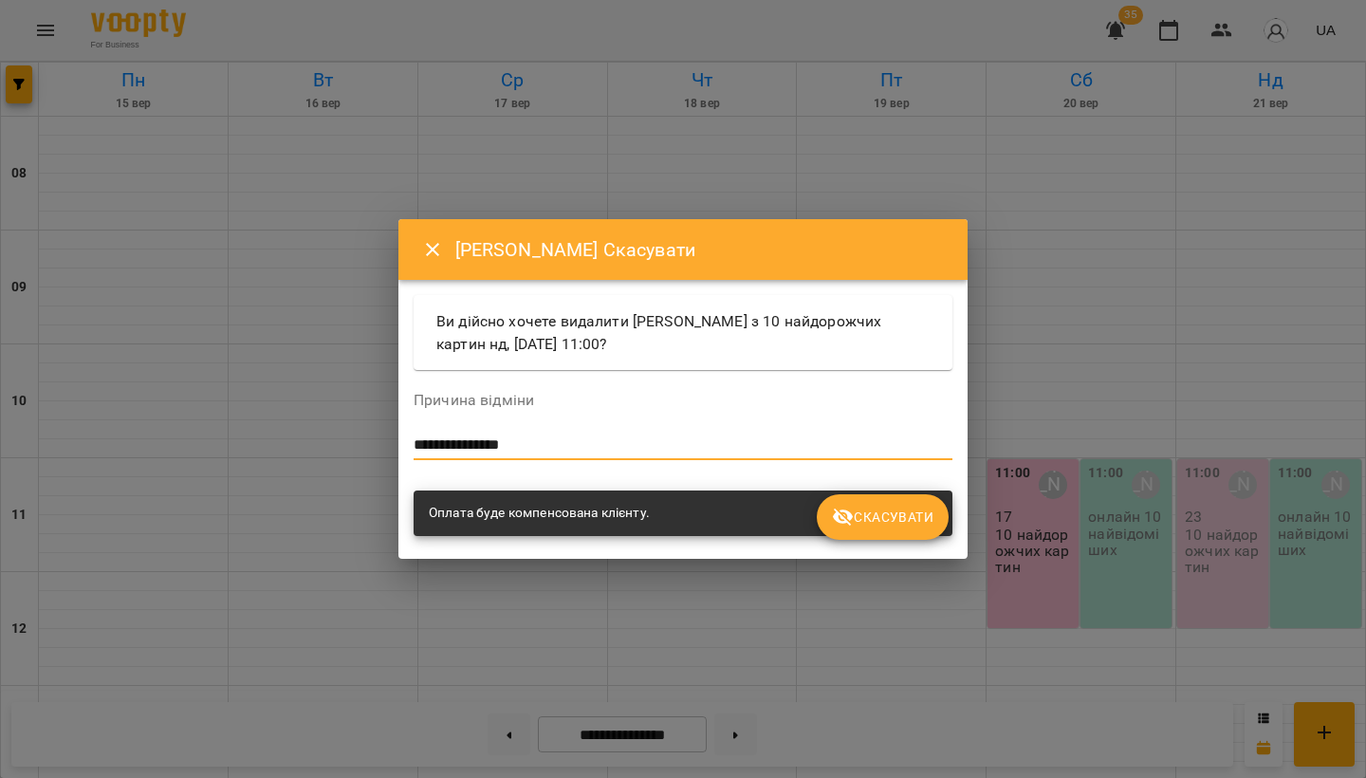
type textarea "**********"
click at [875, 534] on button "Скасувати" at bounding box center [883, 517] width 132 height 46
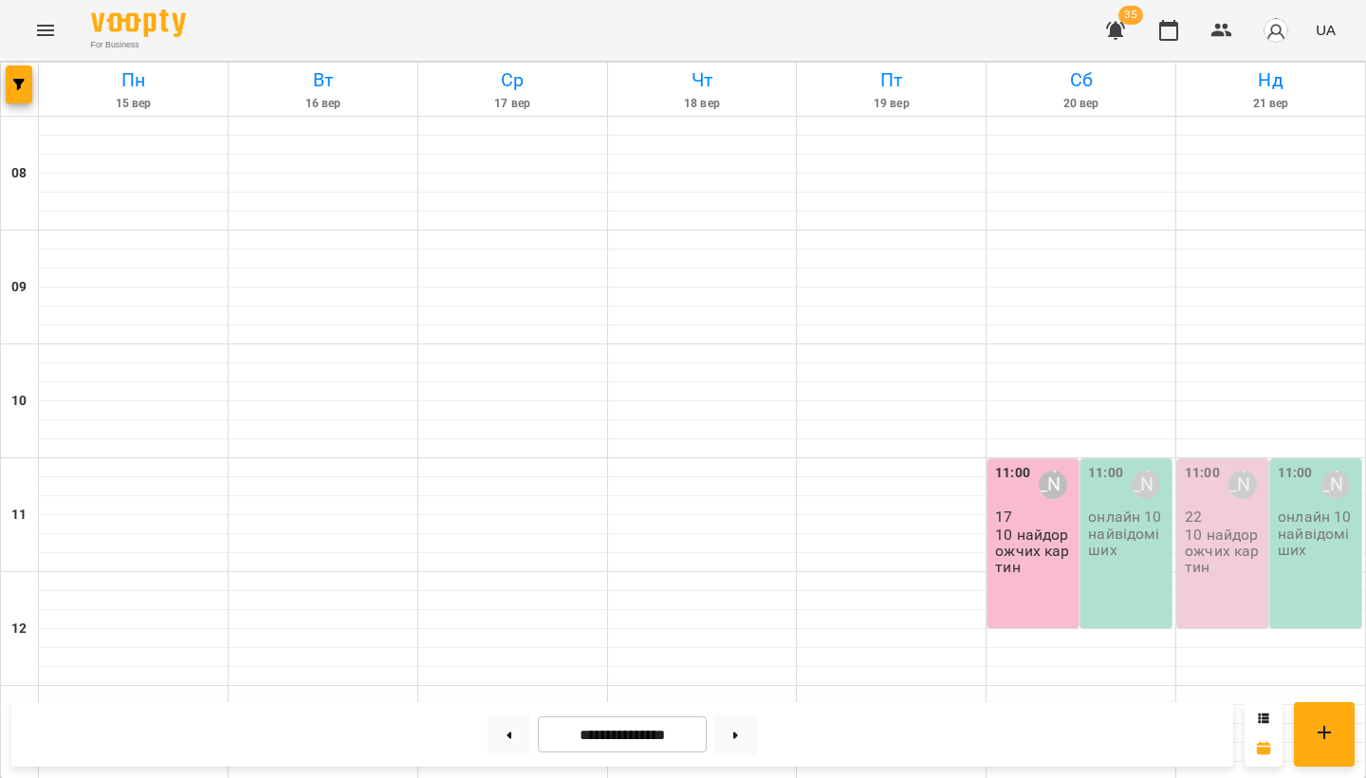
click at [1222, 527] on p "10 найдорожчих картин" at bounding box center [1225, 551] width 80 height 49
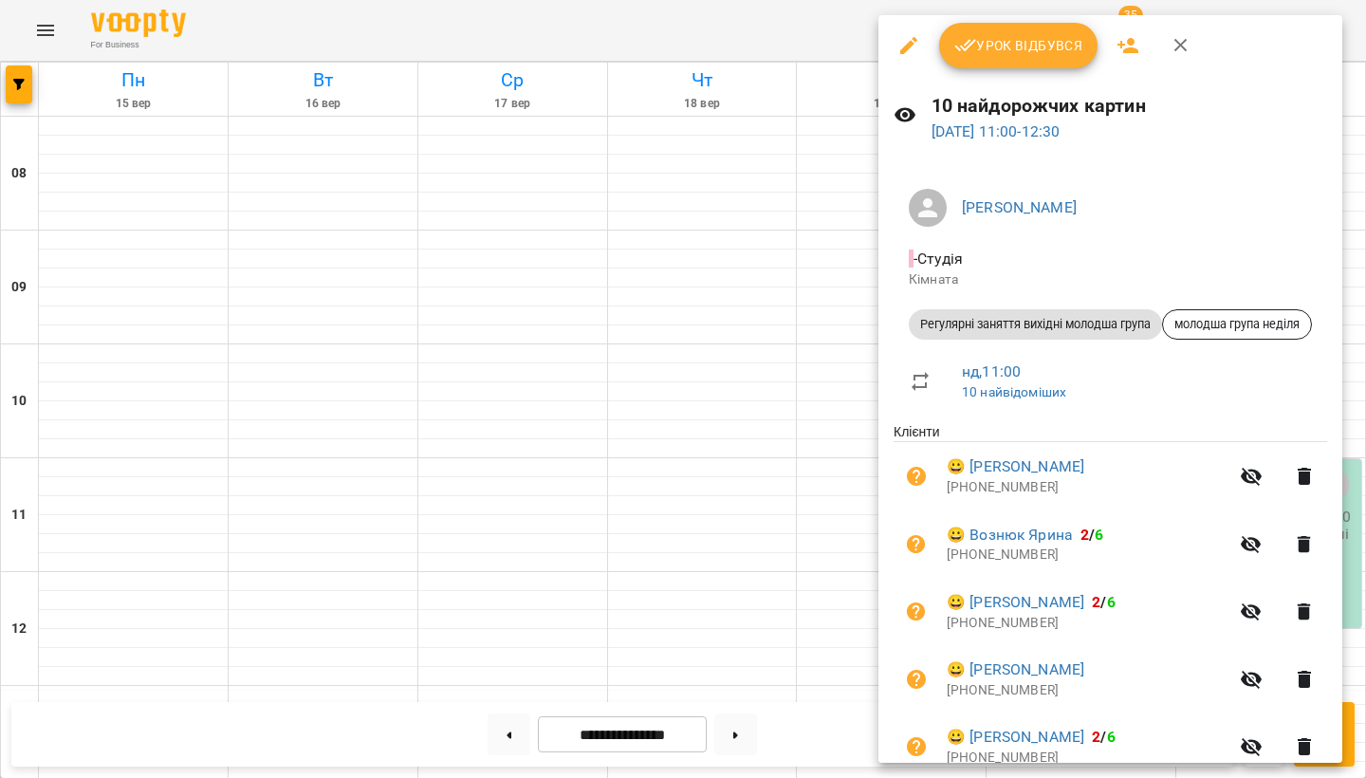
scroll to position [0, 0]
click at [1123, 50] on icon "button" at bounding box center [1128, 45] width 21 height 15
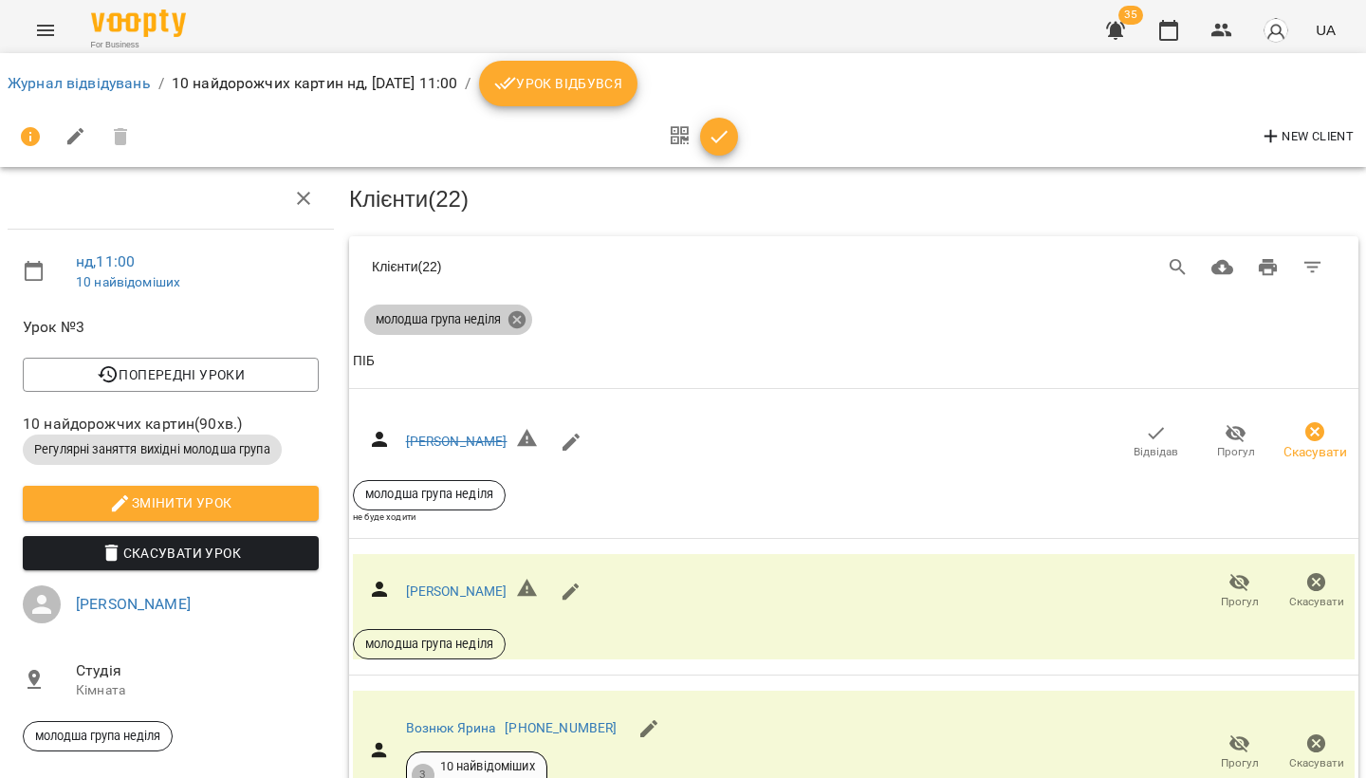
click at [525, 313] on icon at bounding box center [516, 319] width 17 height 17
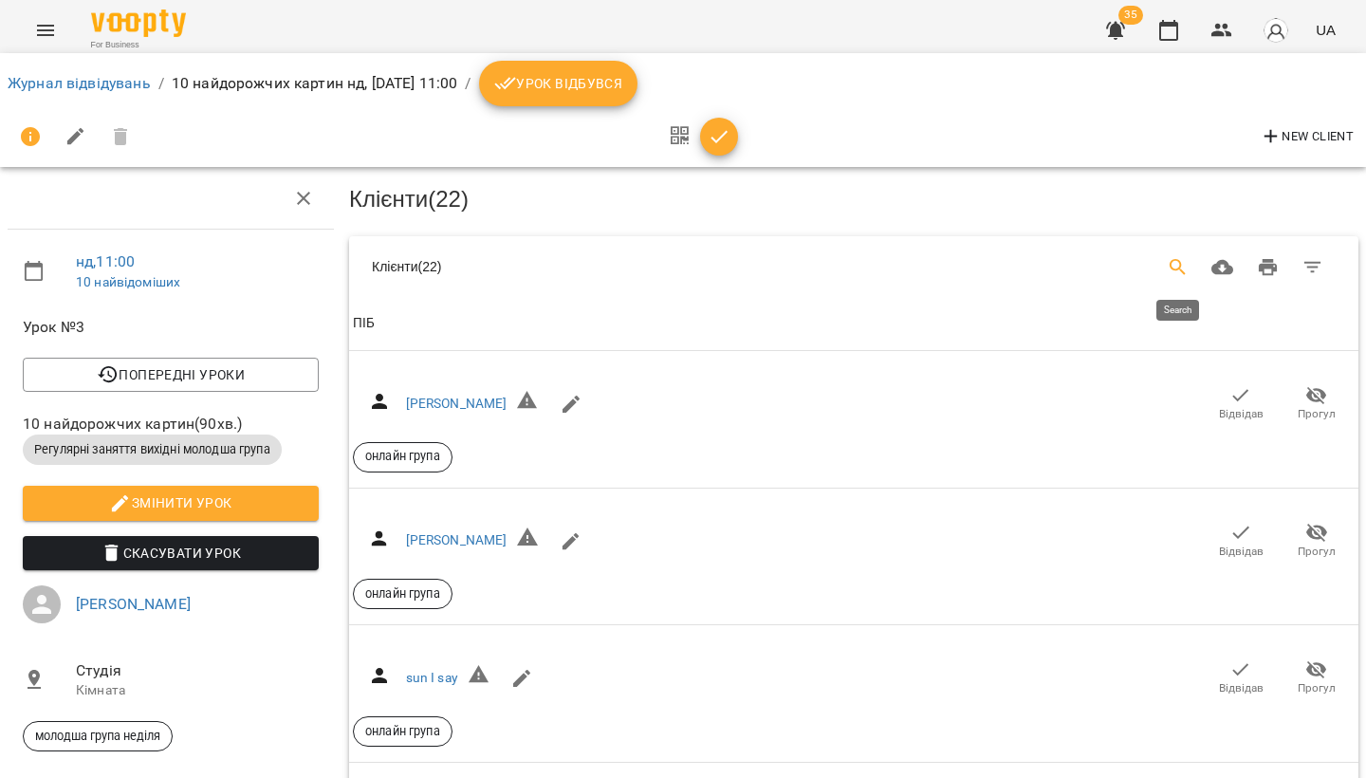
click at [1173, 256] on icon "Search" at bounding box center [1178, 267] width 23 height 23
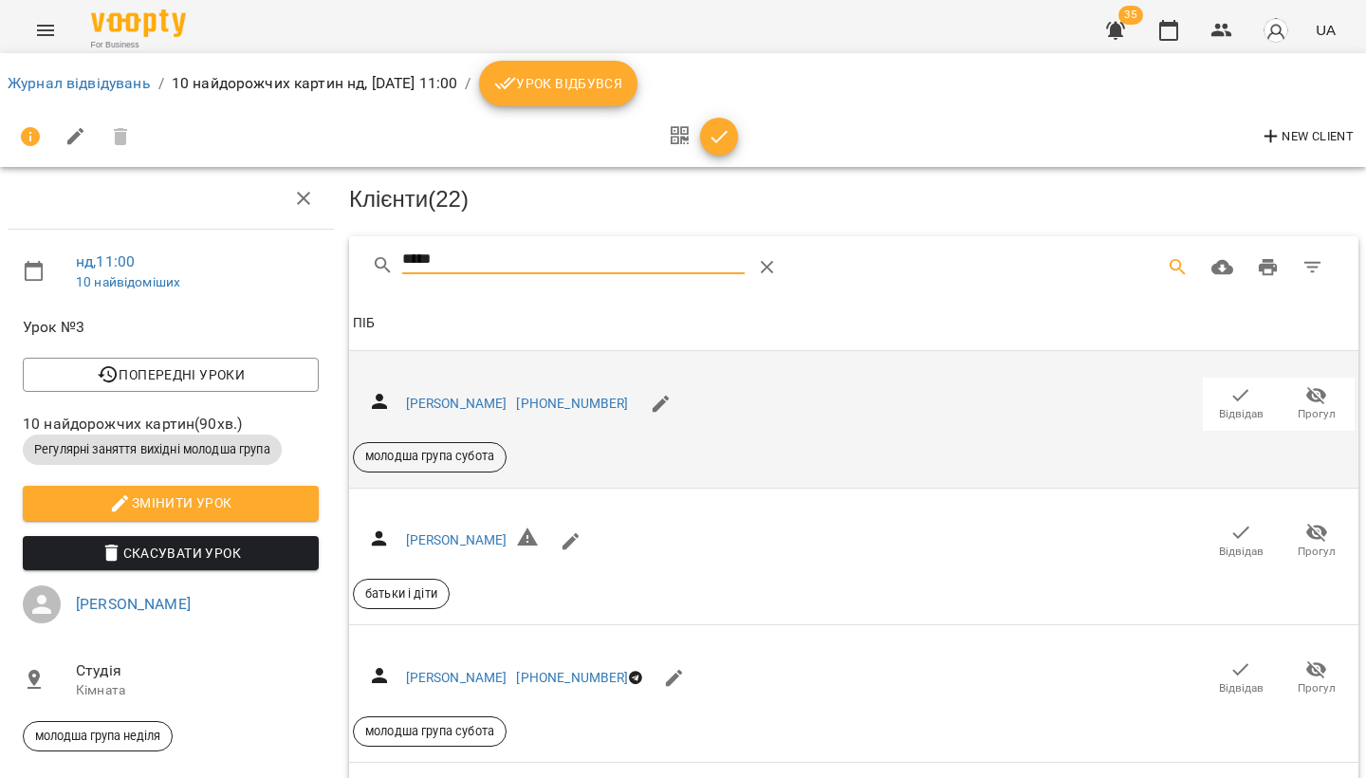
type input "*****"
click at [1250, 395] on icon "button" at bounding box center [1241, 395] width 23 height 23
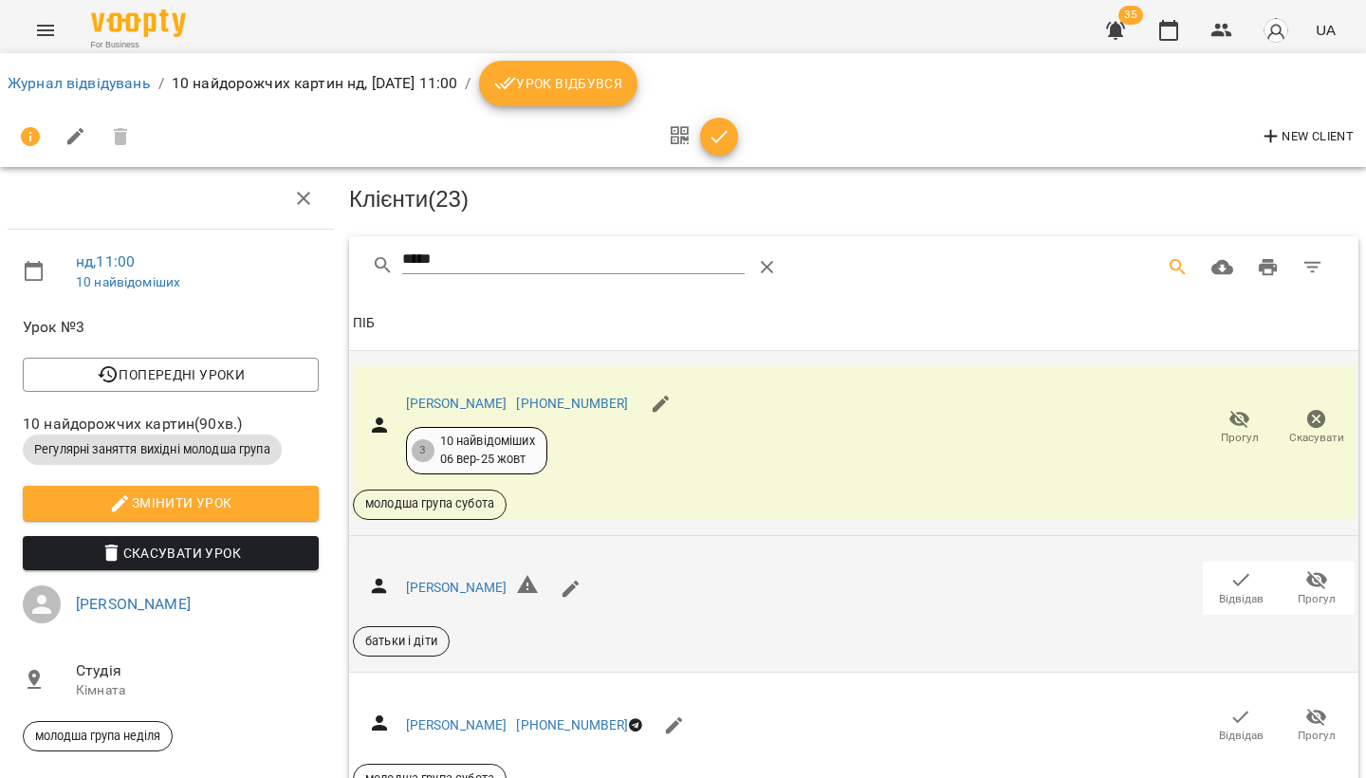
click at [1230, 586] on icon "button" at bounding box center [1241, 579] width 23 height 23
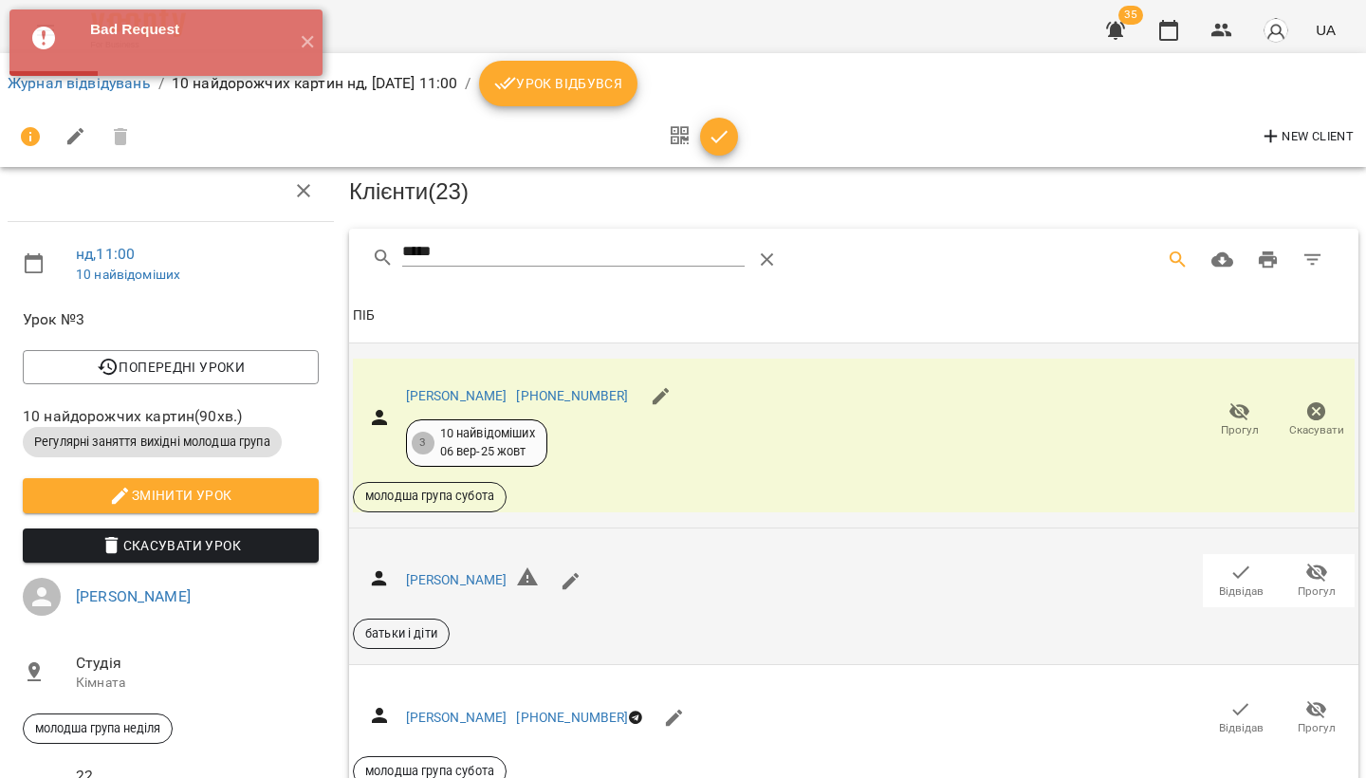
scroll to position [85, 0]
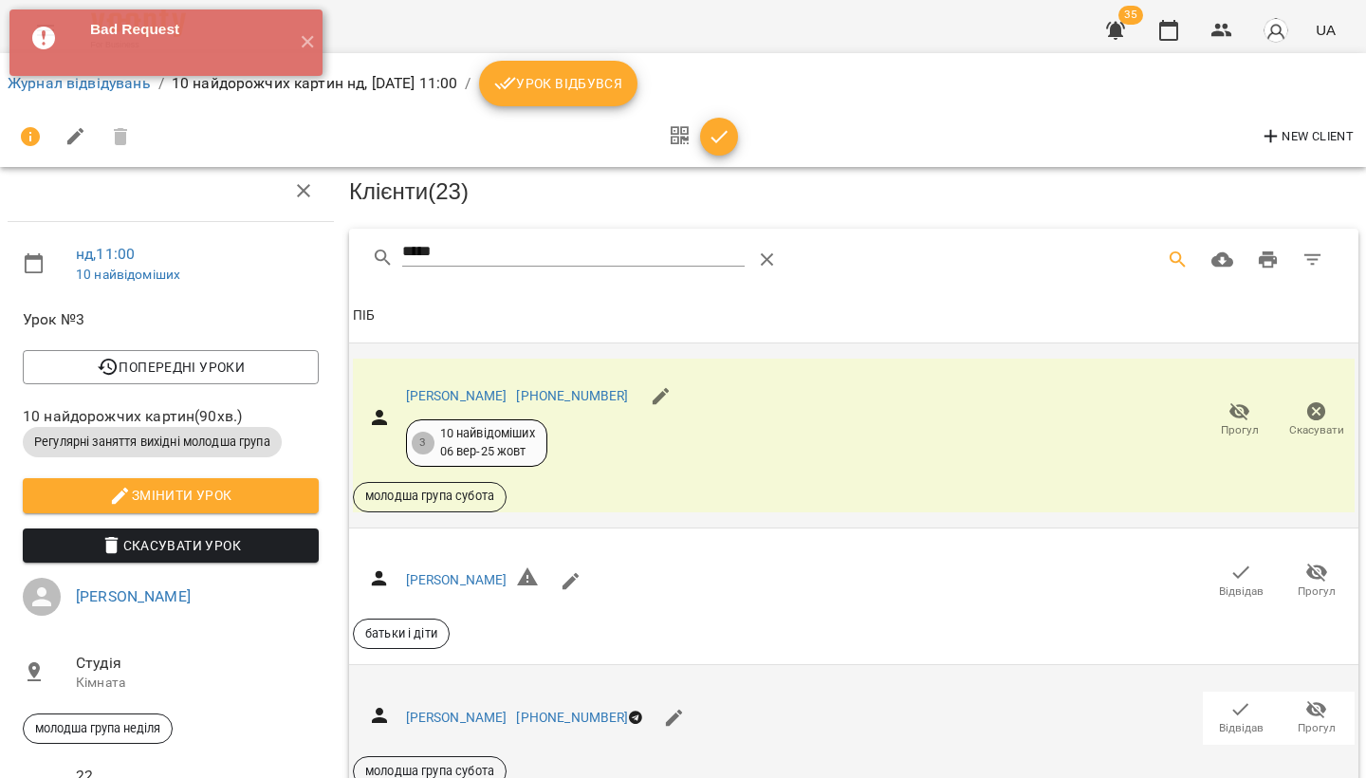
click at [1240, 703] on icon "button" at bounding box center [1241, 709] width 16 height 12
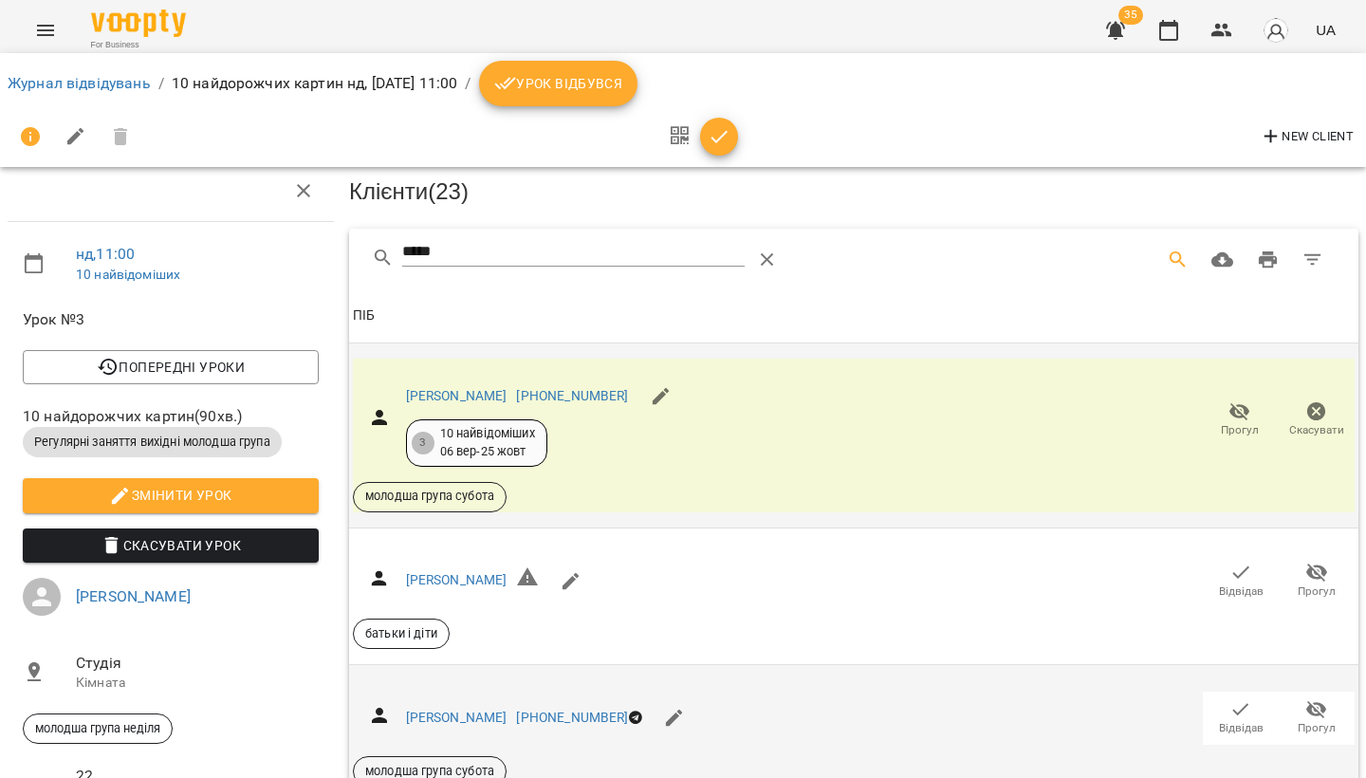
click at [1234, 698] on icon "button" at bounding box center [1241, 709] width 23 height 23
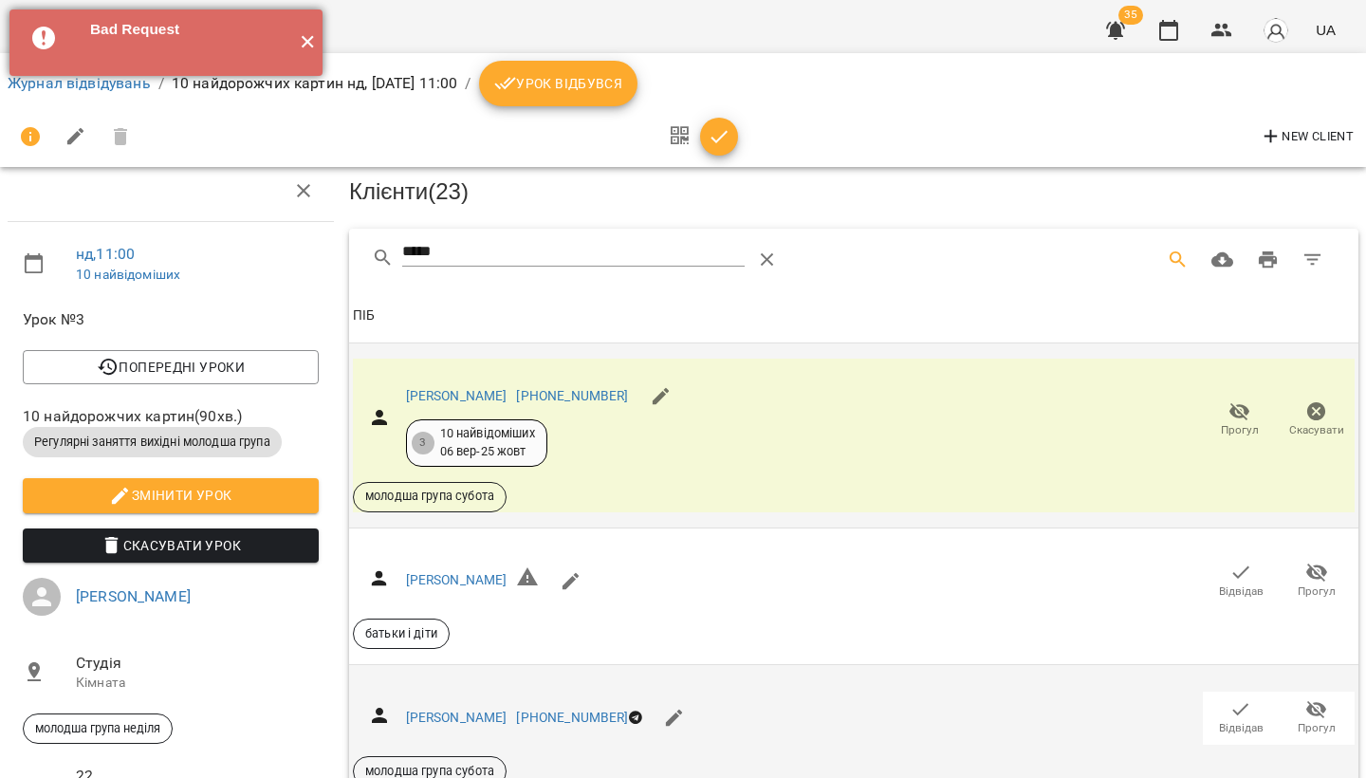
click at [306, 44] on button "✕" at bounding box center [306, 42] width 31 height 66
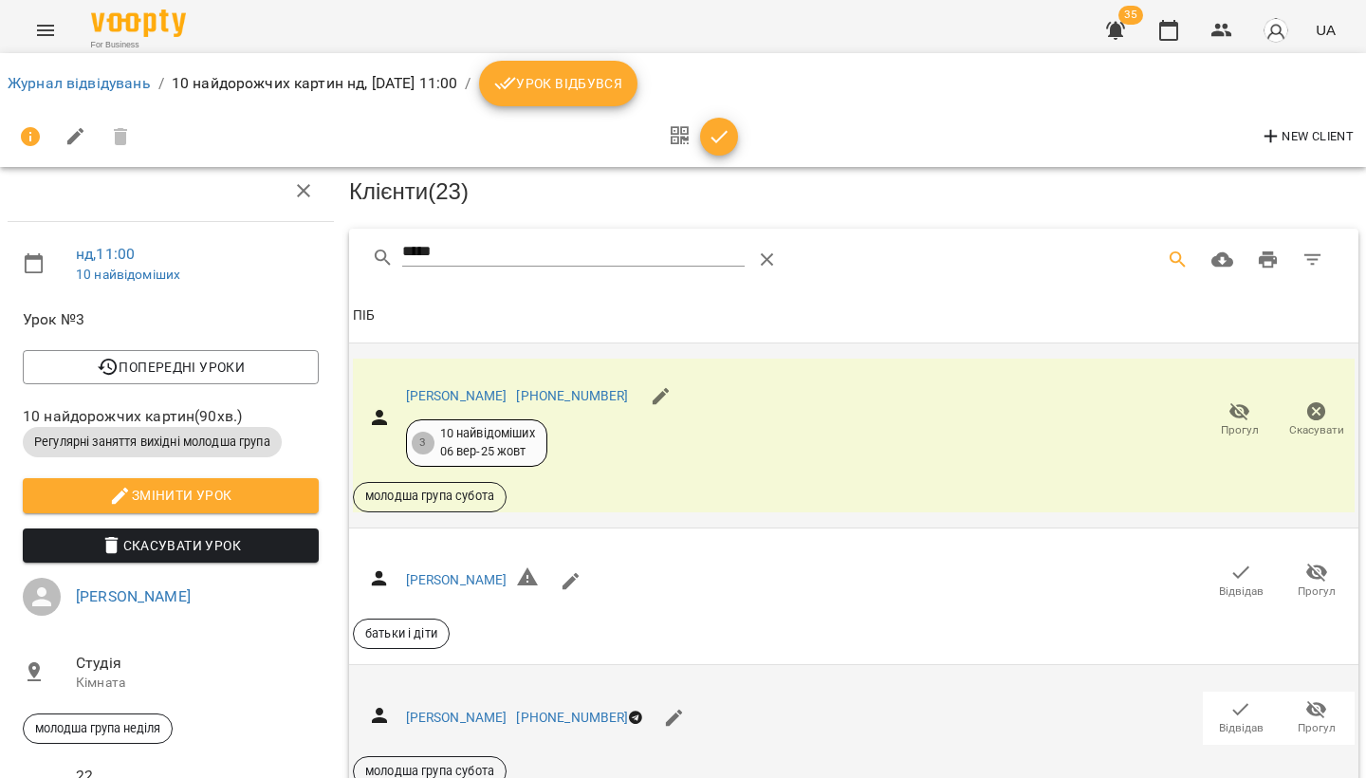
click at [40, 31] on icon "Menu" at bounding box center [45, 30] width 23 height 23
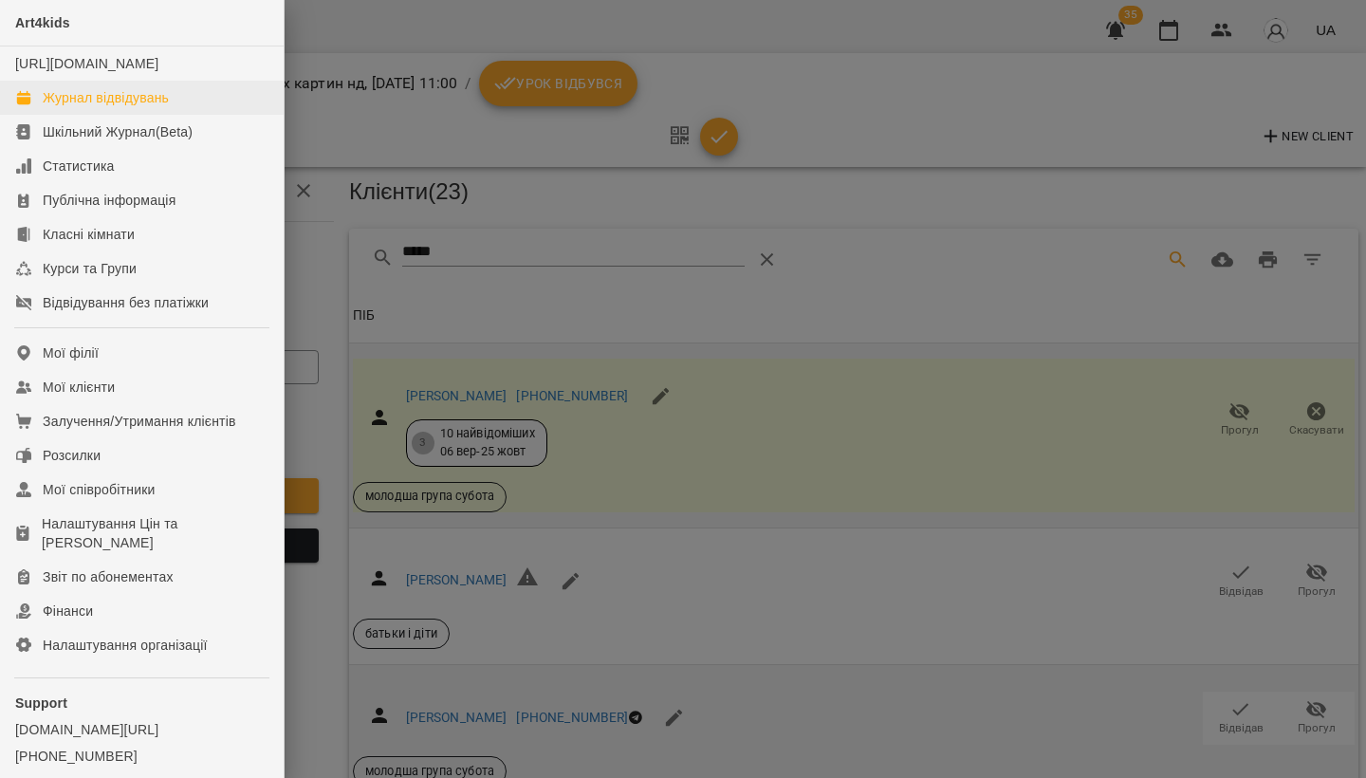
click at [80, 105] on link "Журнал відвідувань" at bounding box center [142, 98] width 284 height 34
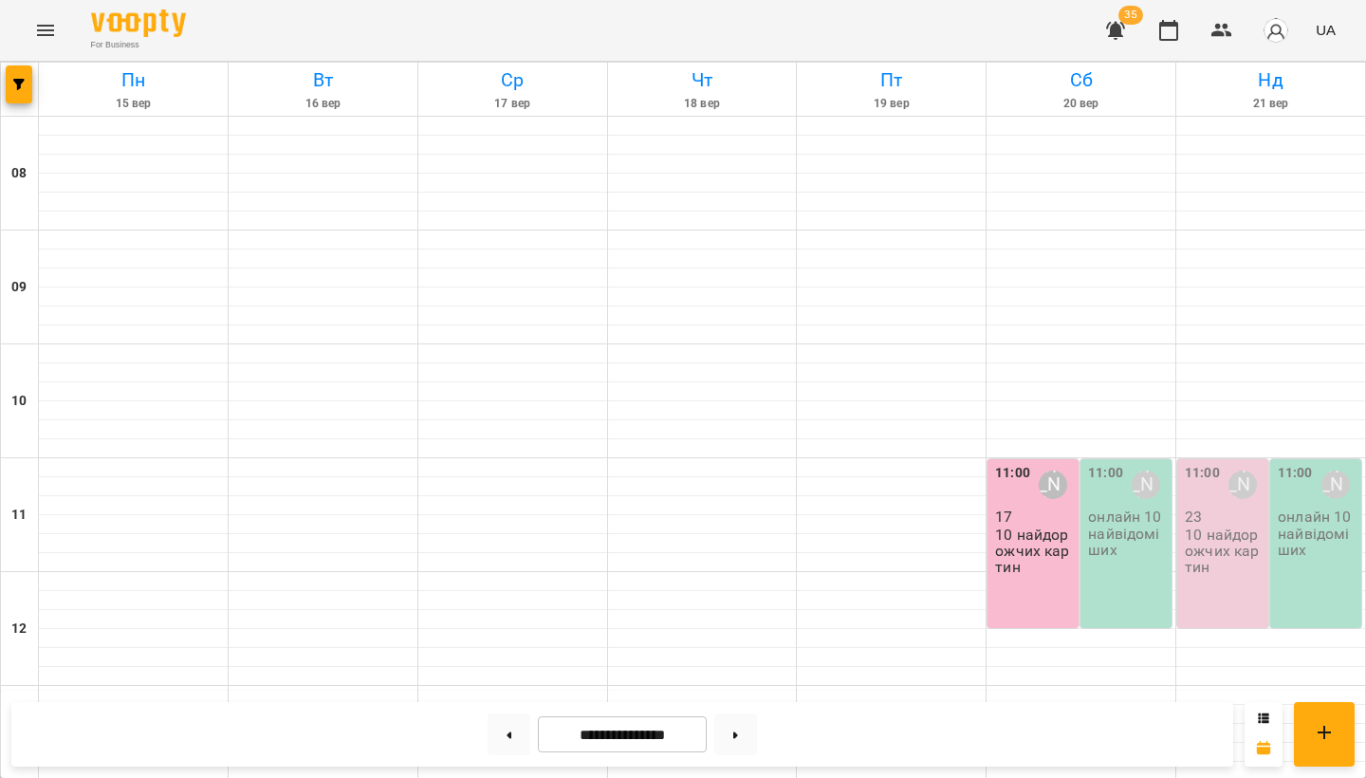
click at [1246, 545] on p "10 найдорожчих картин" at bounding box center [1225, 551] width 80 height 49
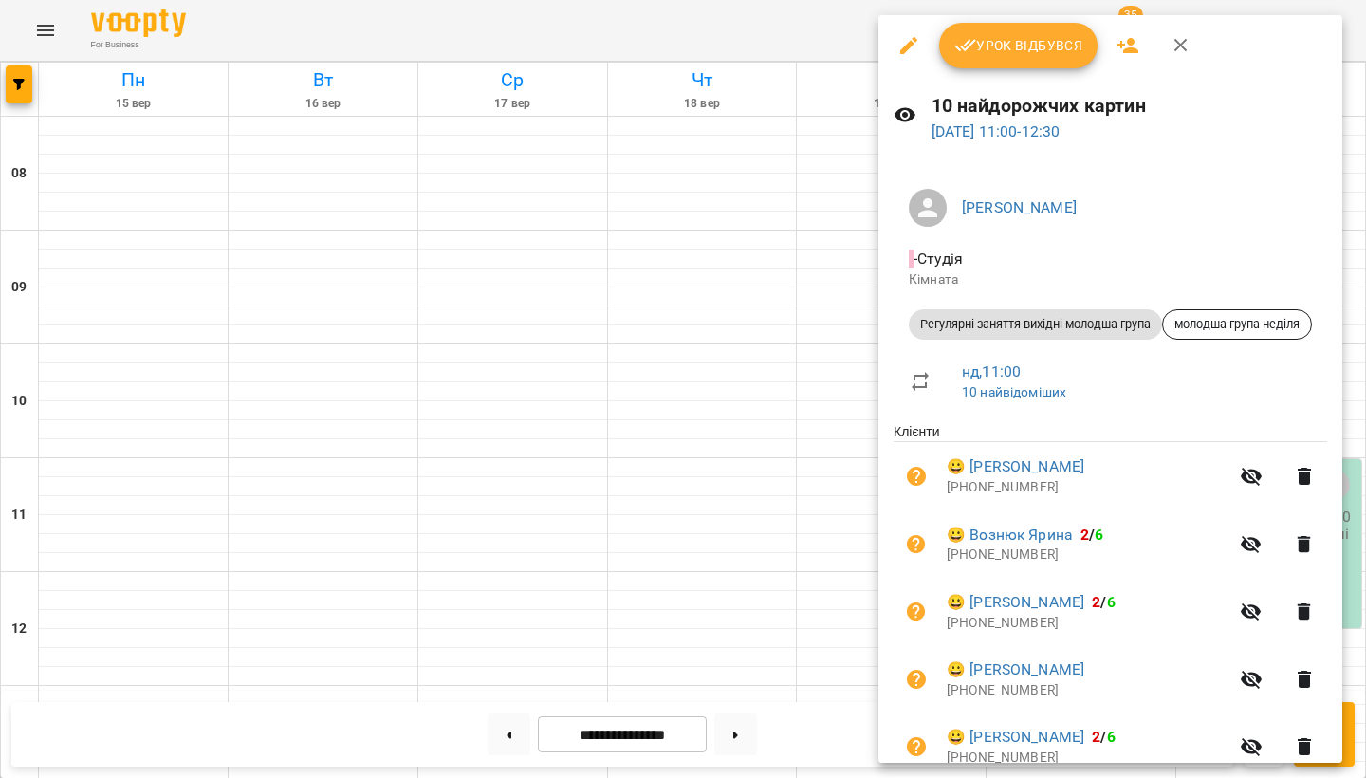
click at [1123, 42] on icon "button" at bounding box center [1128, 45] width 23 height 23
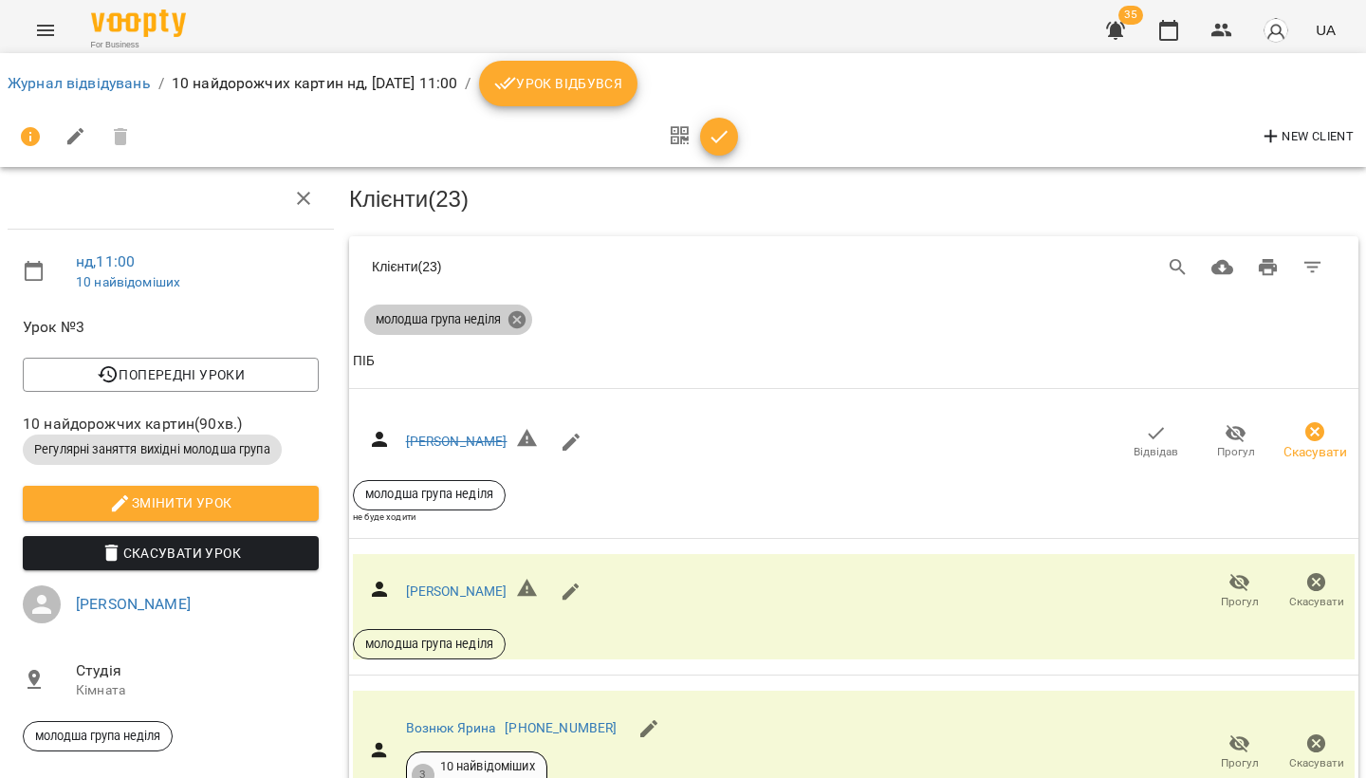
click at [515, 311] on icon at bounding box center [516, 319] width 17 height 17
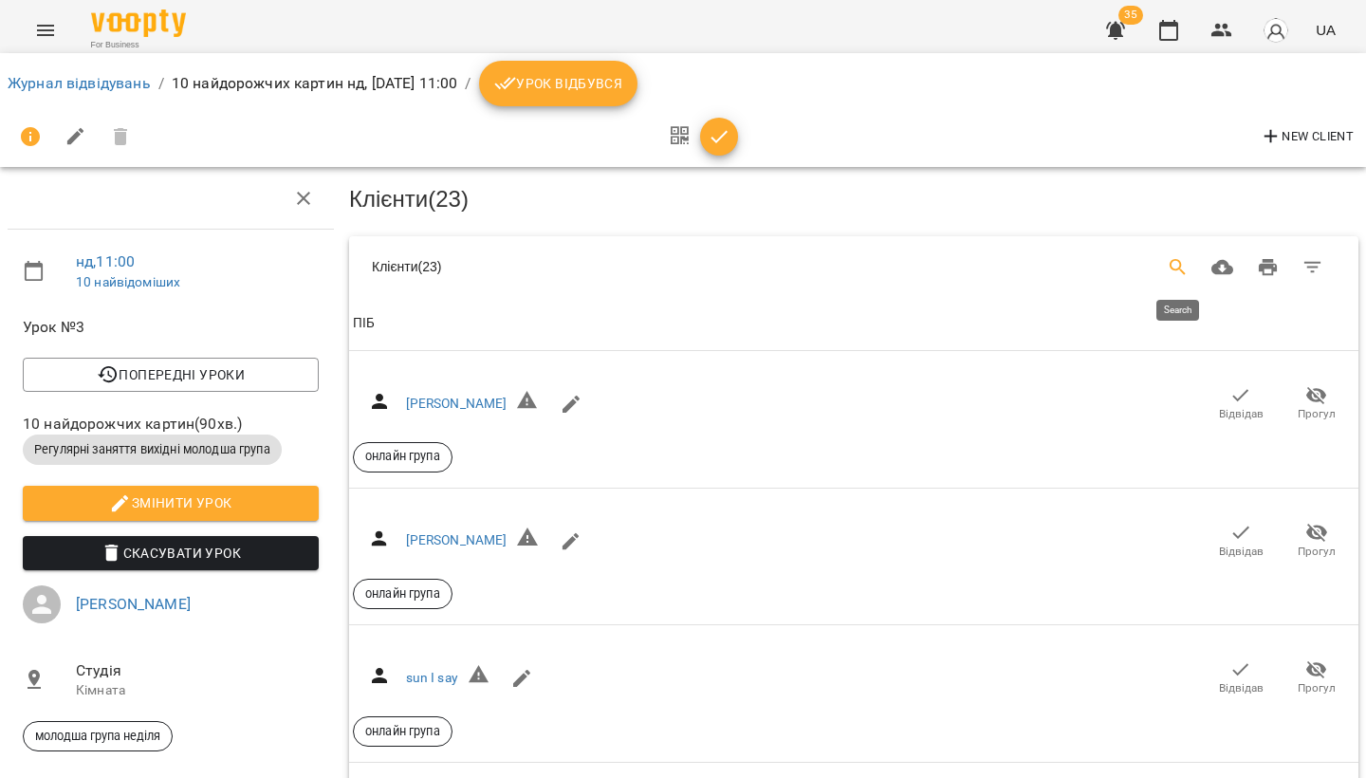
click at [1176, 265] on icon "Search" at bounding box center [1178, 267] width 23 height 23
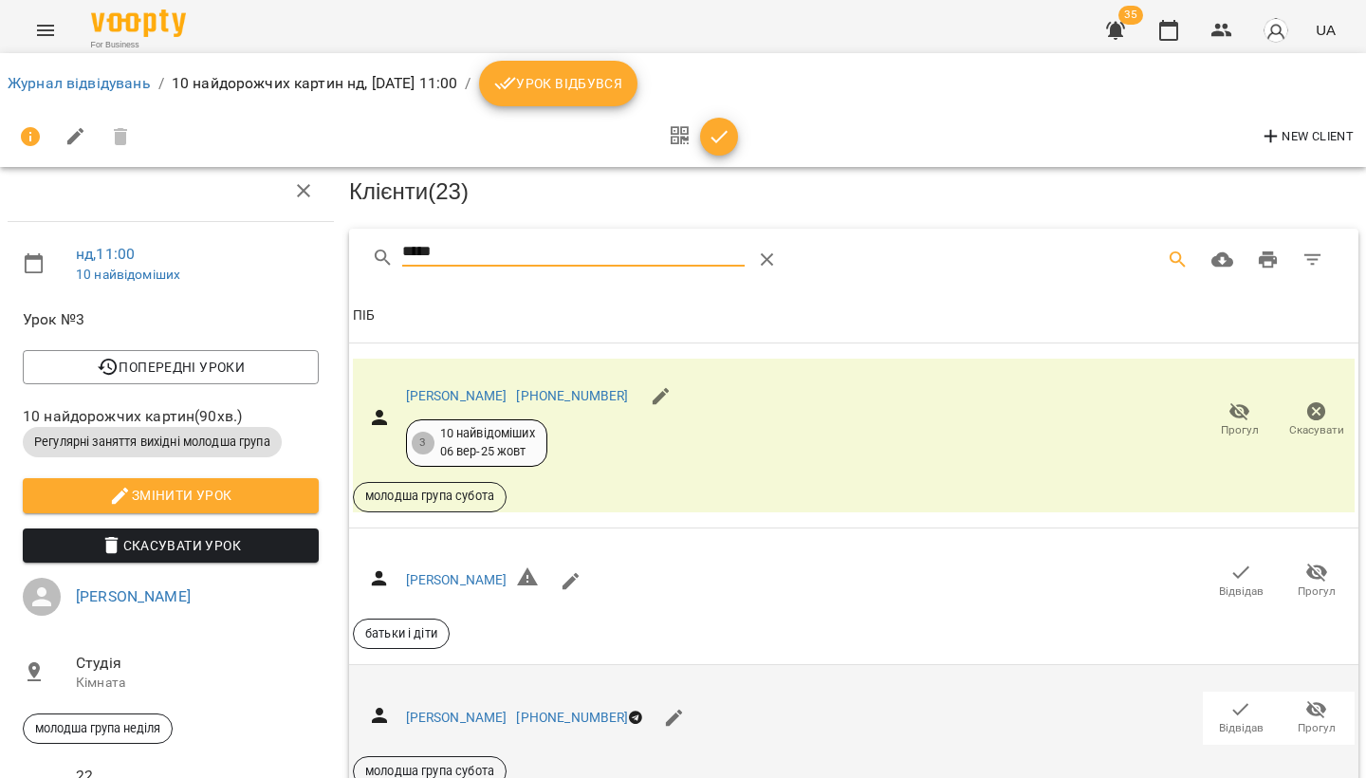
scroll to position [157, 0]
type input "*****"
click at [1227, 698] on span "Відвідав" at bounding box center [1240, 717] width 53 height 38
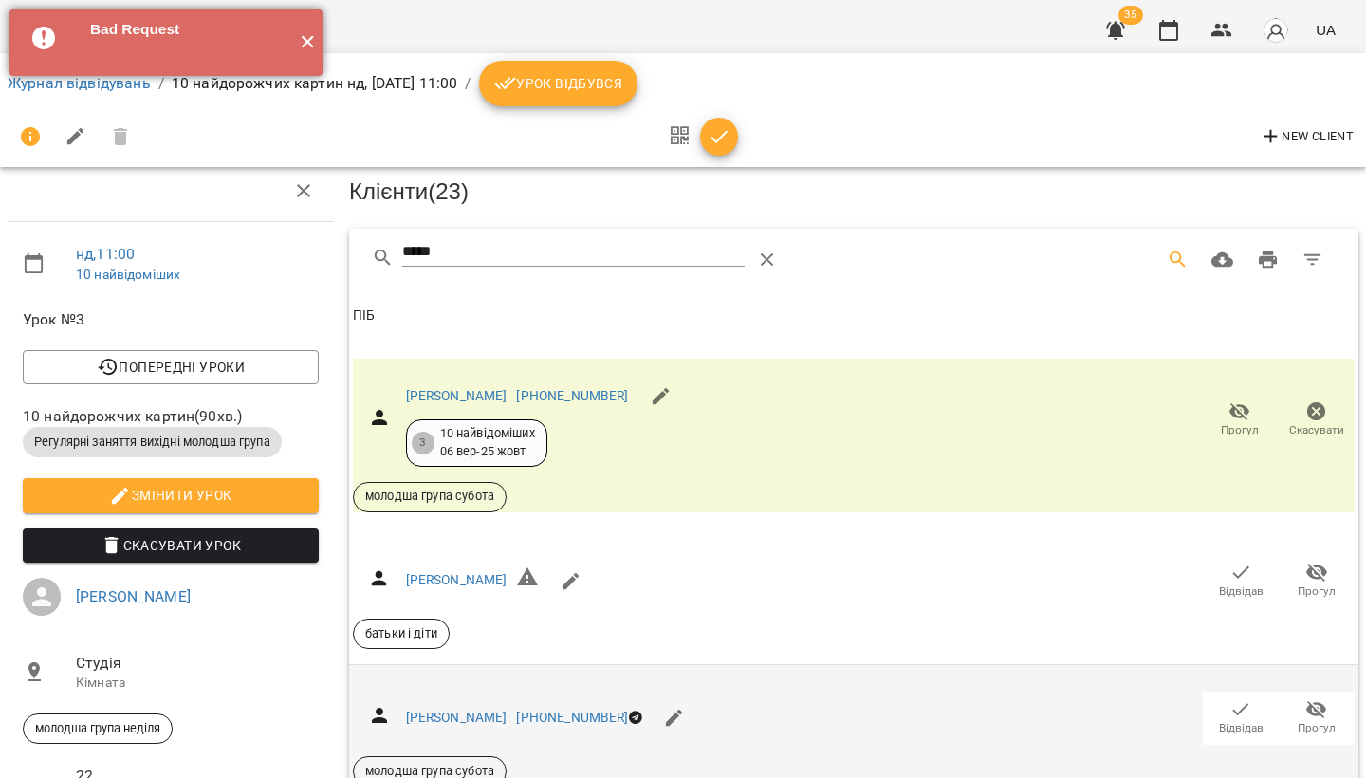
click at [312, 39] on button "✕" at bounding box center [306, 42] width 31 height 66
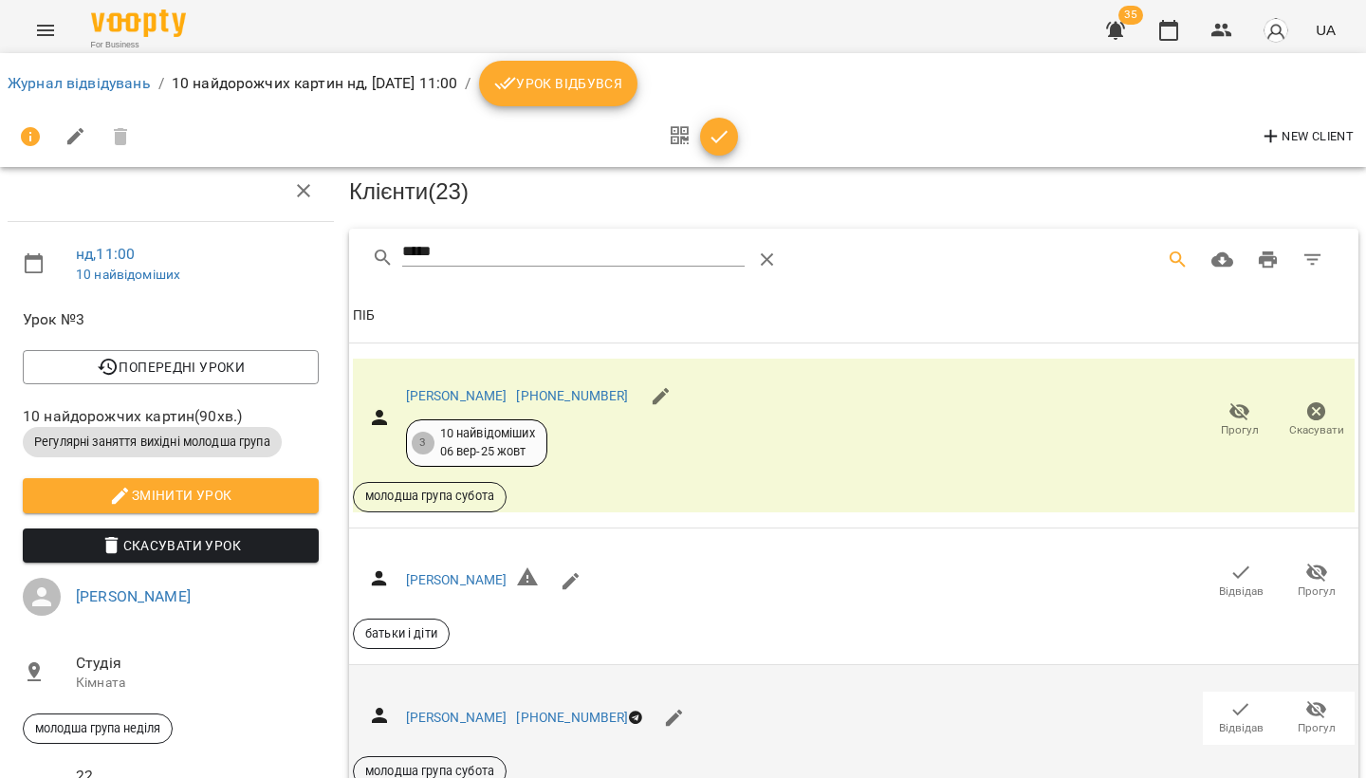
click at [48, 38] on icon "Menu" at bounding box center [45, 30] width 23 height 23
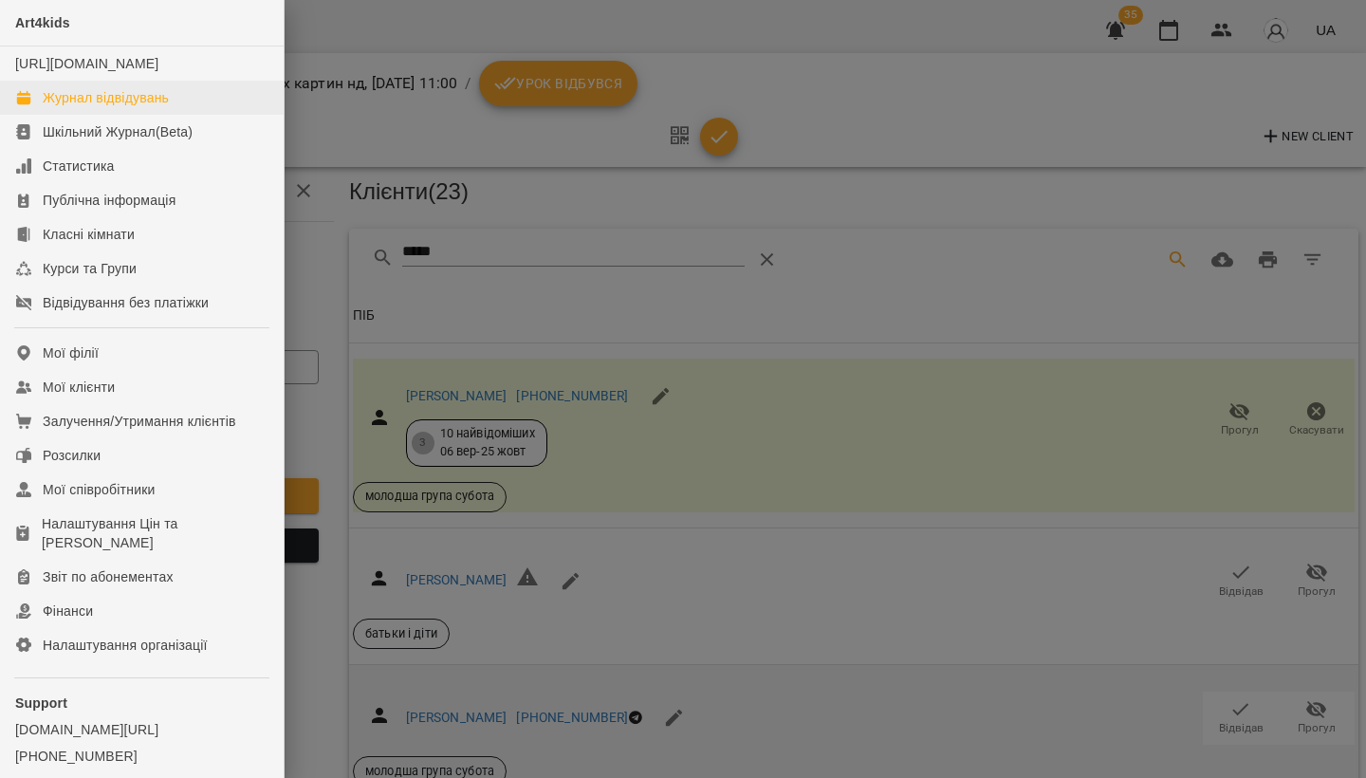
click at [61, 105] on link "Журнал відвідувань" at bounding box center [142, 98] width 284 height 34
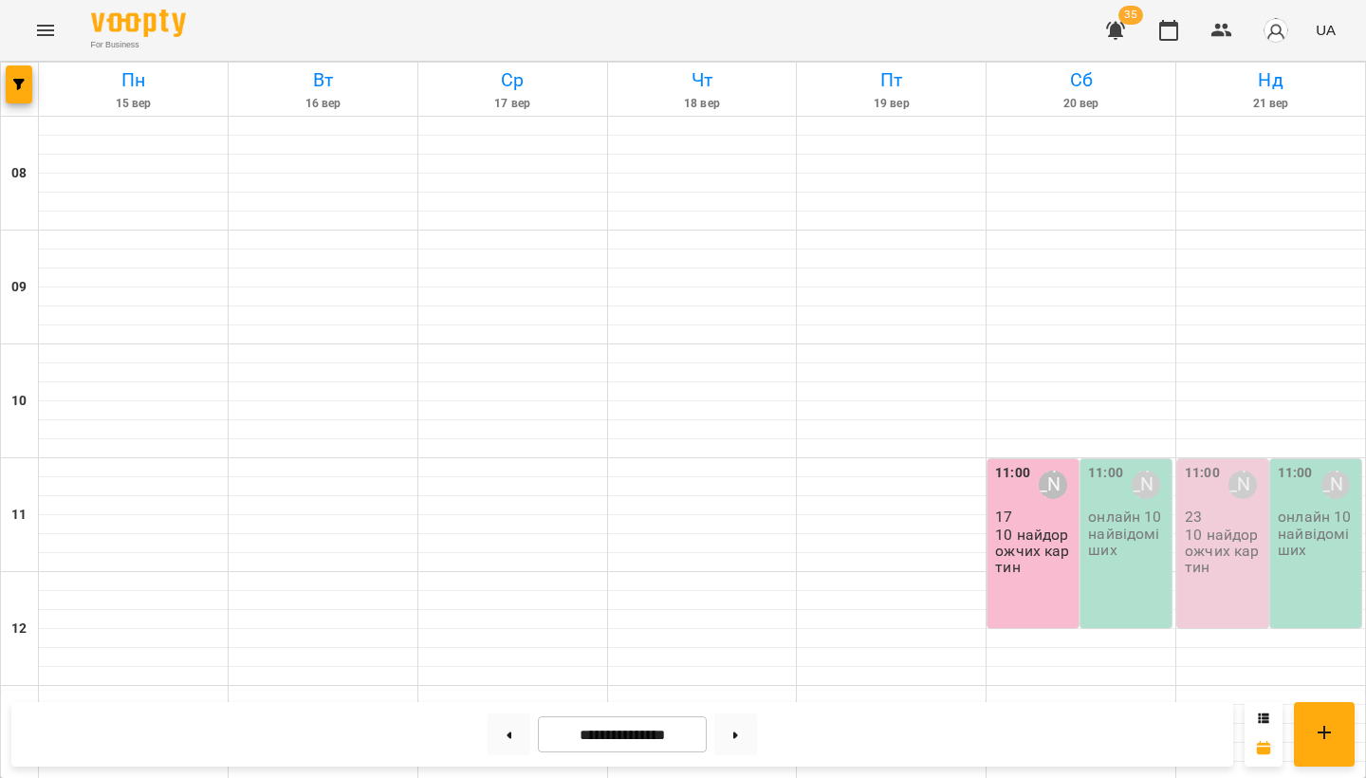
click at [1049, 542] on p "10 найдорожчих картин" at bounding box center [1035, 551] width 80 height 49
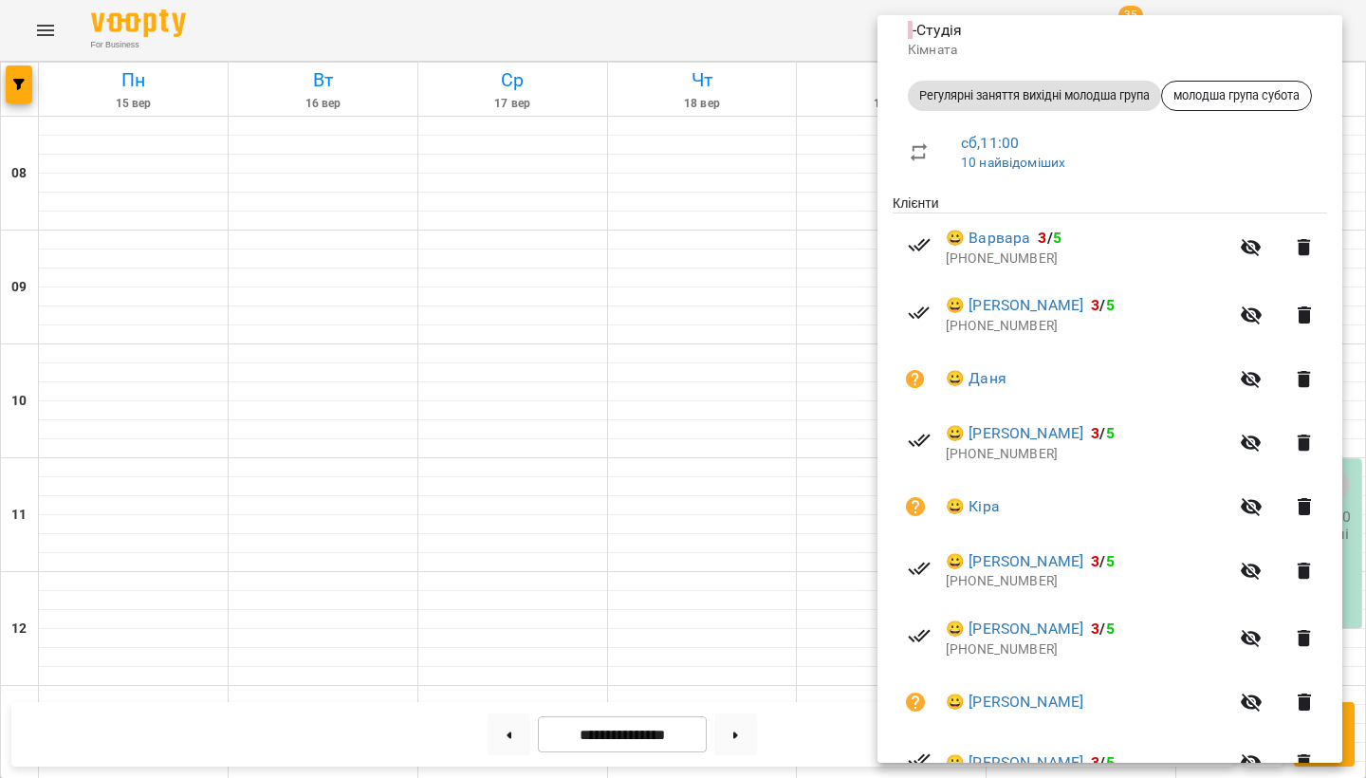
scroll to position [231, 0]
click at [731, 452] on div at bounding box center [683, 389] width 1366 height 778
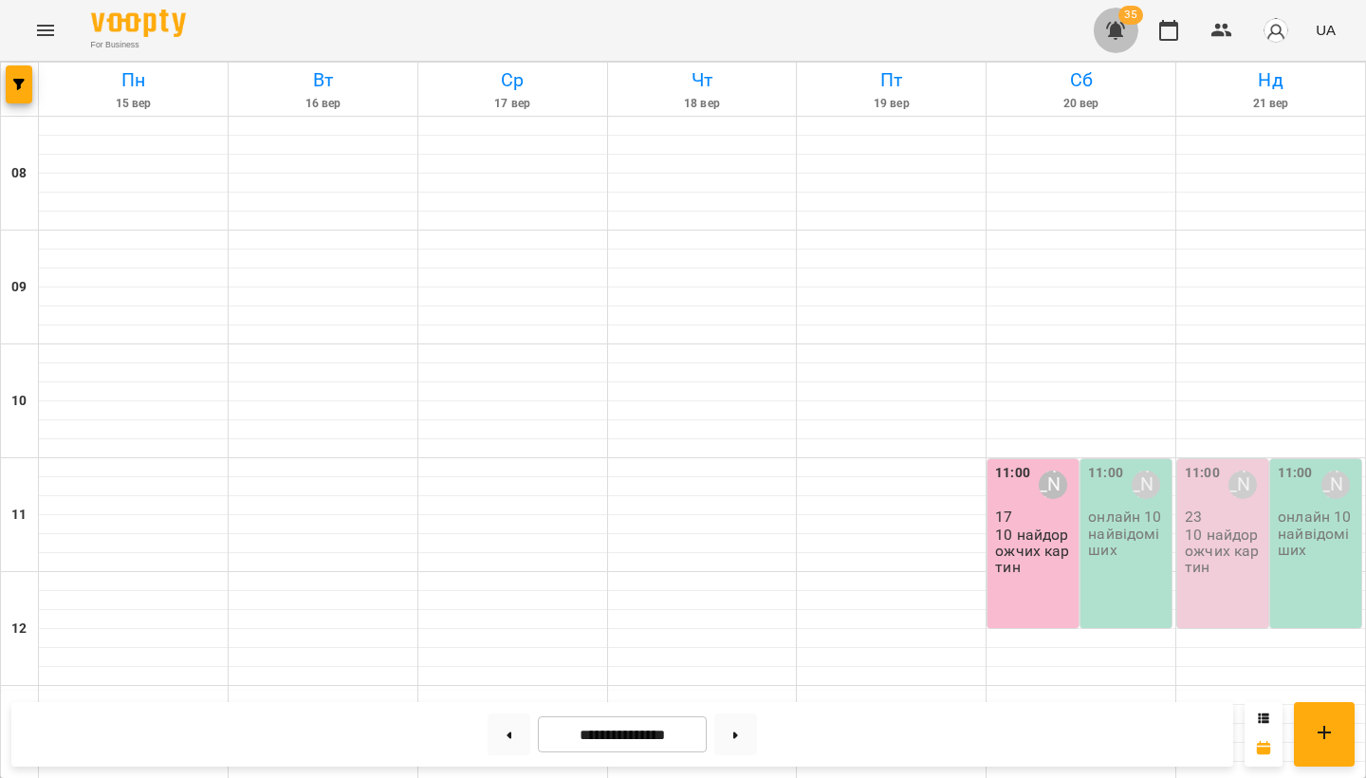
click at [1124, 30] on icon "button" at bounding box center [1115, 30] width 23 height 23
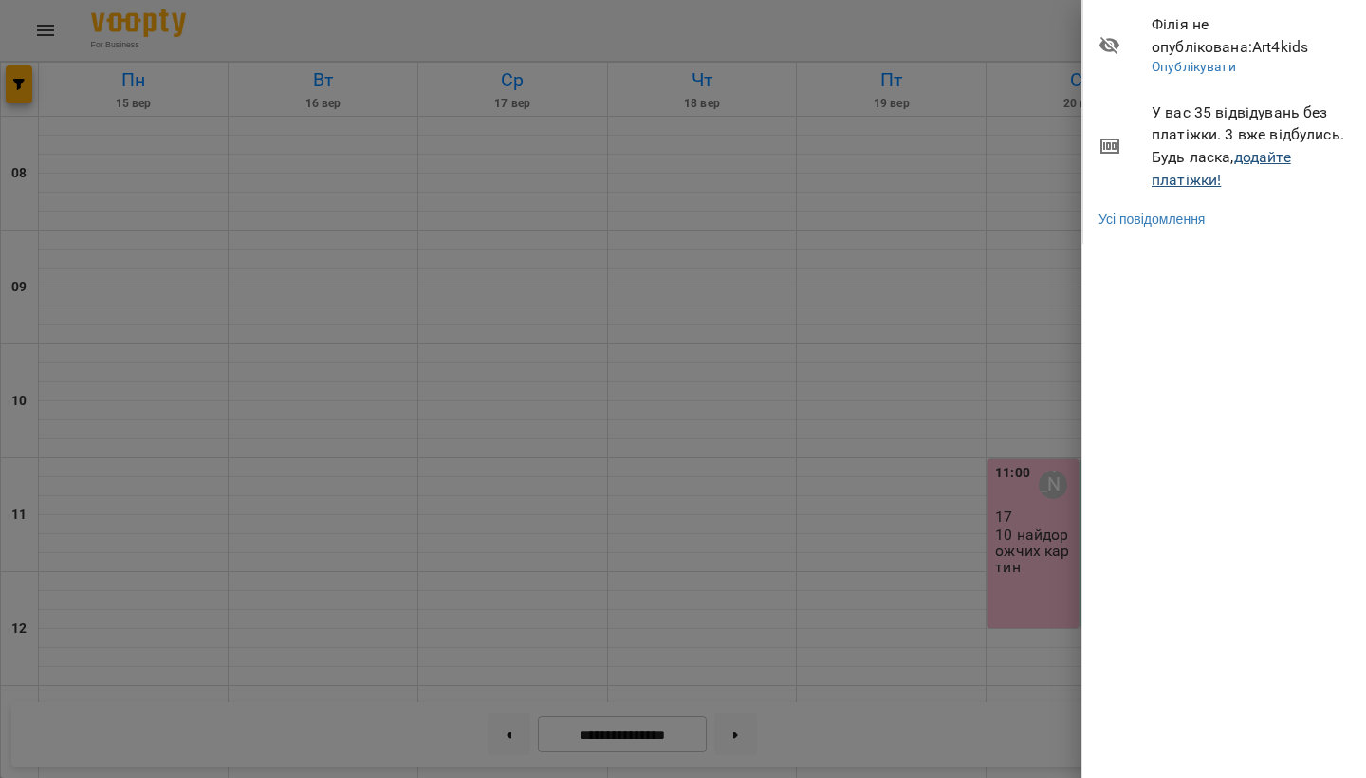
click at [1256, 158] on link "додайте платіжки!" at bounding box center [1221, 168] width 139 height 41
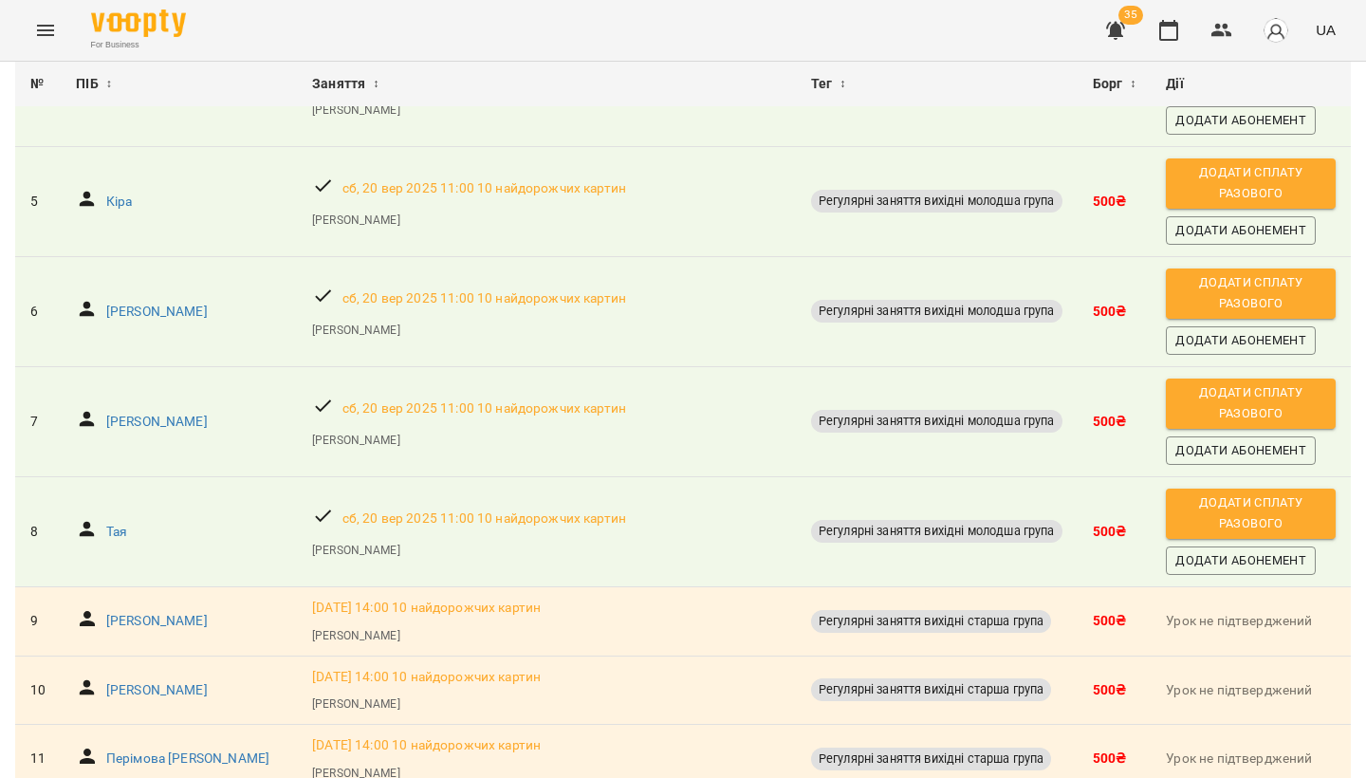
scroll to position [563, 0]
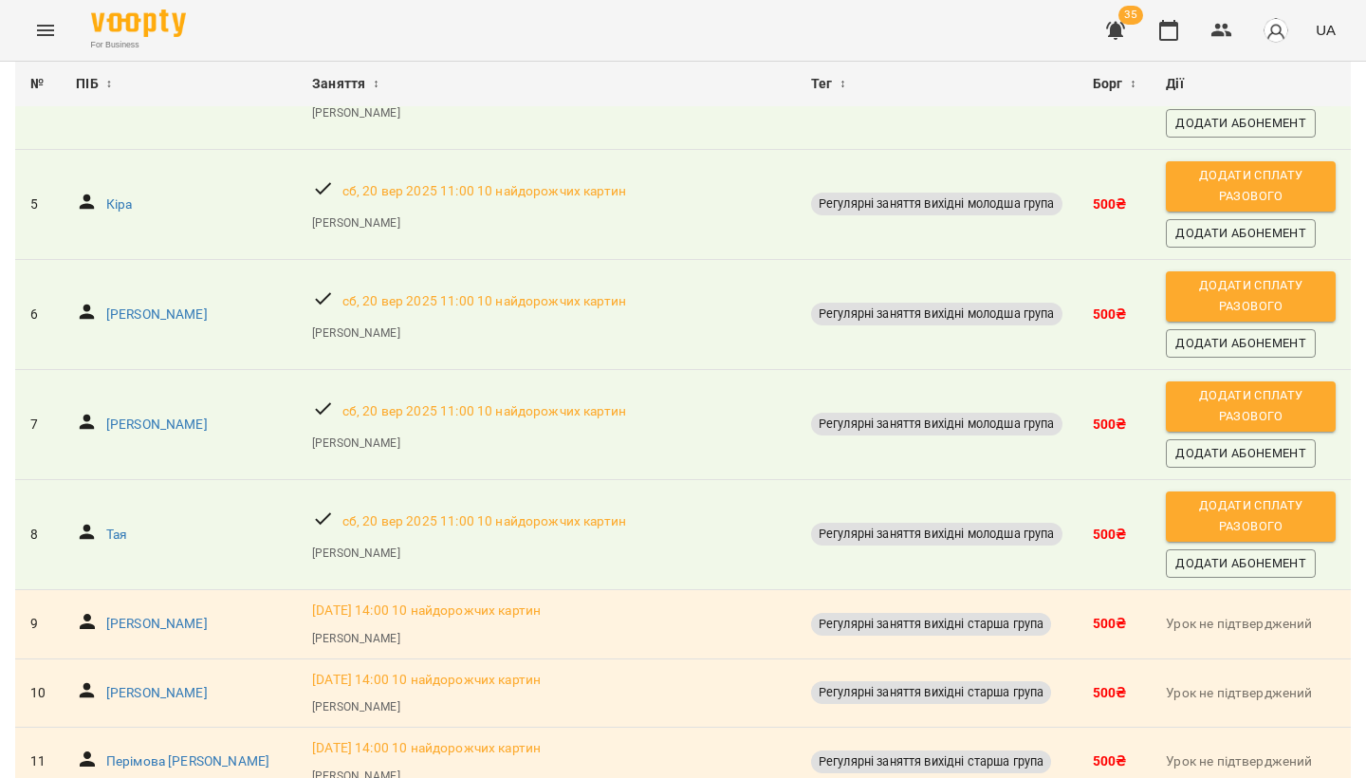
click at [1245, 98] on span "Додати сплату разового" at bounding box center [1250, 76] width 151 height 43
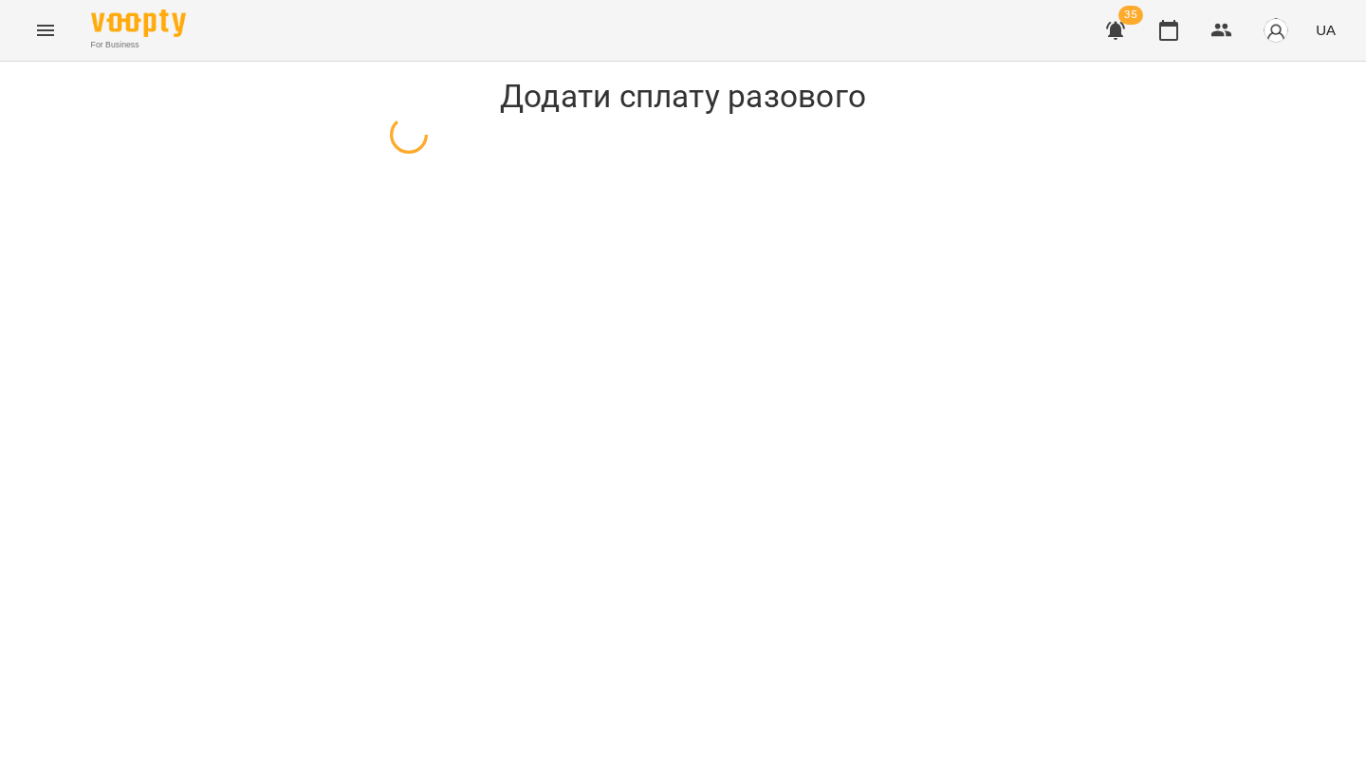
select select "**********"
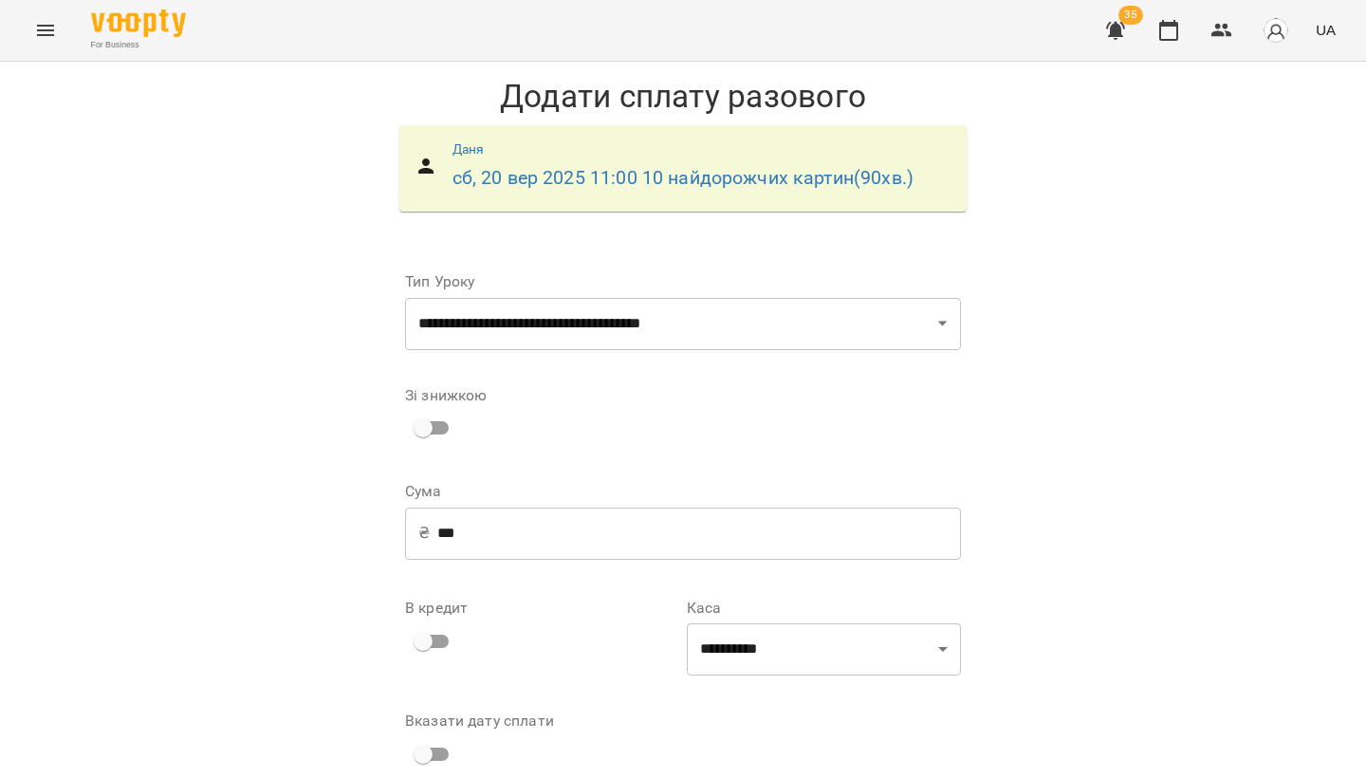
click at [480, 534] on input "***" at bounding box center [699, 533] width 524 height 53
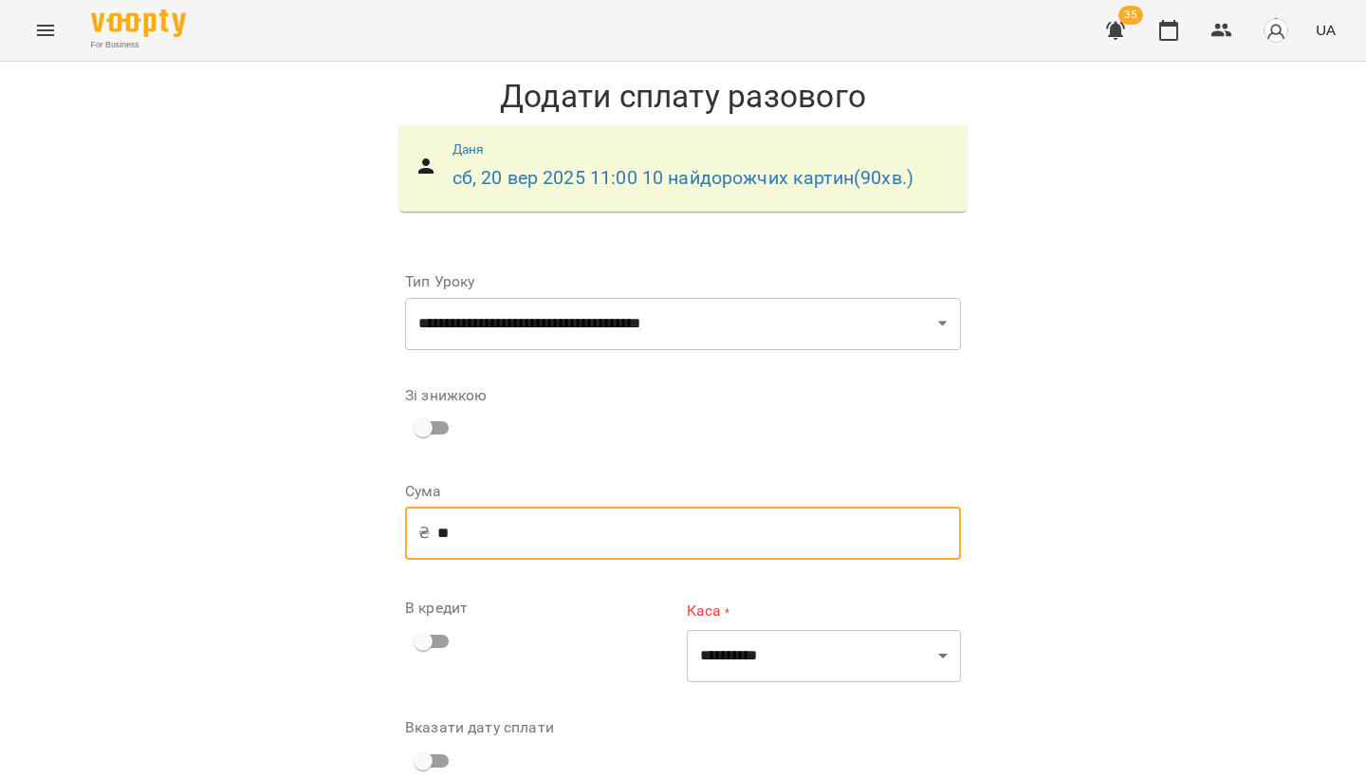
type input "*"
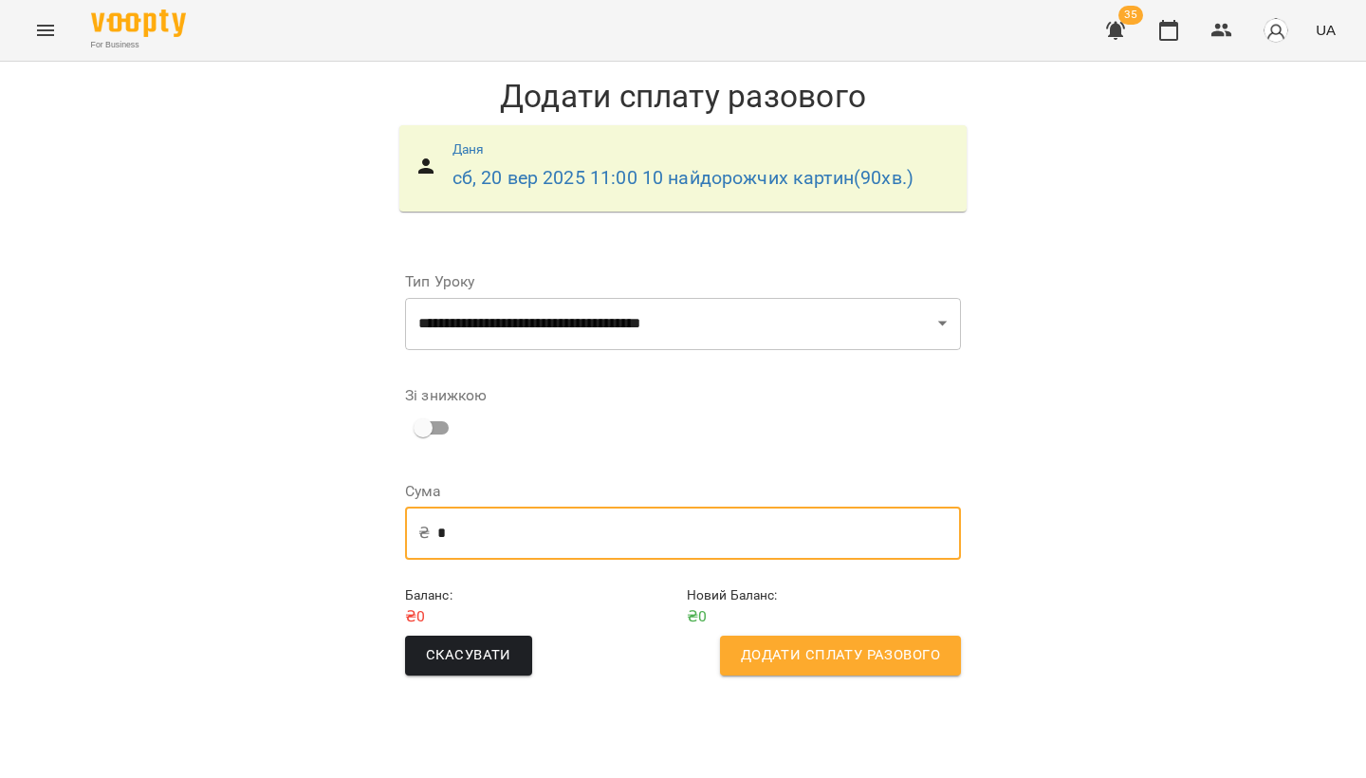
type input "*"
click at [823, 650] on span "Додати сплату разового" at bounding box center [840, 655] width 199 height 25
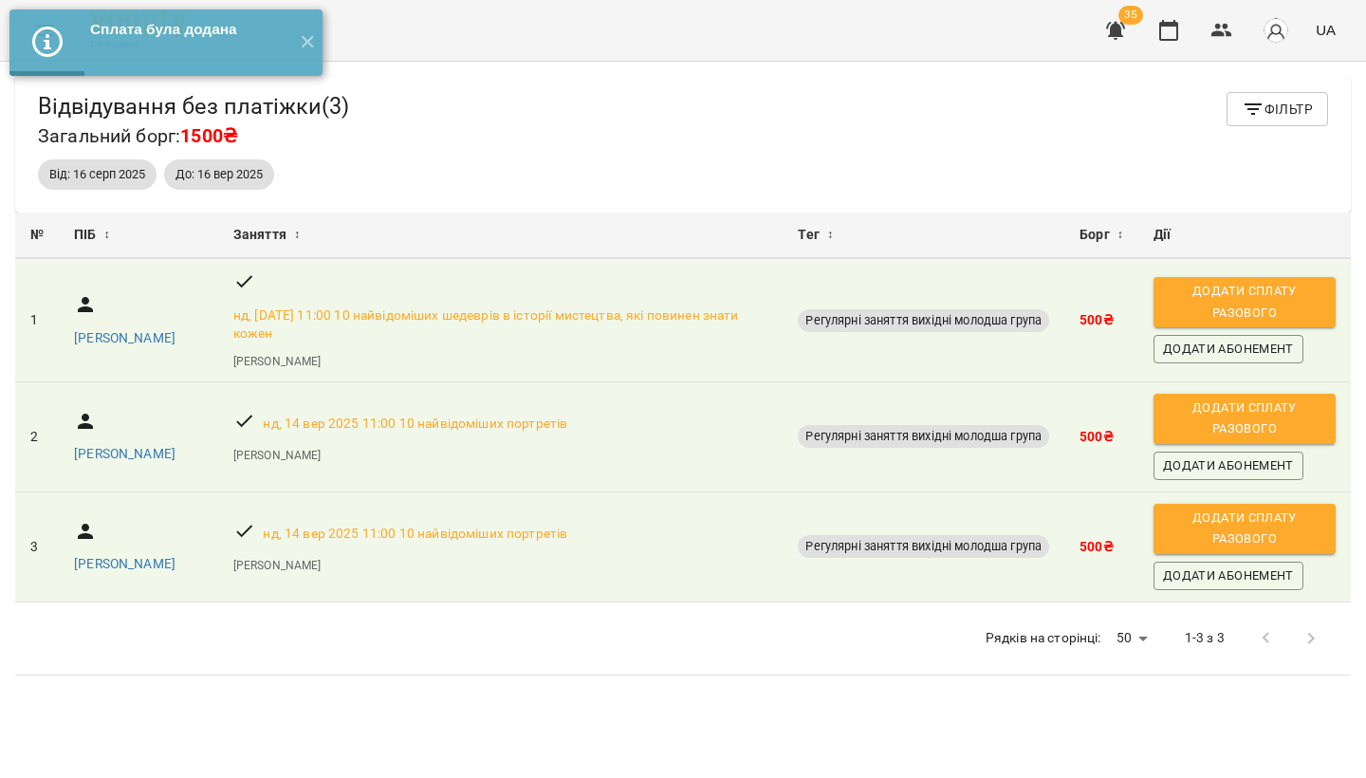
scroll to position [62, 0]
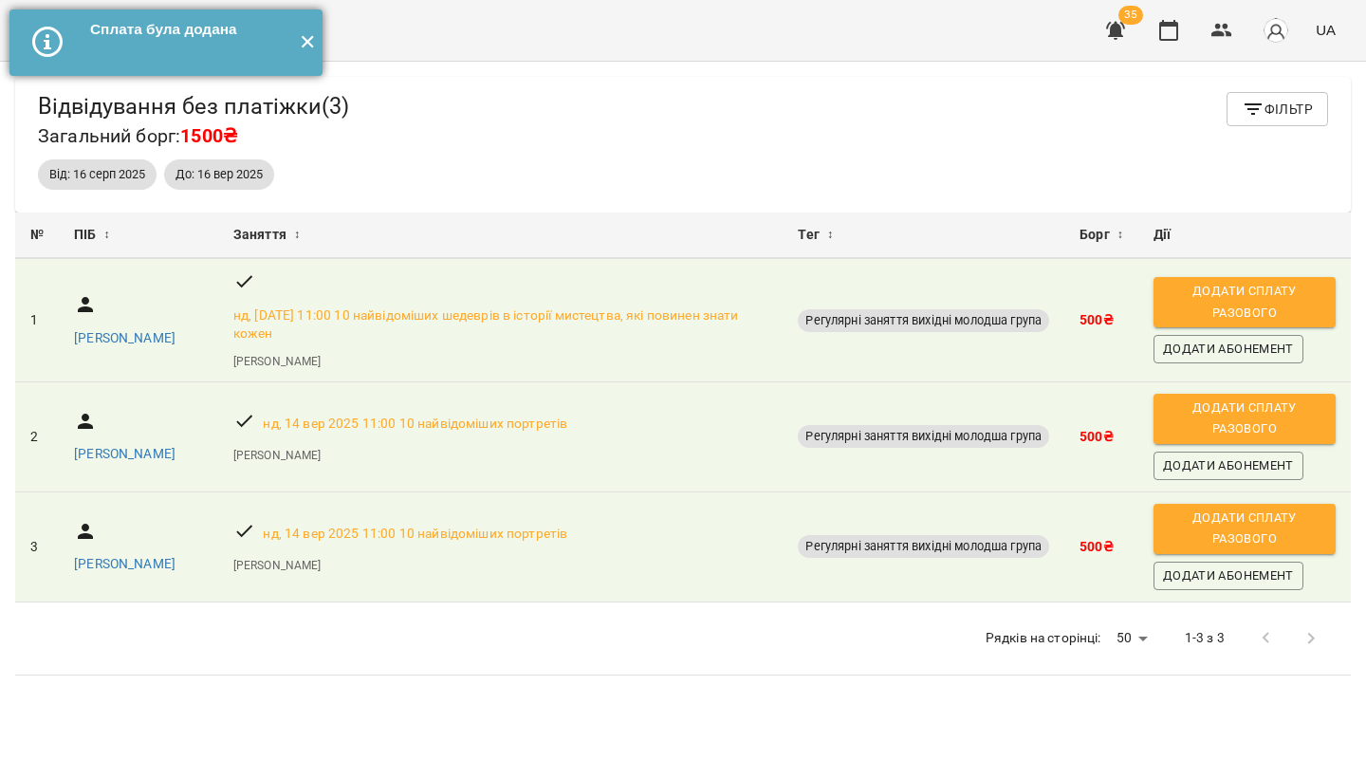
click at [306, 44] on button "✕" at bounding box center [306, 42] width 31 height 66
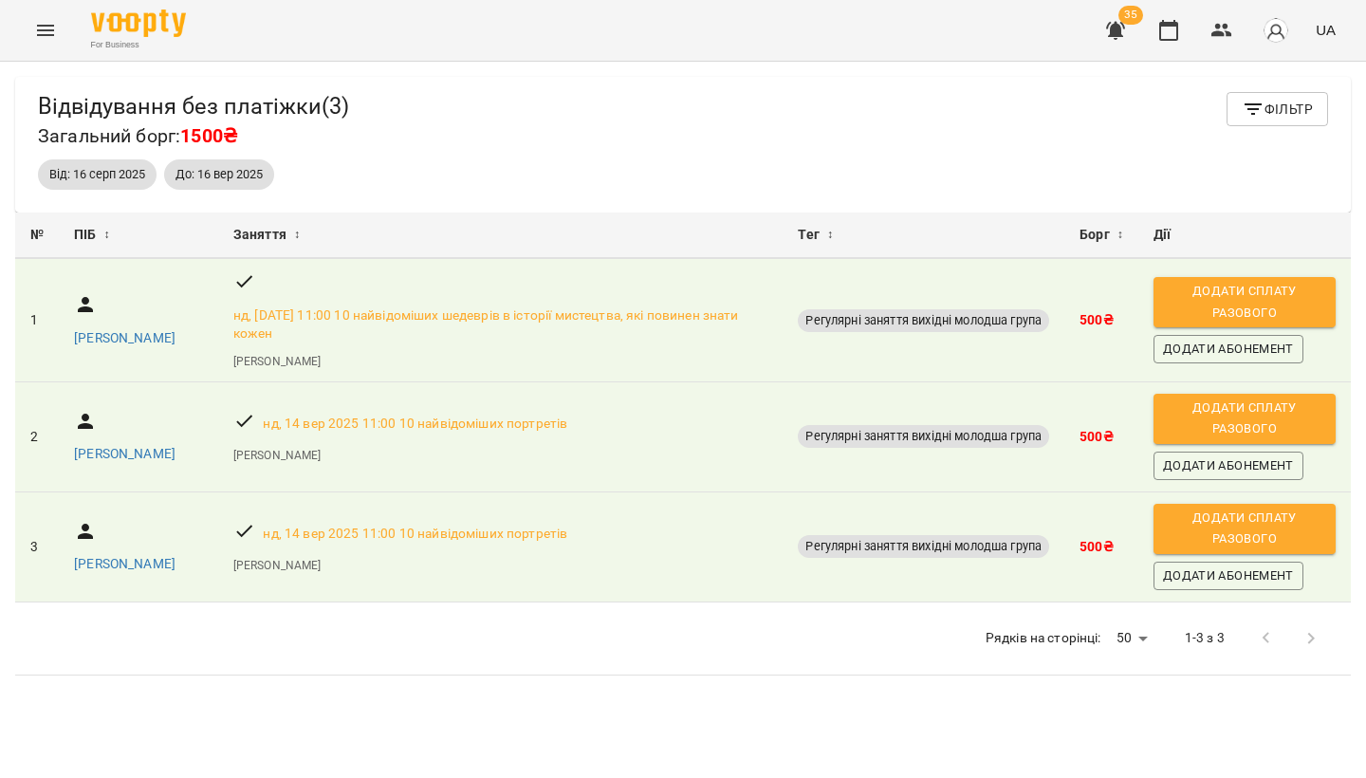
scroll to position [0, 0]
click at [1124, 28] on icon "button" at bounding box center [1115, 30] width 23 height 23
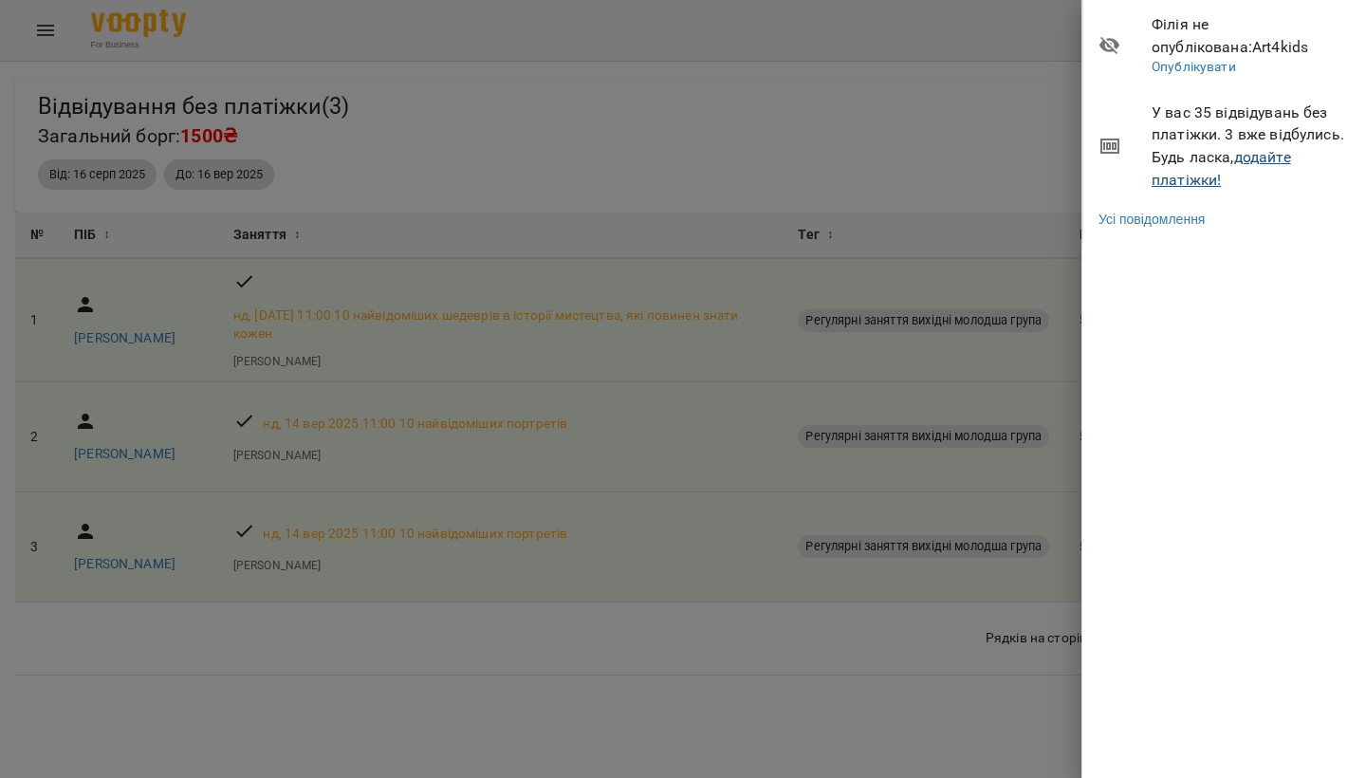
click at [1261, 157] on link "додайте платіжки!" at bounding box center [1221, 168] width 139 height 41
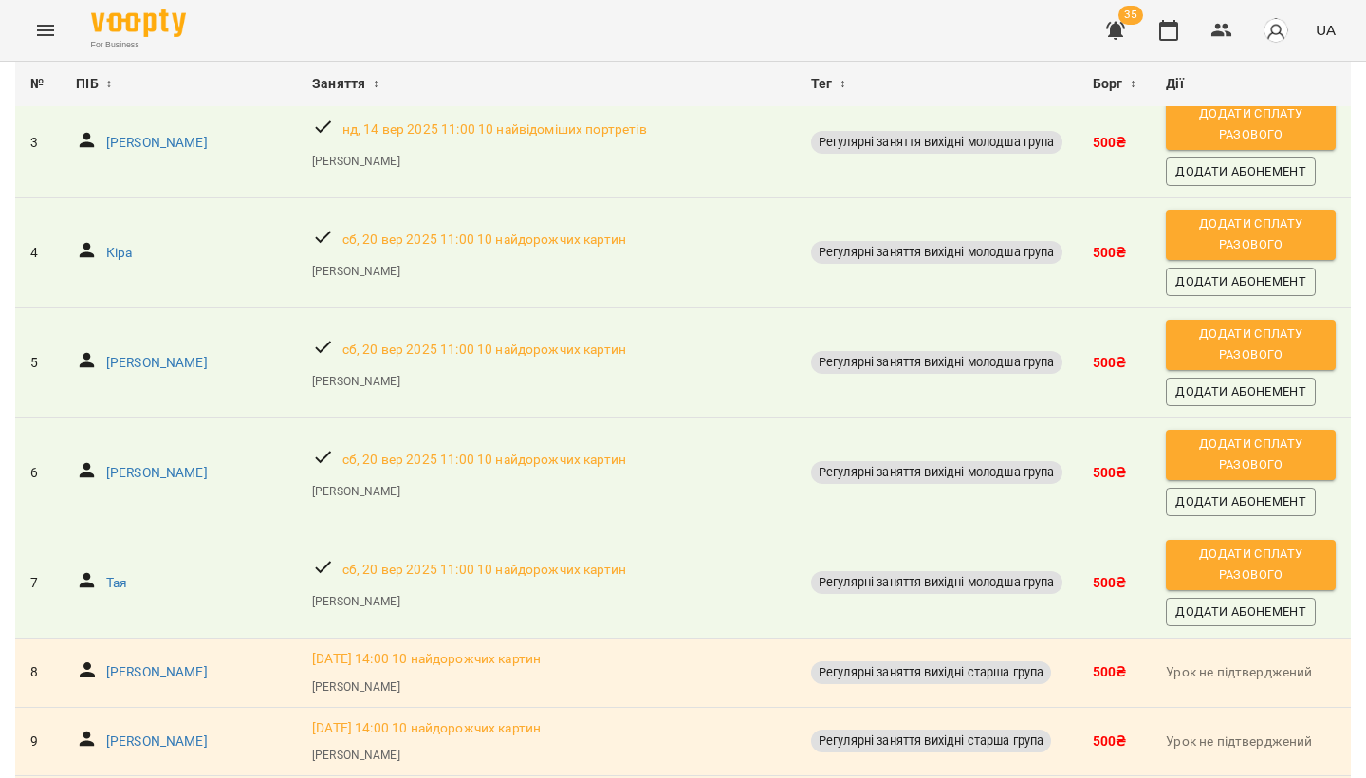
scroll to position [390, 0]
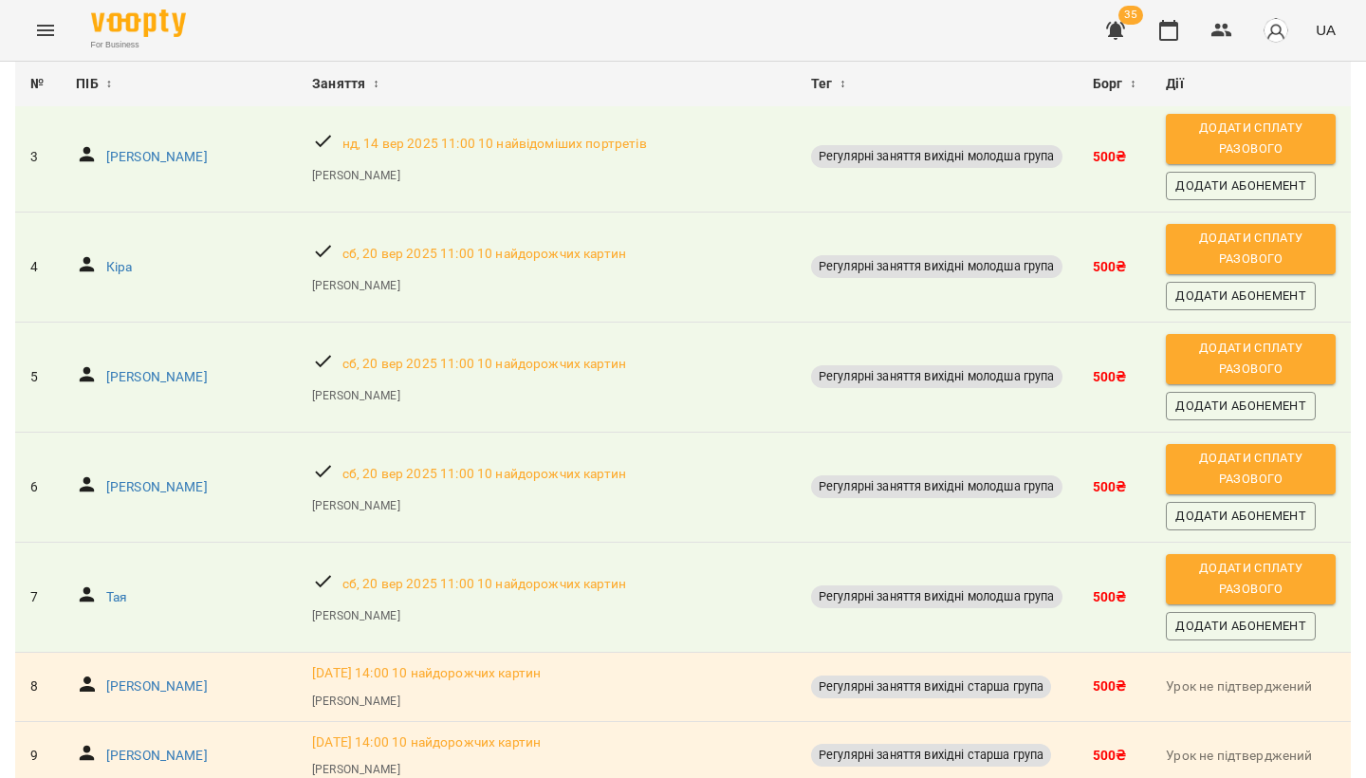
click at [1249, 270] on span "Додати сплату разового" at bounding box center [1250, 249] width 151 height 43
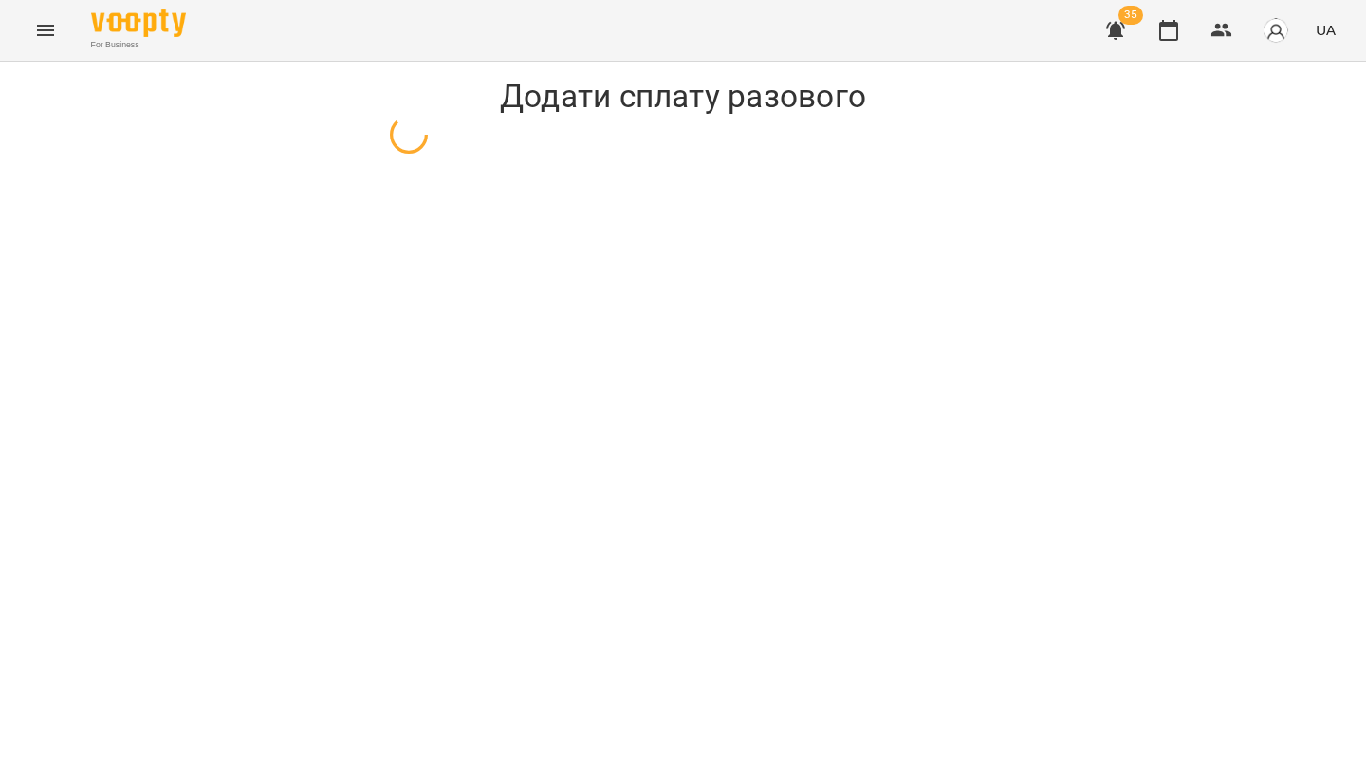
select select "**********"
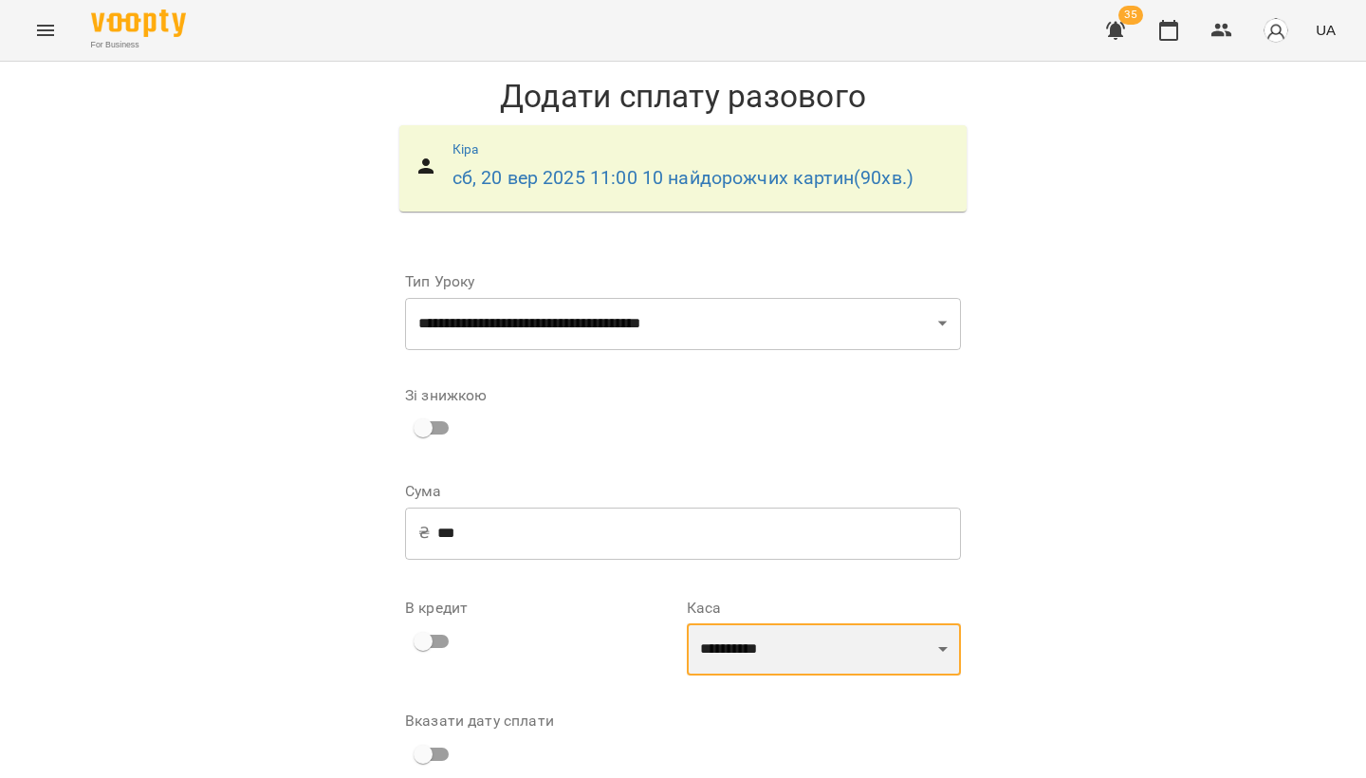
select select "****"
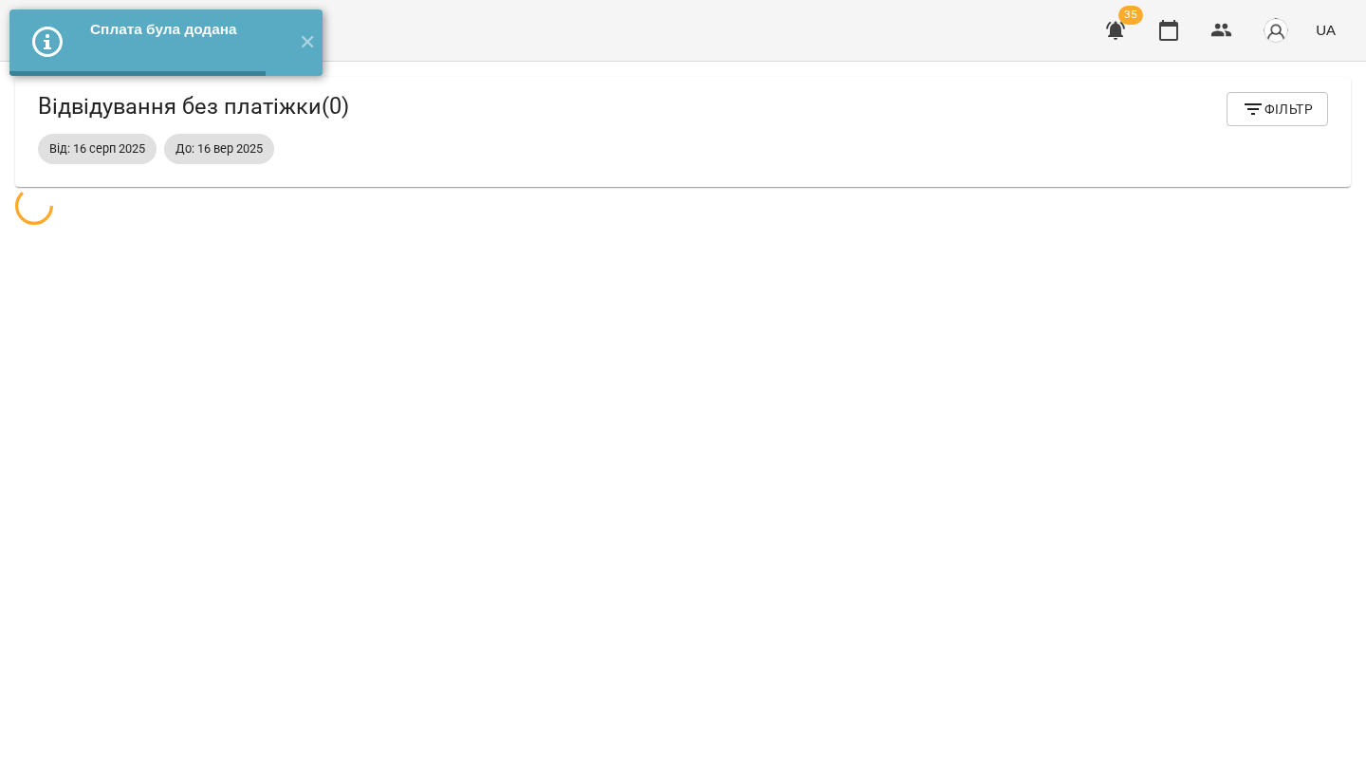
scroll to position [62, 0]
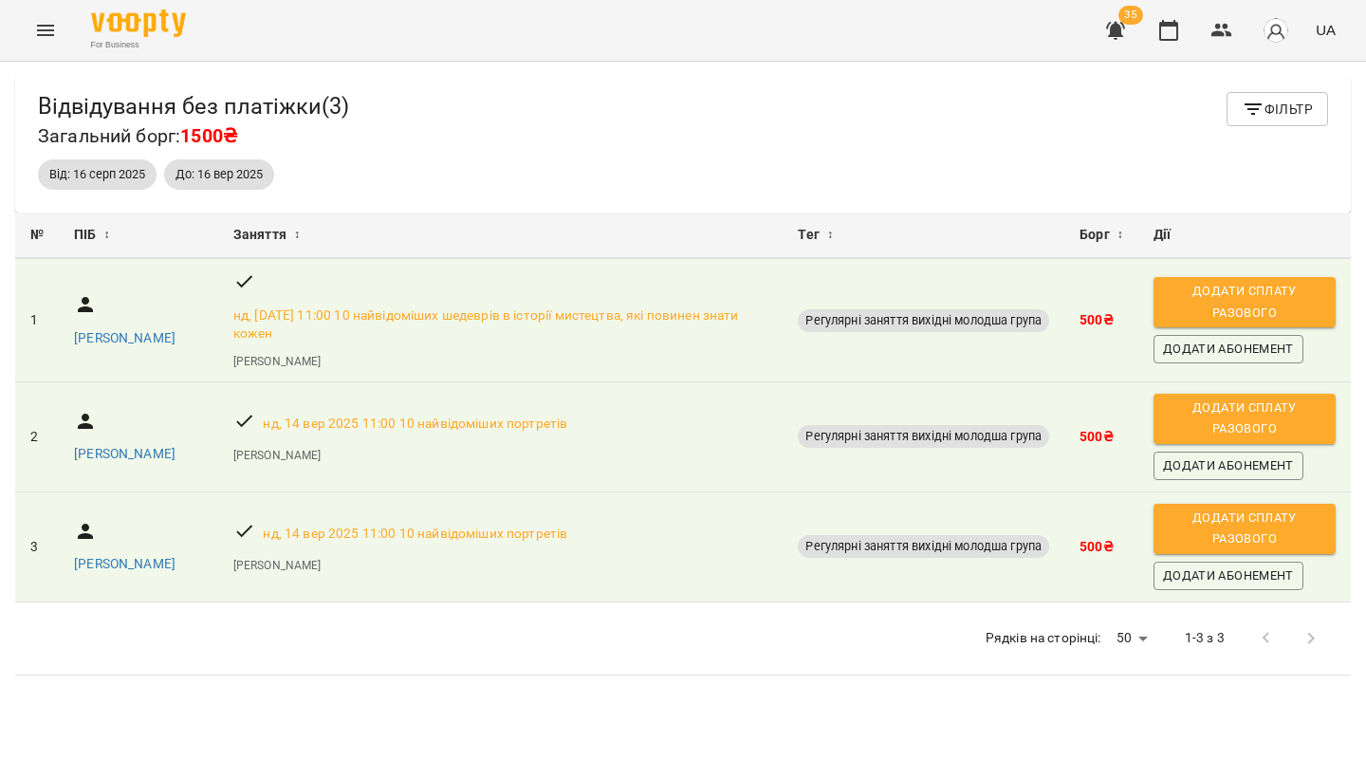
click at [1119, 28] on icon "button" at bounding box center [1115, 31] width 19 height 18
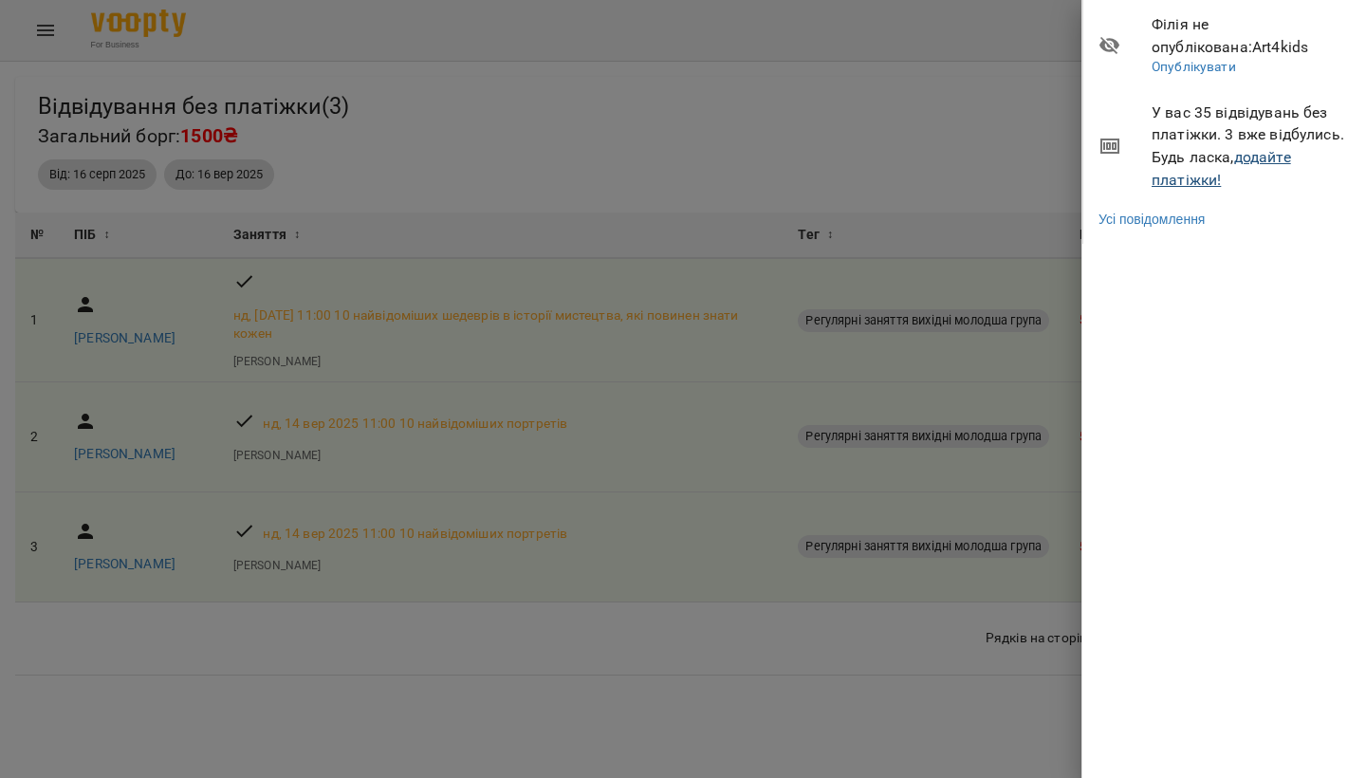
click at [1189, 172] on link "додайте платіжки!" at bounding box center [1221, 168] width 139 height 41
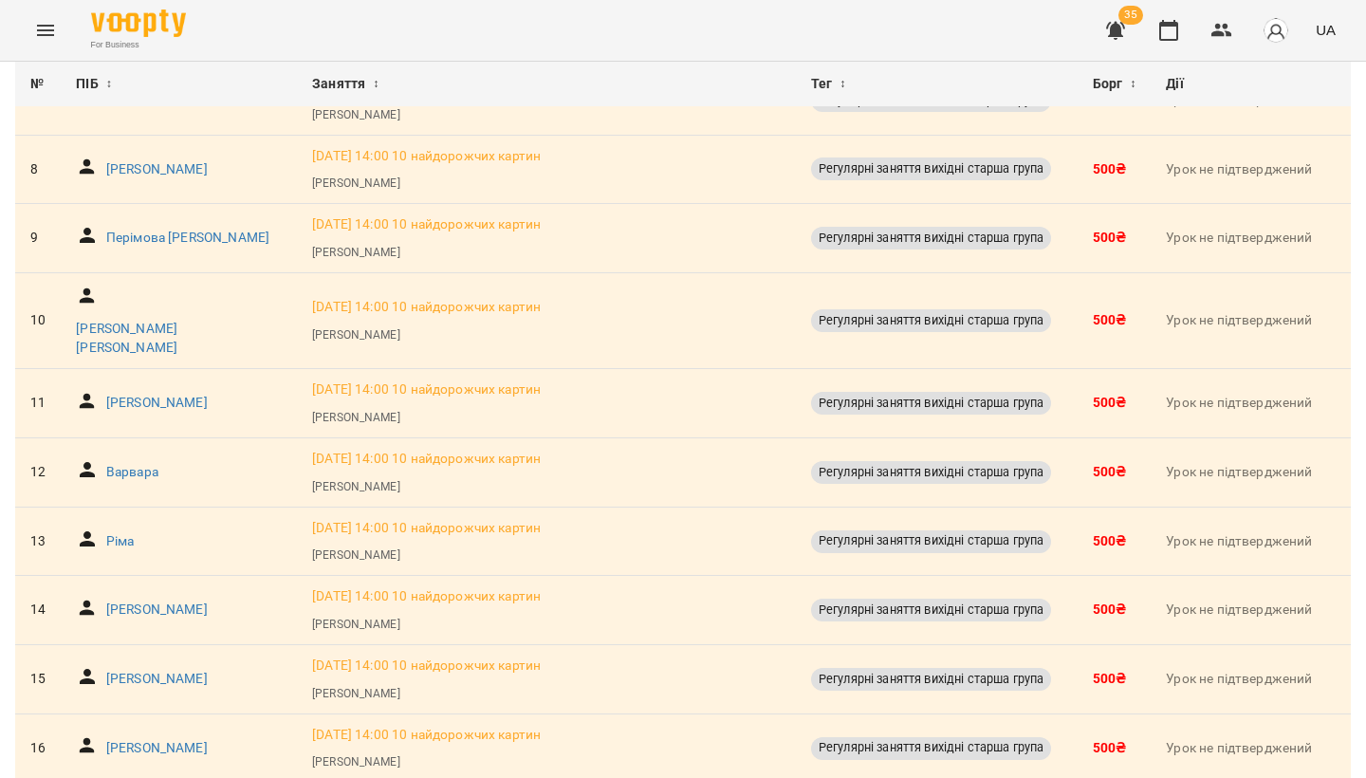
scroll to position [868, 0]
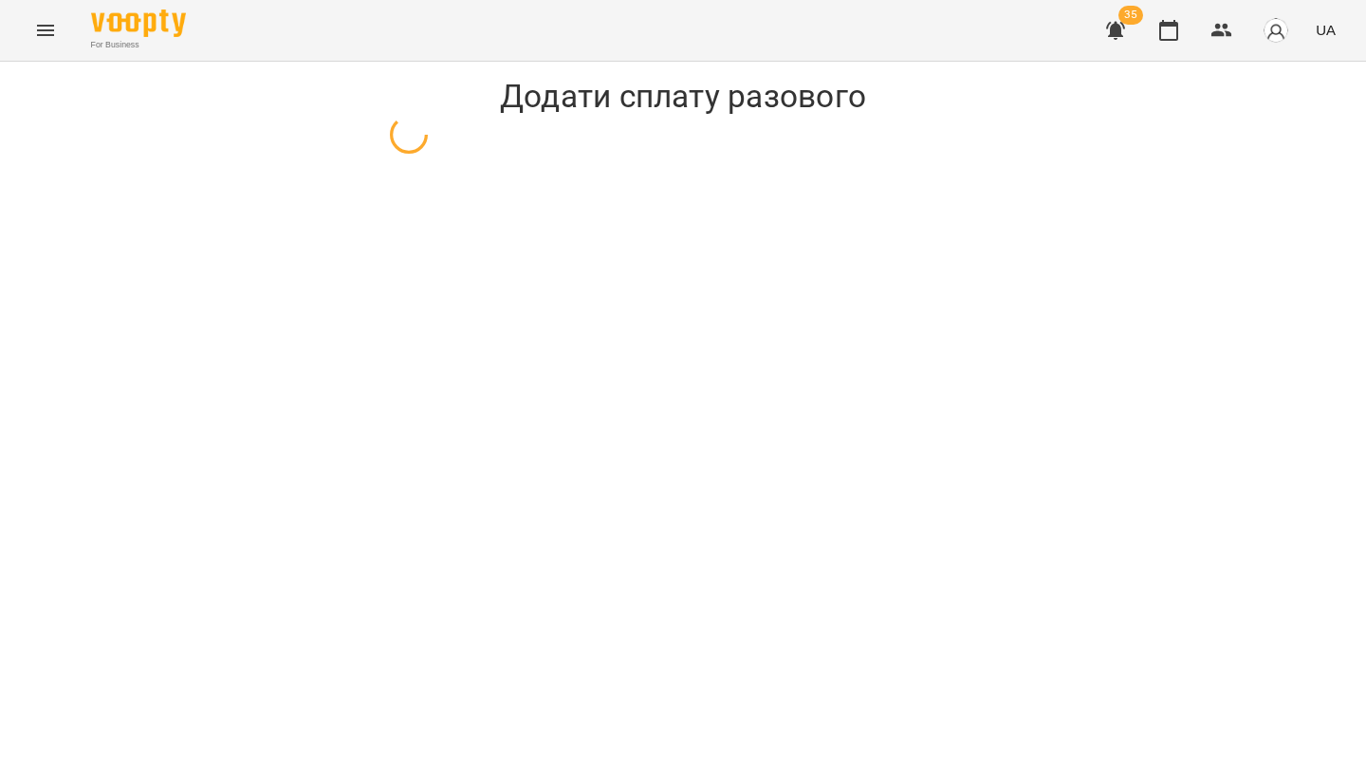
select select "**********"
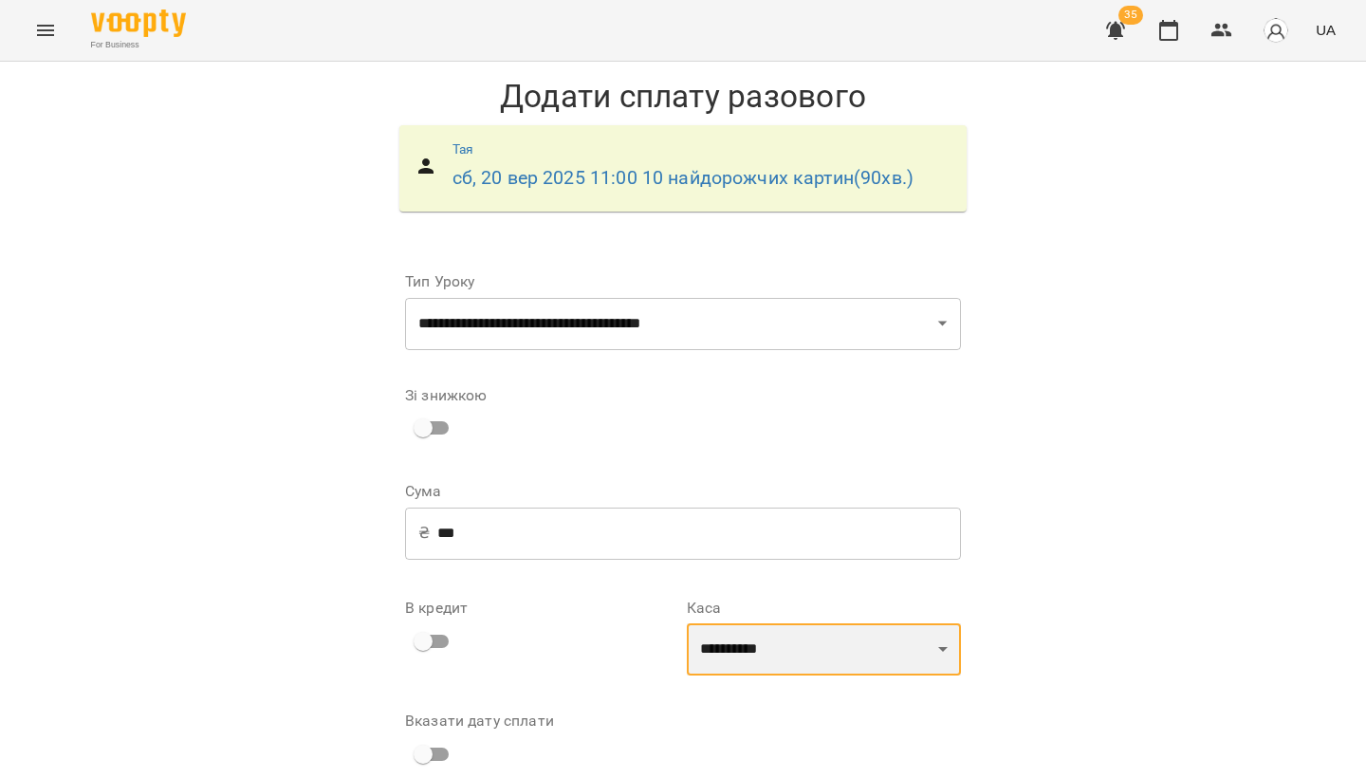
select select "****"
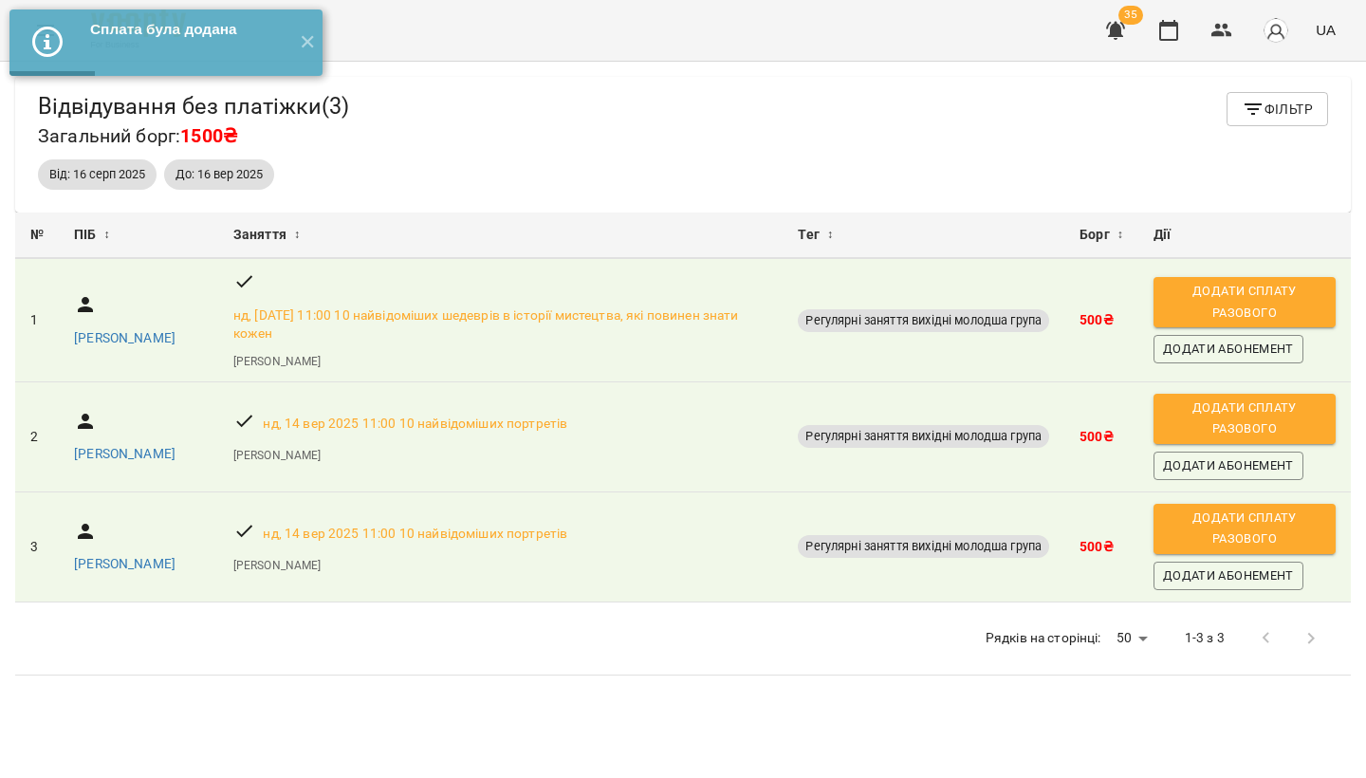
click at [1121, 26] on icon "button" at bounding box center [1115, 31] width 19 height 18
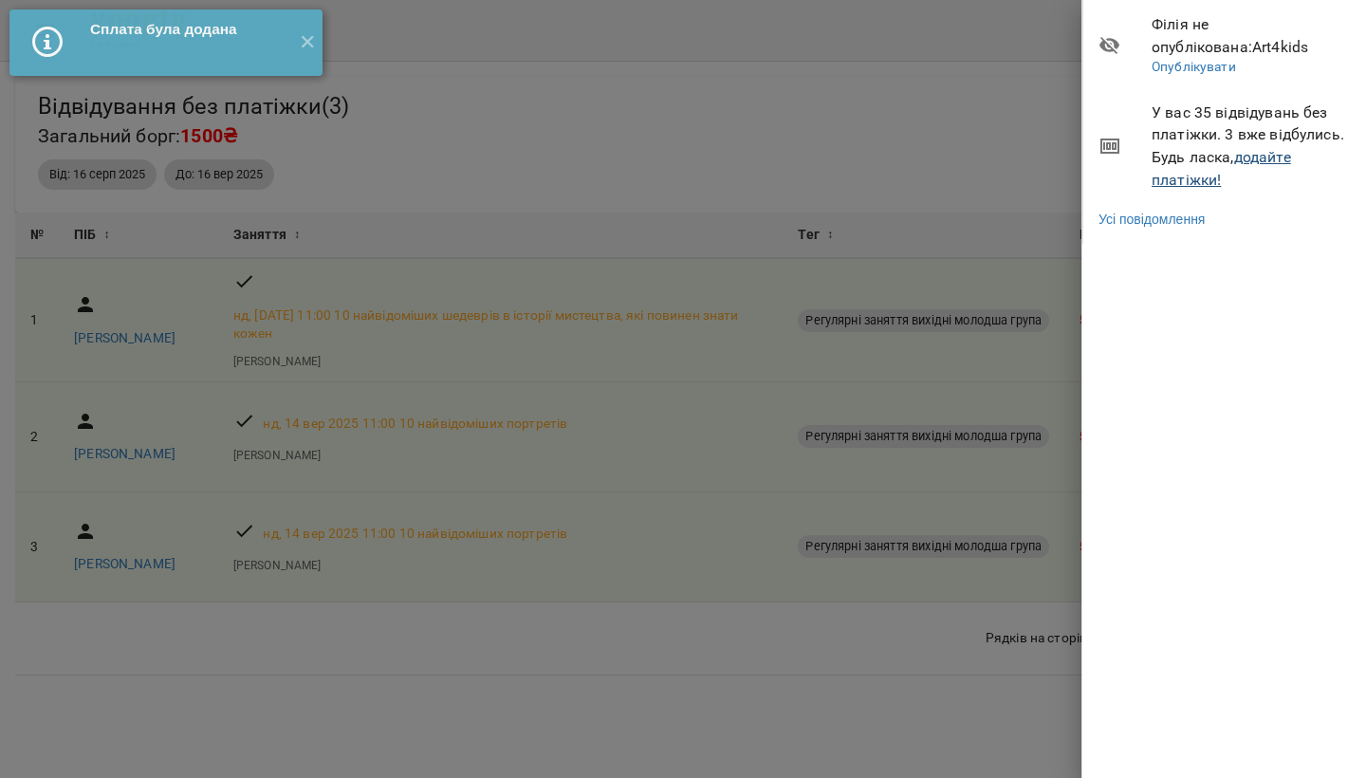
click at [1207, 175] on link "додайте платіжки!" at bounding box center [1221, 168] width 139 height 41
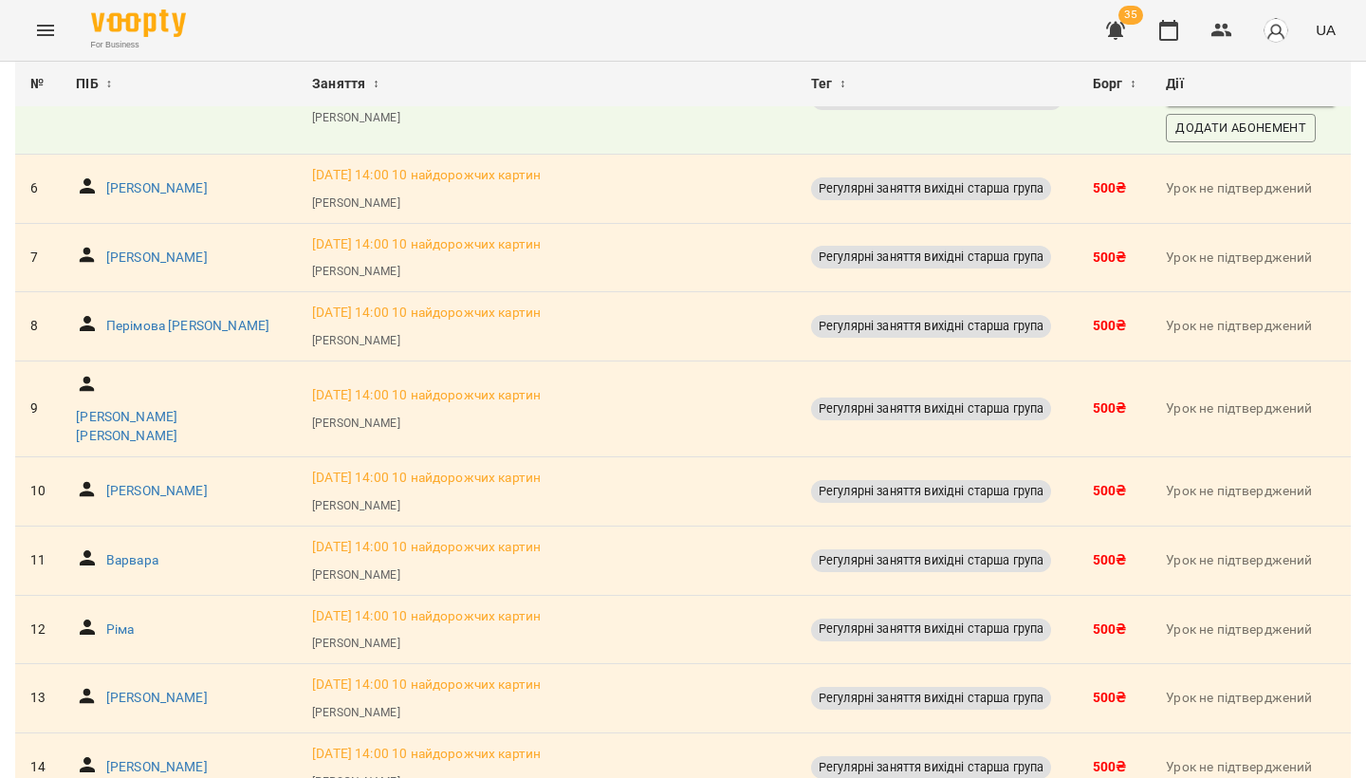
scroll to position [649, 0]
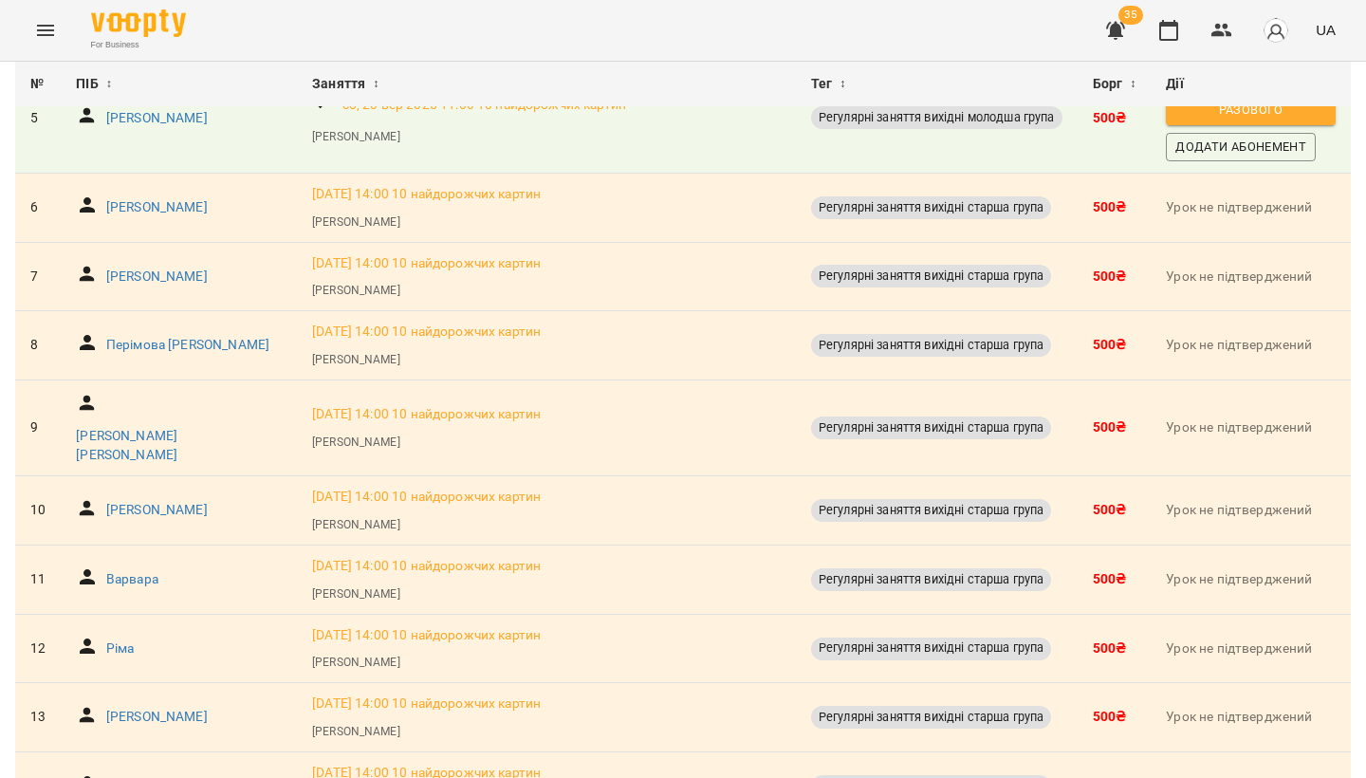
click at [1266, 121] on span "Додати сплату разового" at bounding box center [1250, 100] width 151 height 43
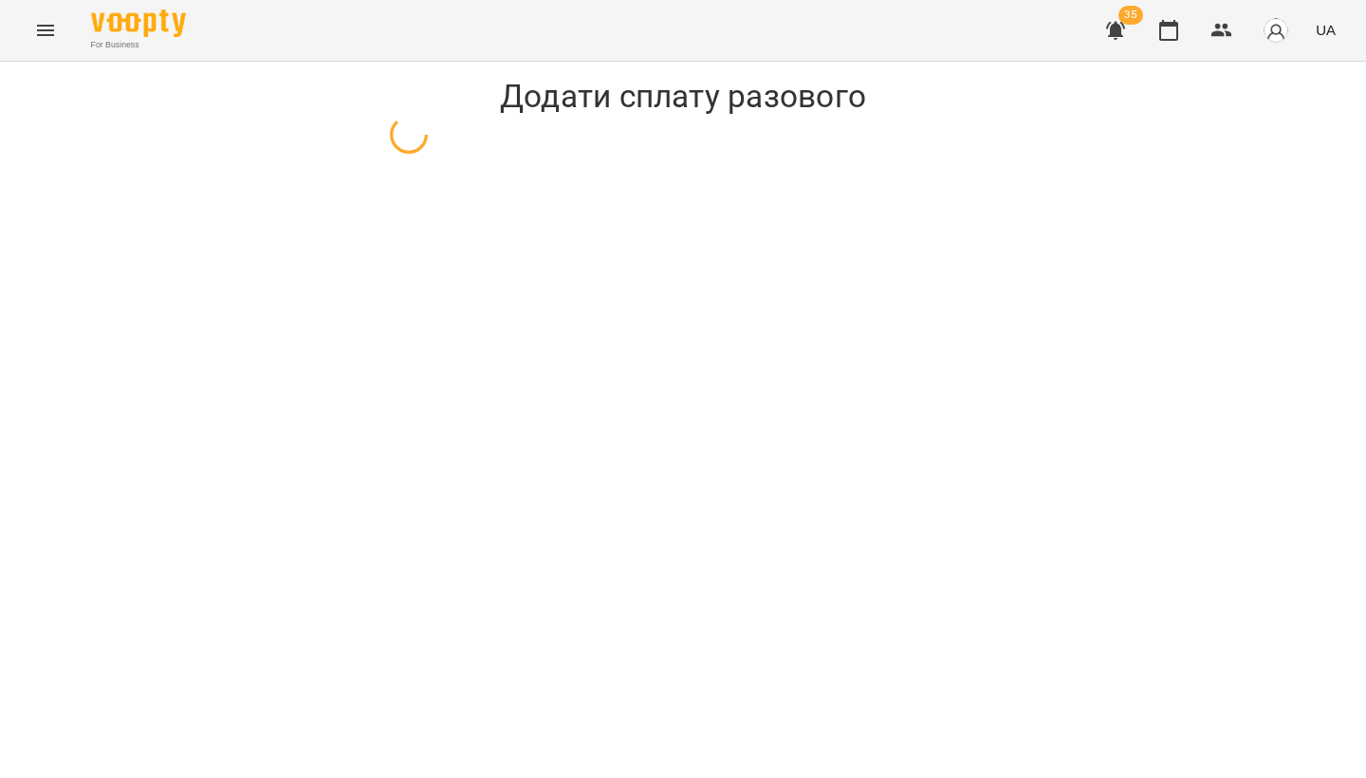
select select "**********"
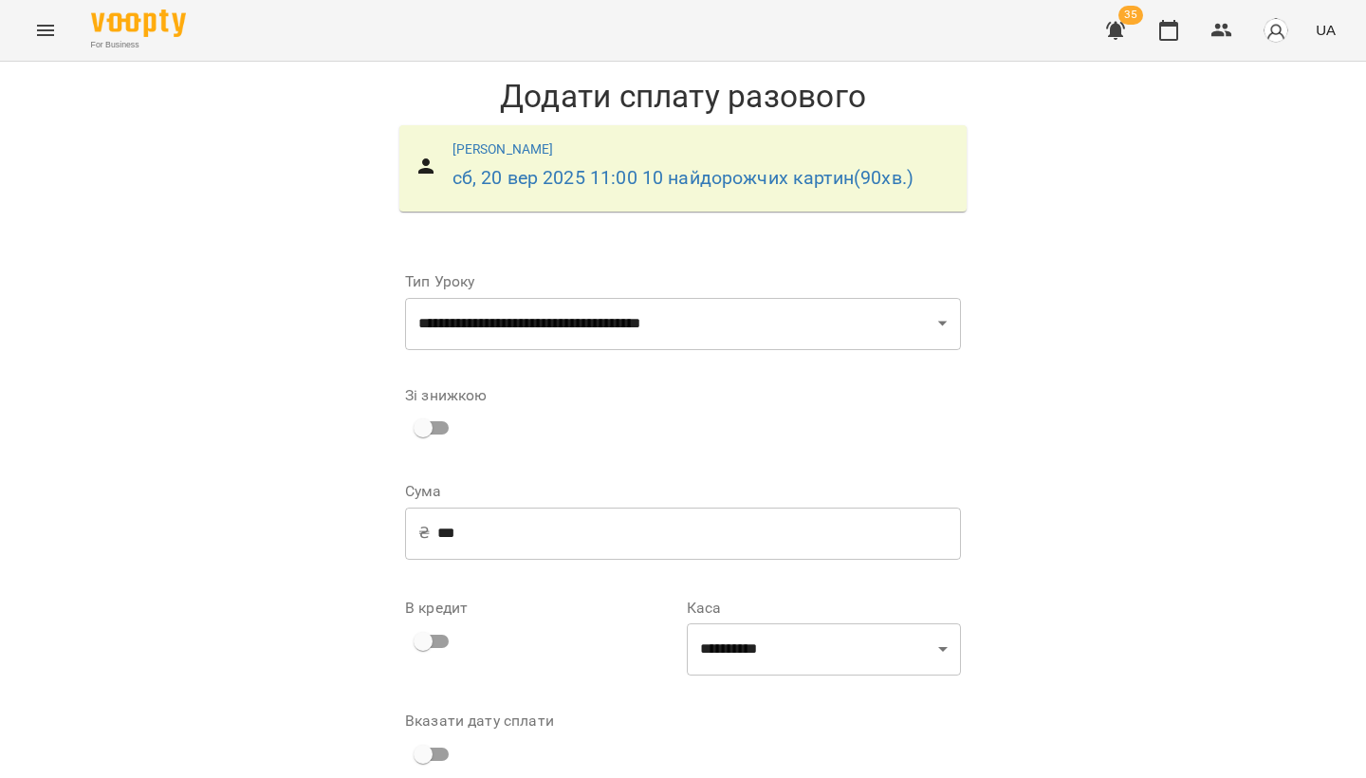
scroll to position [82, 0]
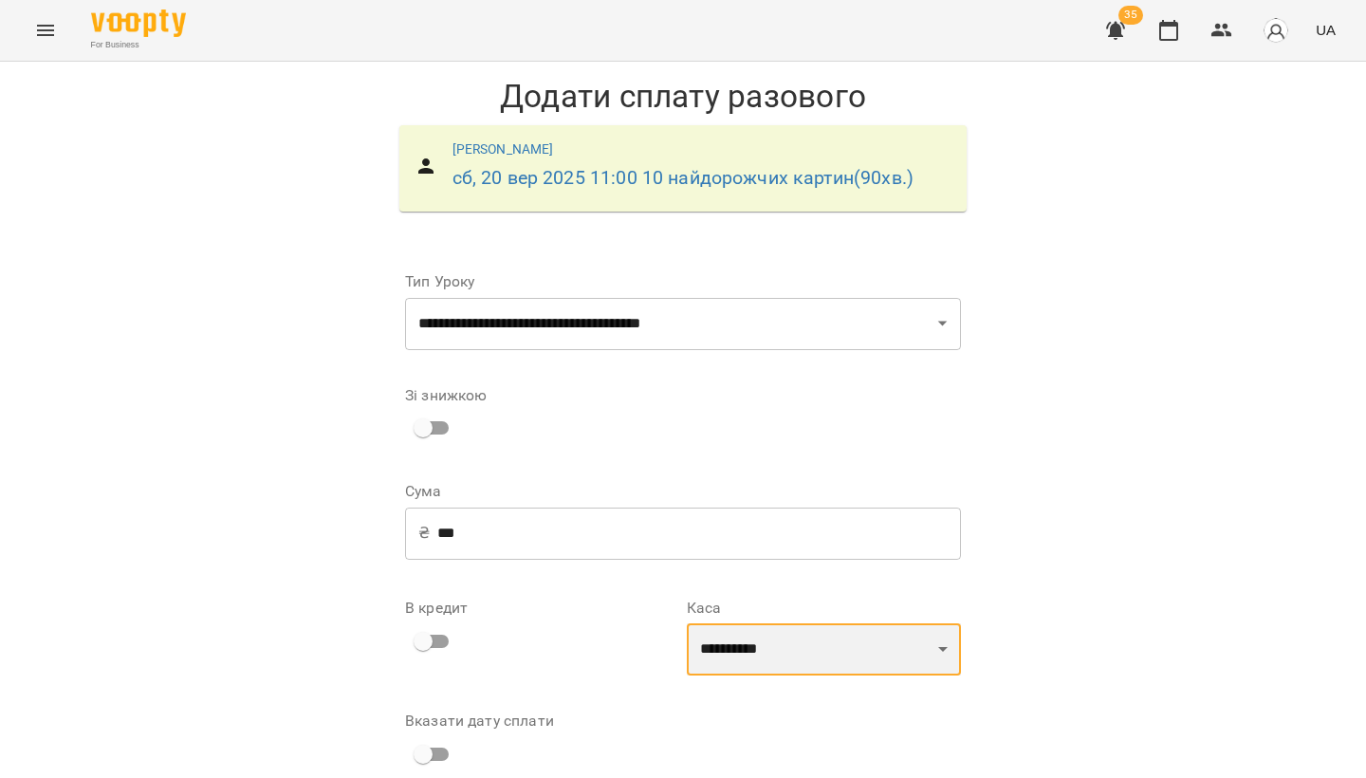
click at [766, 623] on select "**********" at bounding box center [824, 649] width 274 height 53
select select "****"
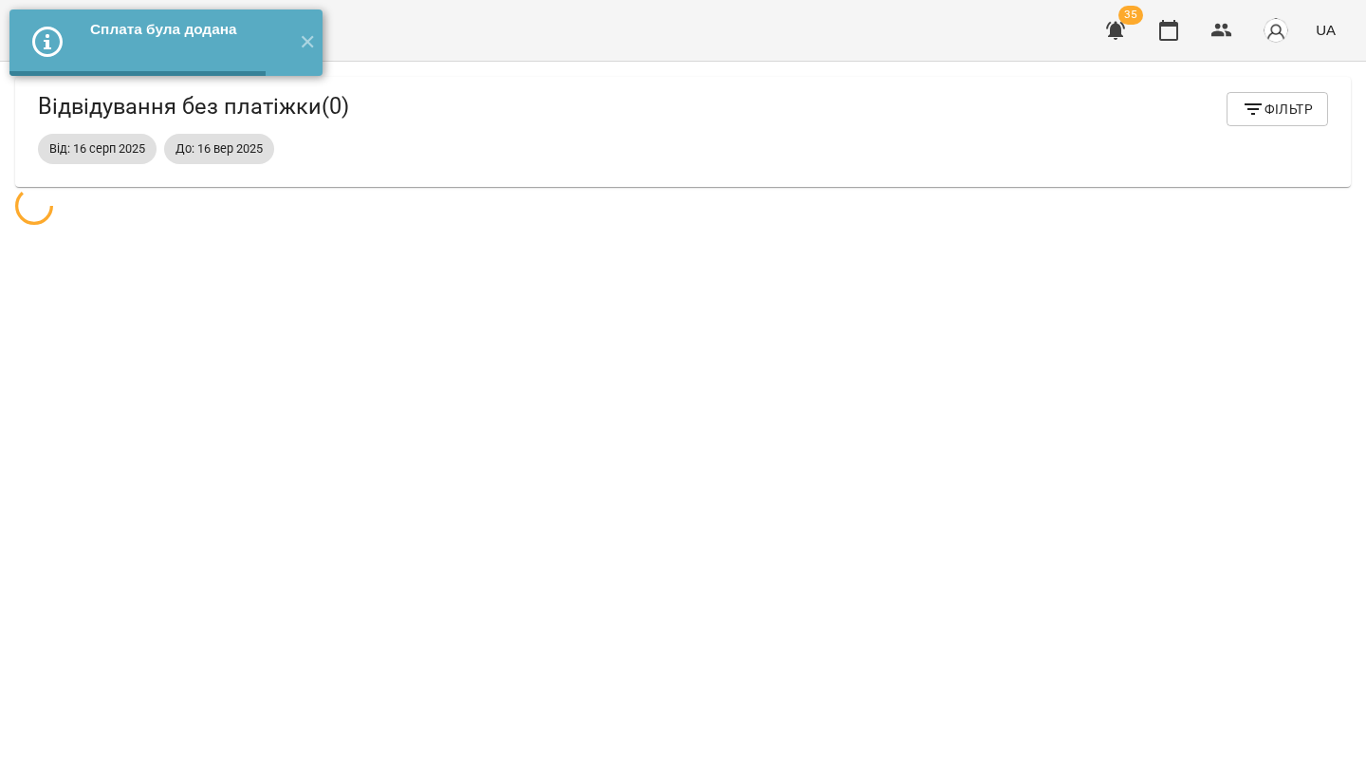
scroll to position [62, 0]
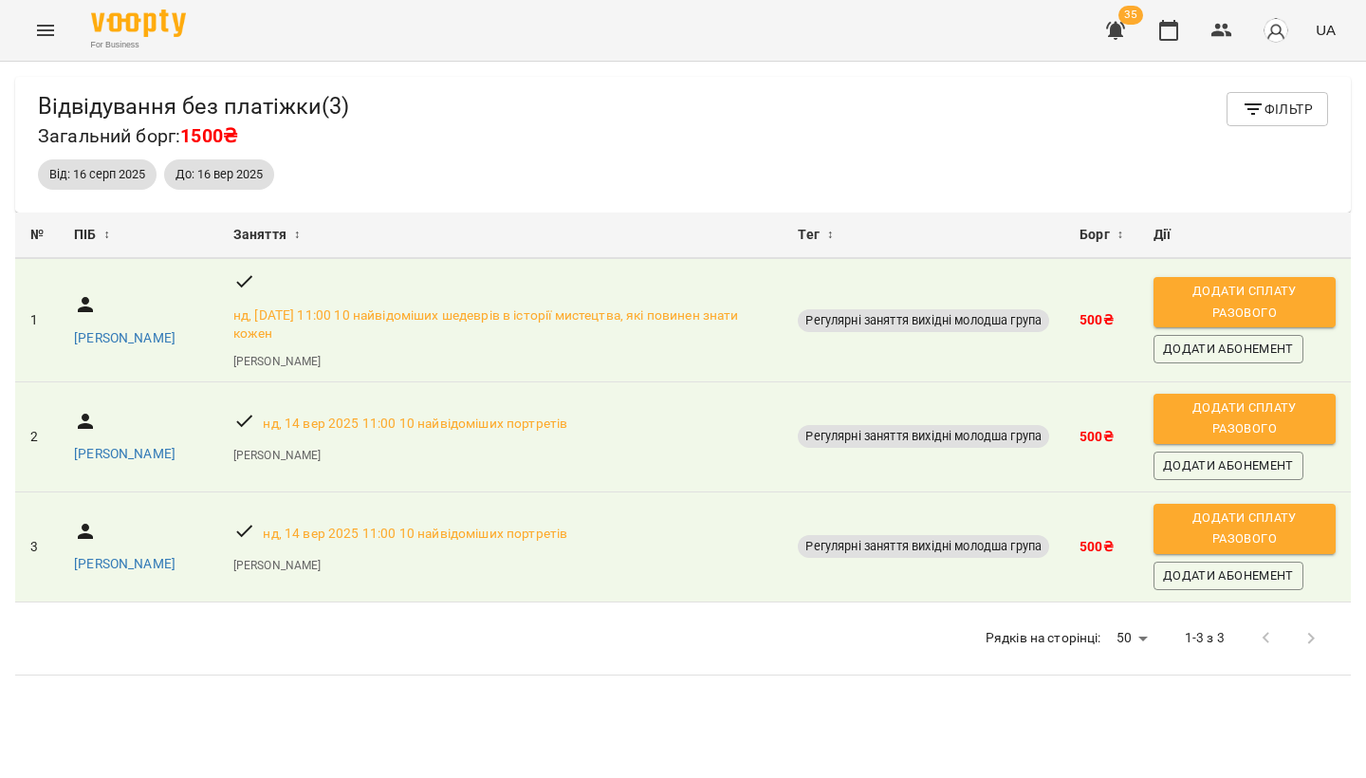
click at [1123, 29] on icon "button" at bounding box center [1115, 30] width 23 height 23
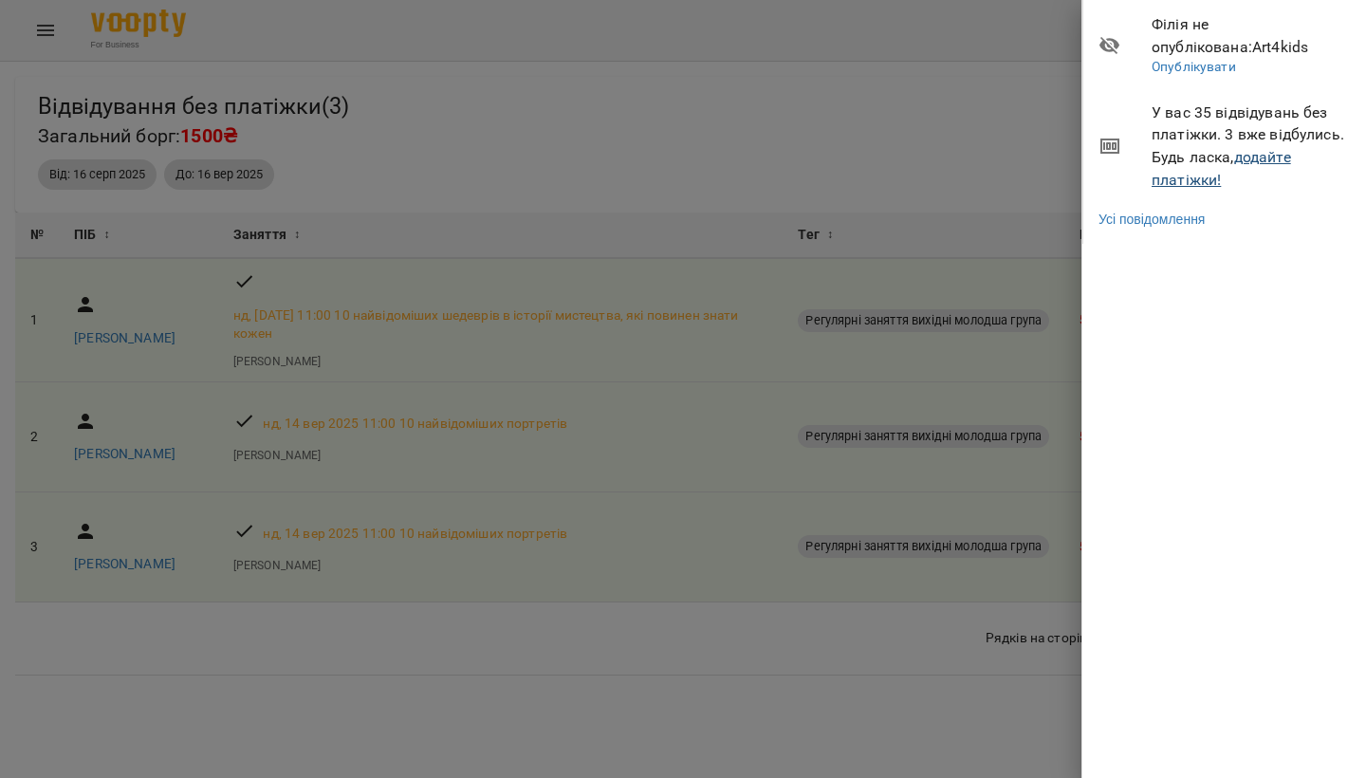
click at [1196, 178] on link "додайте платіжки!" at bounding box center [1221, 168] width 139 height 41
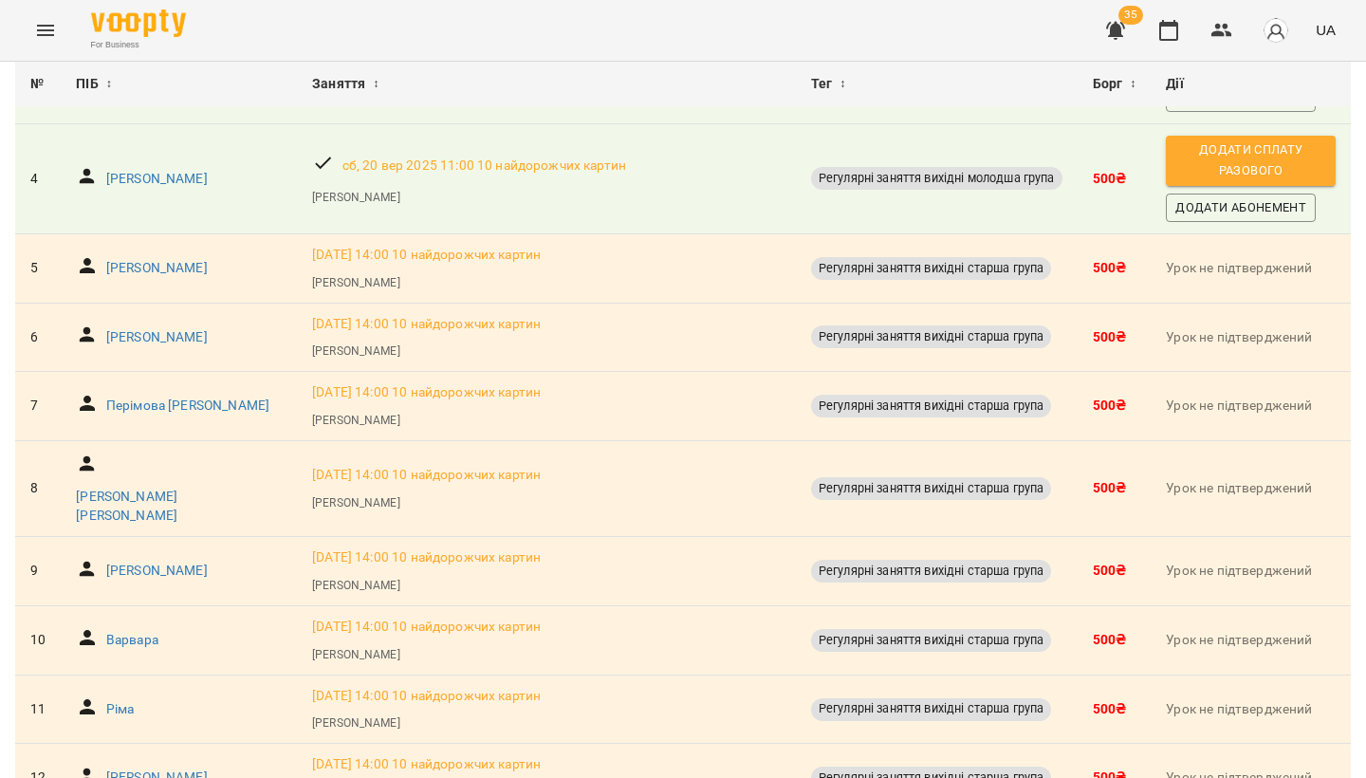
scroll to position [466, 0]
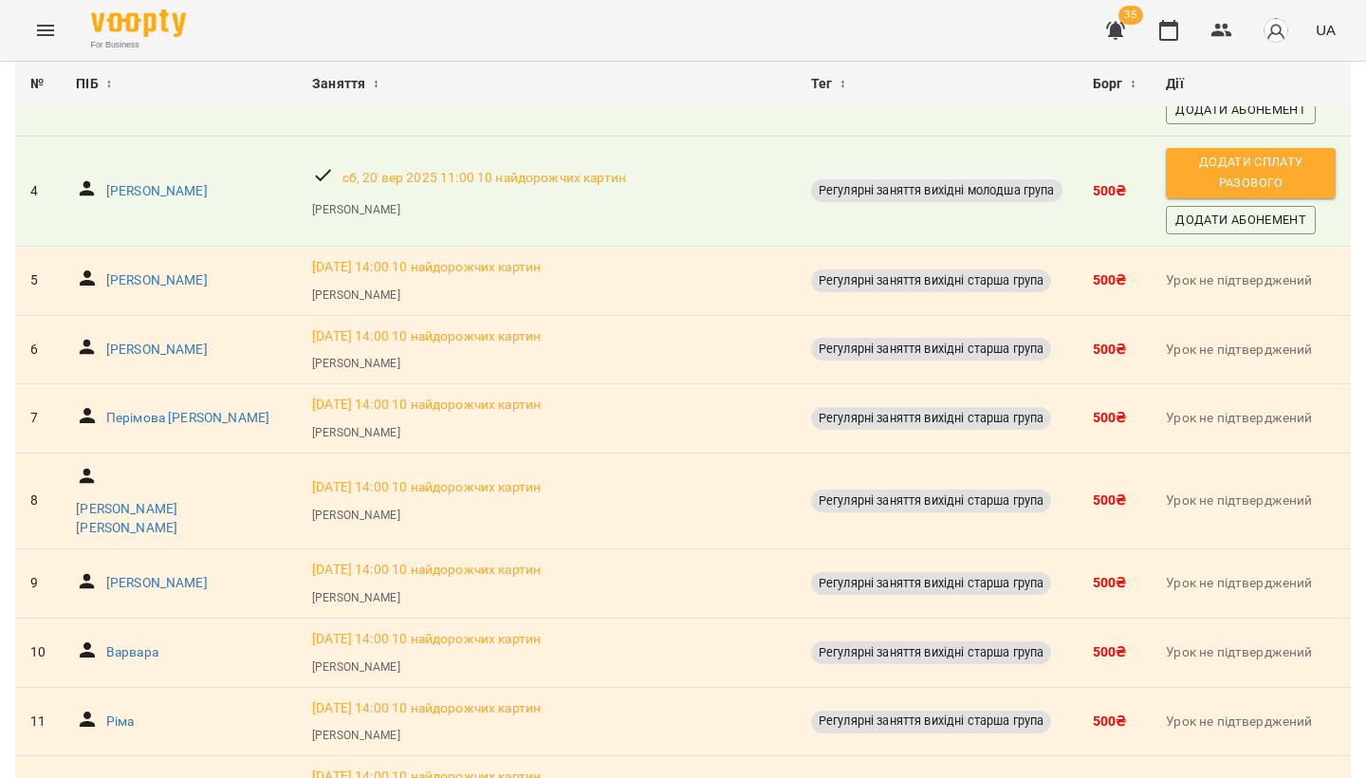
click at [48, 24] on icon "Menu" at bounding box center [45, 30] width 23 height 23
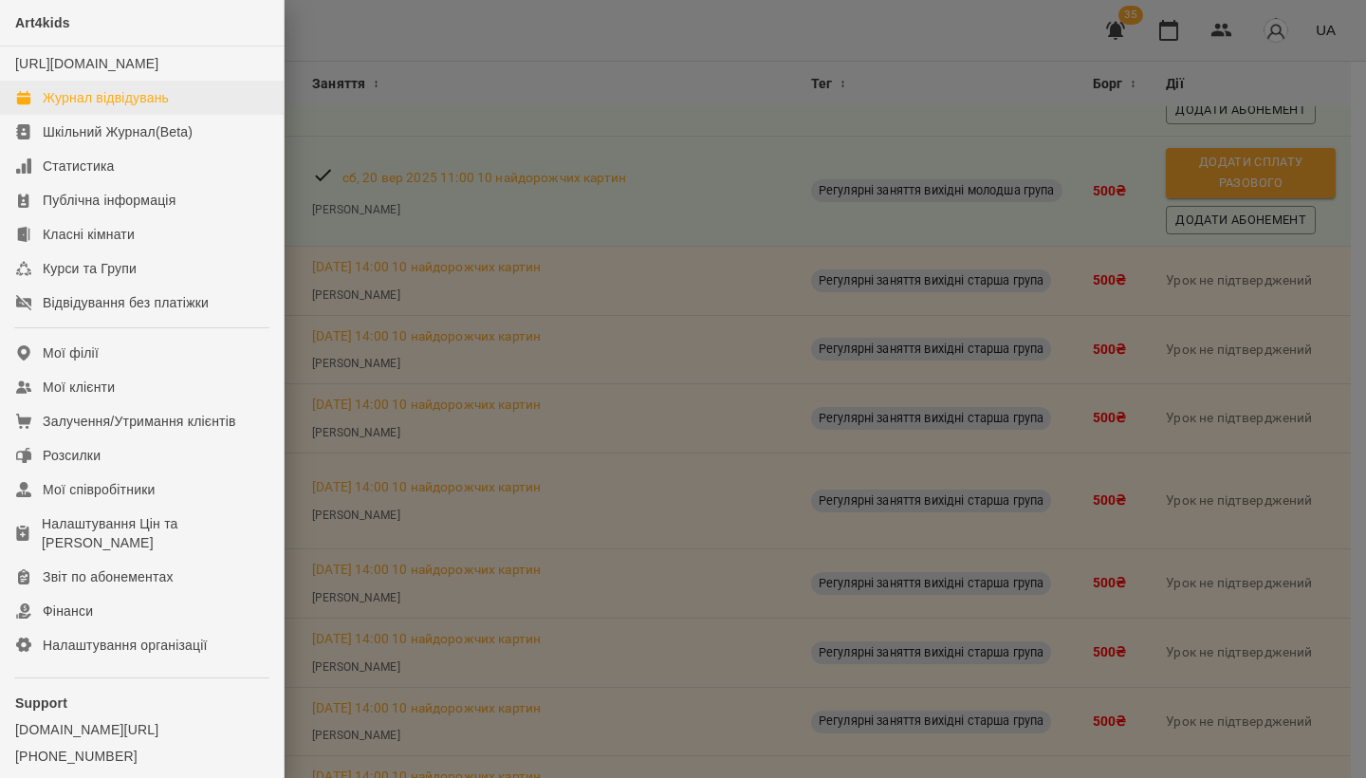
click at [81, 107] on div "Журнал відвідувань" at bounding box center [106, 97] width 126 height 19
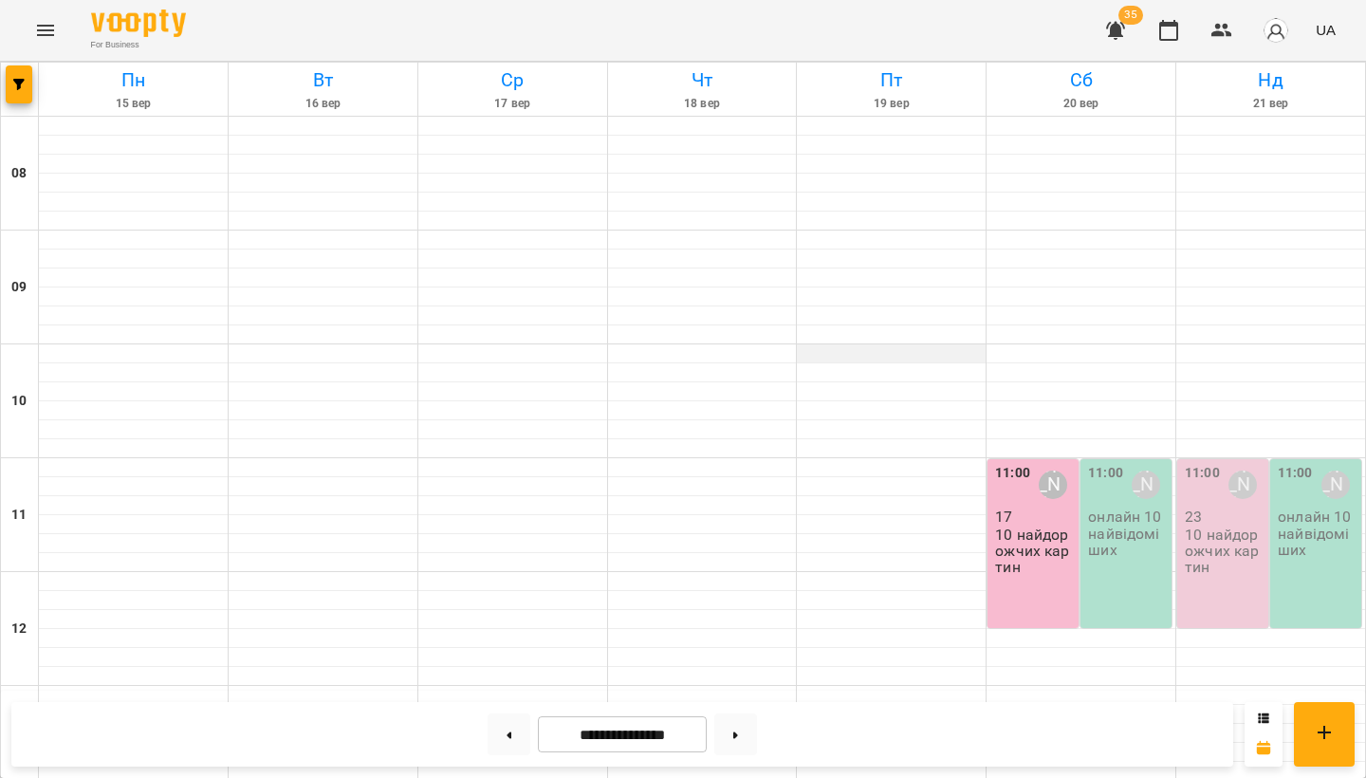
scroll to position [215, 0]
click at [1043, 527] on p "10 найдорожчих картин" at bounding box center [1035, 551] width 80 height 49
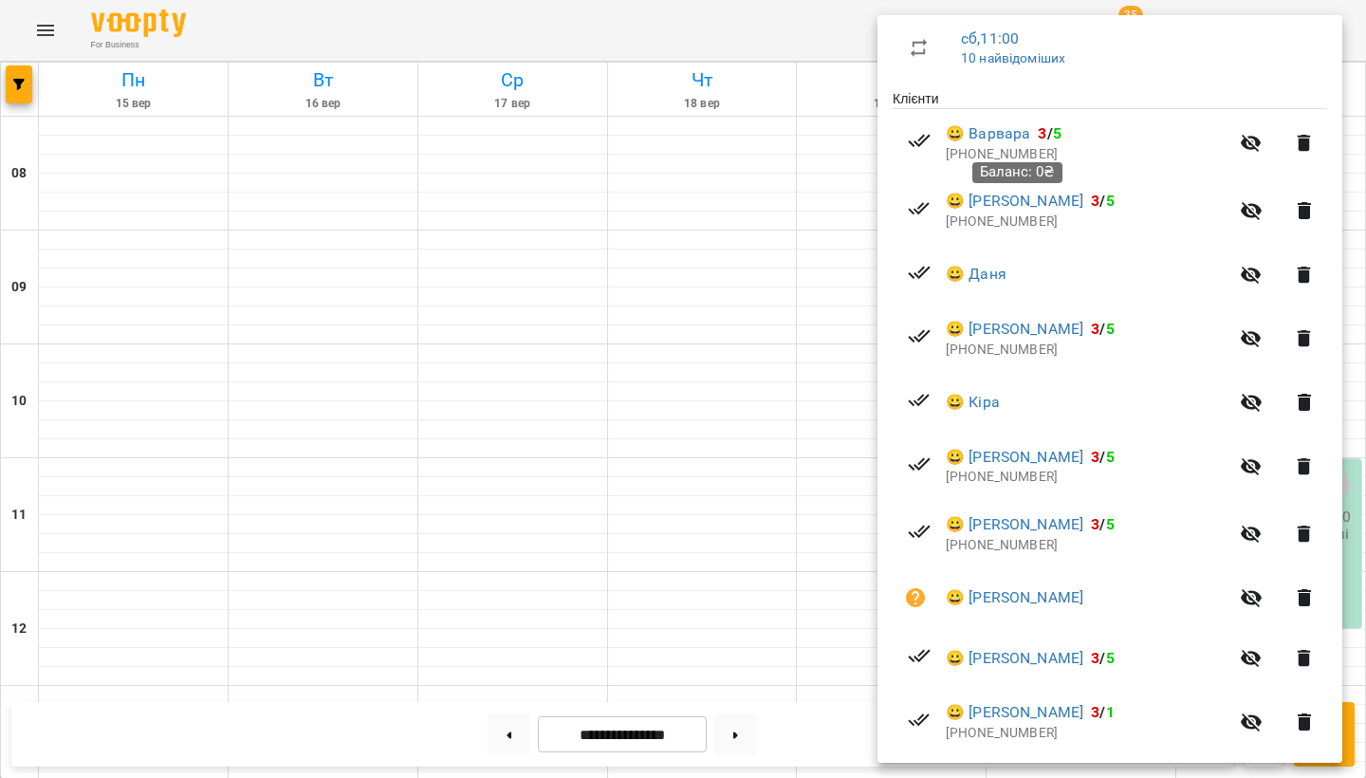
scroll to position [335, 0]
click at [44, 28] on div at bounding box center [683, 389] width 1366 height 778
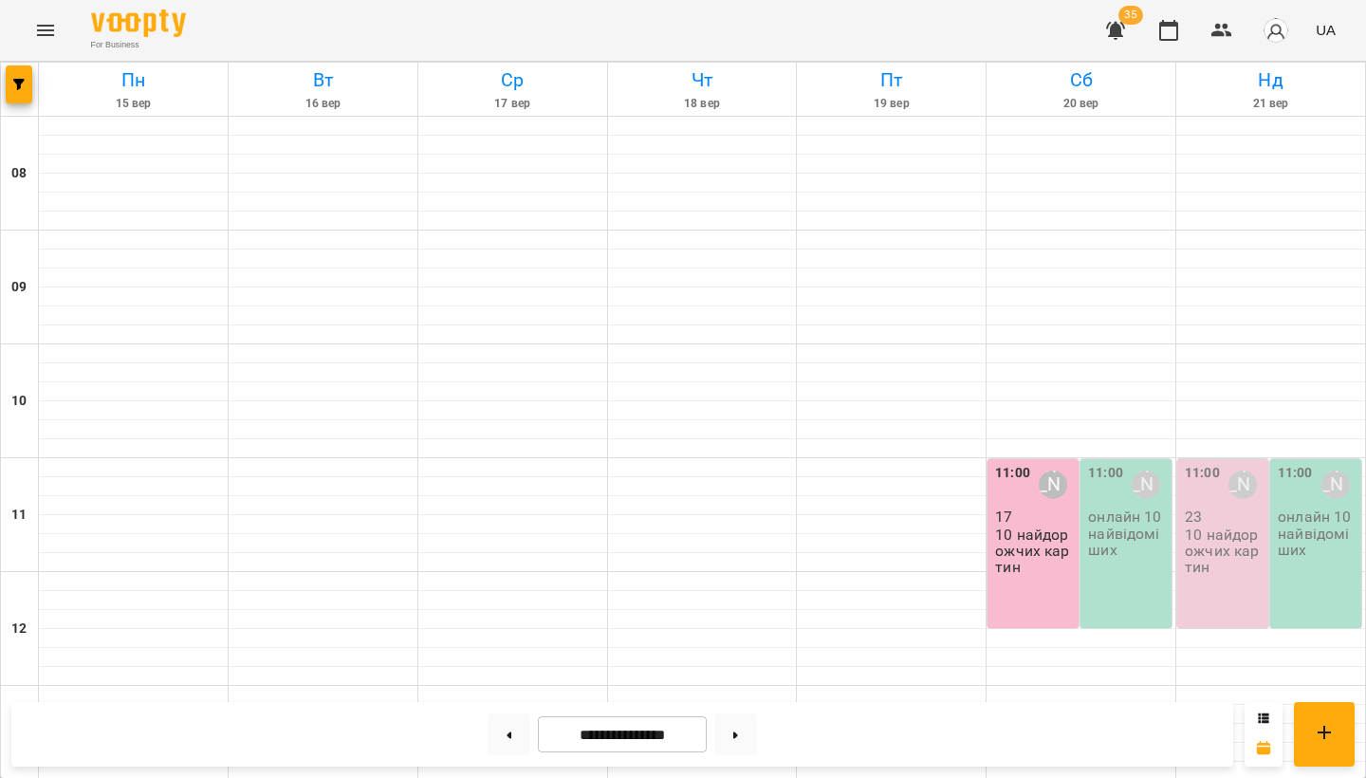
click at [44, 28] on icon "Menu" at bounding box center [45, 30] width 23 height 23
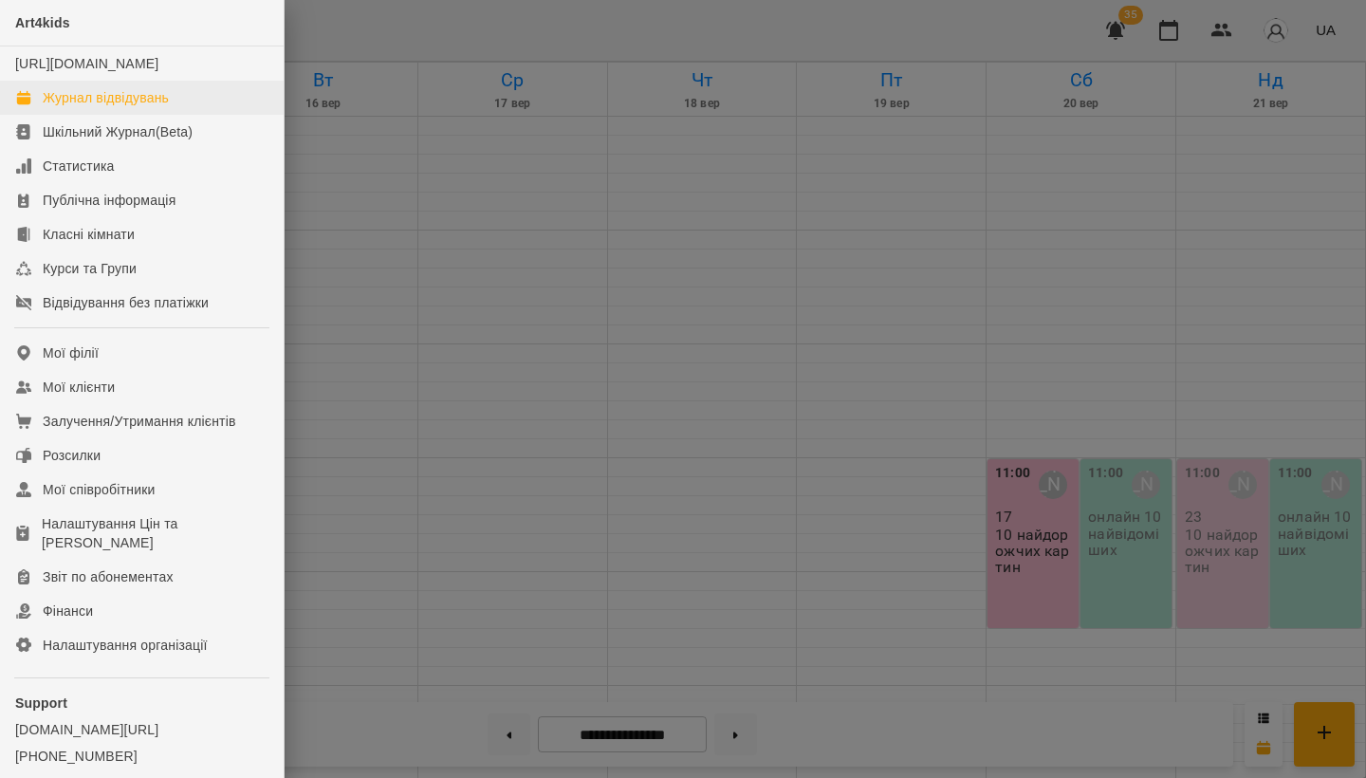
click at [84, 107] on div "Журнал відвідувань" at bounding box center [106, 97] width 126 height 19
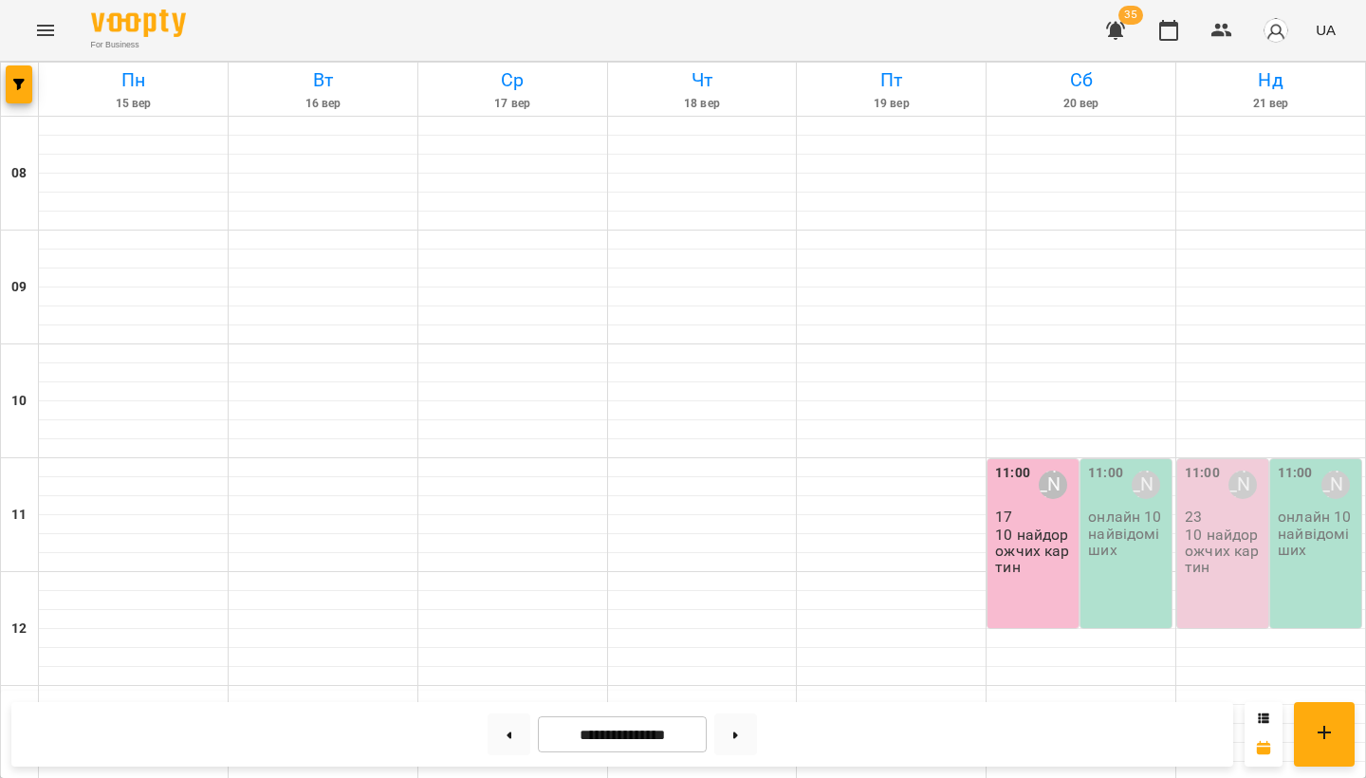
click at [1038, 579] on div "11:00 Несененко Ганна Сергіївна 17 10 найдорожчих картин" at bounding box center [1033, 543] width 91 height 169
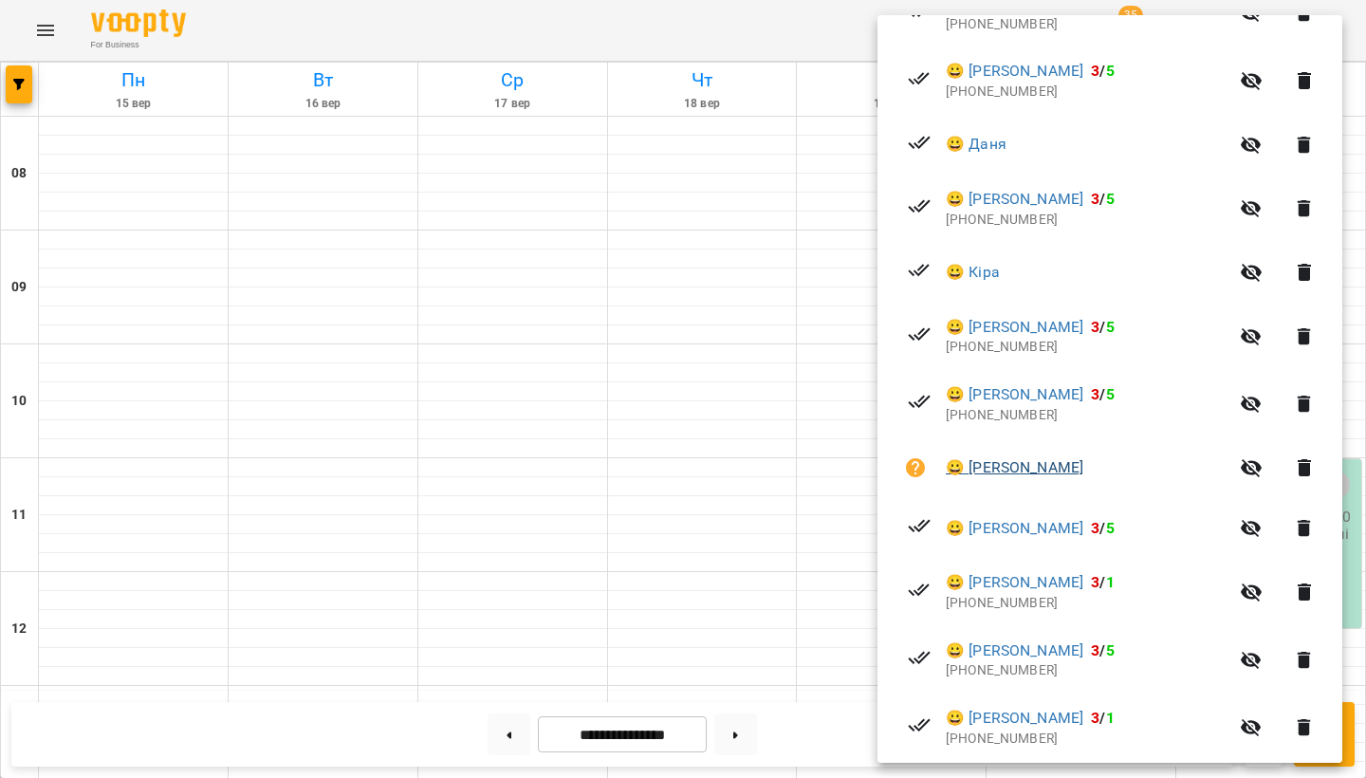
scroll to position [465, 0]
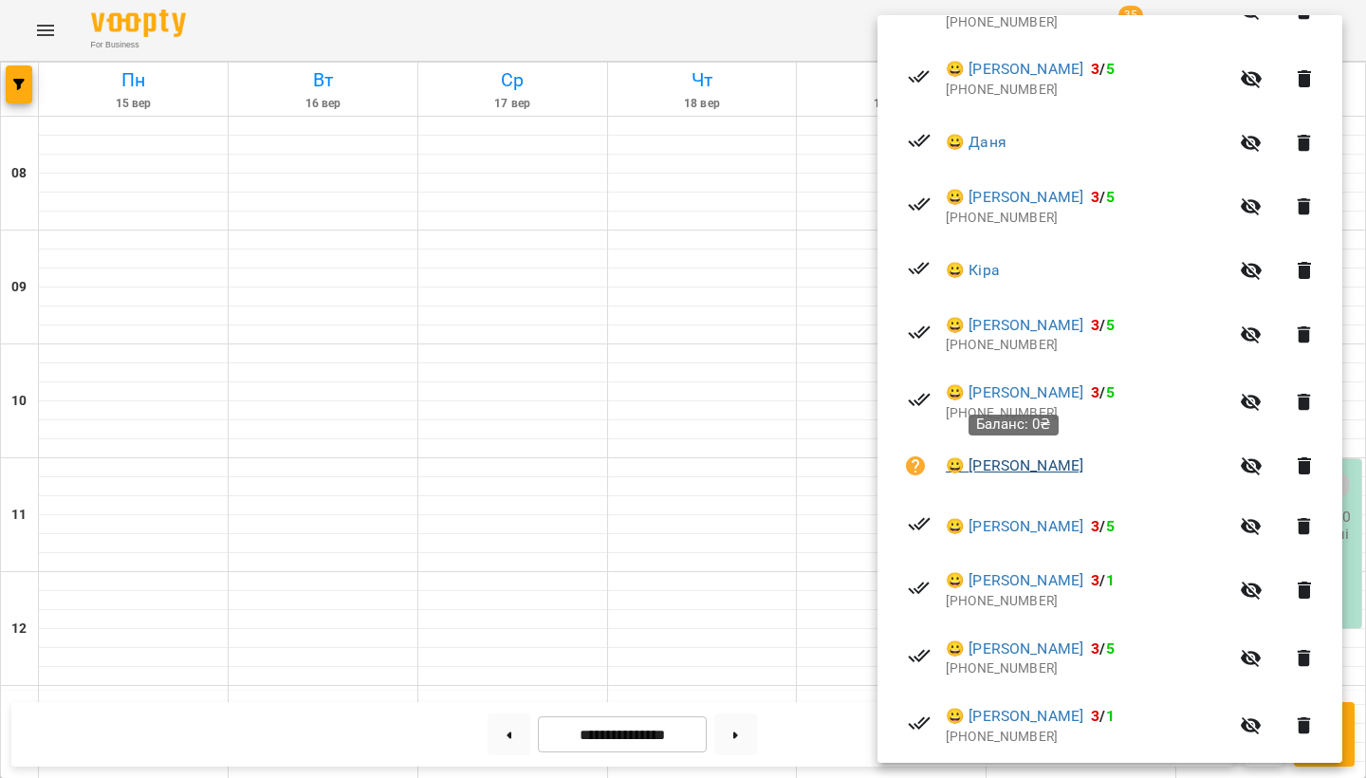
click at [983, 466] on link "😀 Матісько Карім" at bounding box center [1015, 465] width 138 height 23
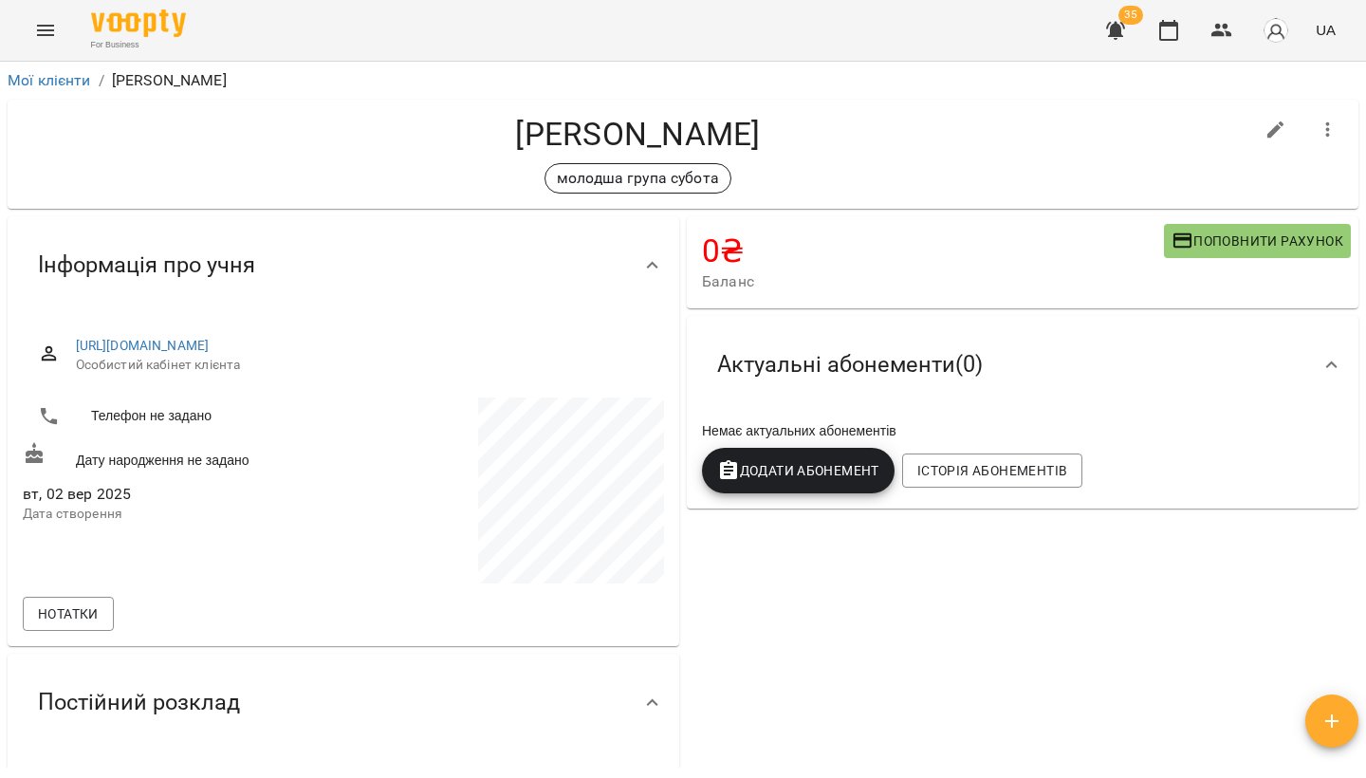
click at [812, 466] on span "Додати Абонемент" at bounding box center [798, 470] width 162 height 23
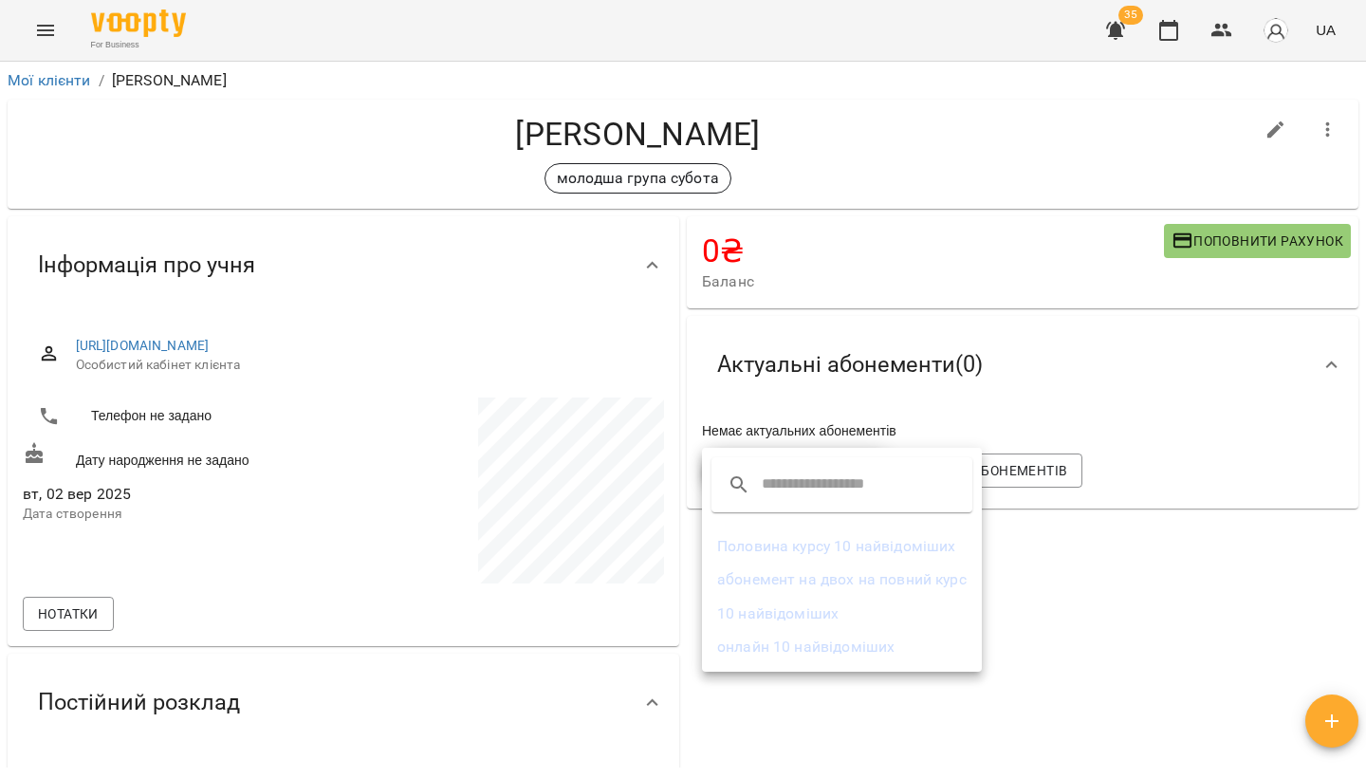
click at [767, 537] on li "Половина курсу 10 найвідоміших" at bounding box center [842, 546] width 280 height 34
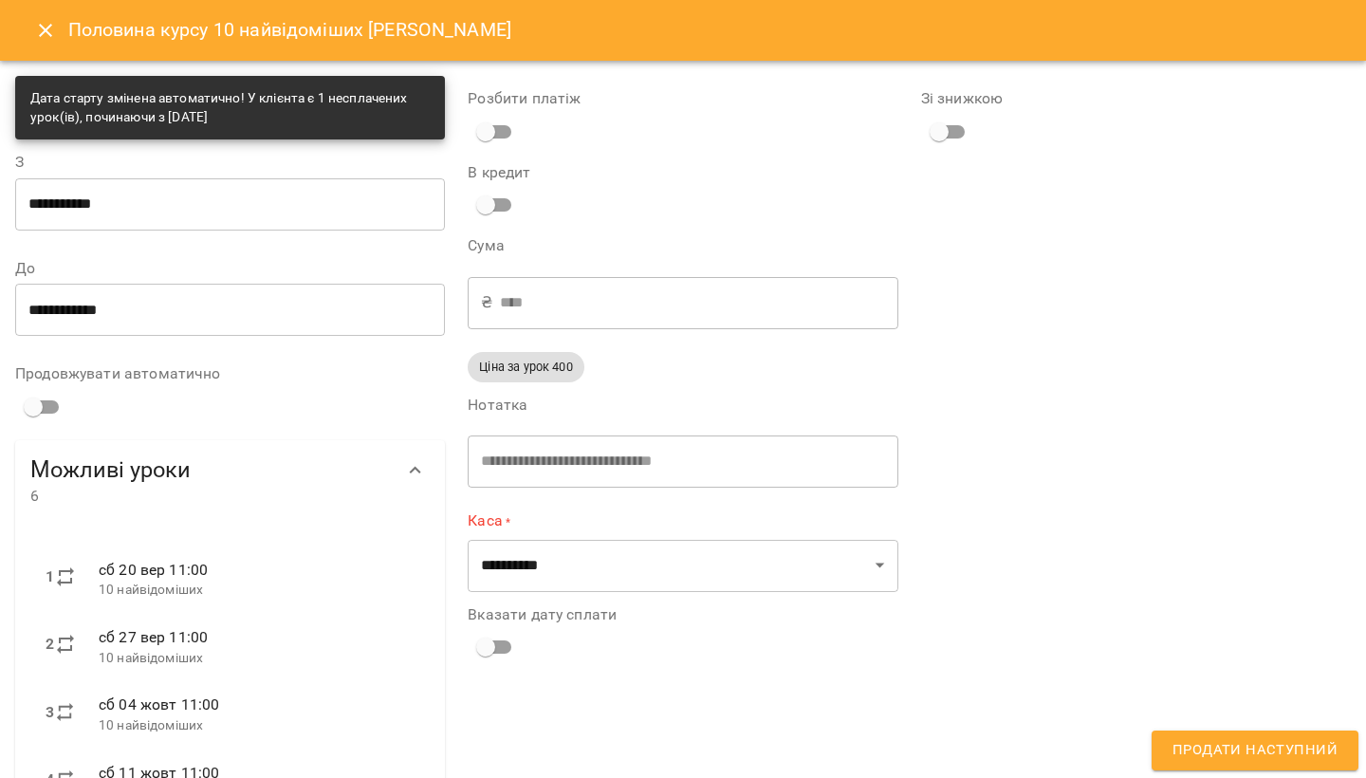
click at [514, 471] on div "**********" at bounding box center [683, 461] width 430 height 52
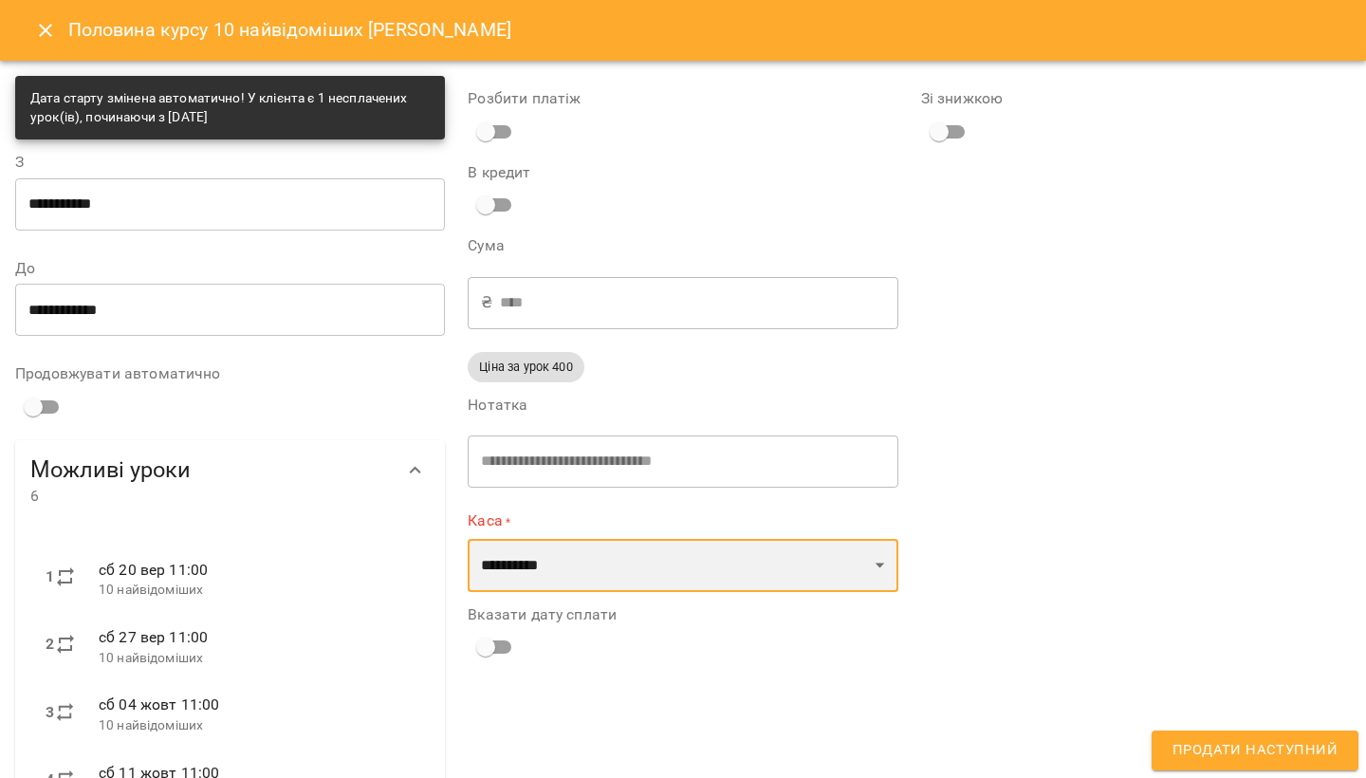
select select "****"
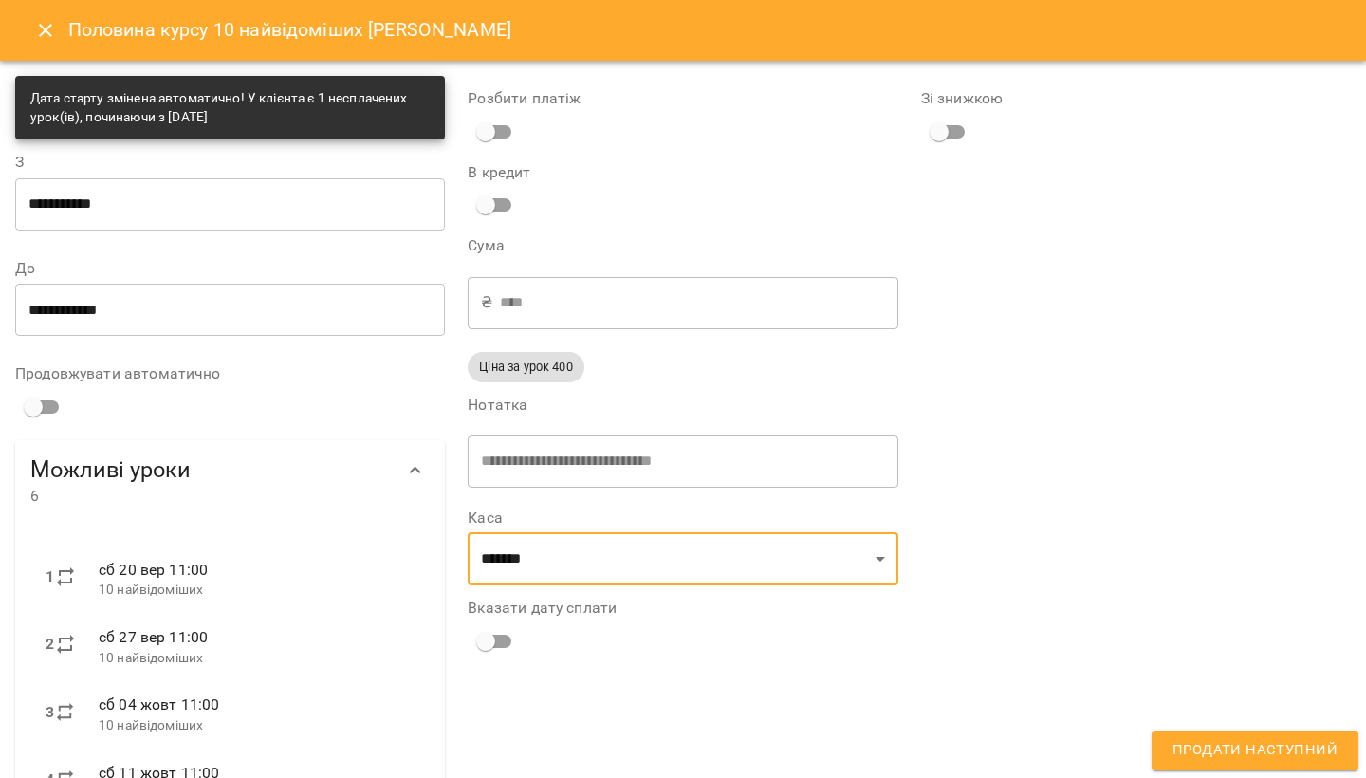
click at [1264, 757] on span "Продати наступний" at bounding box center [1255, 750] width 165 height 25
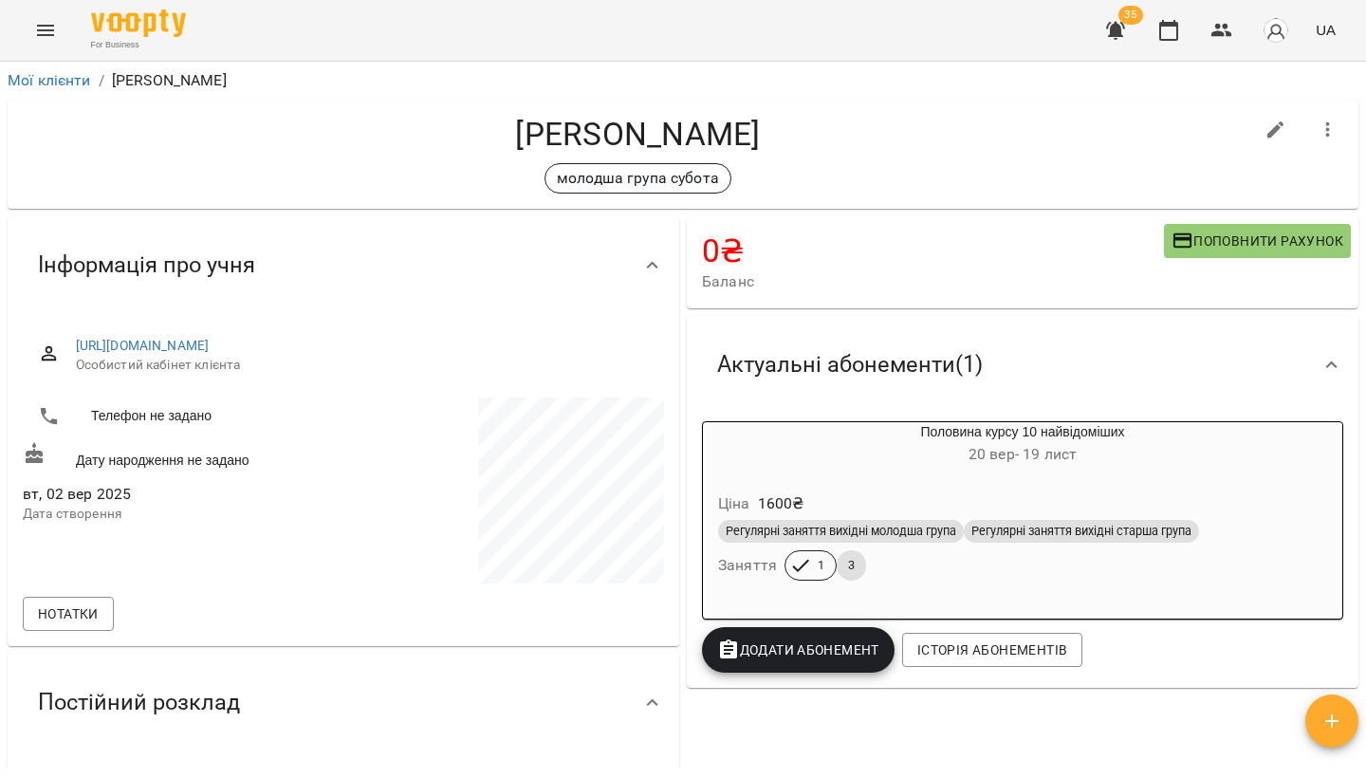
click at [40, 32] on icon "Menu" at bounding box center [45, 30] width 23 height 23
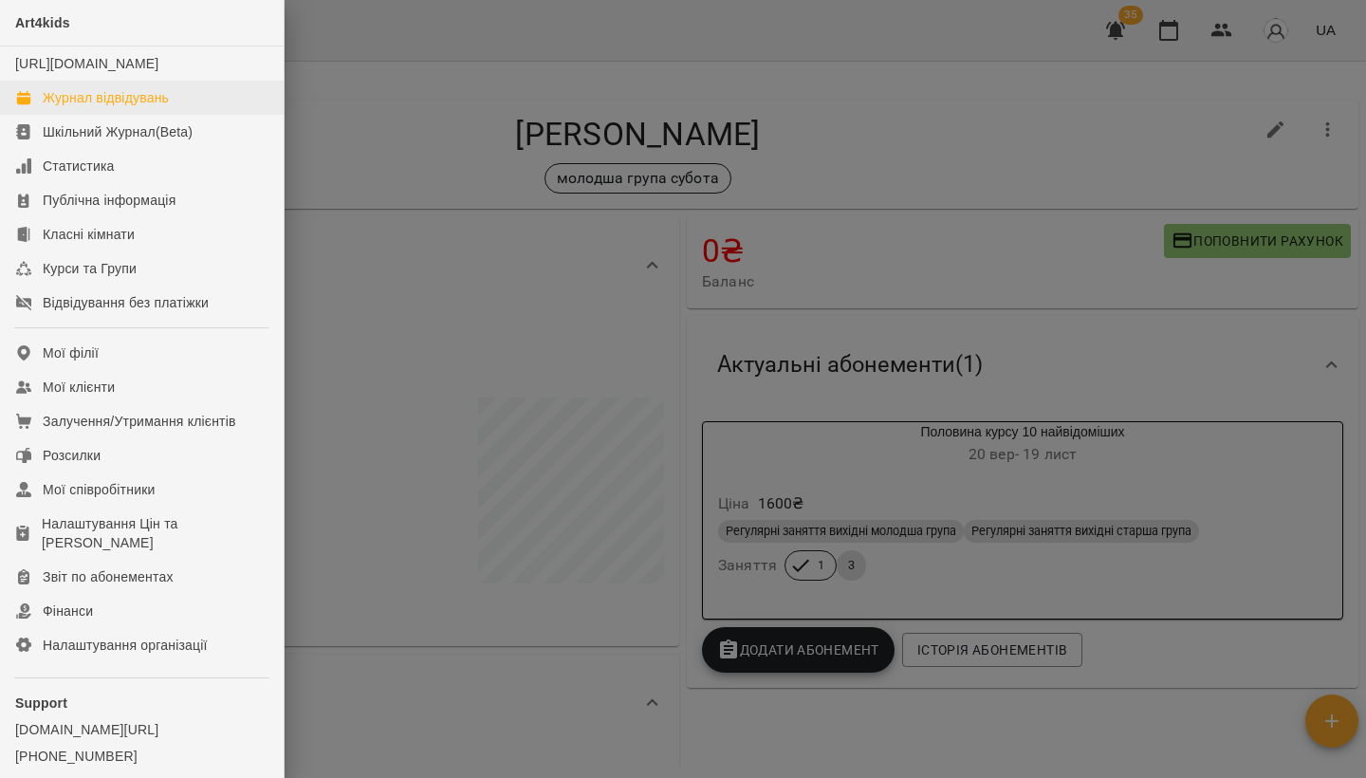
click at [75, 107] on div "Журнал відвідувань" at bounding box center [106, 97] width 126 height 19
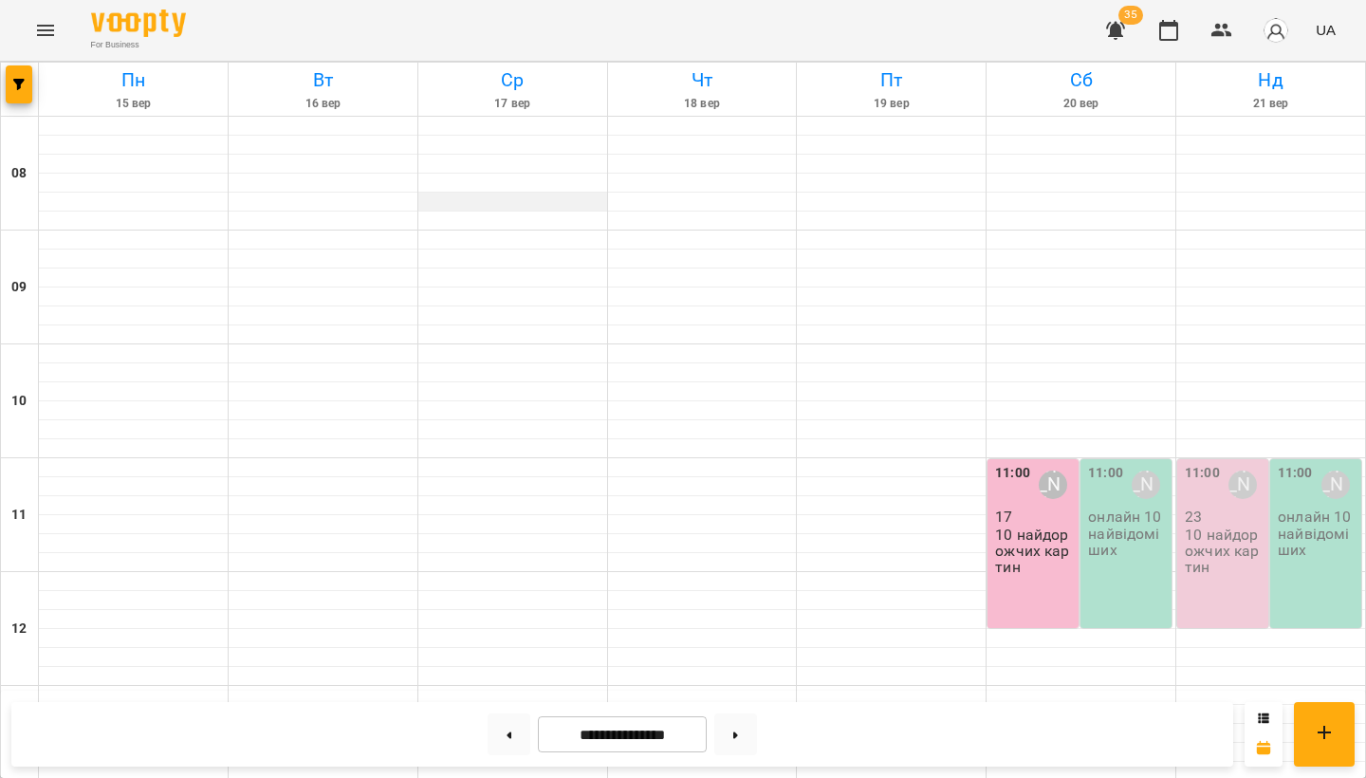
click at [437, 202] on div at bounding box center [512, 202] width 189 height 19
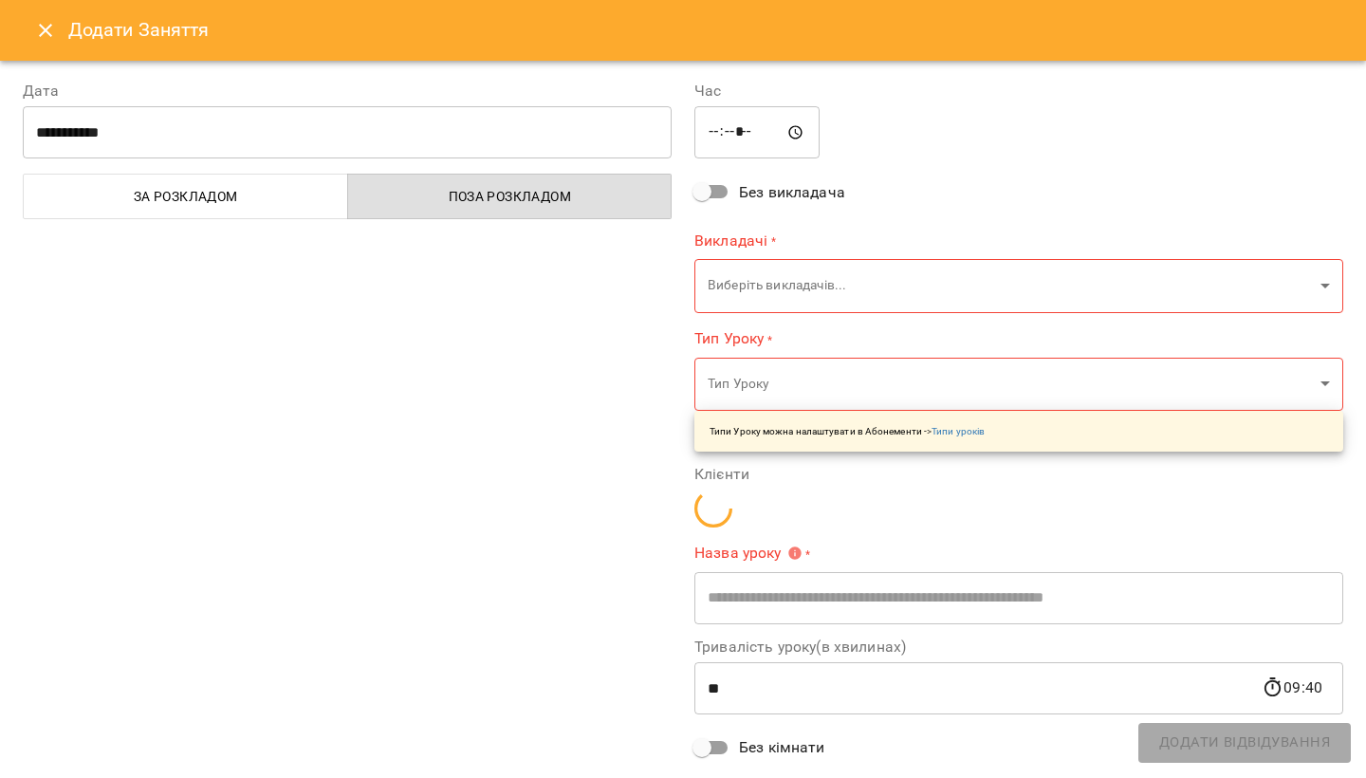
type input "**********"
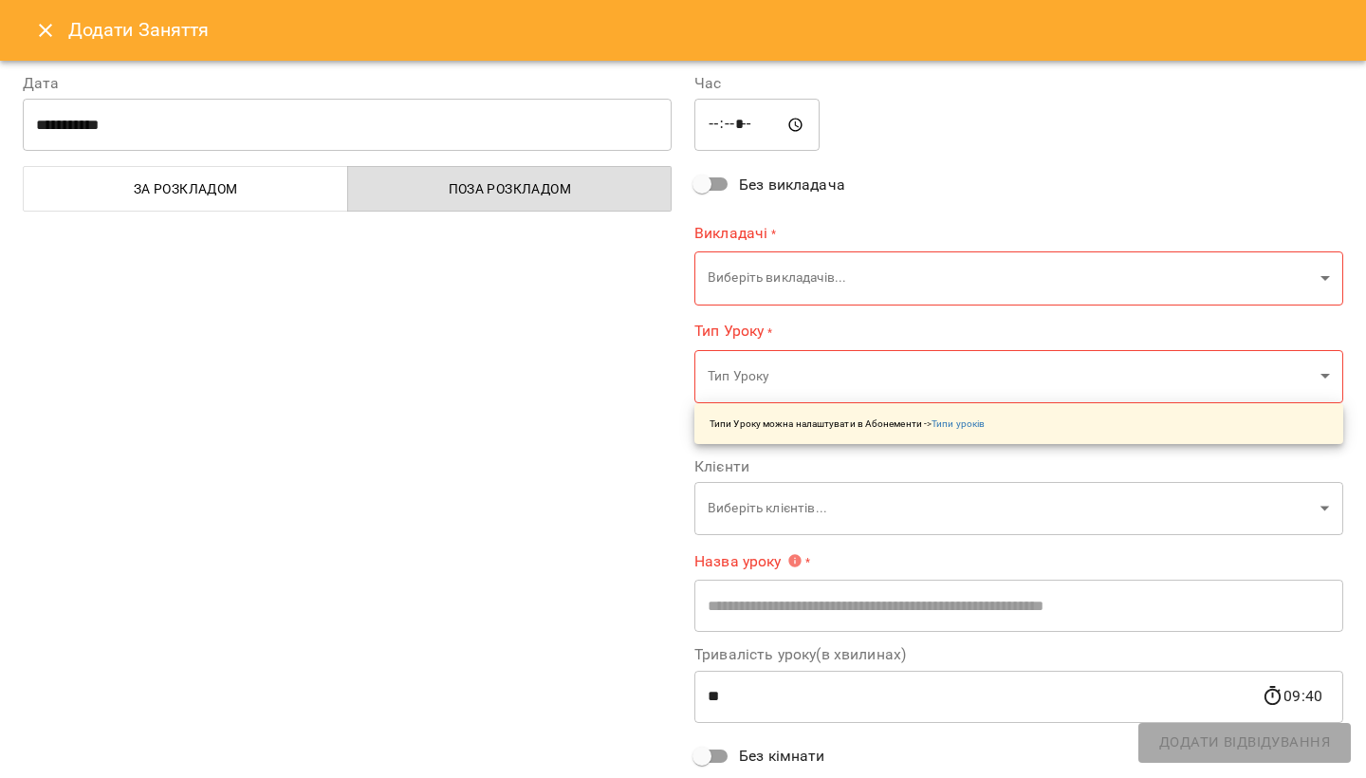
scroll to position [8, 0]
click at [44, 33] on icon "Close" at bounding box center [45, 30] width 13 height 13
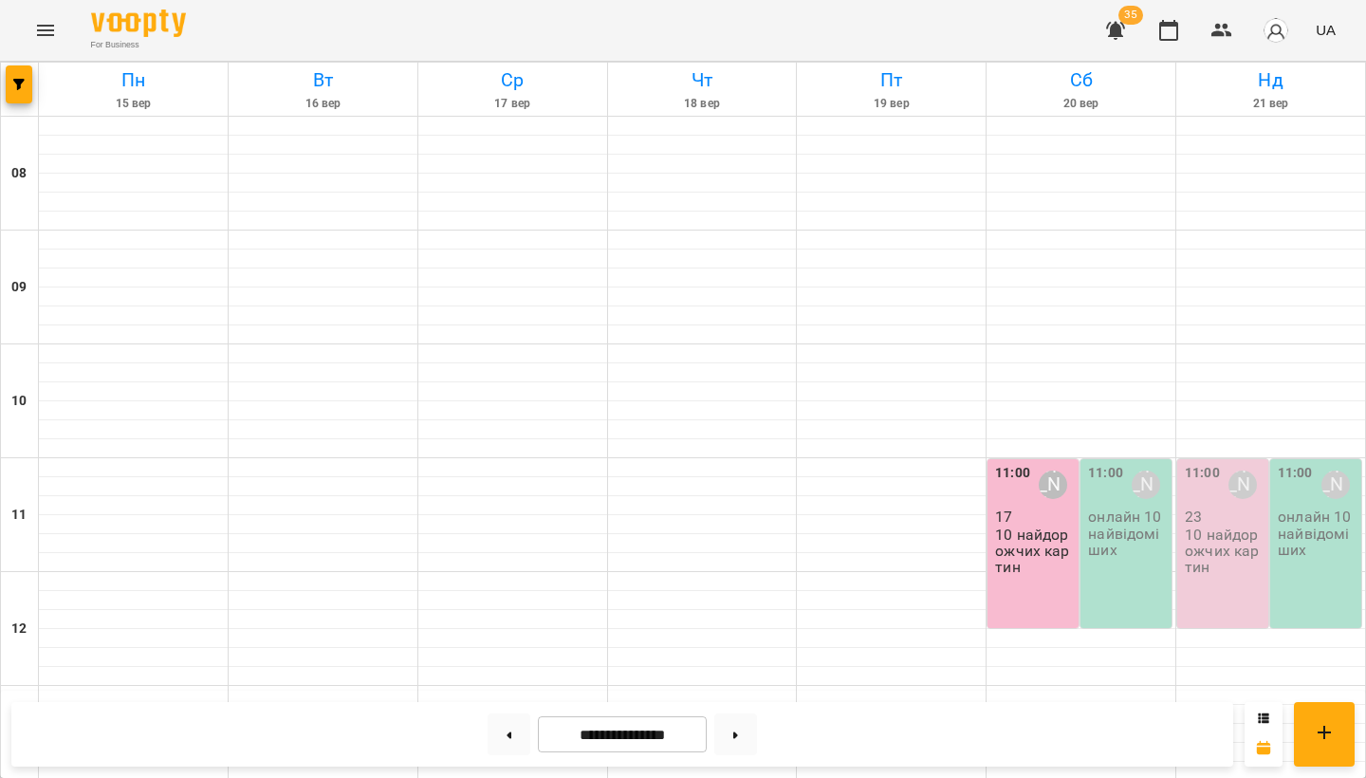
click at [44, 33] on icon "Menu" at bounding box center [45, 30] width 23 height 23
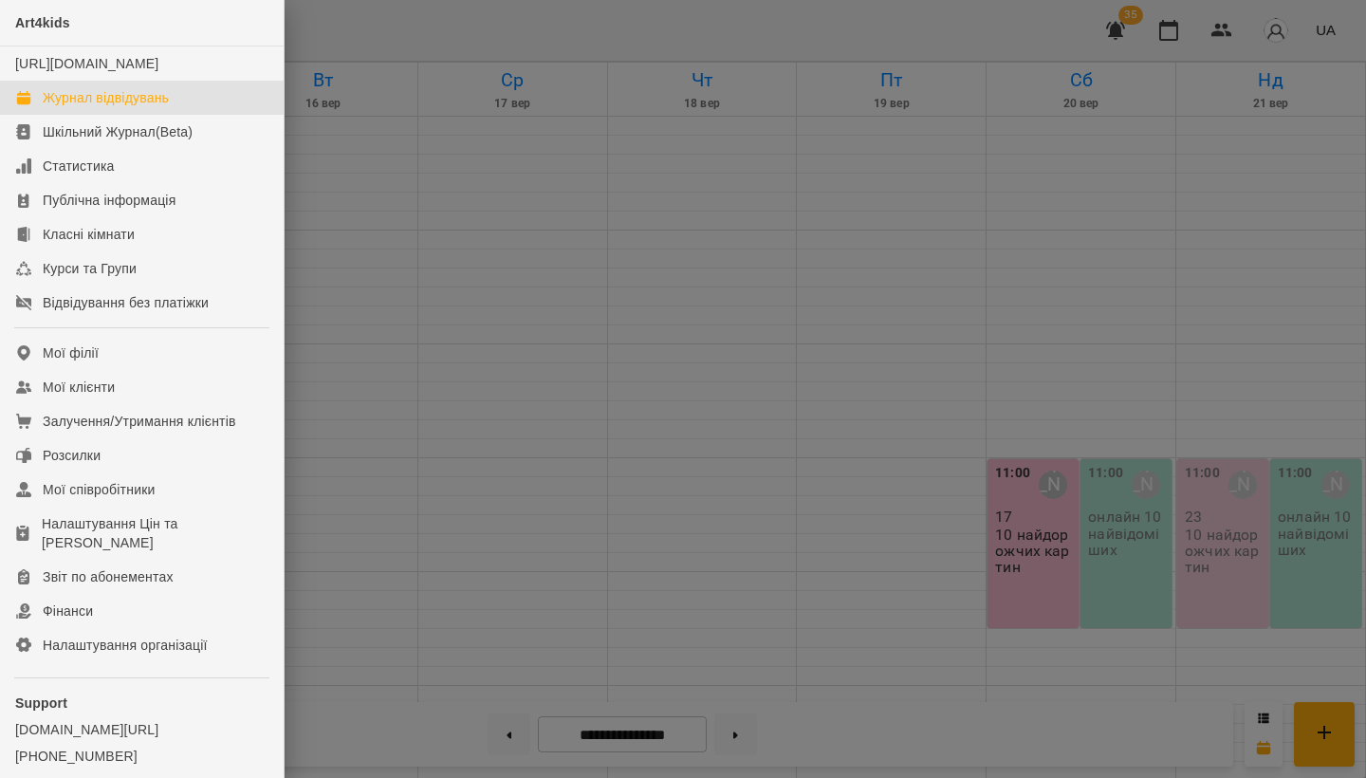
click at [355, 245] on div at bounding box center [683, 389] width 1366 height 778
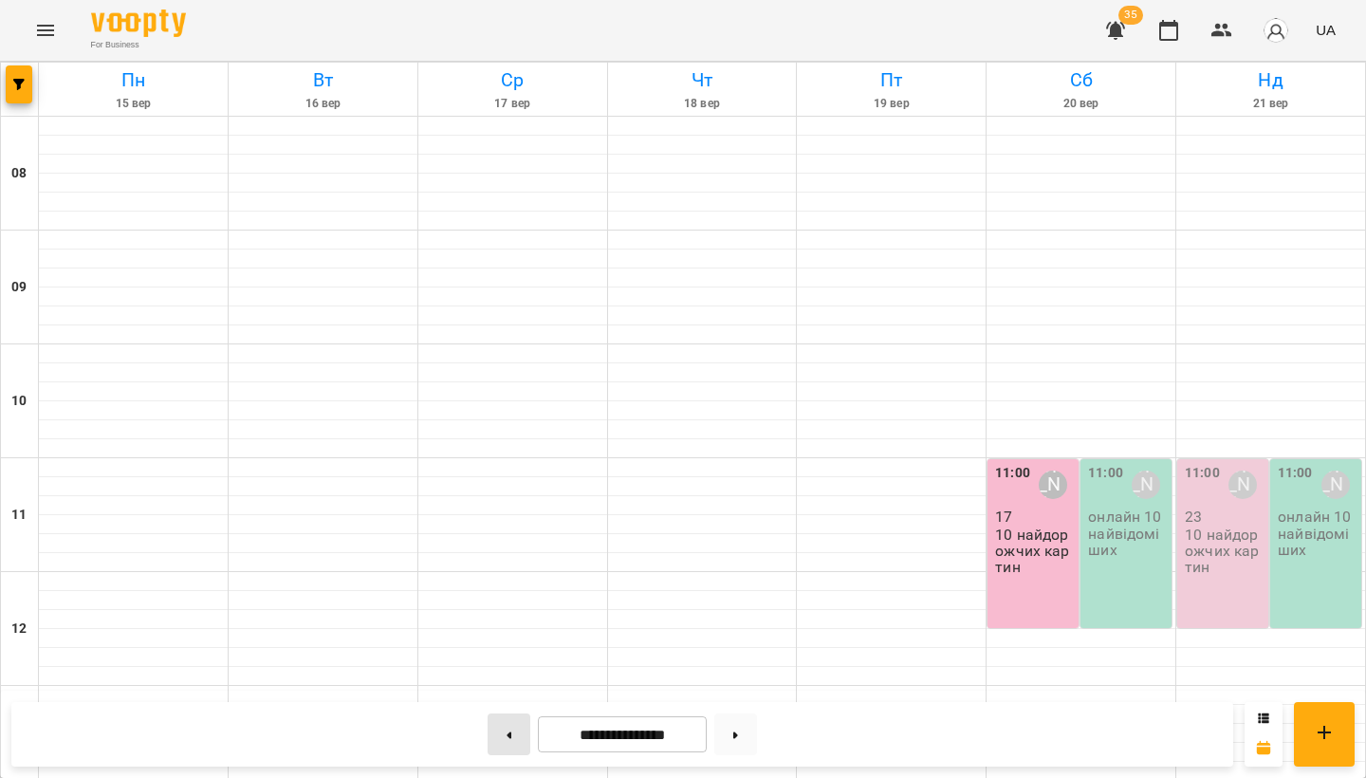
click at [501, 730] on button at bounding box center [509, 734] width 43 height 42
type input "**********"
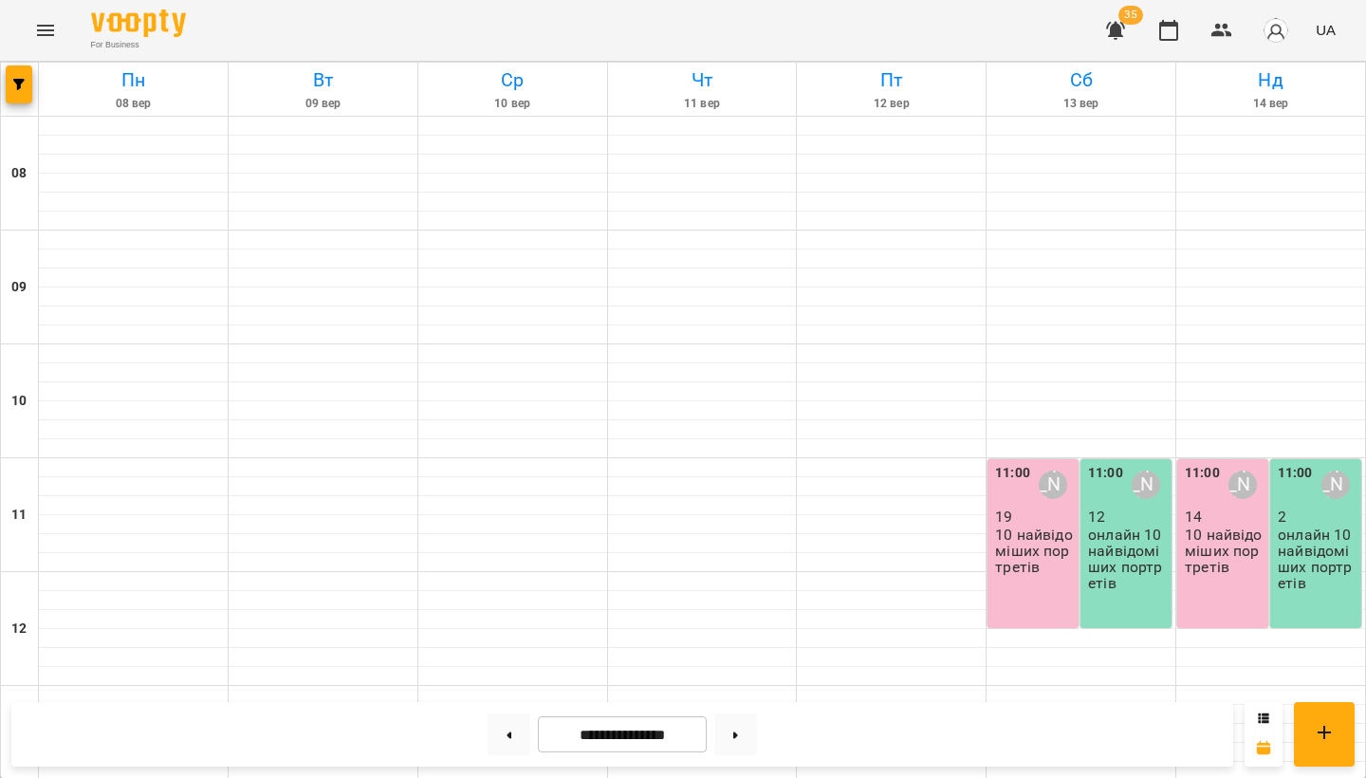
click at [1041, 527] on p "10 найвідоміших портретів" at bounding box center [1035, 551] width 80 height 49
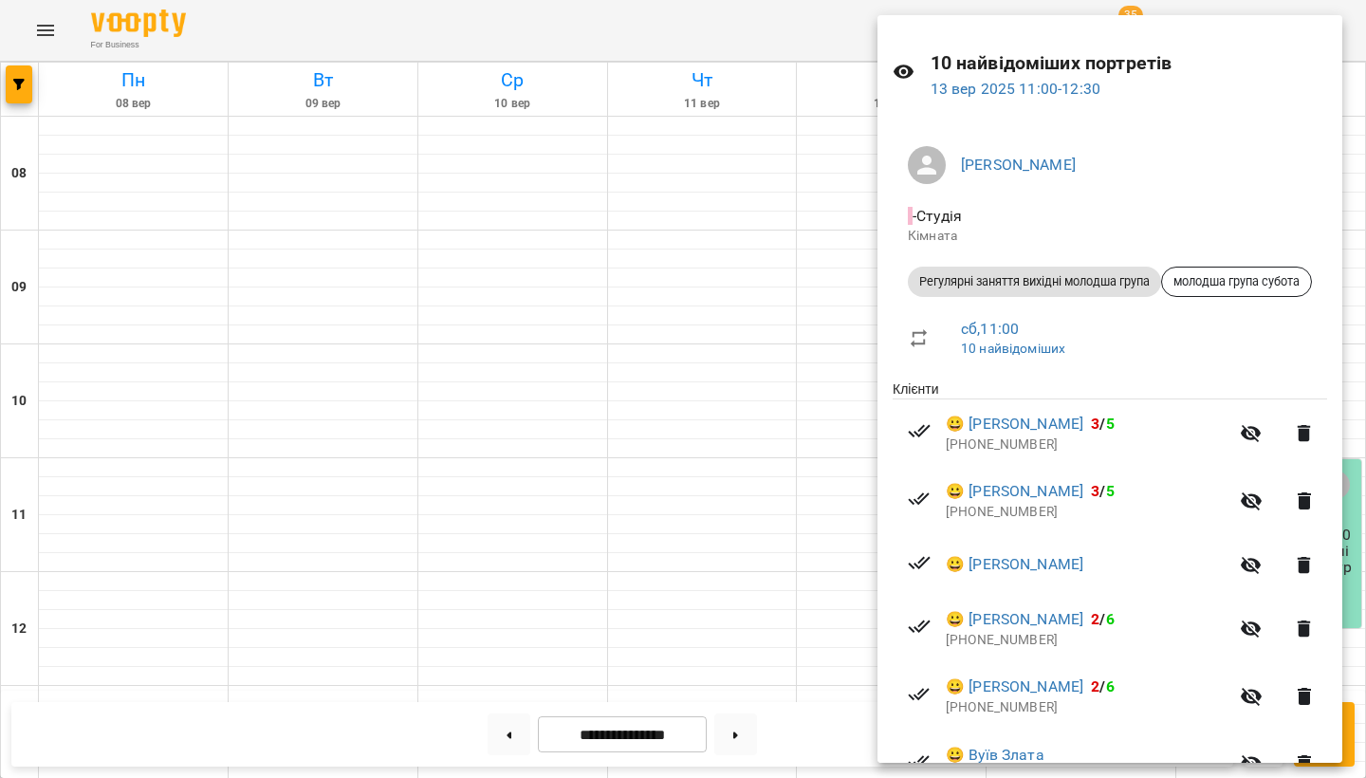
scroll to position [44, 0]
click at [1045, 559] on link "😀 Матісько Карім" at bounding box center [1015, 563] width 138 height 23
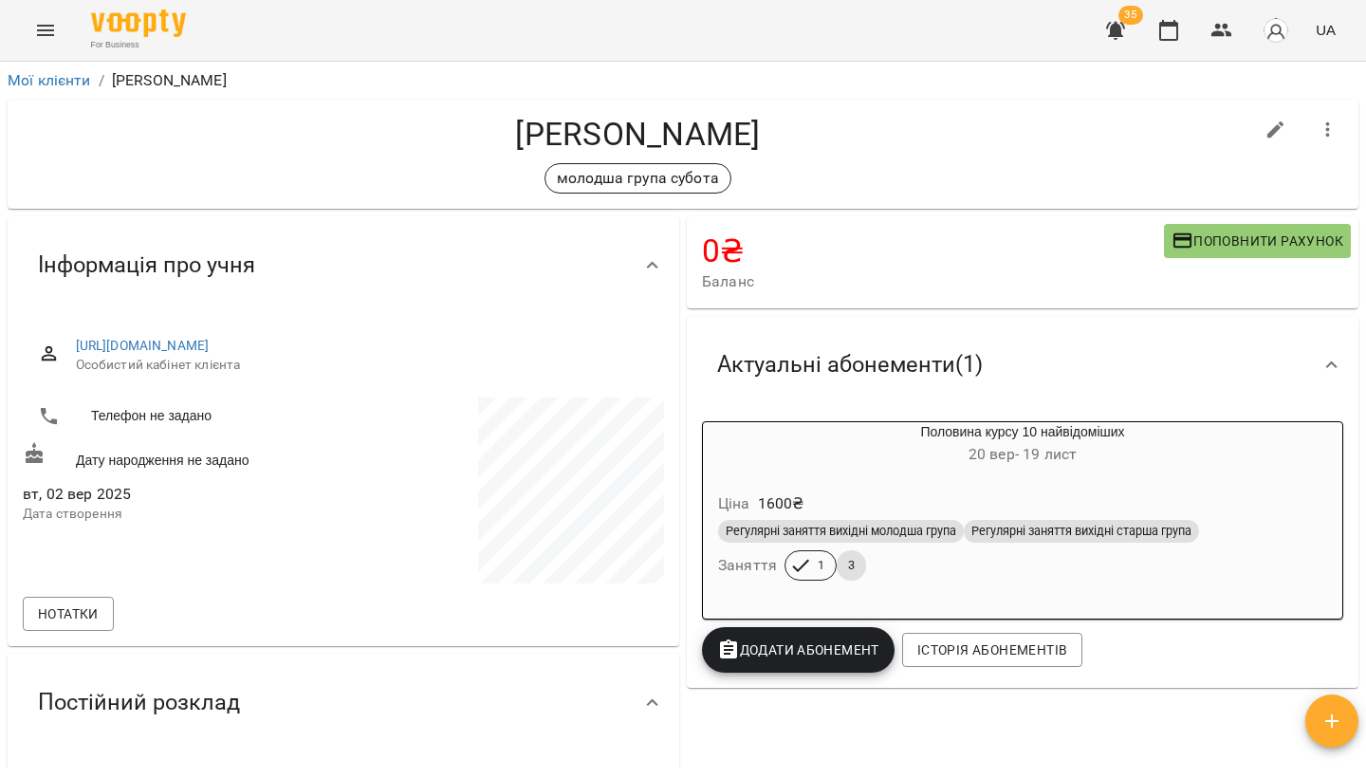
click at [47, 32] on icon "Menu" at bounding box center [45, 30] width 23 height 23
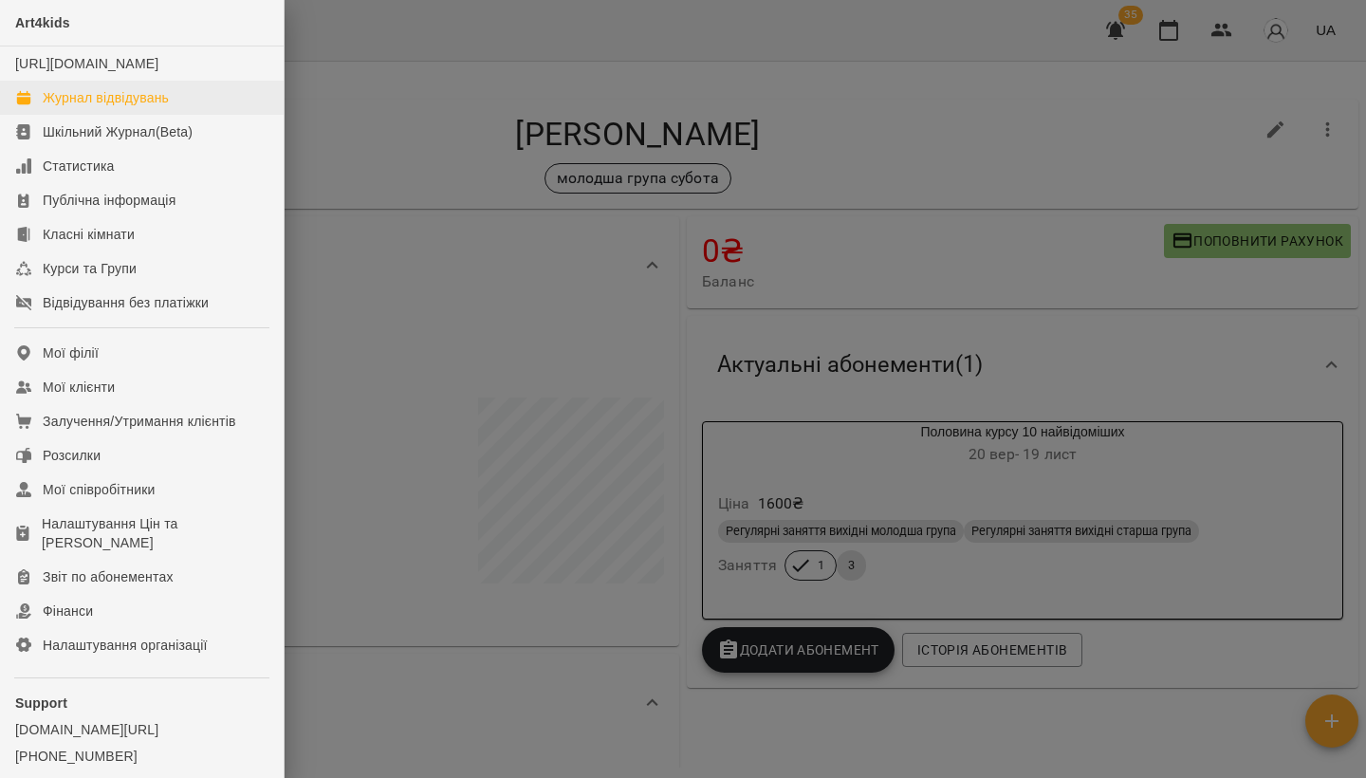
click at [83, 107] on div "Журнал відвідувань" at bounding box center [106, 97] width 126 height 19
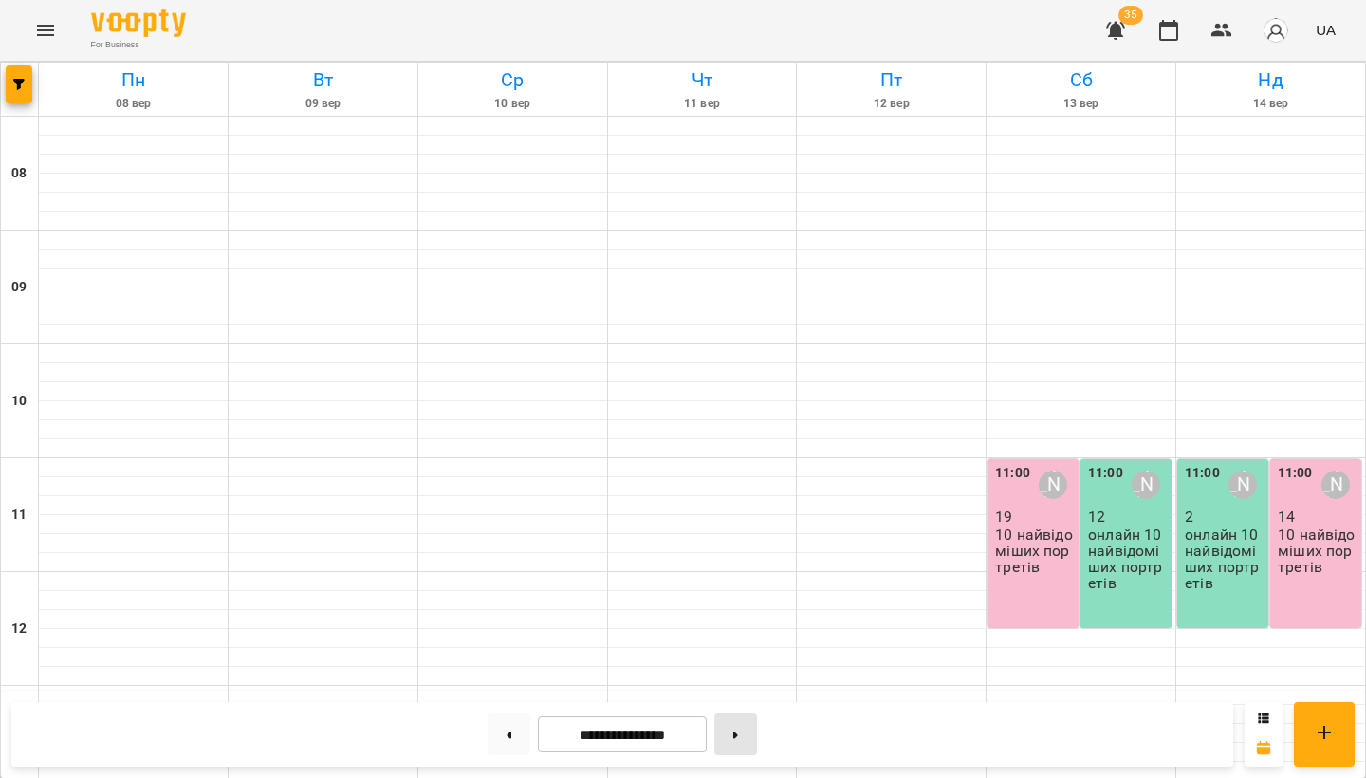
click at [738, 731] on button at bounding box center [735, 734] width 43 height 42
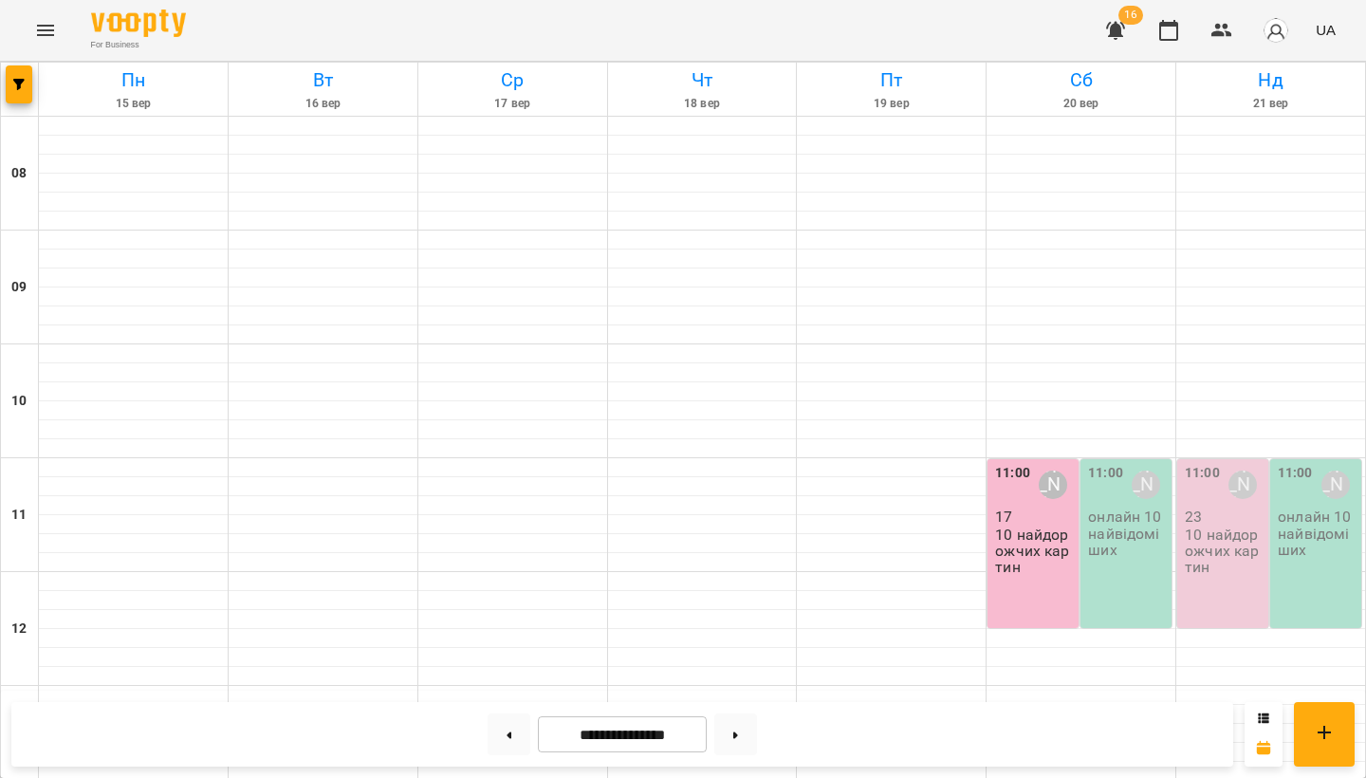
scroll to position [273, 0]
click at [738, 735] on icon at bounding box center [735, 734] width 5 height 7
type input "**********"
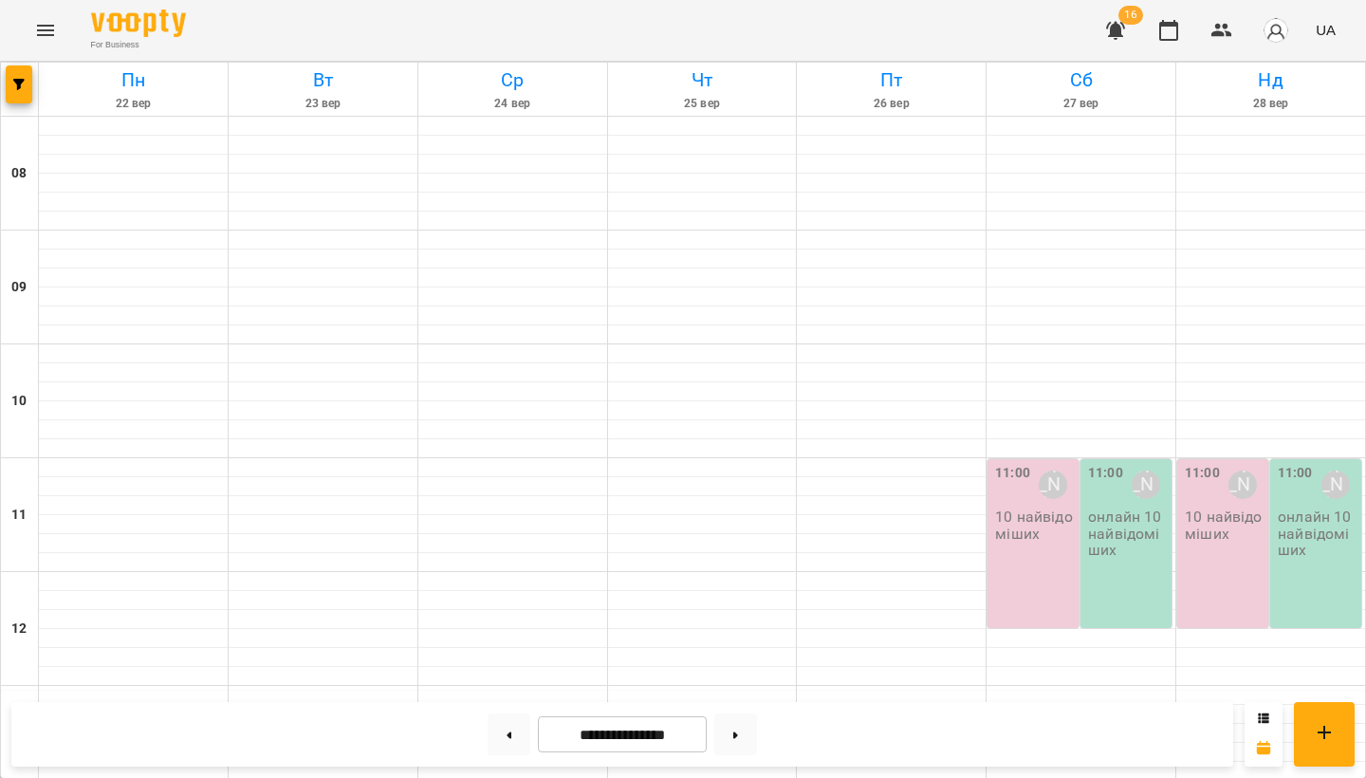
scroll to position [657, 0]
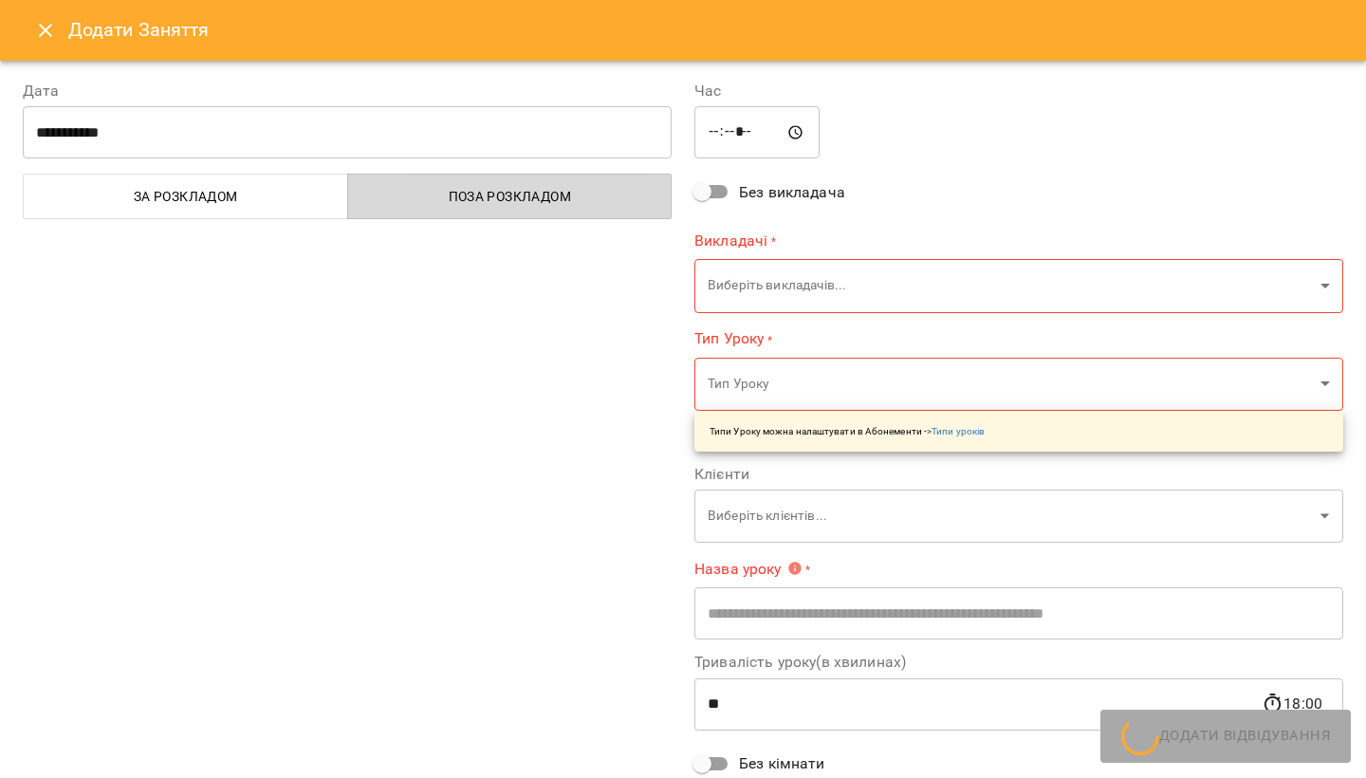
type input "**********"
click at [720, 139] on input "*****" at bounding box center [756, 132] width 125 height 53
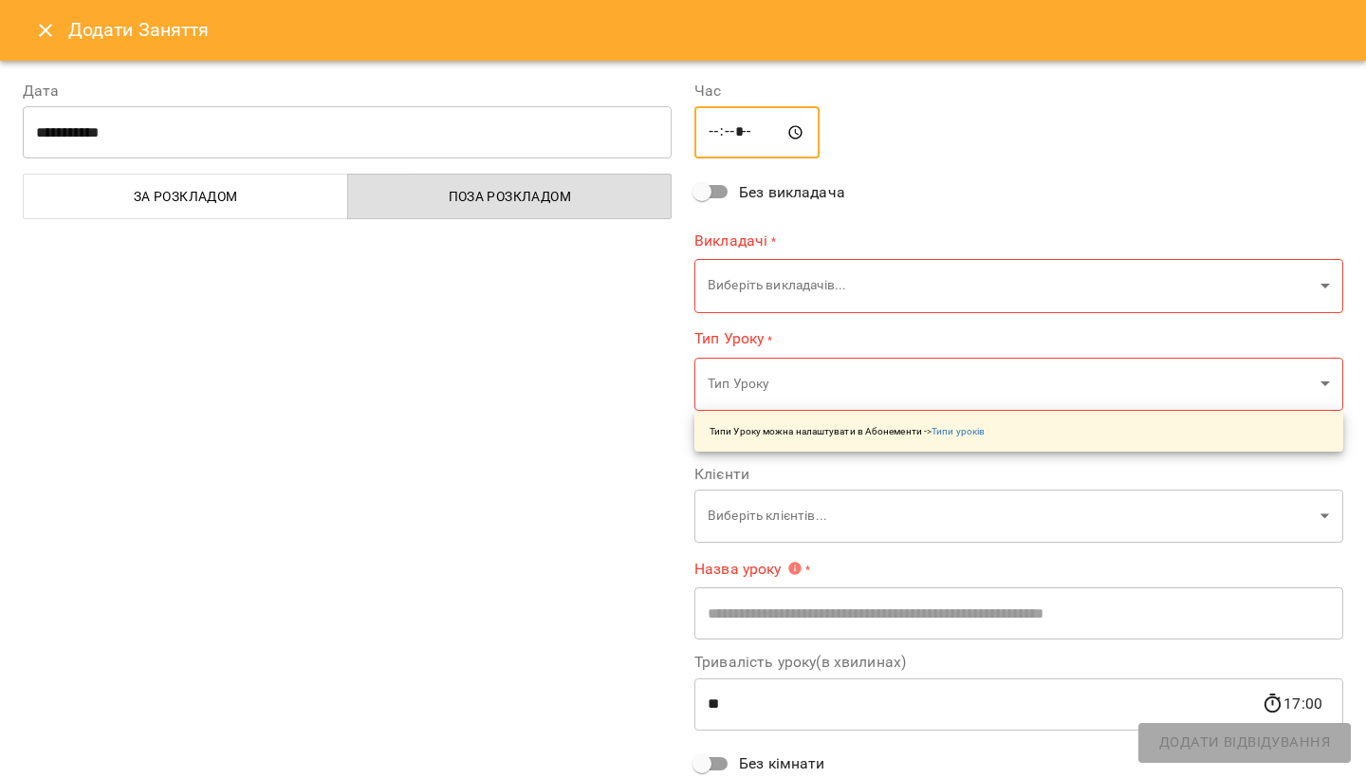
click at [720, 139] on input "*****" at bounding box center [756, 132] width 125 height 53
type input "*****"
click at [952, 137] on div "***** ​" at bounding box center [1018, 132] width 649 height 53
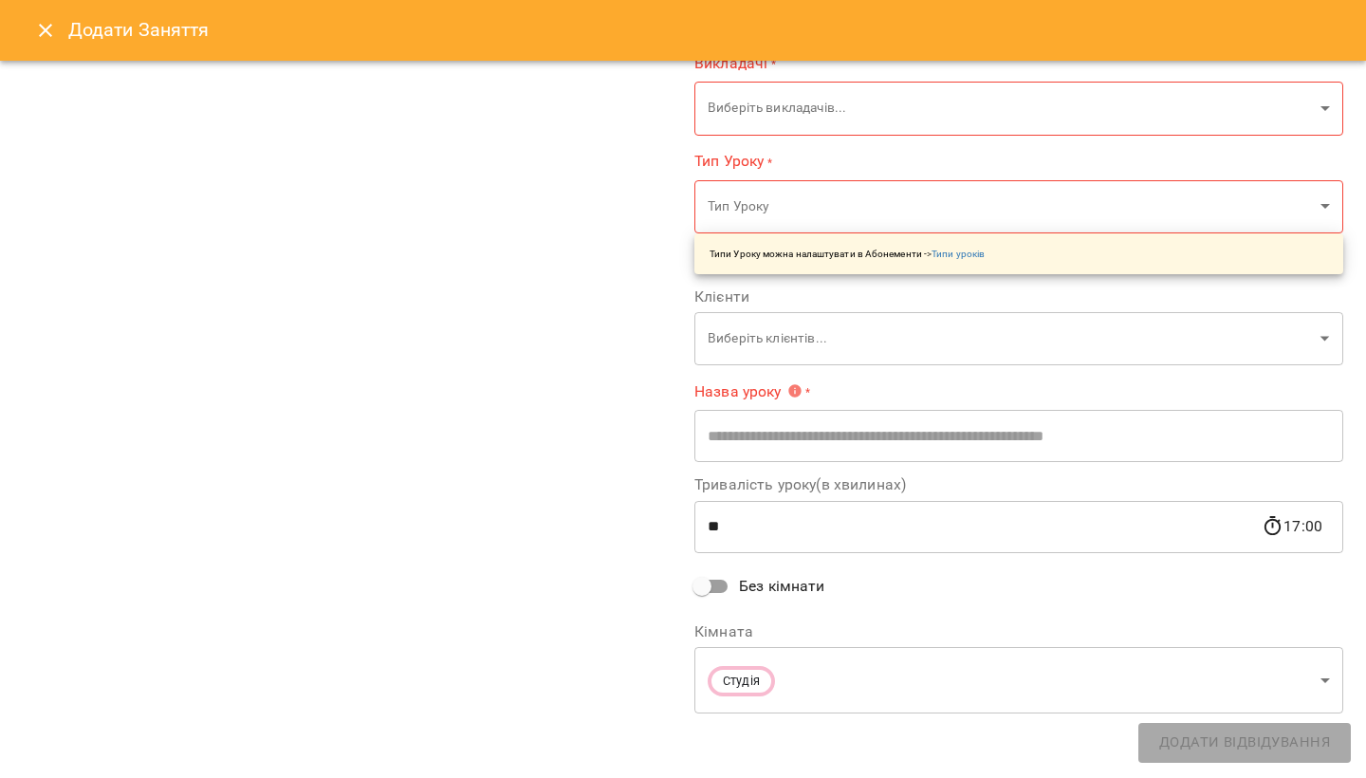
scroll to position [172, 0]
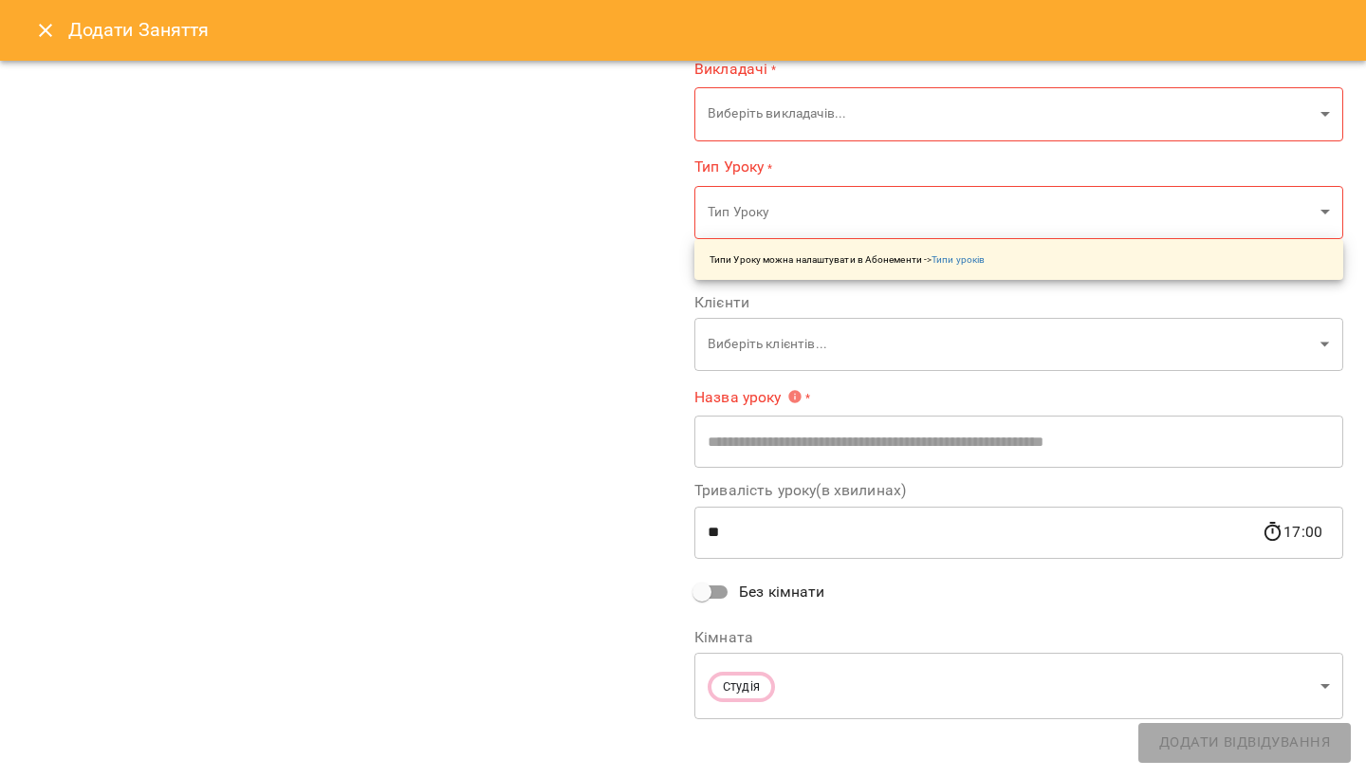
click at [47, 30] on icon "Close" at bounding box center [45, 30] width 23 height 23
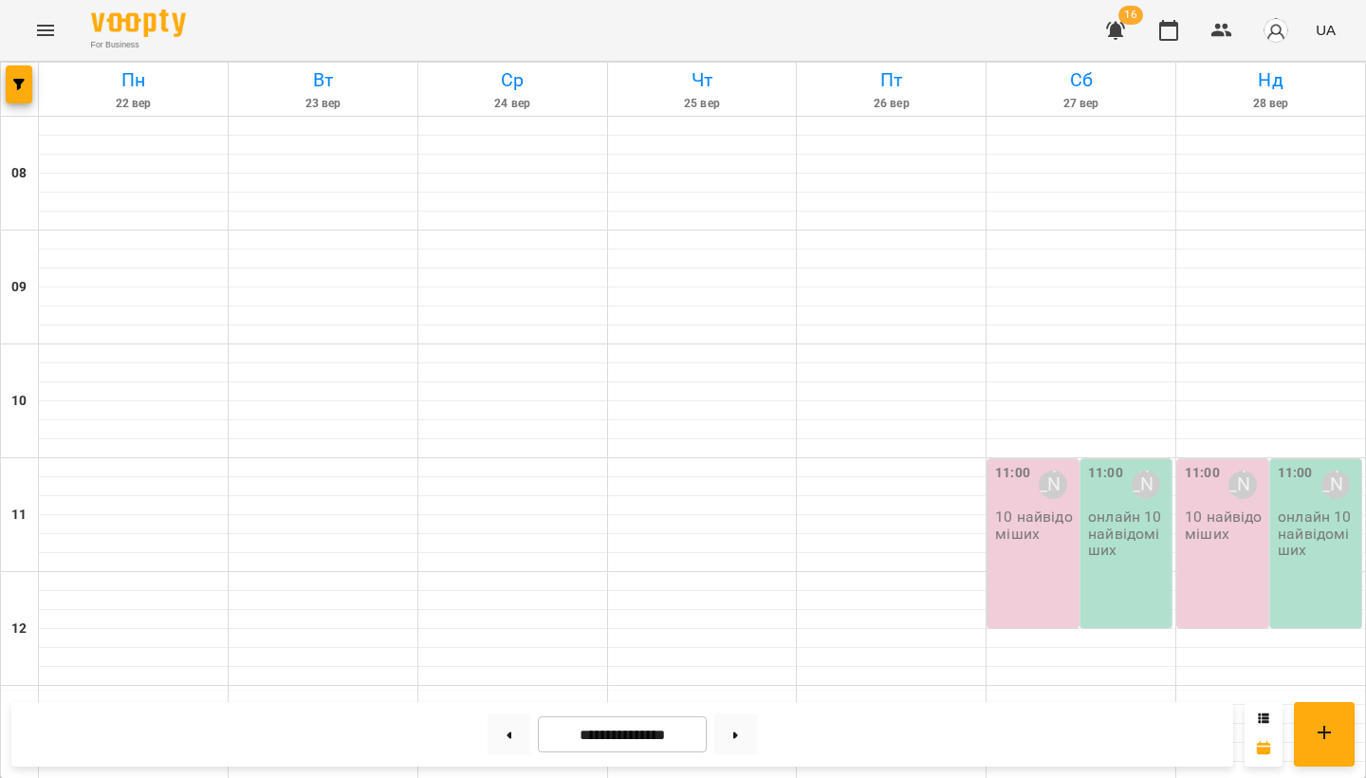
scroll to position [640, 0]
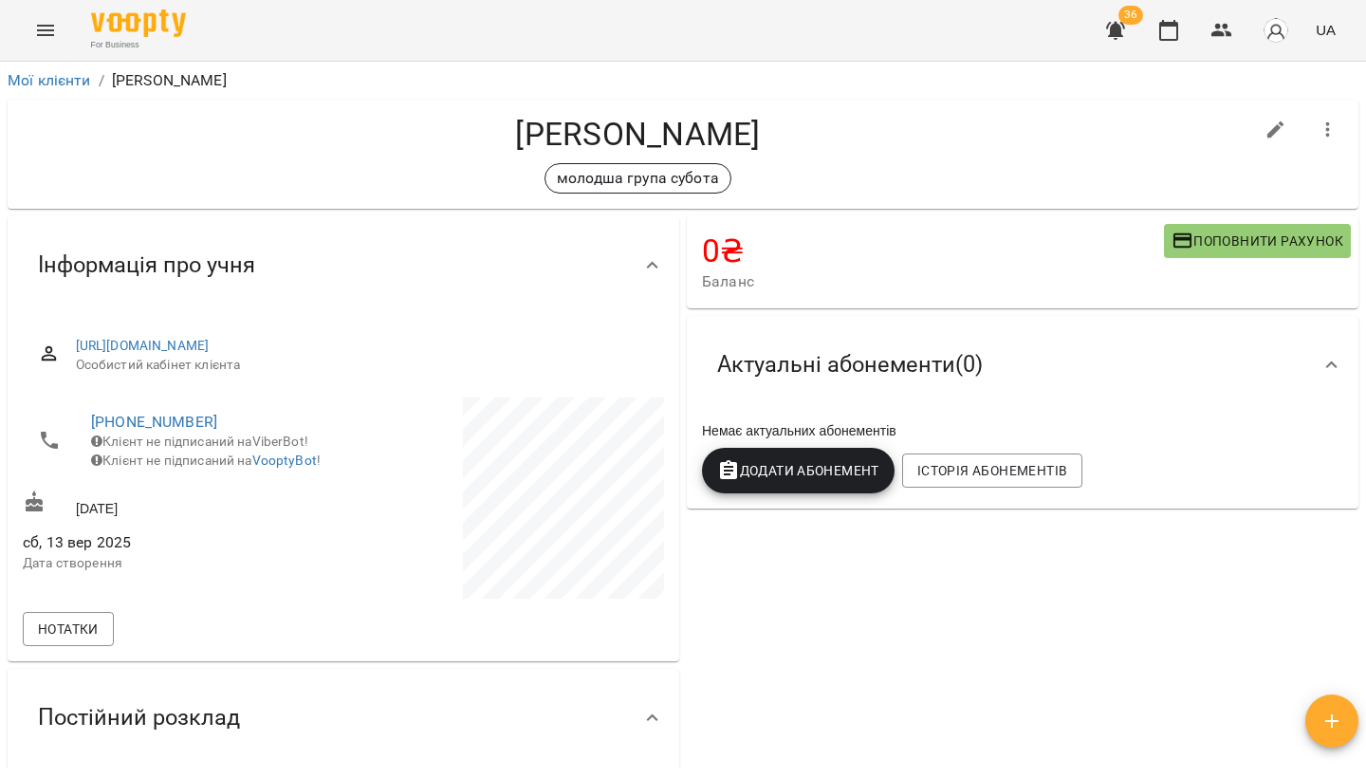
click at [806, 466] on span "Додати Абонемент" at bounding box center [798, 470] width 162 height 23
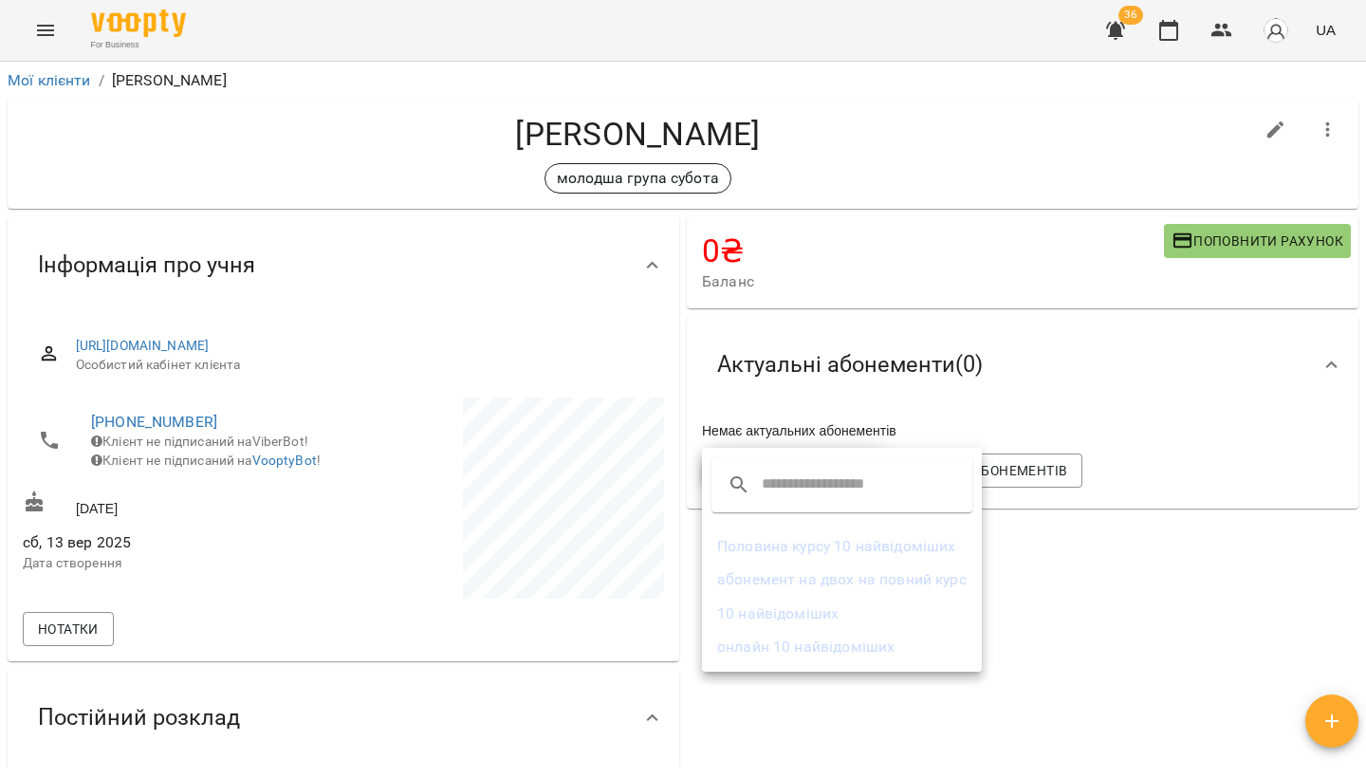
click at [803, 551] on li "Половина курсу 10 найвідоміших" at bounding box center [842, 546] width 280 height 34
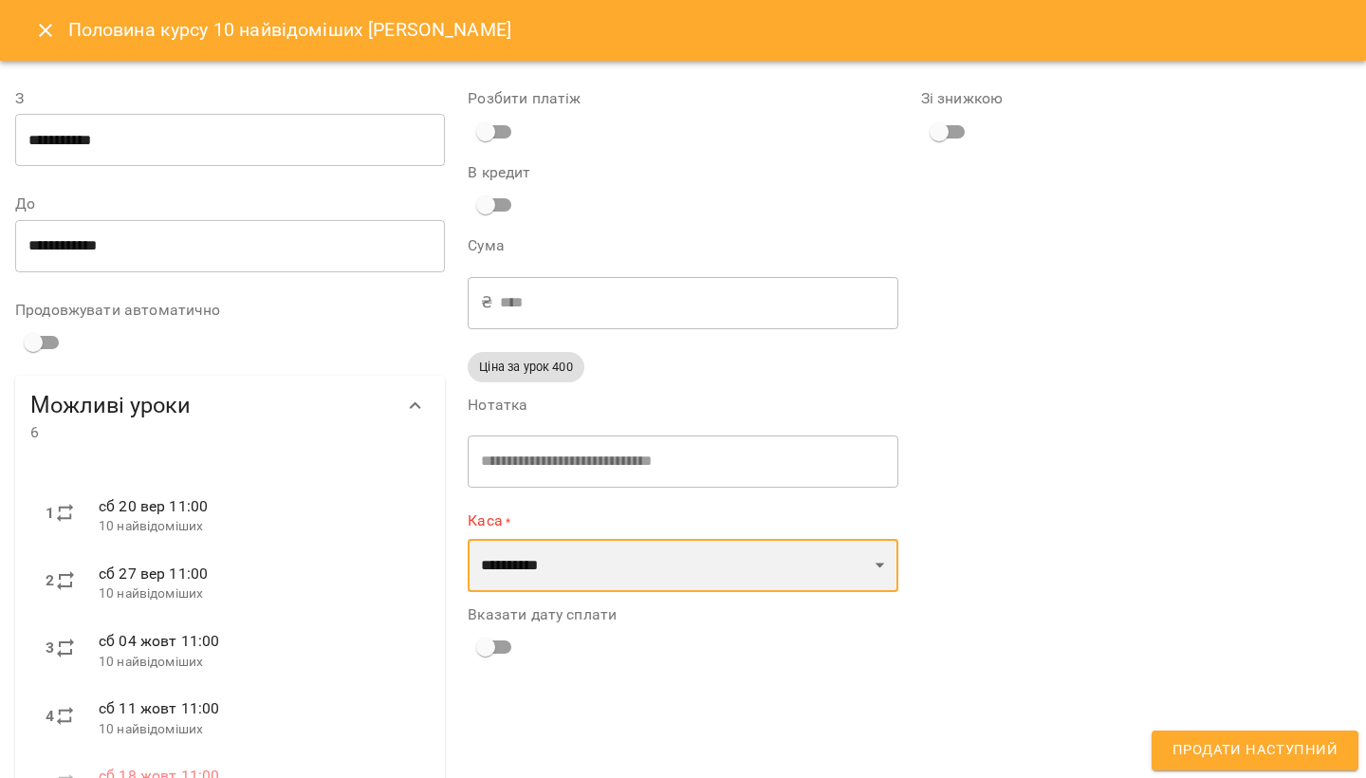
select select "****"
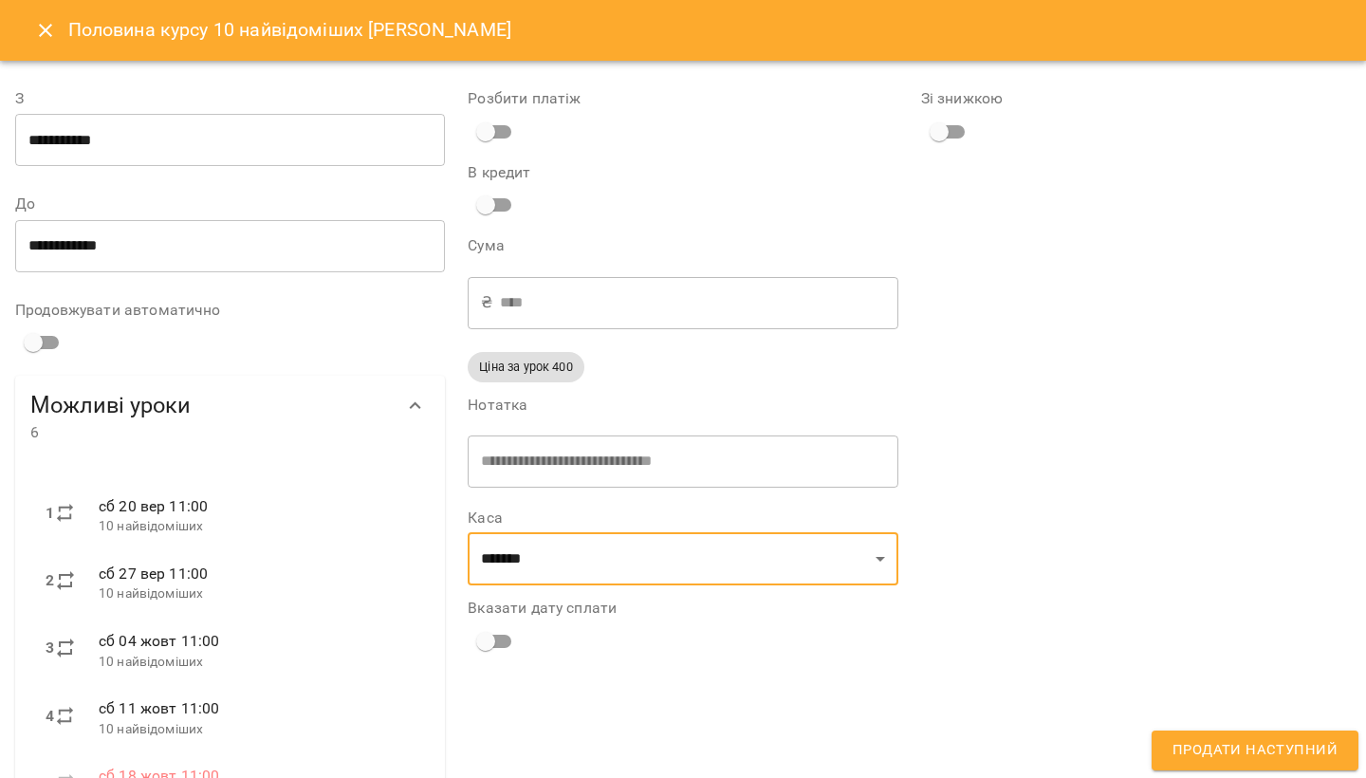
click at [143, 145] on input "**********" at bounding box center [230, 140] width 430 height 53
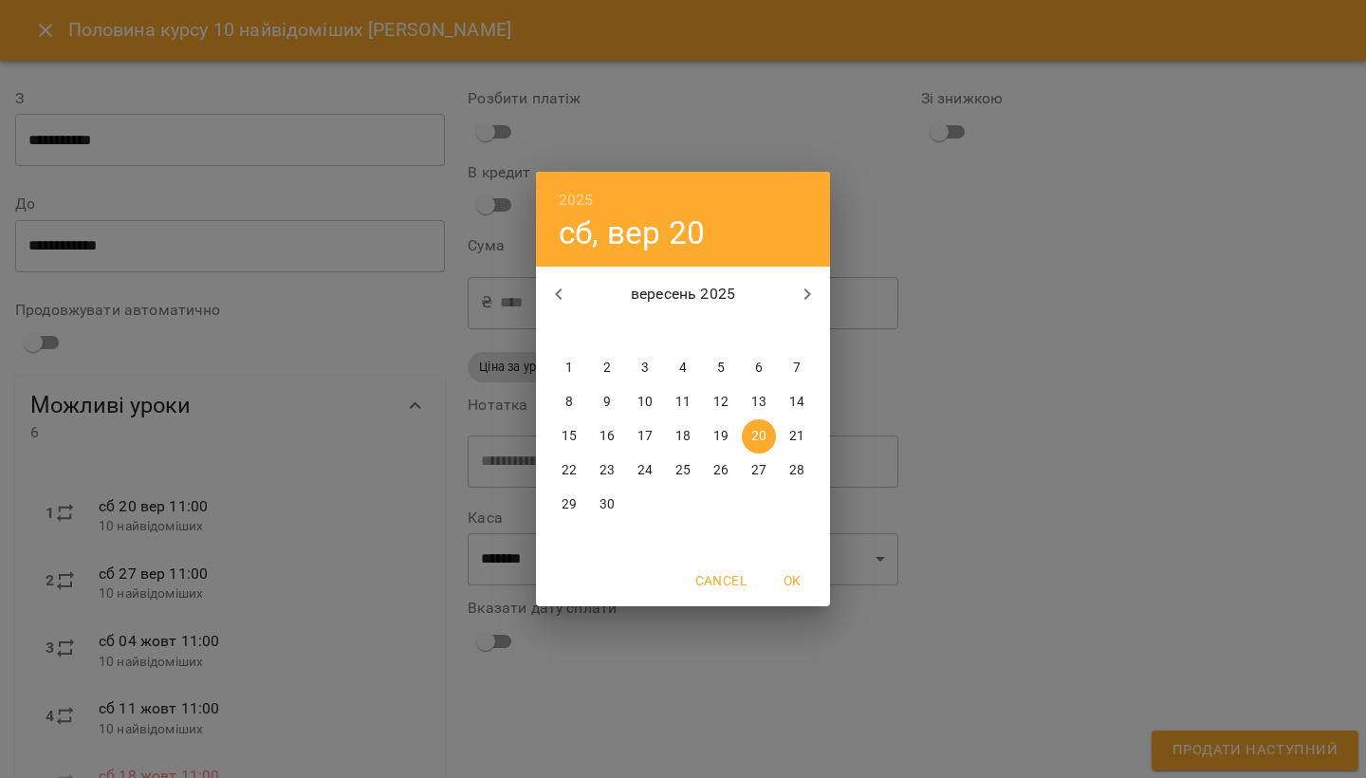
click at [784, 575] on span "OK" at bounding box center [792, 580] width 46 height 23
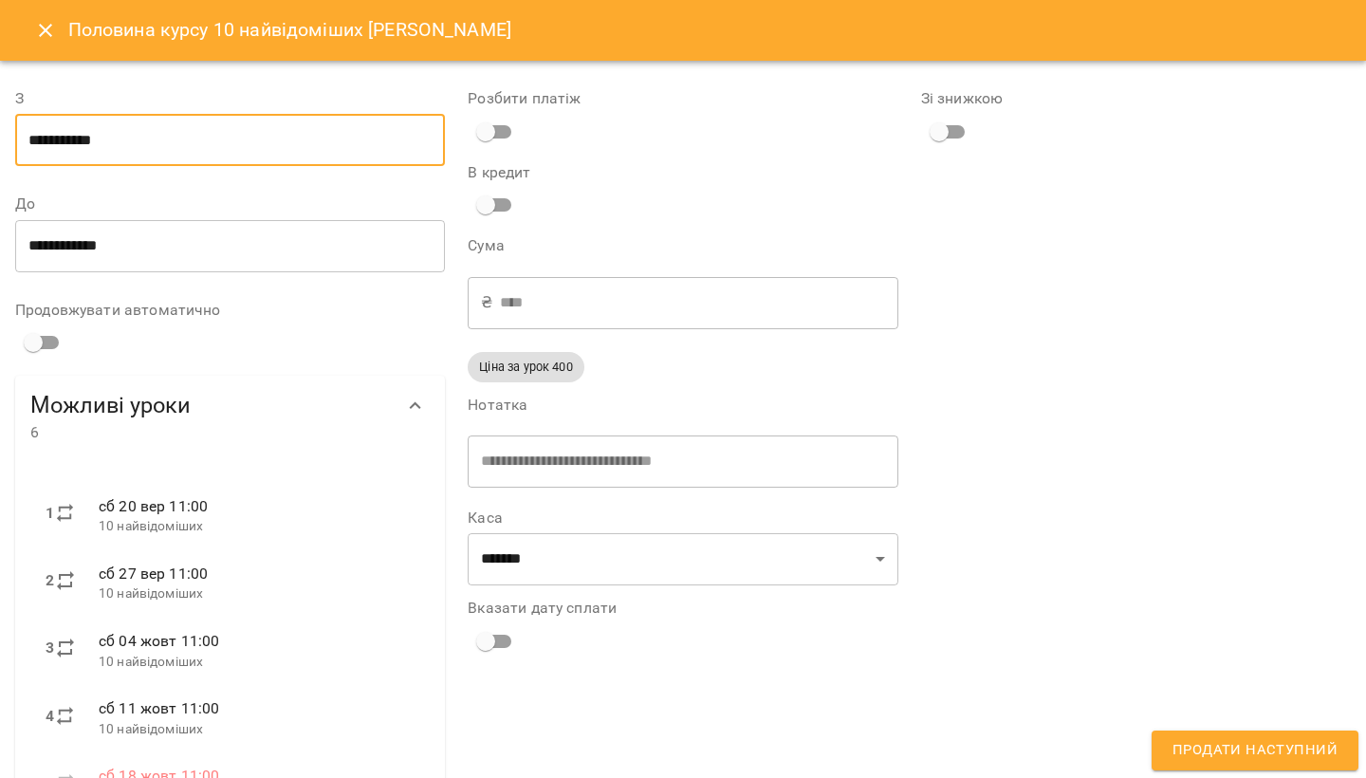
click at [1243, 751] on span "Продати наступний" at bounding box center [1255, 750] width 165 height 25
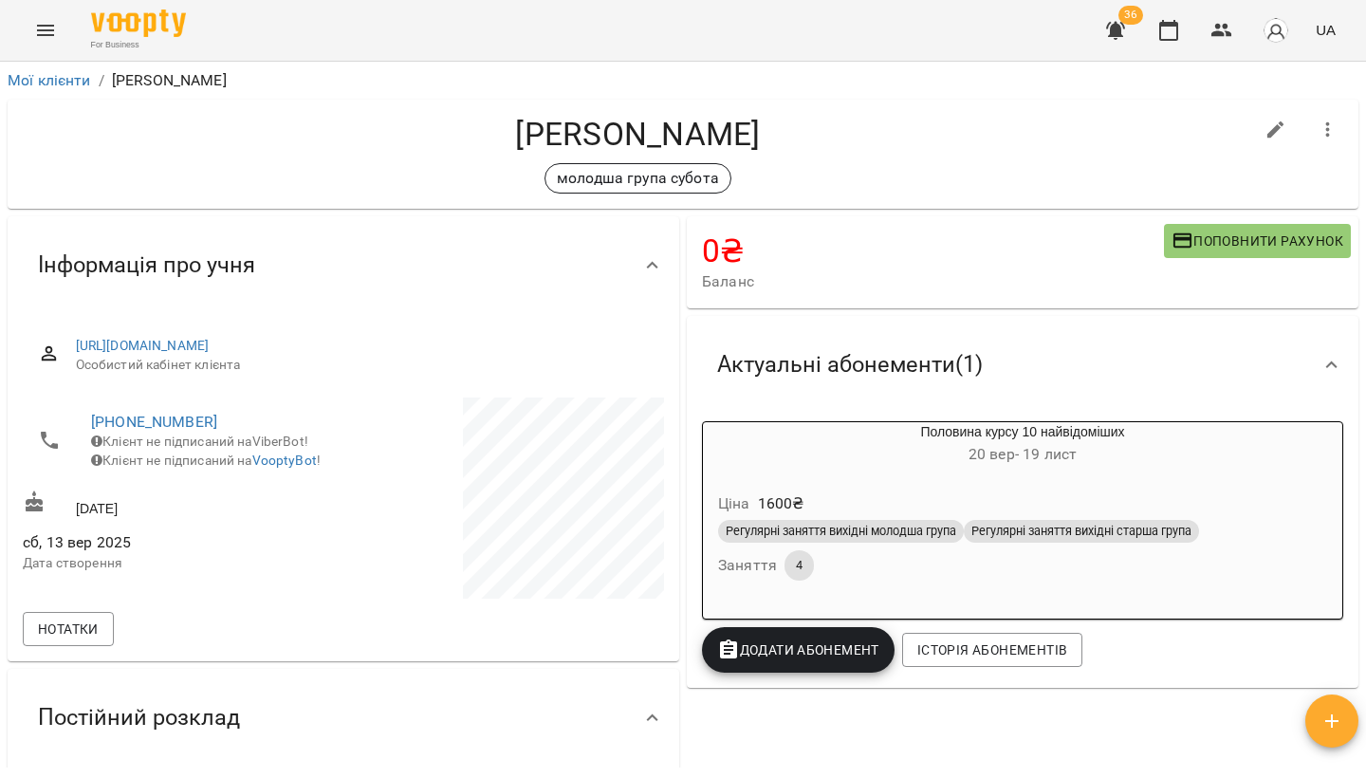
click at [44, 26] on icon "Menu" at bounding box center [45, 30] width 17 height 11
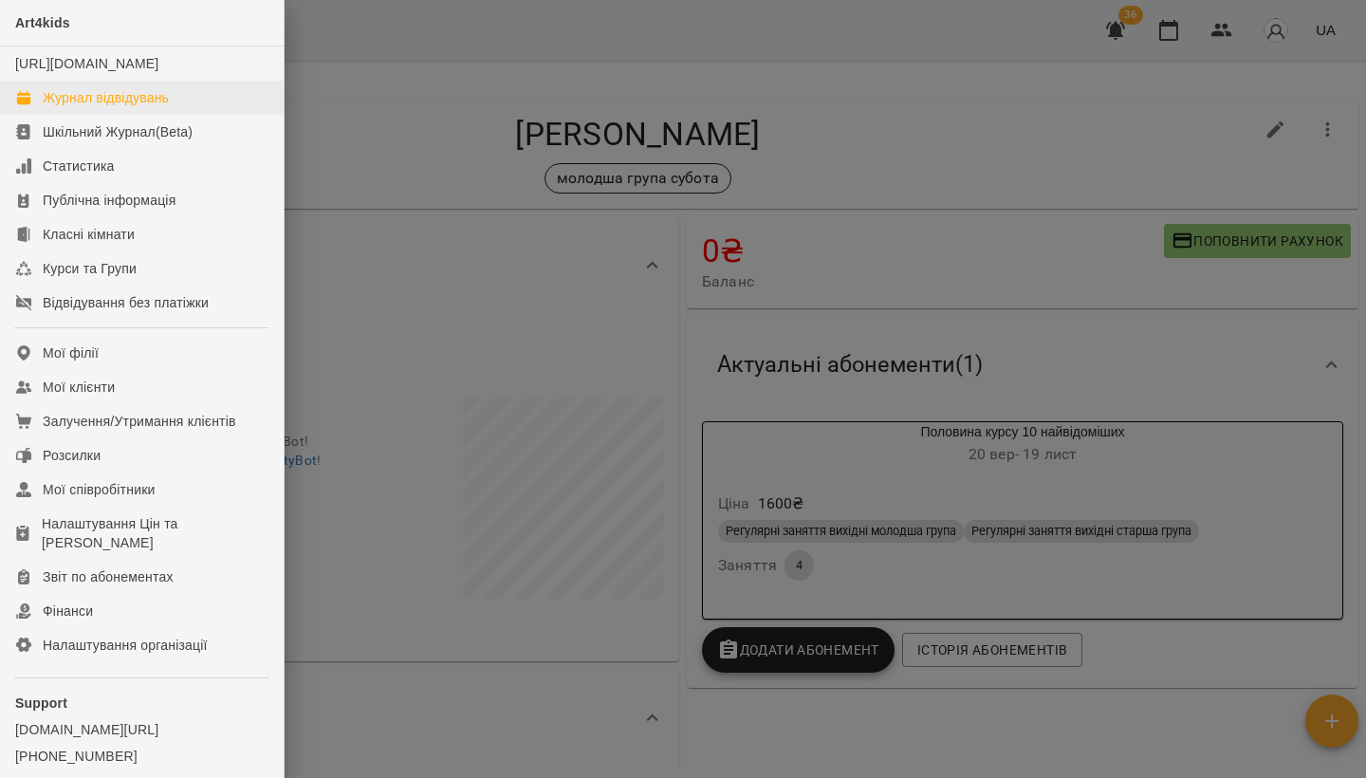
click at [69, 107] on div "Журнал відвідувань" at bounding box center [106, 97] width 126 height 19
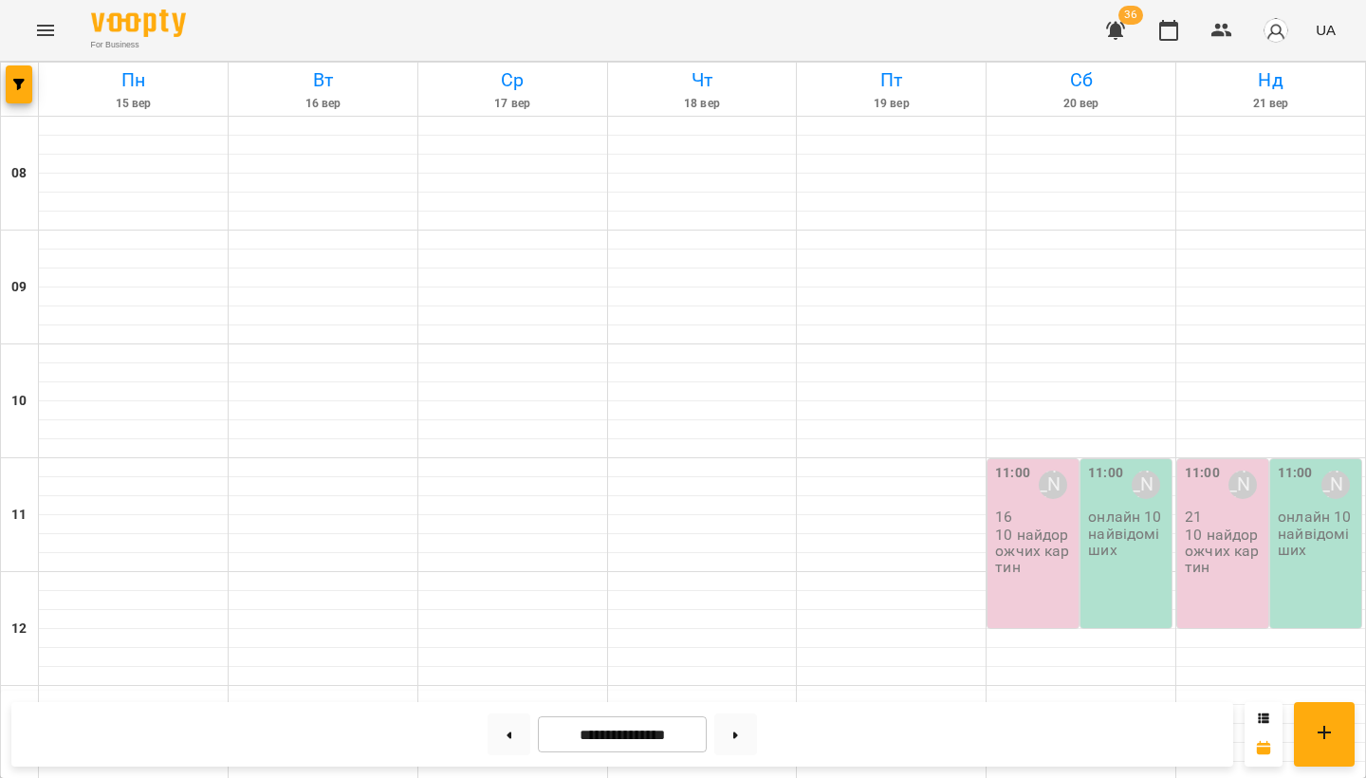
scroll to position [227, 0]
click at [1063, 459] on div "11:00 [PERSON_NAME] 16 10 найдорожчих картин" at bounding box center [1033, 543] width 91 height 169
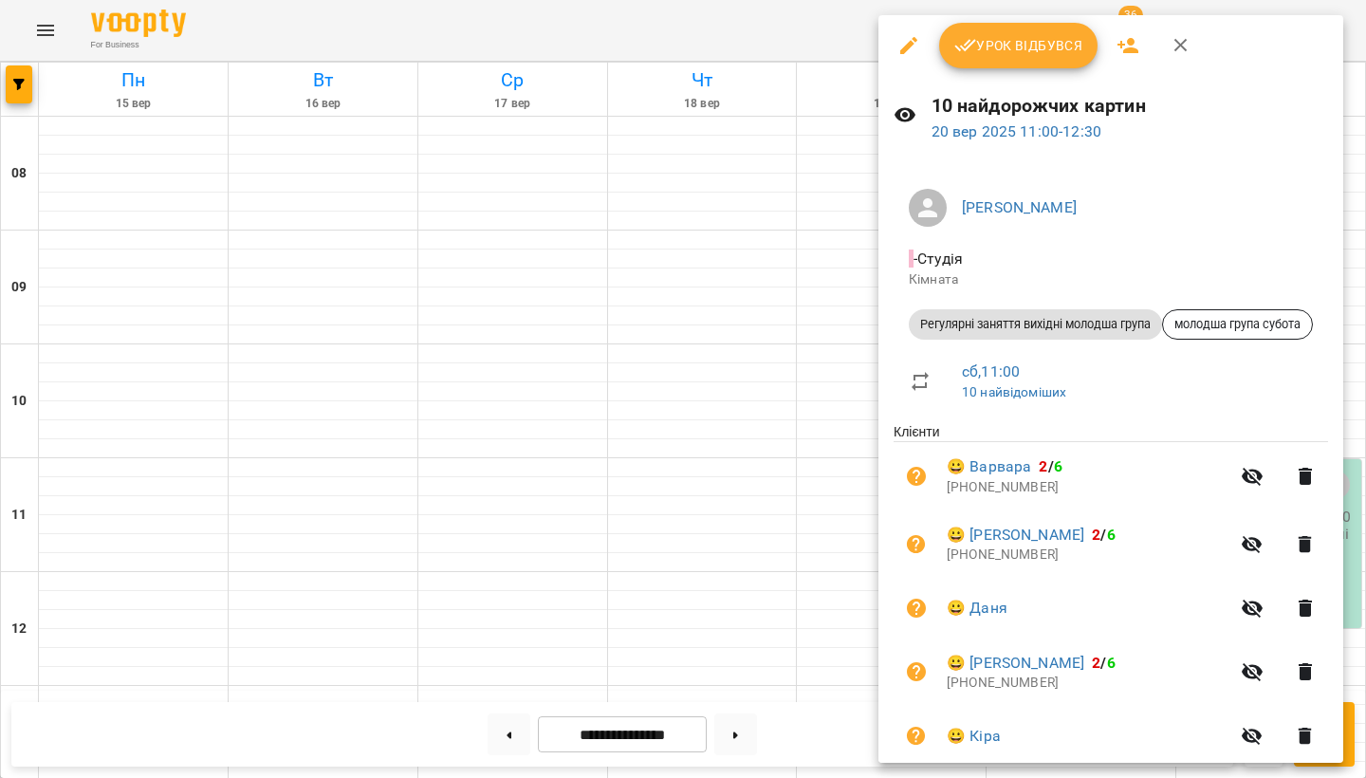
scroll to position [0, 0]
click at [1128, 48] on icon "button" at bounding box center [1128, 45] width 21 height 15
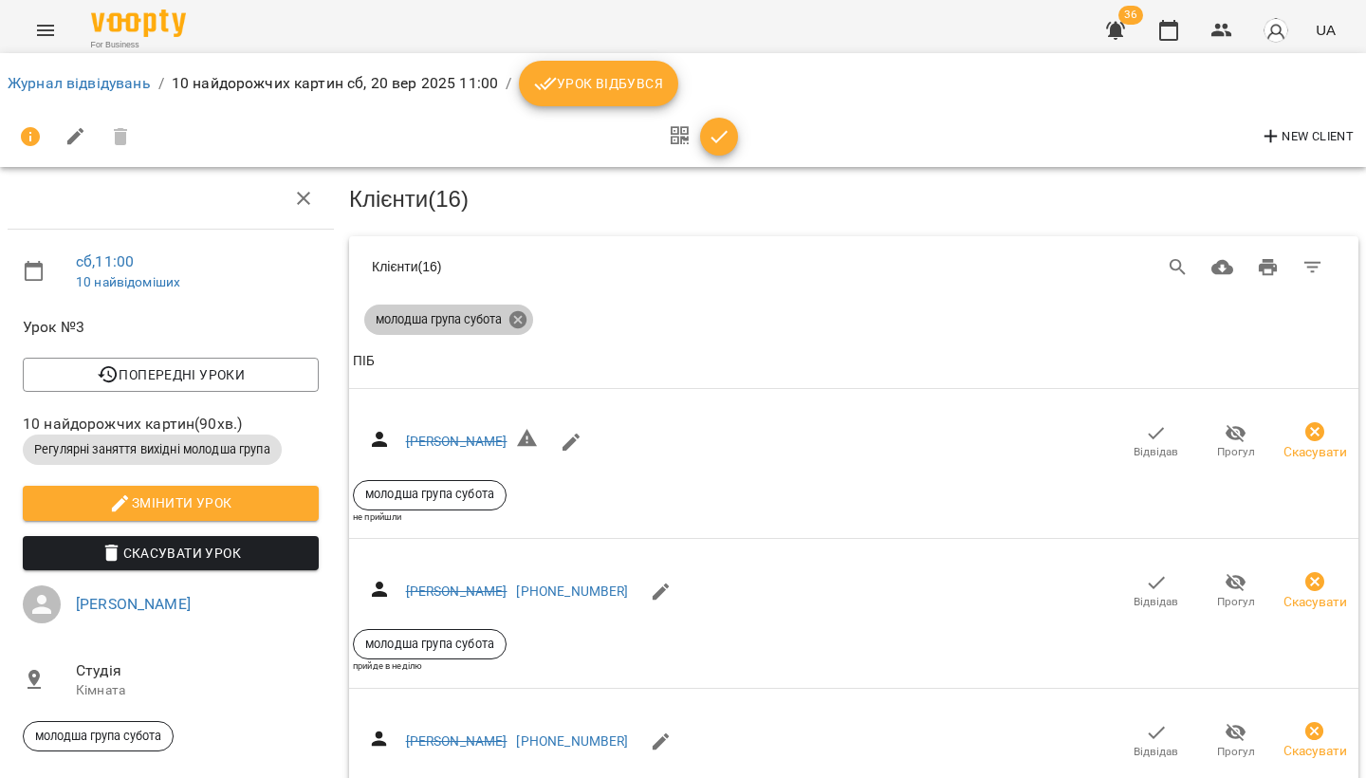
click at [519, 311] on icon at bounding box center [517, 319] width 17 height 17
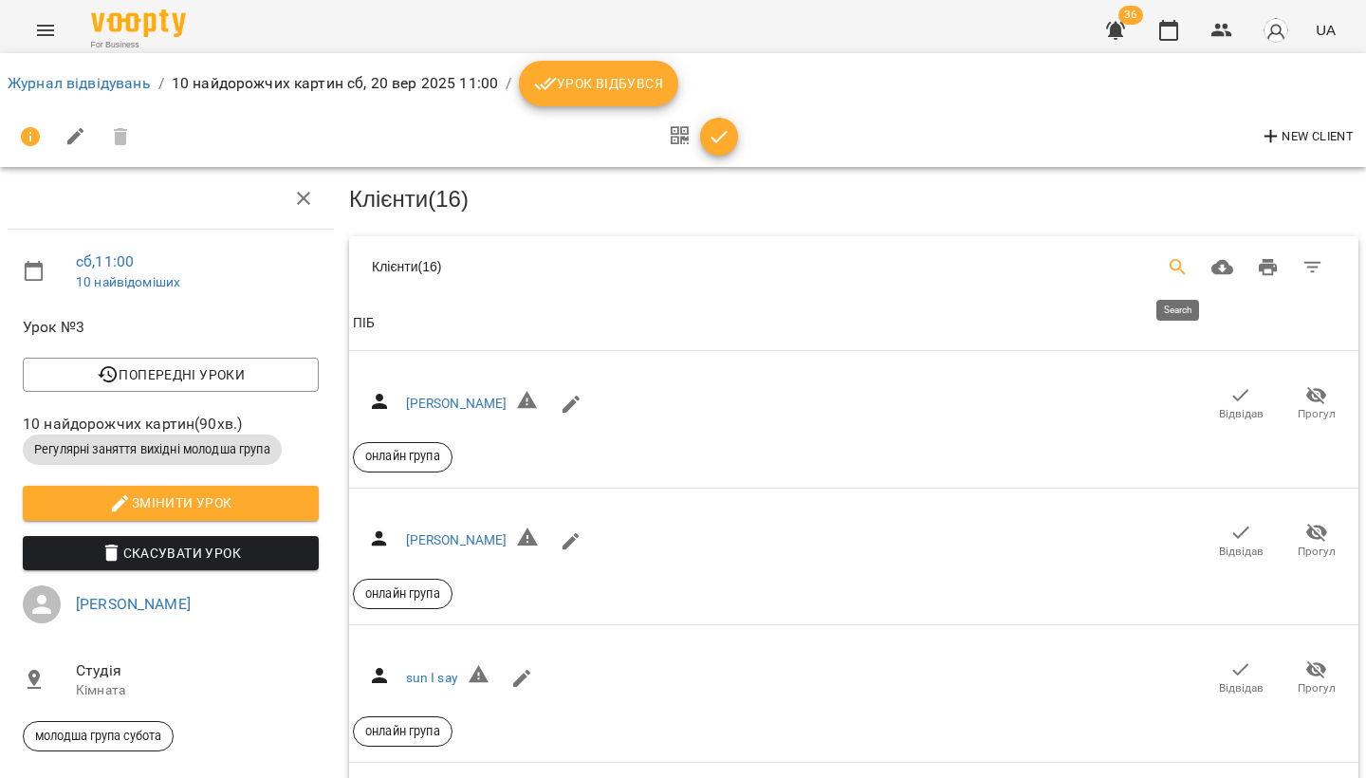
click at [1174, 259] on icon "Search" at bounding box center [1178, 267] width 16 height 16
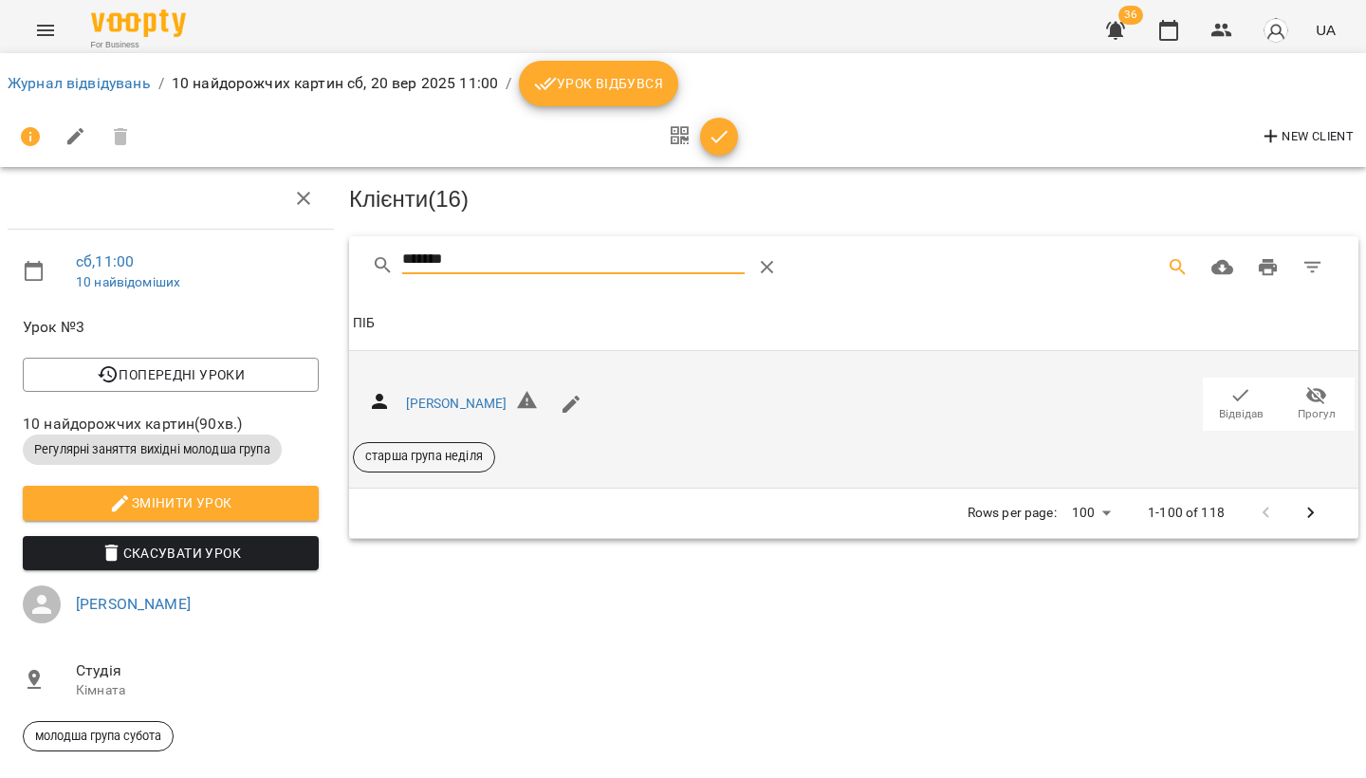
type input "*******"
click at [1247, 390] on icon "button" at bounding box center [1241, 395] width 23 height 23
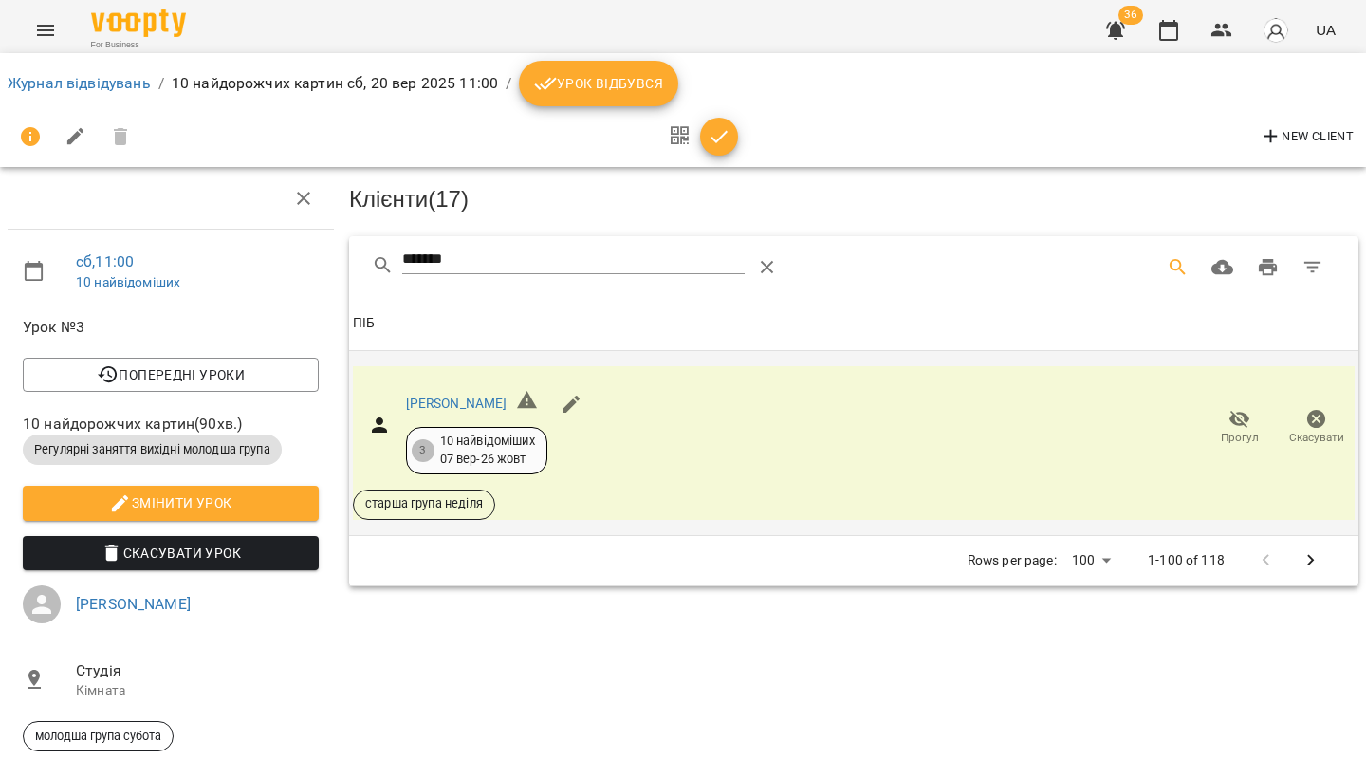
click at [50, 24] on icon "Menu" at bounding box center [45, 30] width 23 height 23
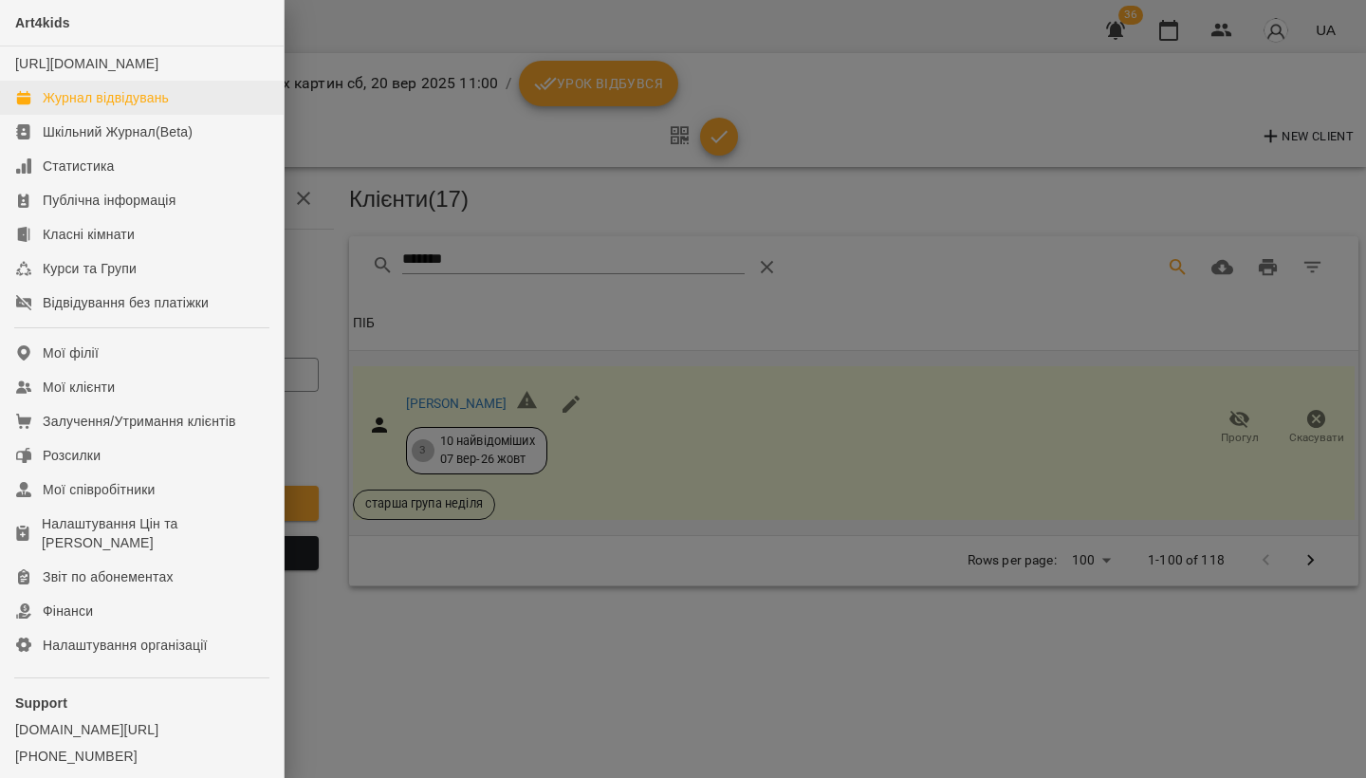
click at [86, 107] on div "Журнал відвідувань" at bounding box center [106, 97] width 126 height 19
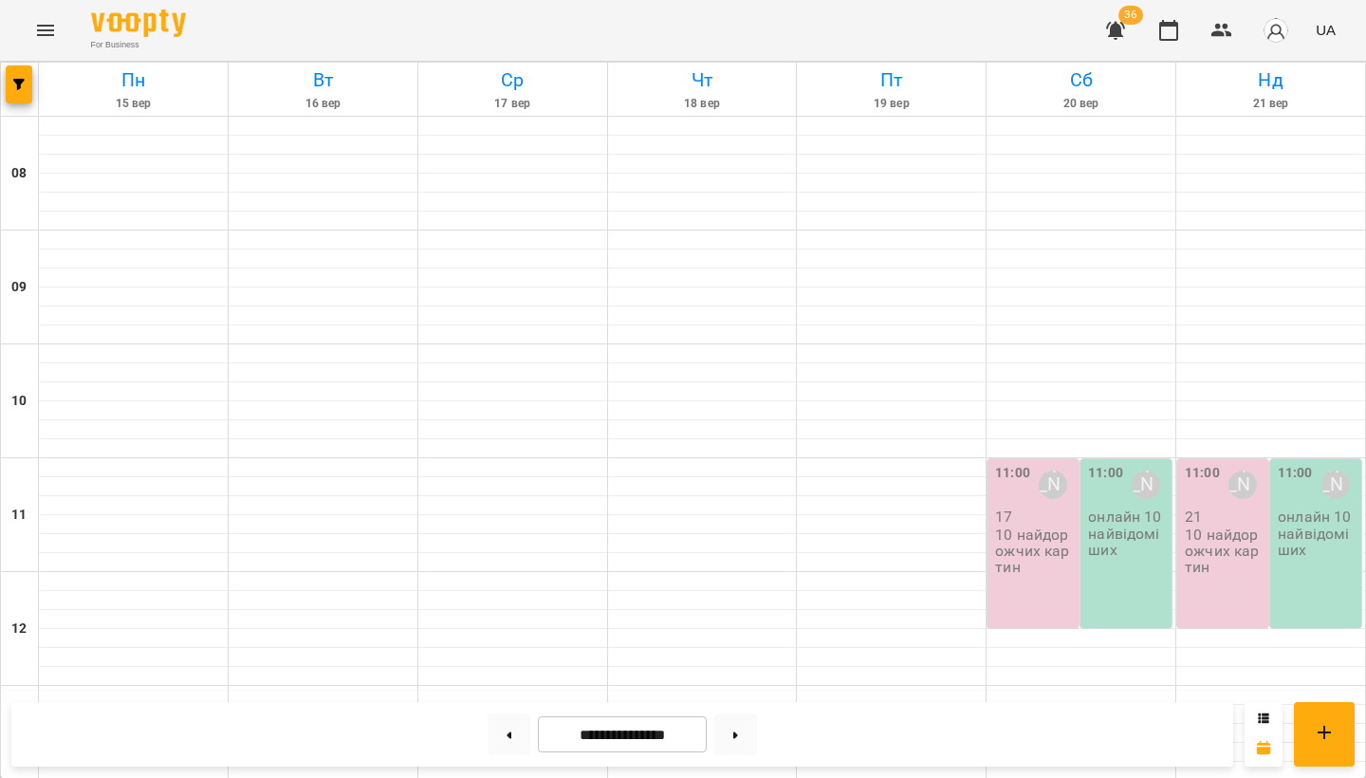
click at [1058, 551] on p "10 найдорожчих картин" at bounding box center [1035, 551] width 80 height 49
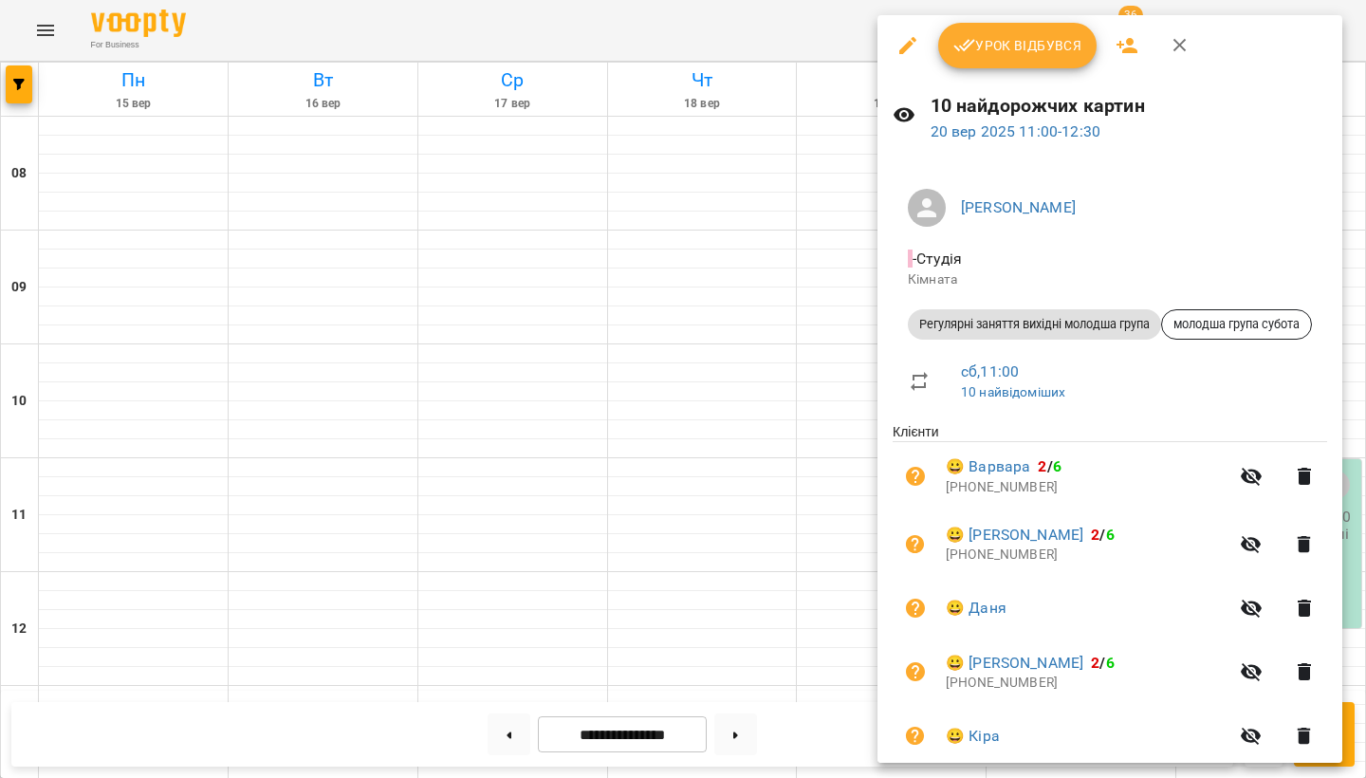
click at [438, 355] on div at bounding box center [683, 389] width 1366 height 778
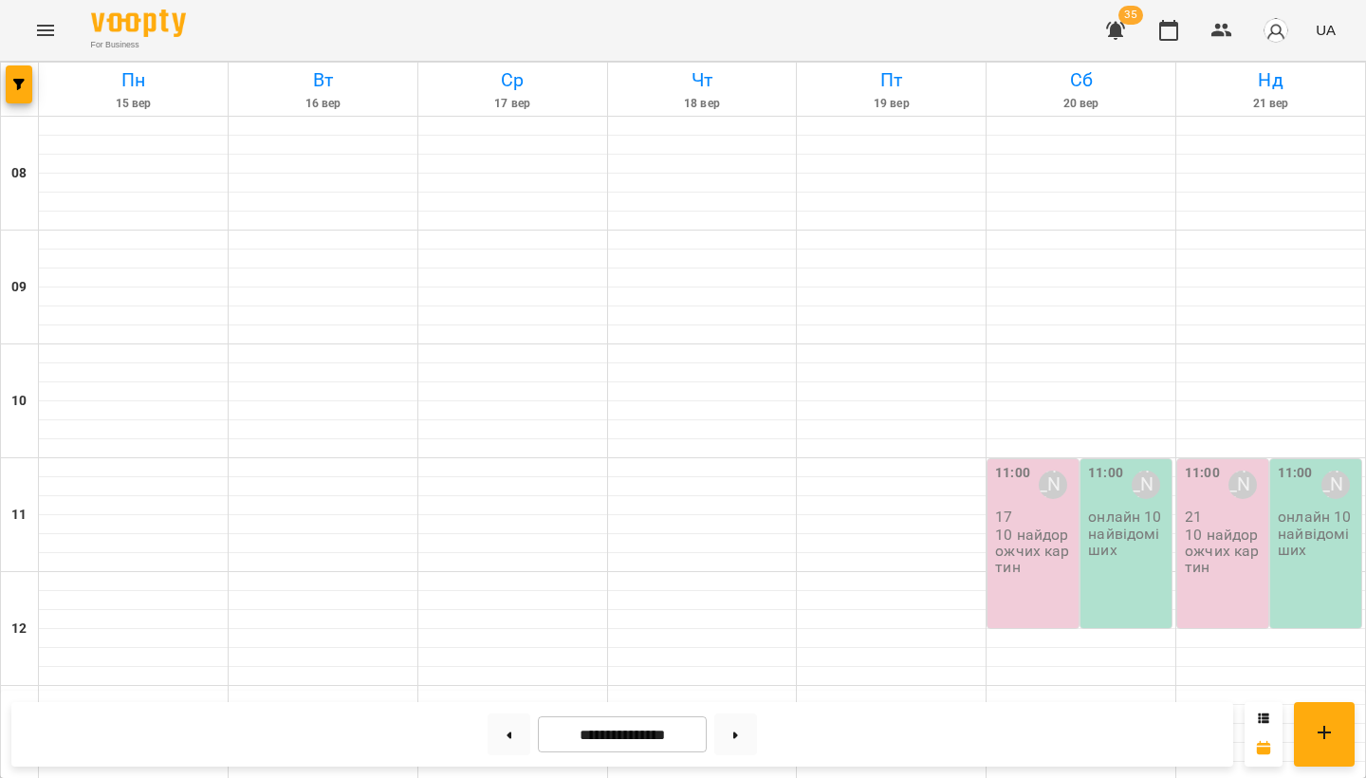
click at [1187, 549] on p "10 найдорожчих картин" at bounding box center [1225, 551] width 80 height 49
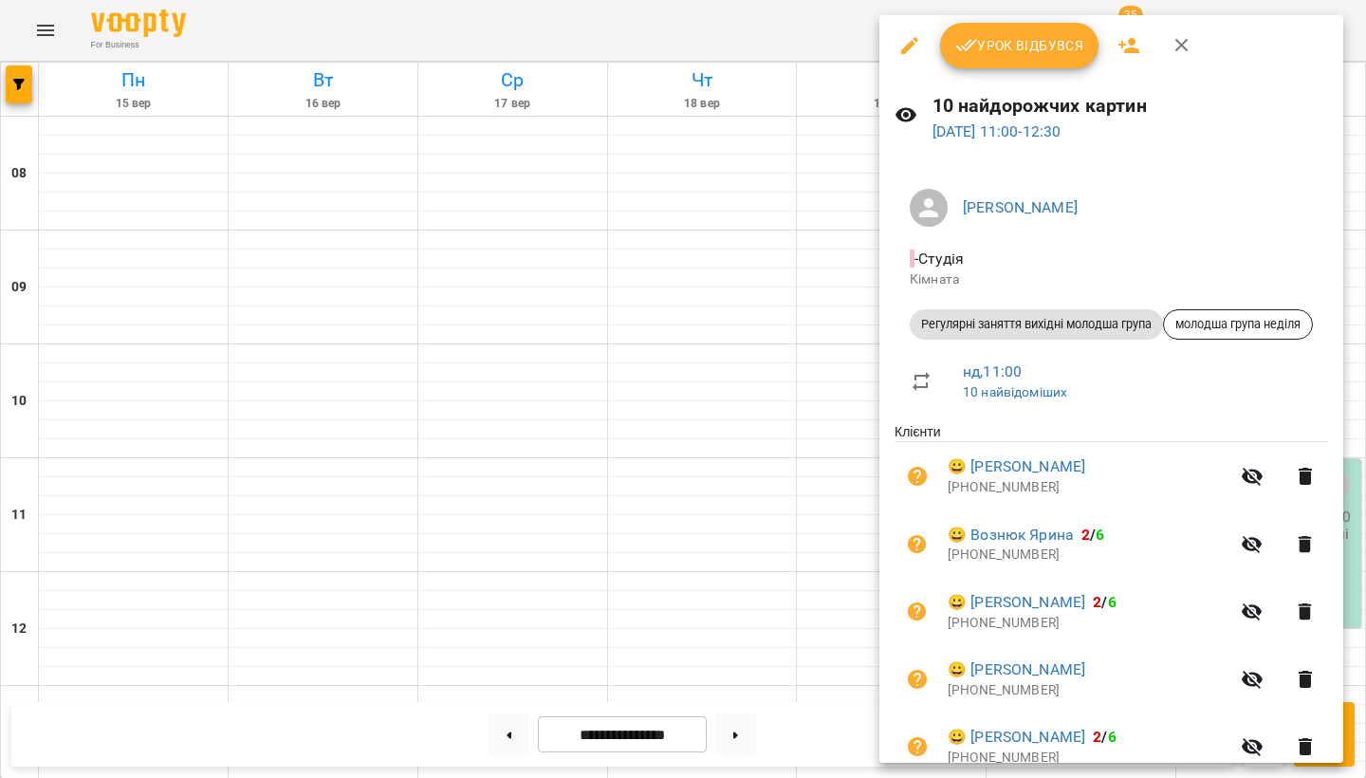
click at [1131, 46] on icon "button" at bounding box center [1129, 45] width 23 height 23
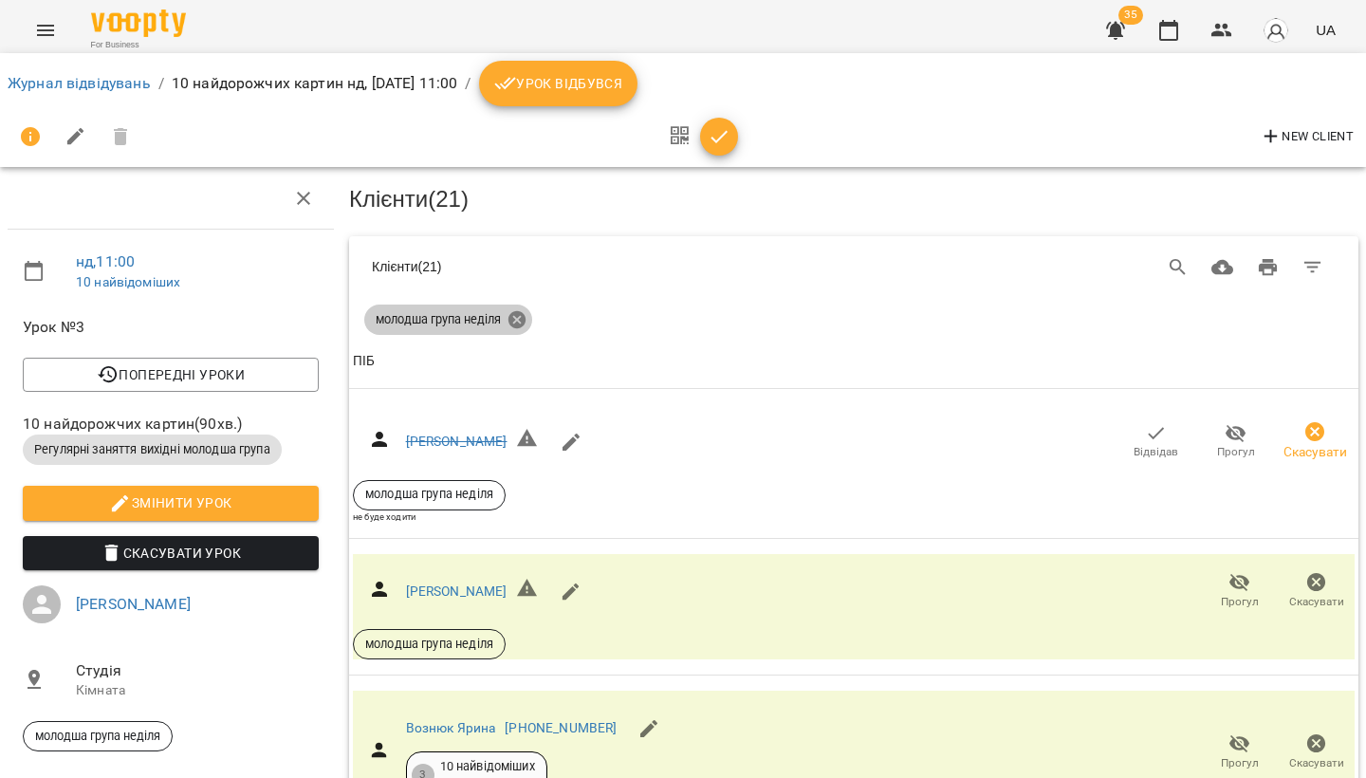
click at [519, 317] on icon at bounding box center [517, 319] width 21 height 21
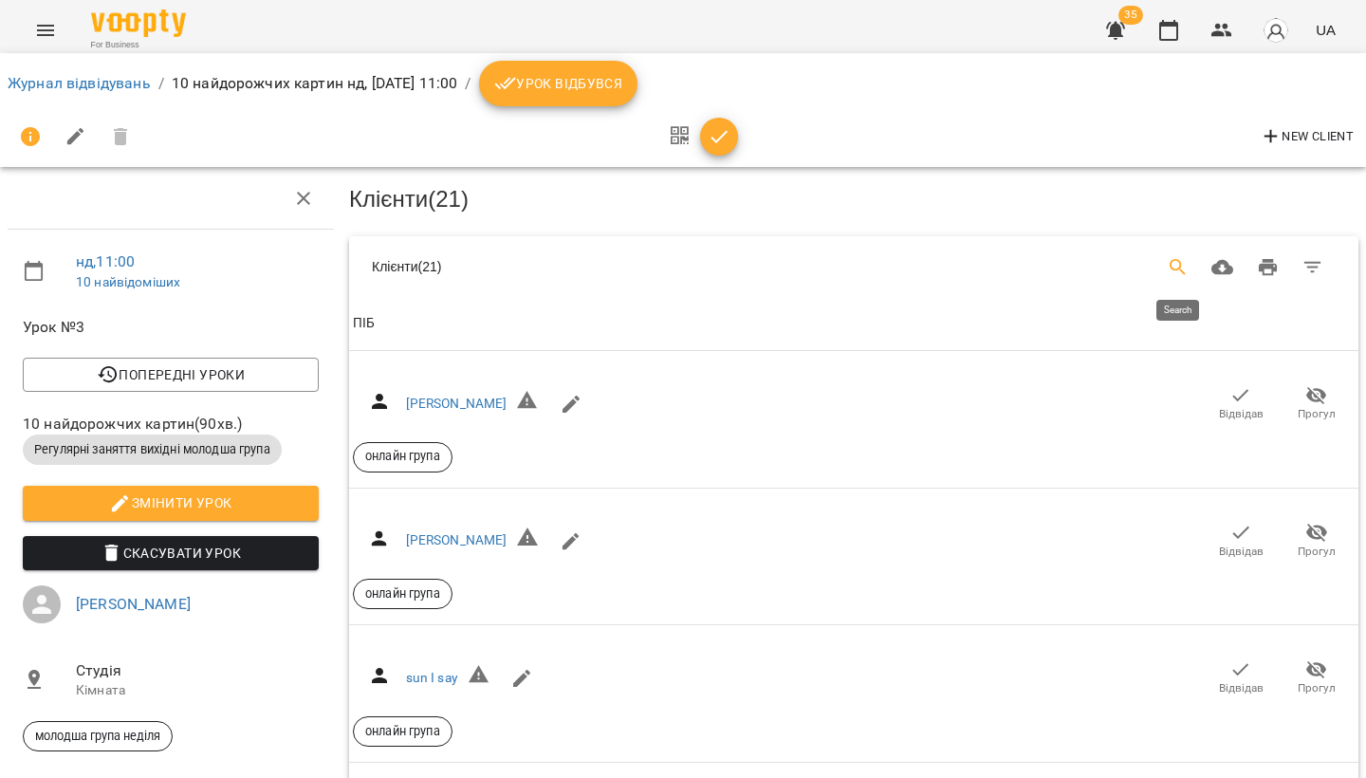
click at [1167, 263] on icon "Search" at bounding box center [1178, 267] width 23 height 23
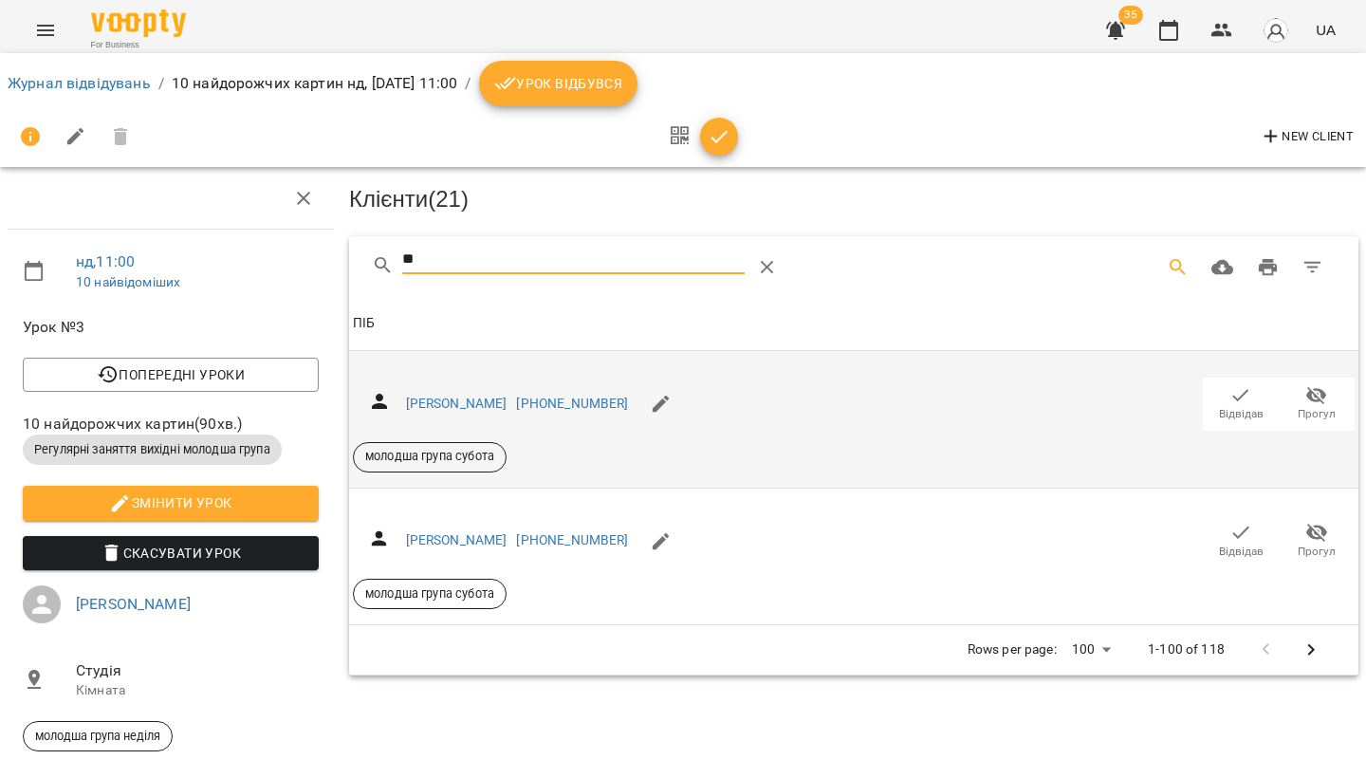
click at [1256, 406] on span "Відвідав" at bounding box center [1241, 414] width 45 height 16
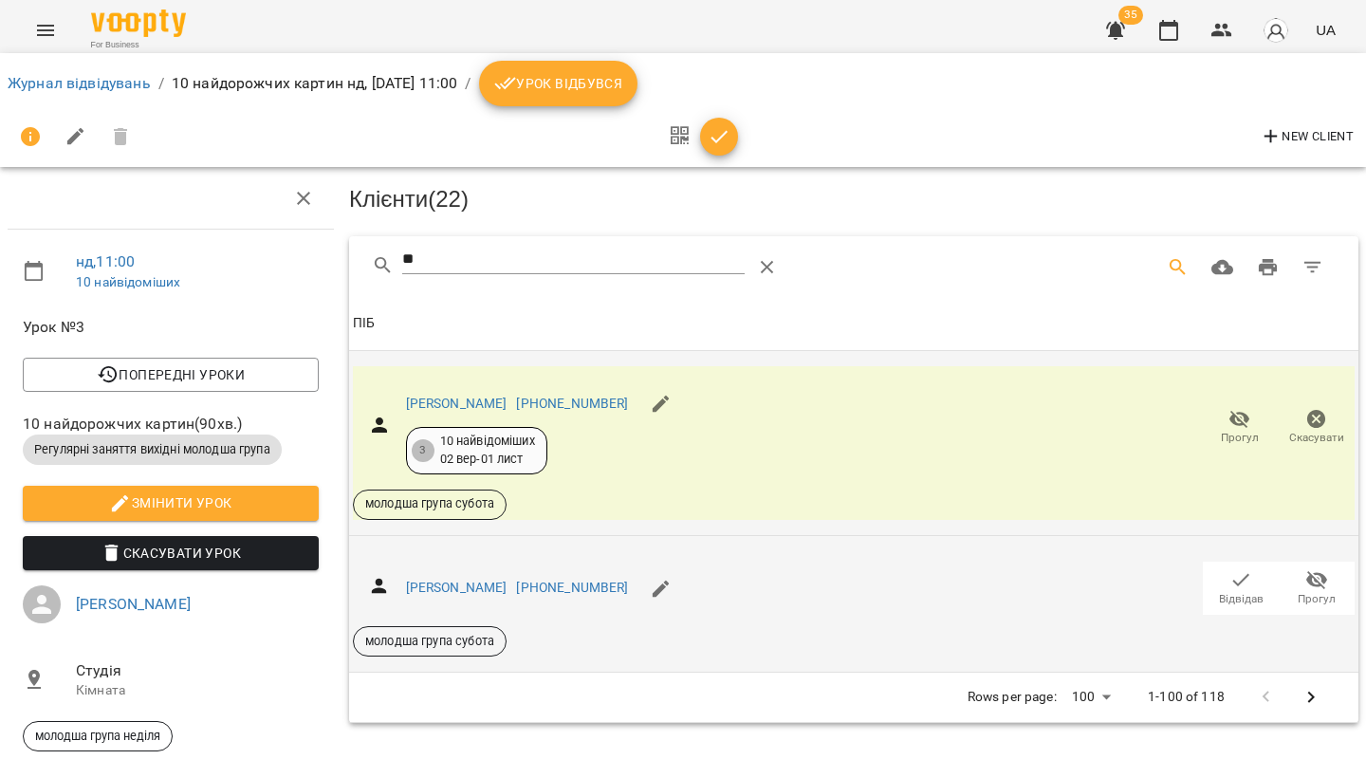
click at [1238, 585] on icon "button" at bounding box center [1241, 579] width 23 height 23
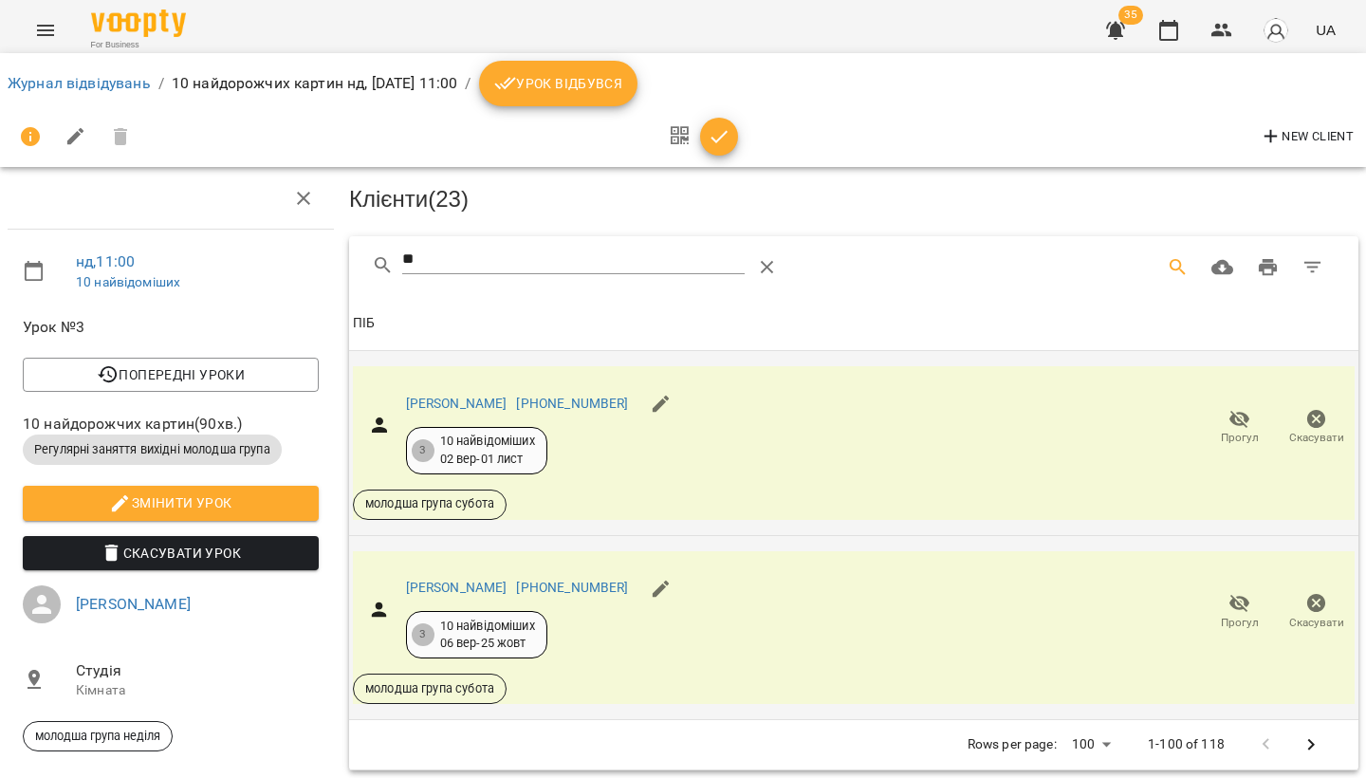
click at [472, 265] on input "**" at bounding box center [573, 260] width 343 height 30
type input "*"
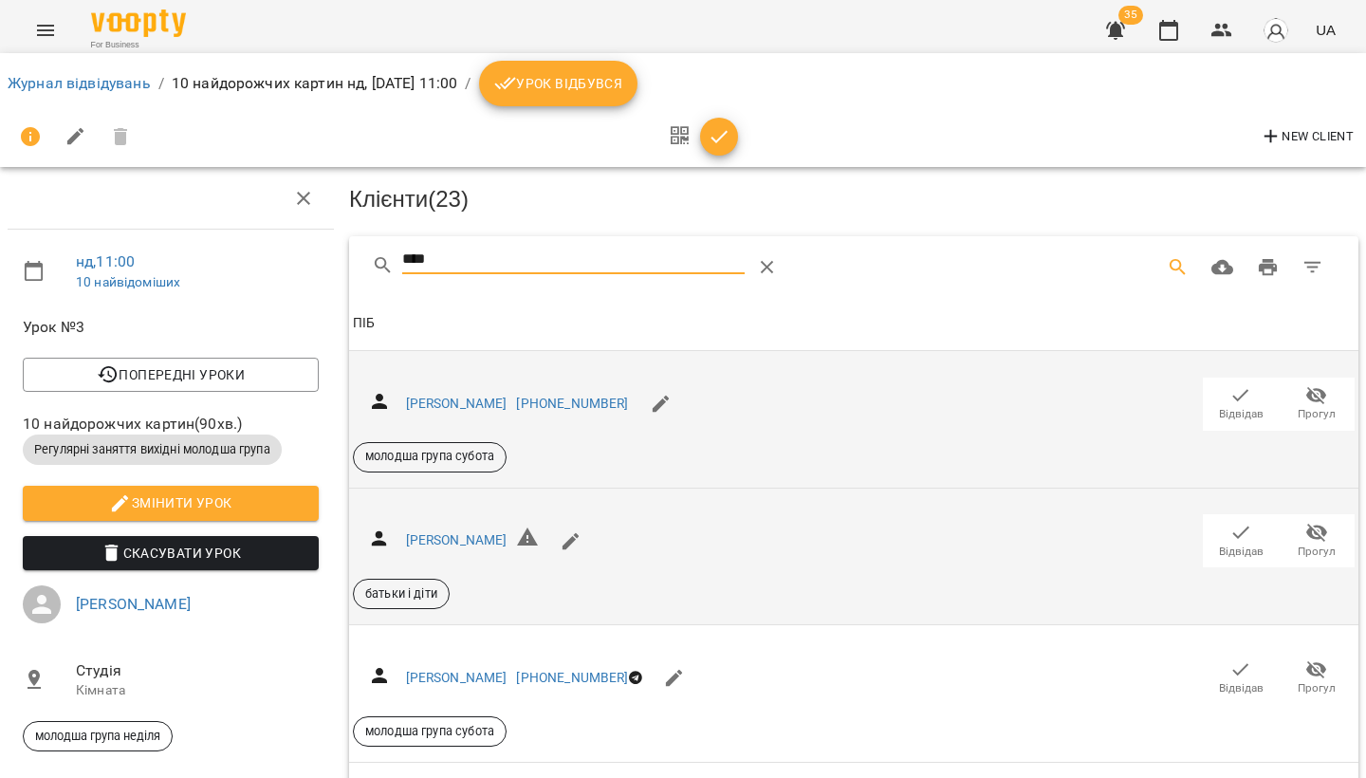
type input "****"
click at [1235, 384] on icon "button" at bounding box center [1241, 395] width 23 height 23
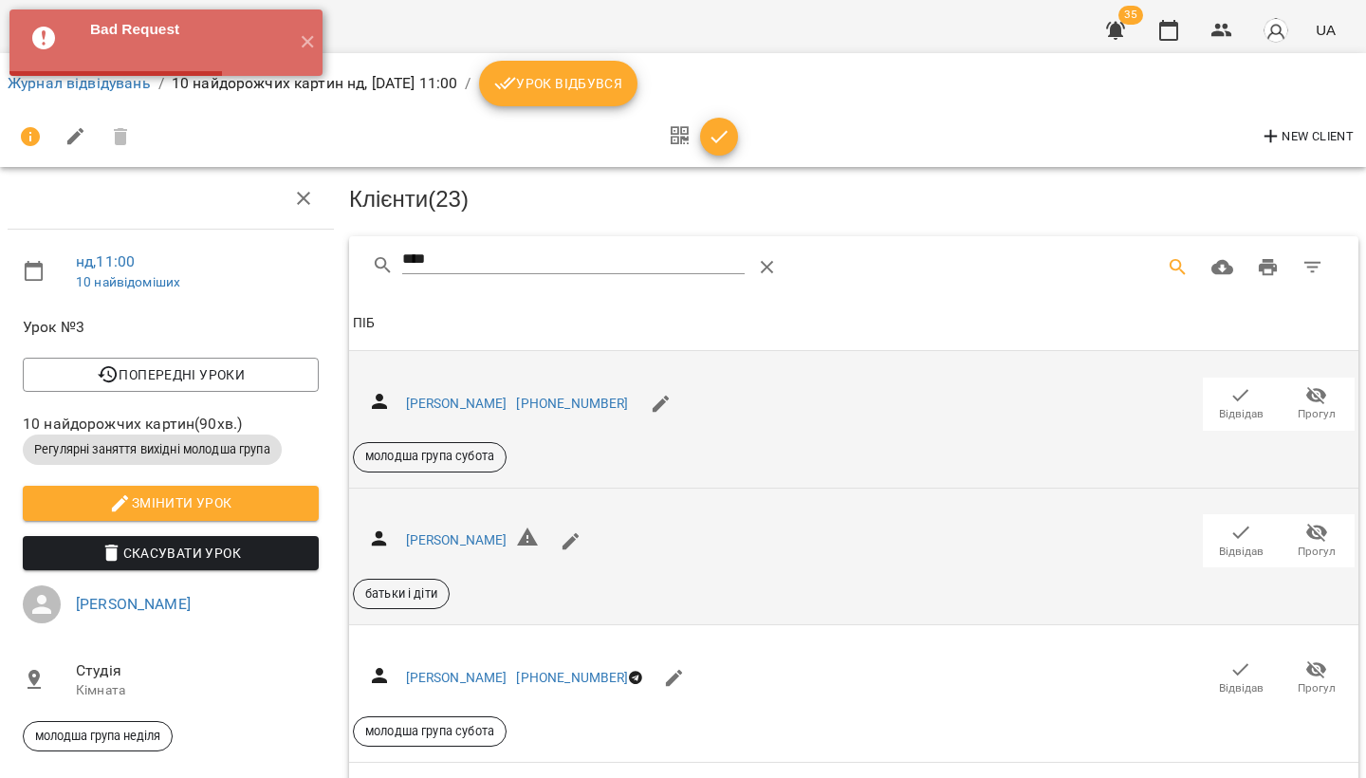
click at [1226, 530] on span "Відвідав" at bounding box center [1240, 540] width 53 height 38
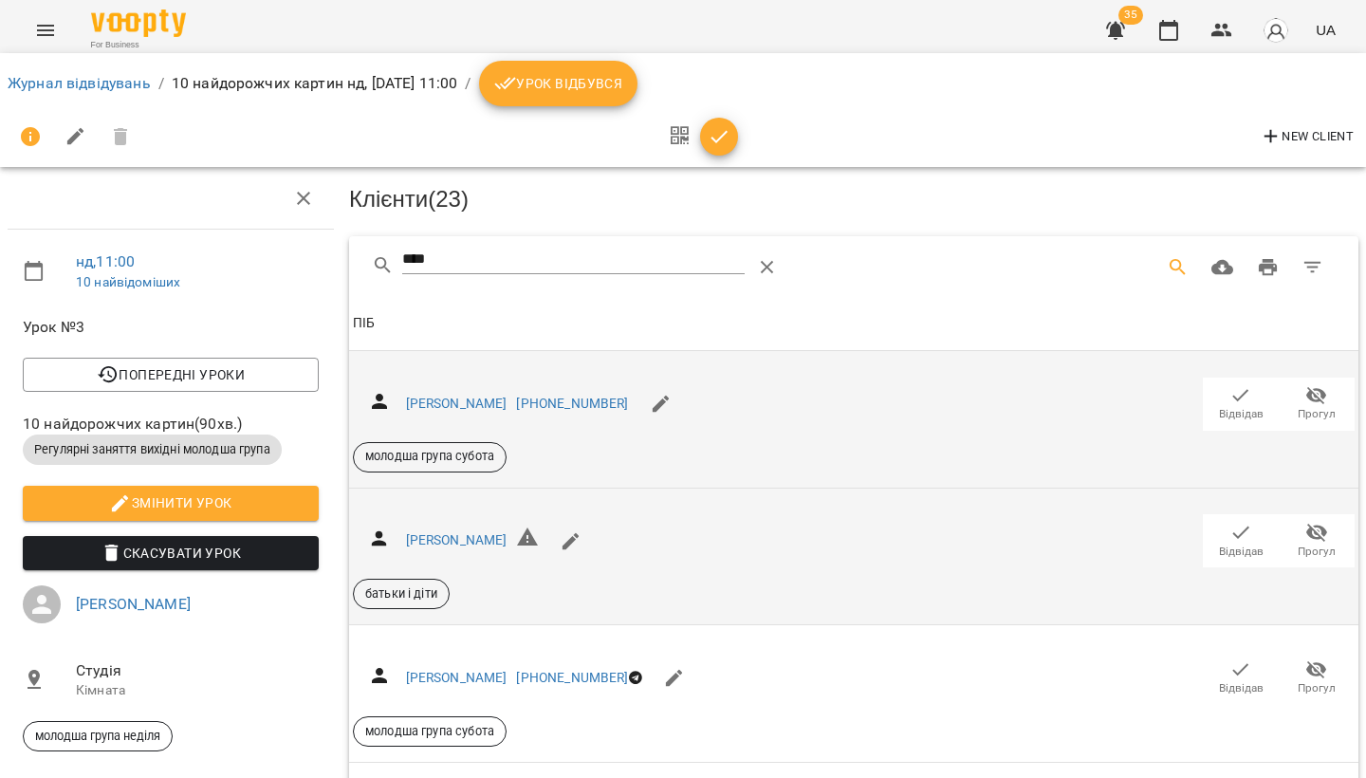
click at [1250, 544] on span "Відвідав" at bounding box center [1241, 552] width 45 height 16
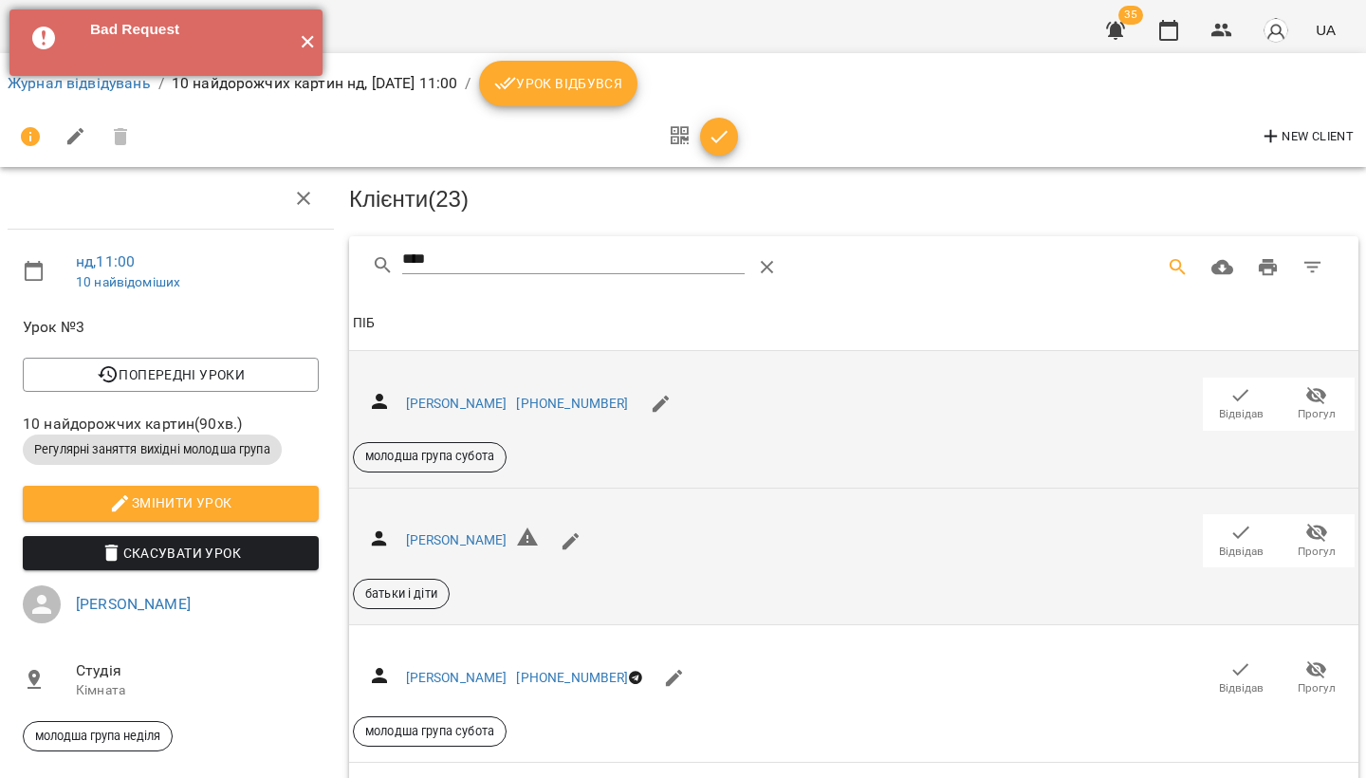
click at [312, 46] on button "✕" at bounding box center [306, 42] width 31 height 66
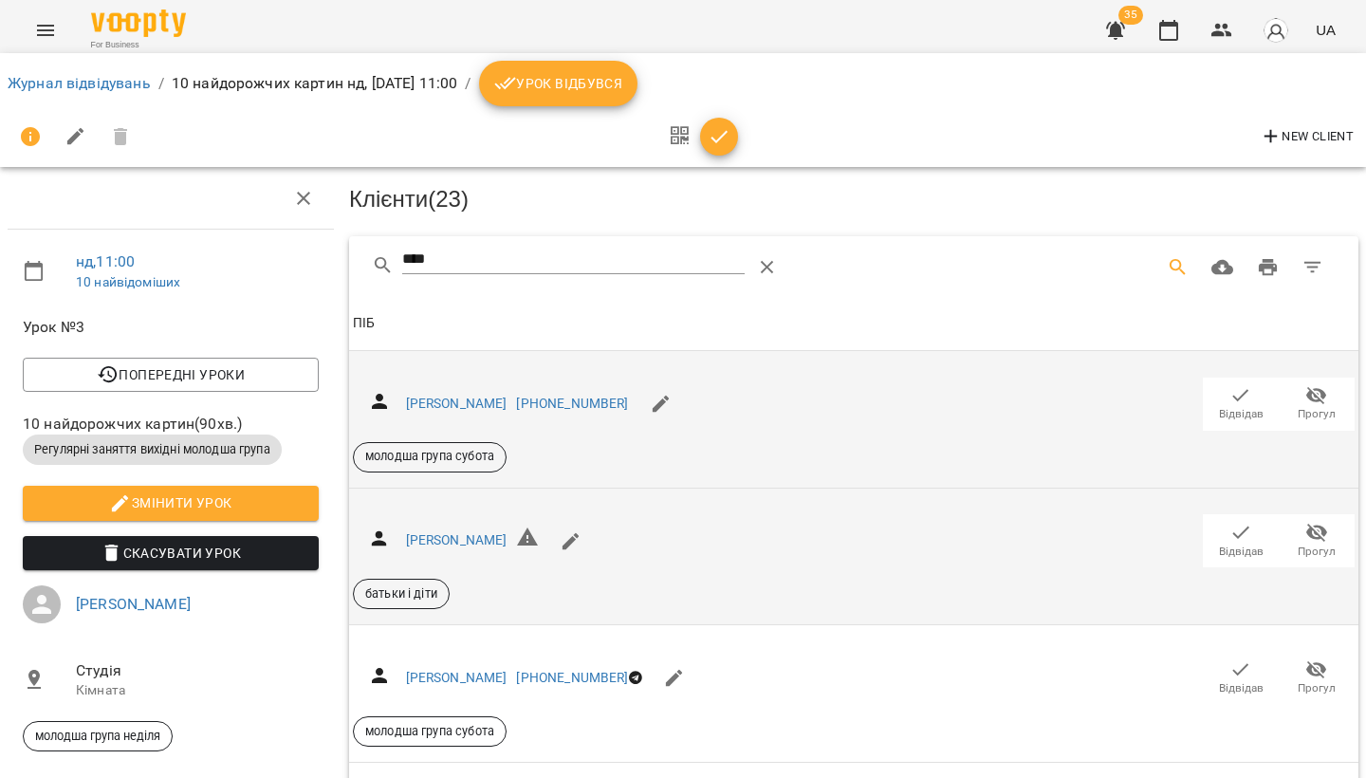
click at [1257, 396] on span "Відвідав" at bounding box center [1240, 403] width 53 height 38
